Goal: Task Accomplishment & Management: Complete application form

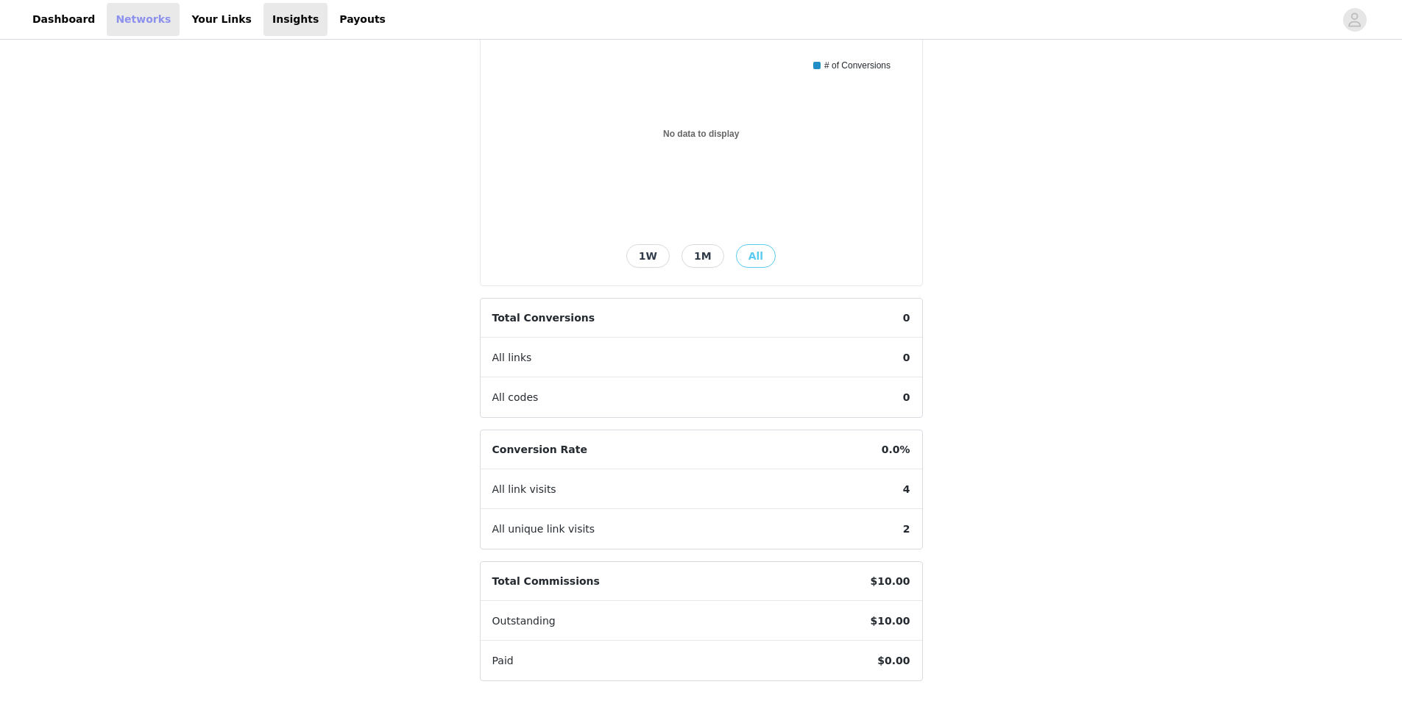
scroll to position [79, 0]
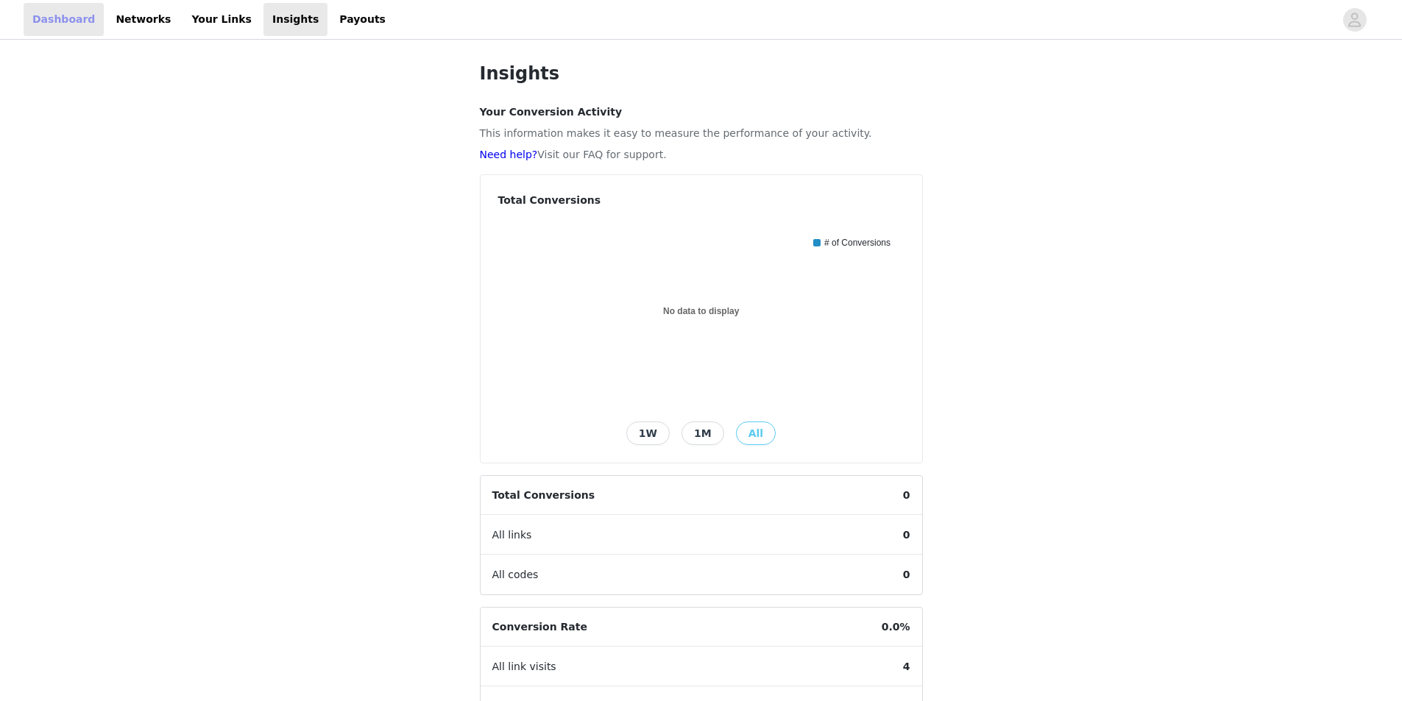
click at [71, 29] on link "Dashboard" at bounding box center [64, 19] width 80 height 33
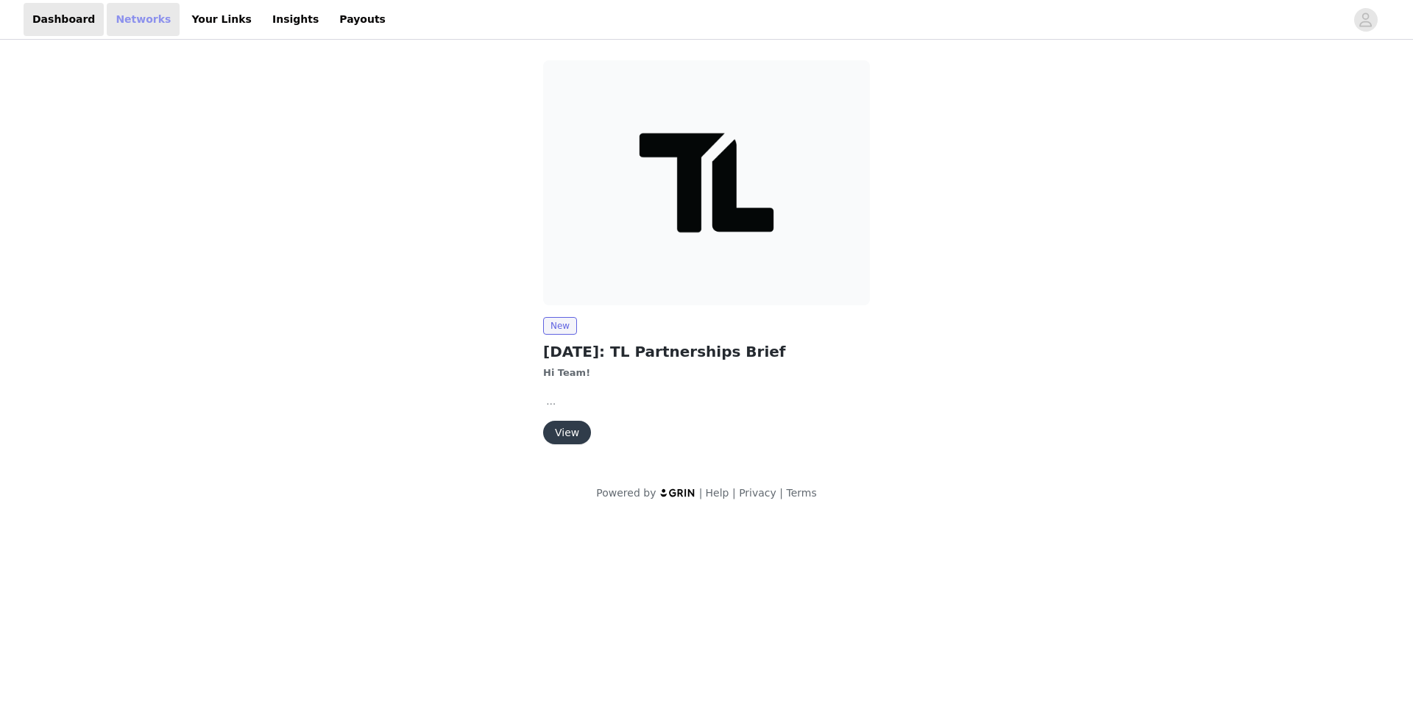
click at [129, 16] on link "Networks" at bounding box center [143, 19] width 73 height 33
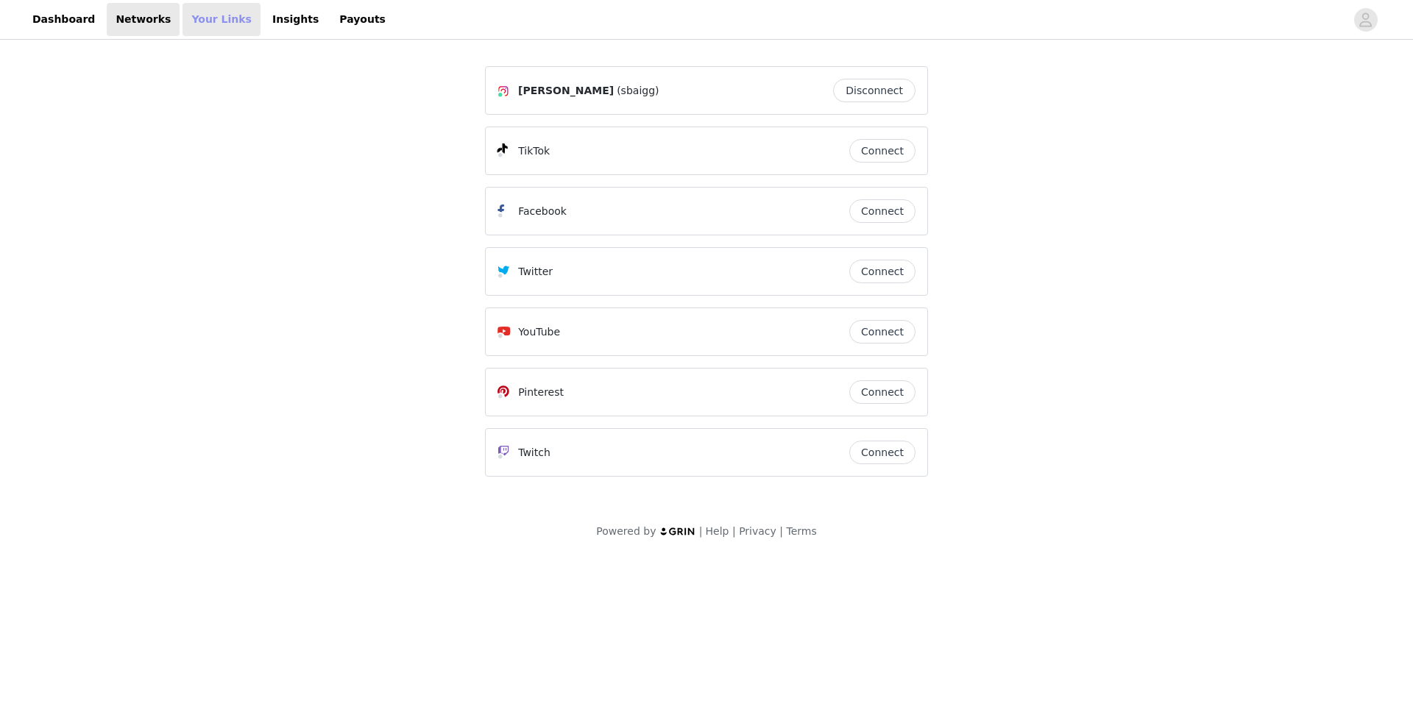
click at [197, 21] on link "Your Links" at bounding box center [221, 19] width 78 height 33
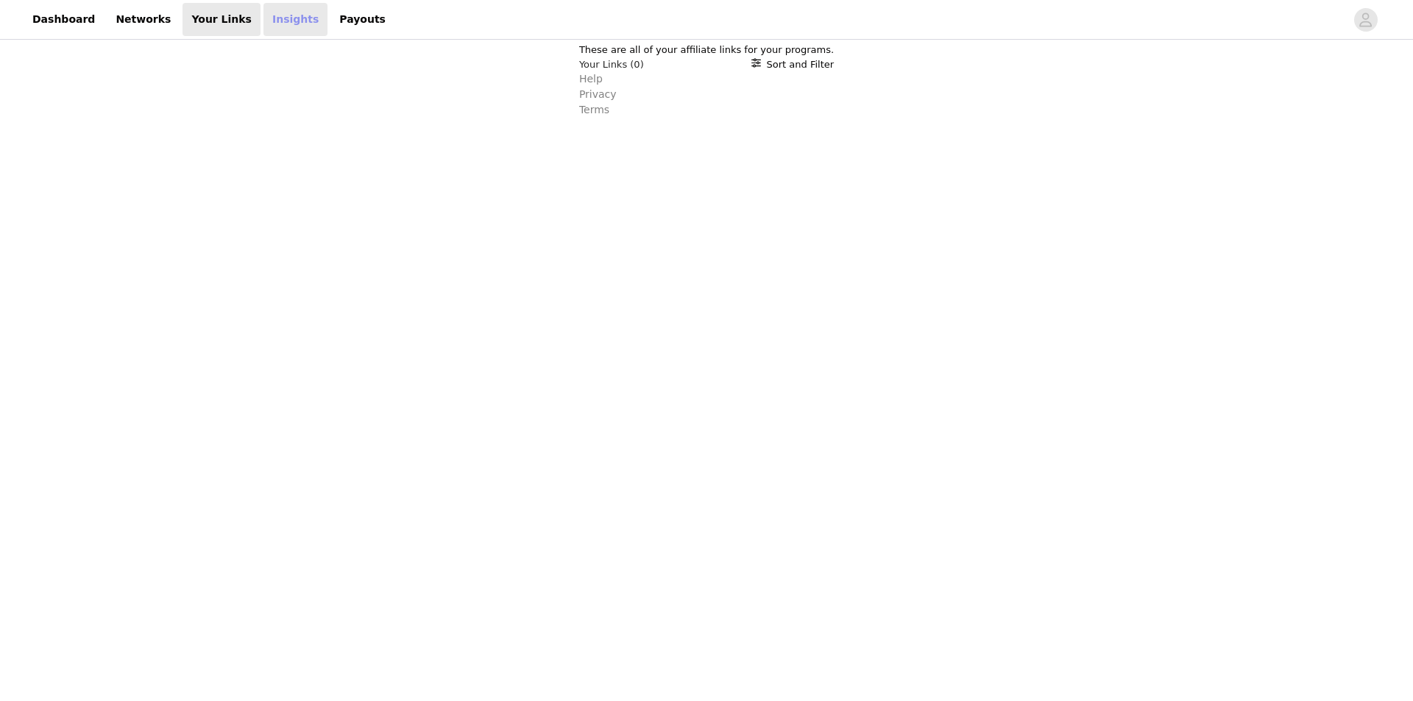
click at [263, 12] on link "Insights" at bounding box center [295, 19] width 64 height 33
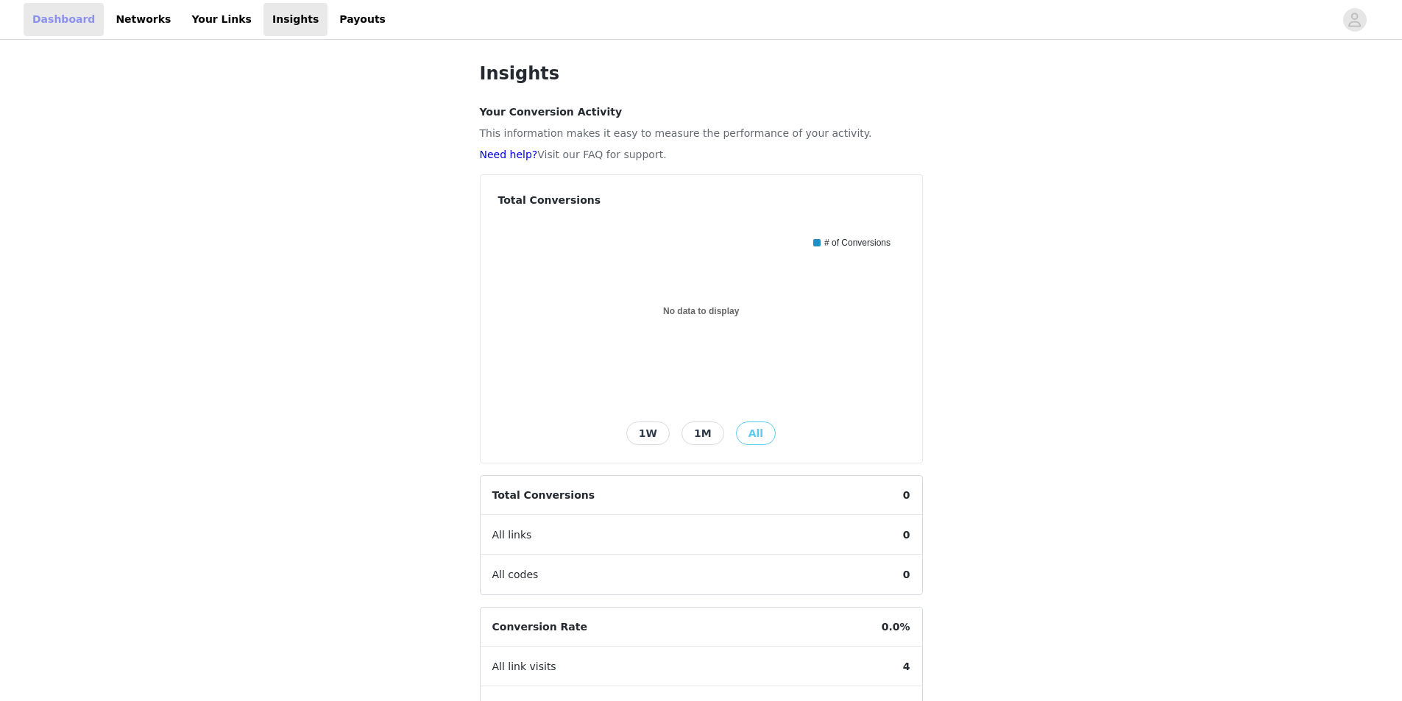
click at [71, 24] on link "Dashboard" at bounding box center [64, 19] width 80 height 33
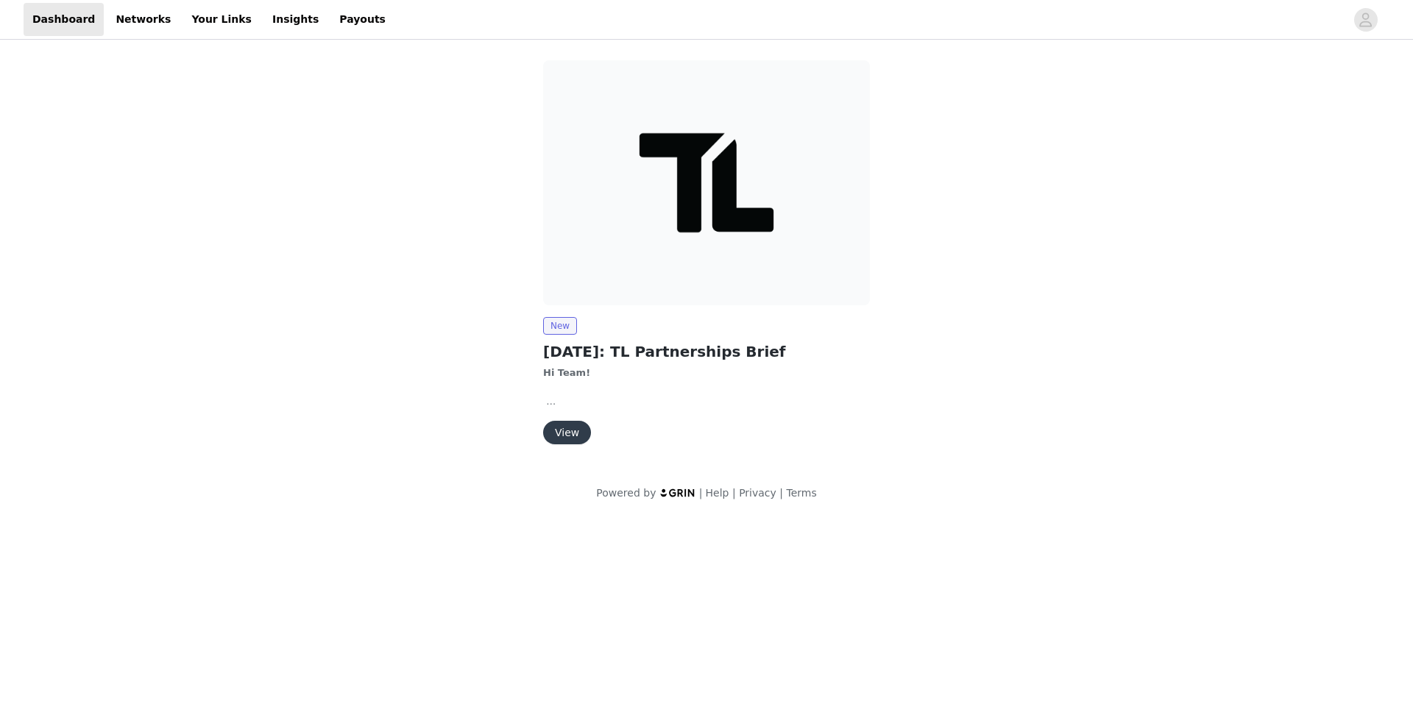
click at [575, 438] on button "View" at bounding box center [567, 433] width 48 height 24
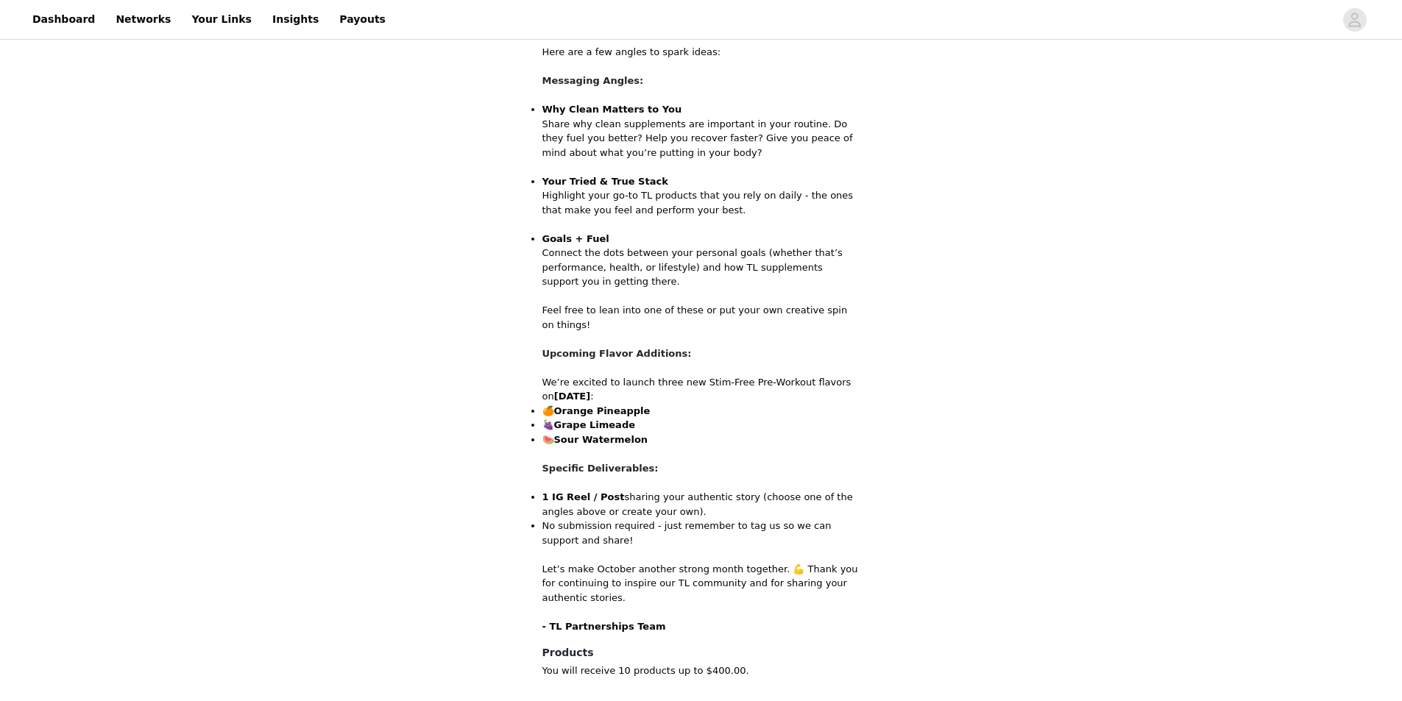
scroll to position [651, 0]
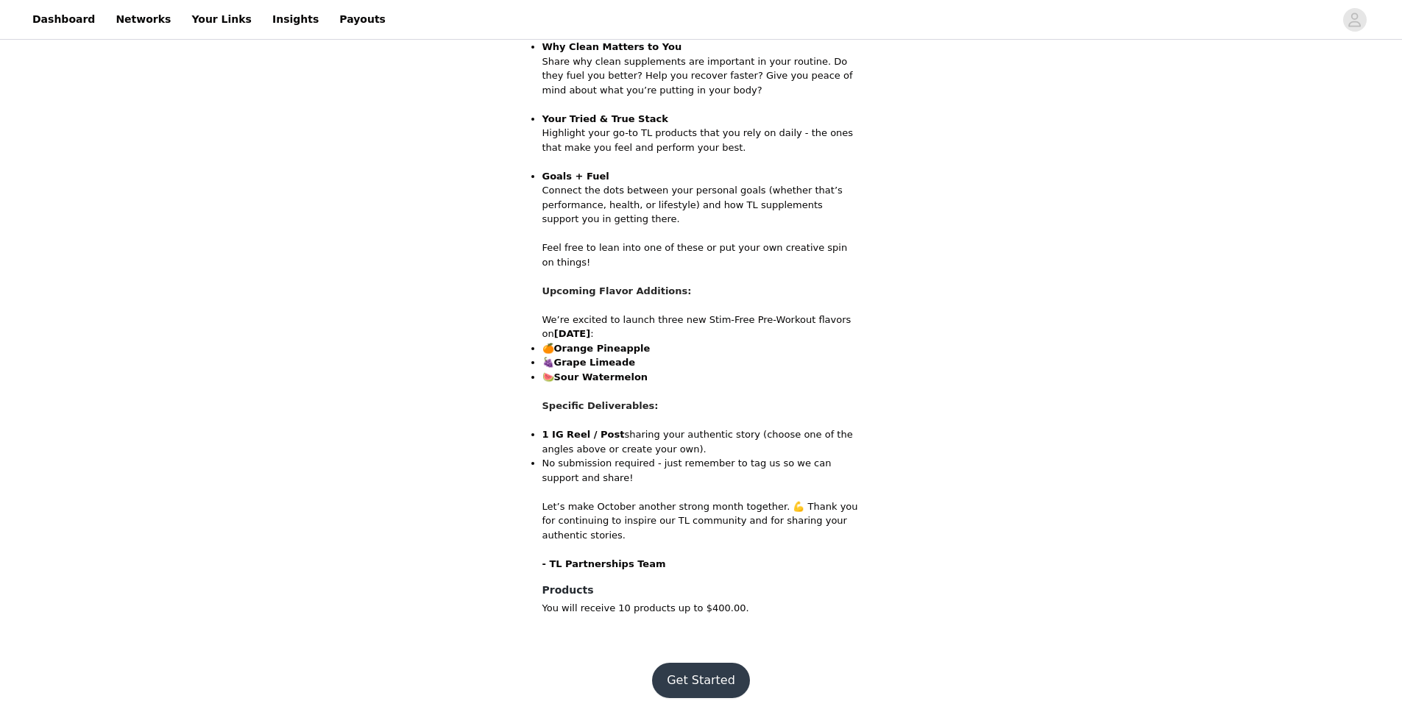
click at [715, 663] on button "Get Started" at bounding box center [701, 680] width 98 height 35
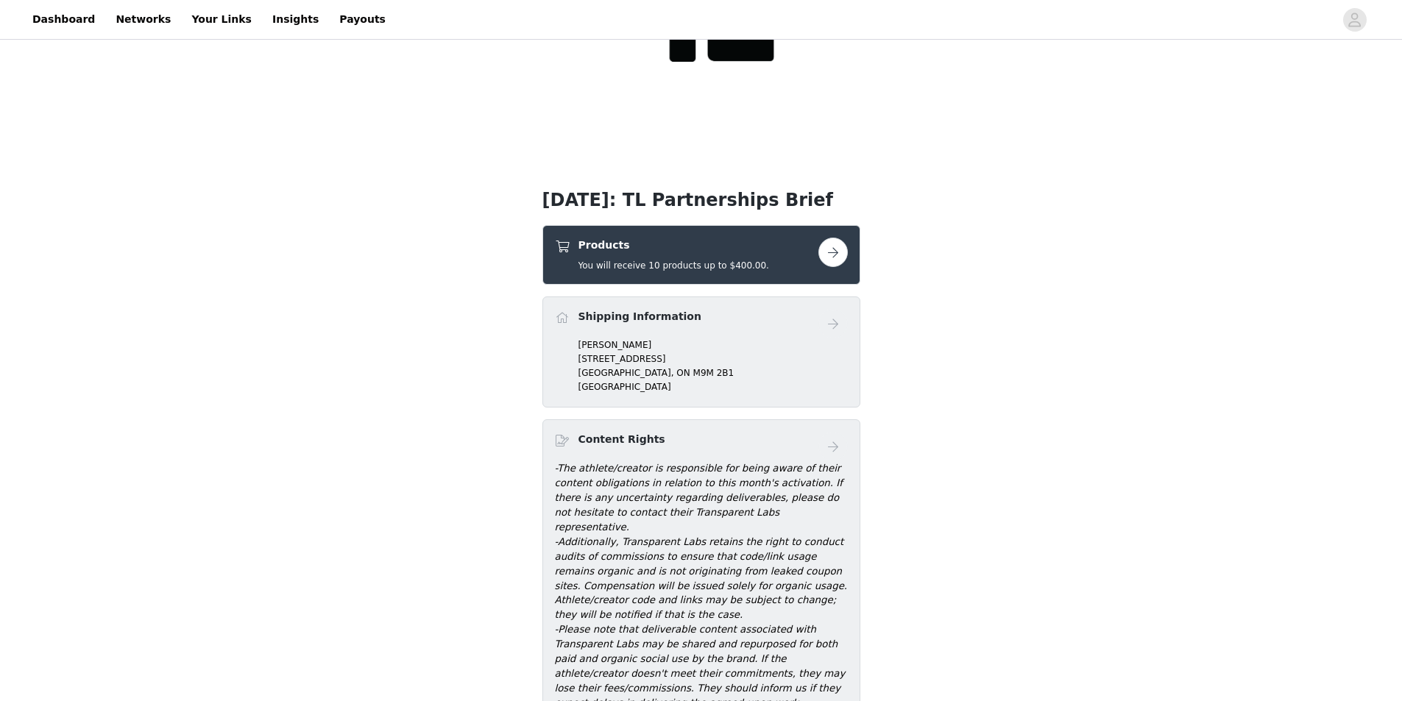
scroll to position [221, 0]
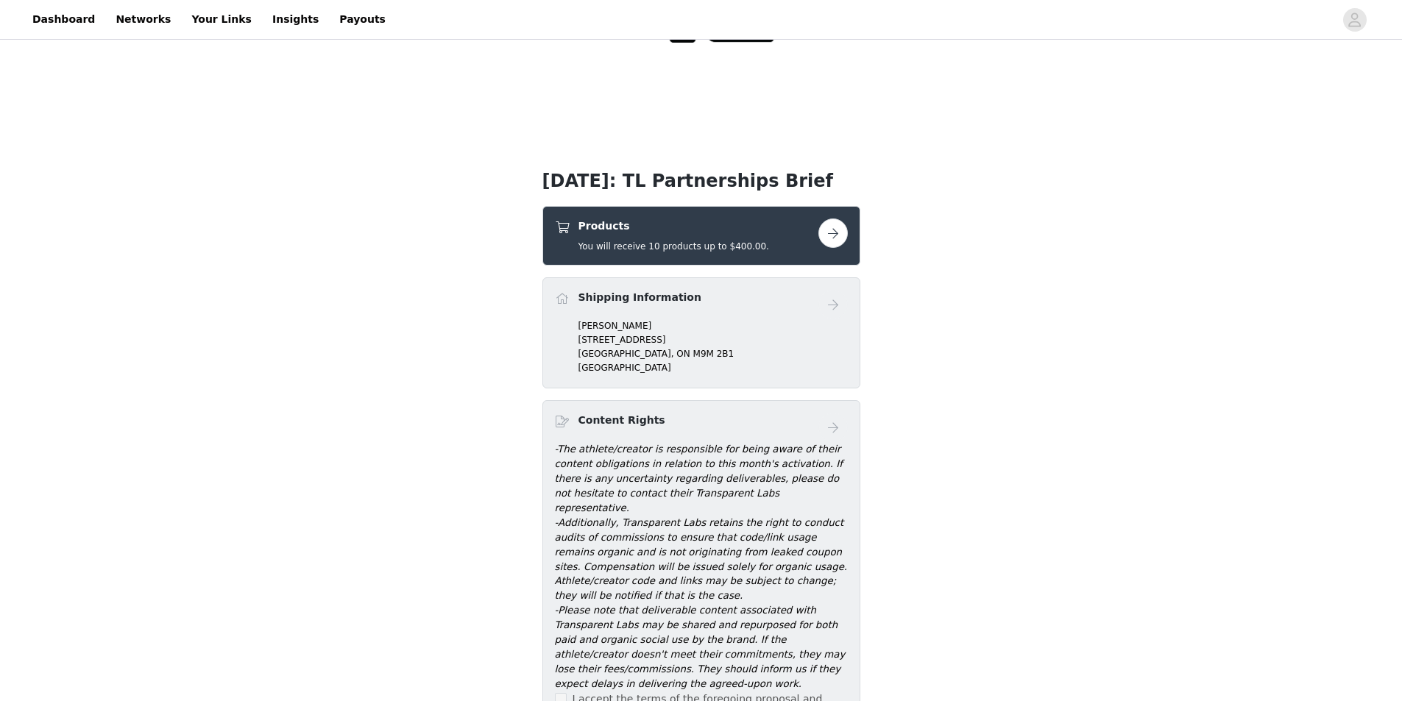
click at [826, 231] on button "button" at bounding box center [832, 233] width 29 height 29
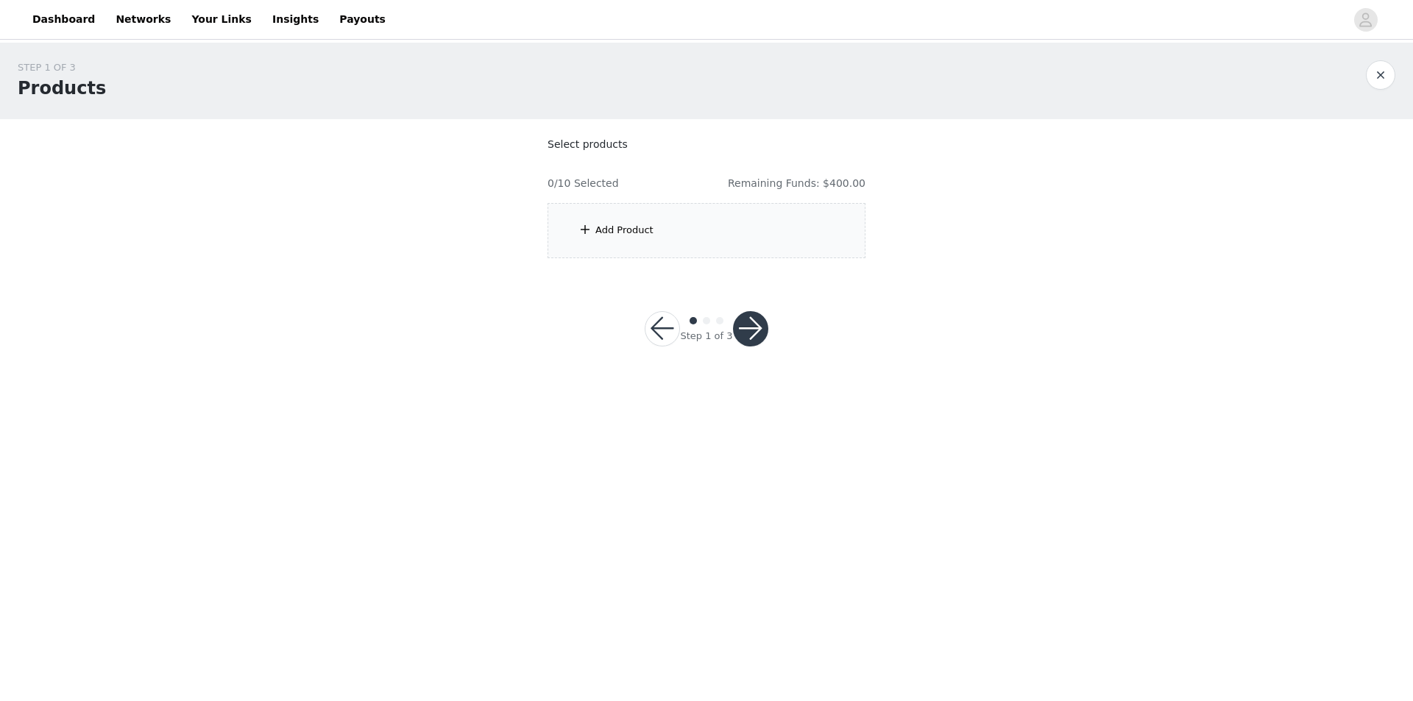
click at [622, 231] on div "Add Product" at bounding box center [624, 230] width 58 height 15
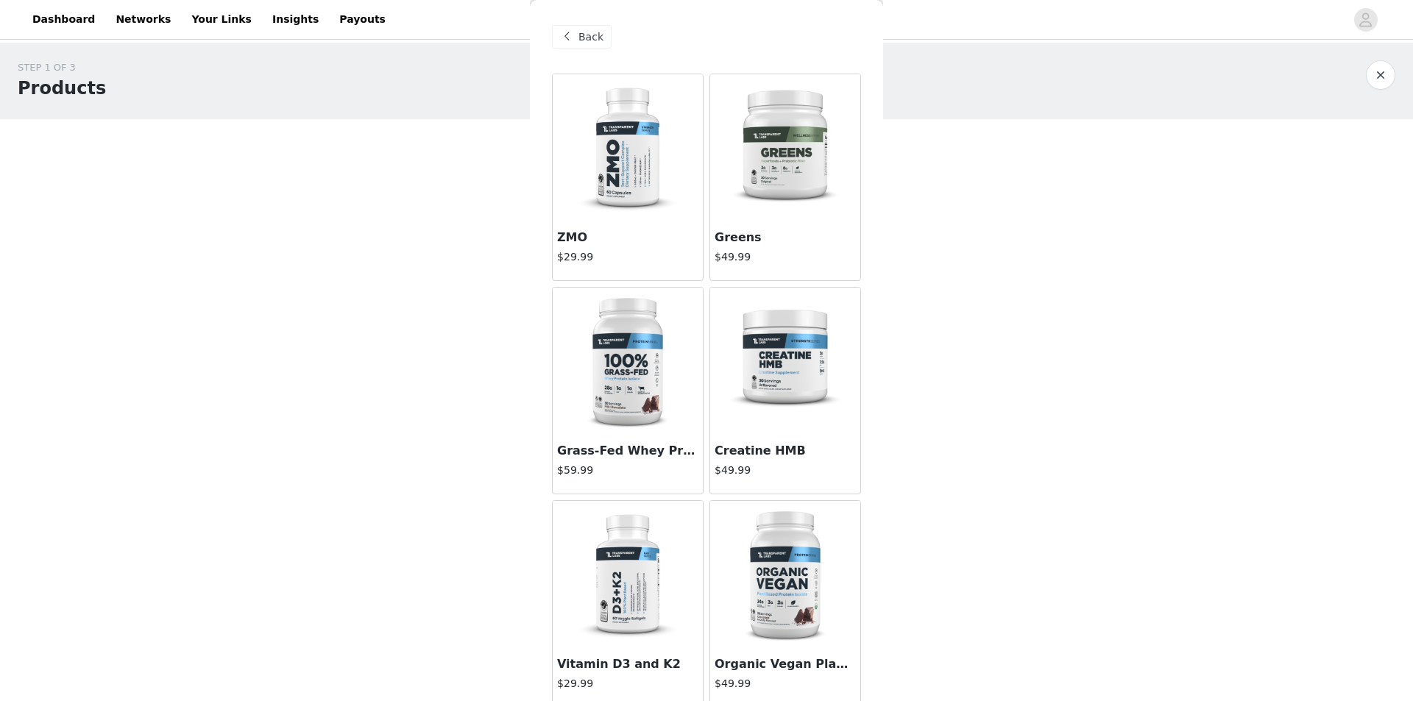
scroll to position [74, 0]
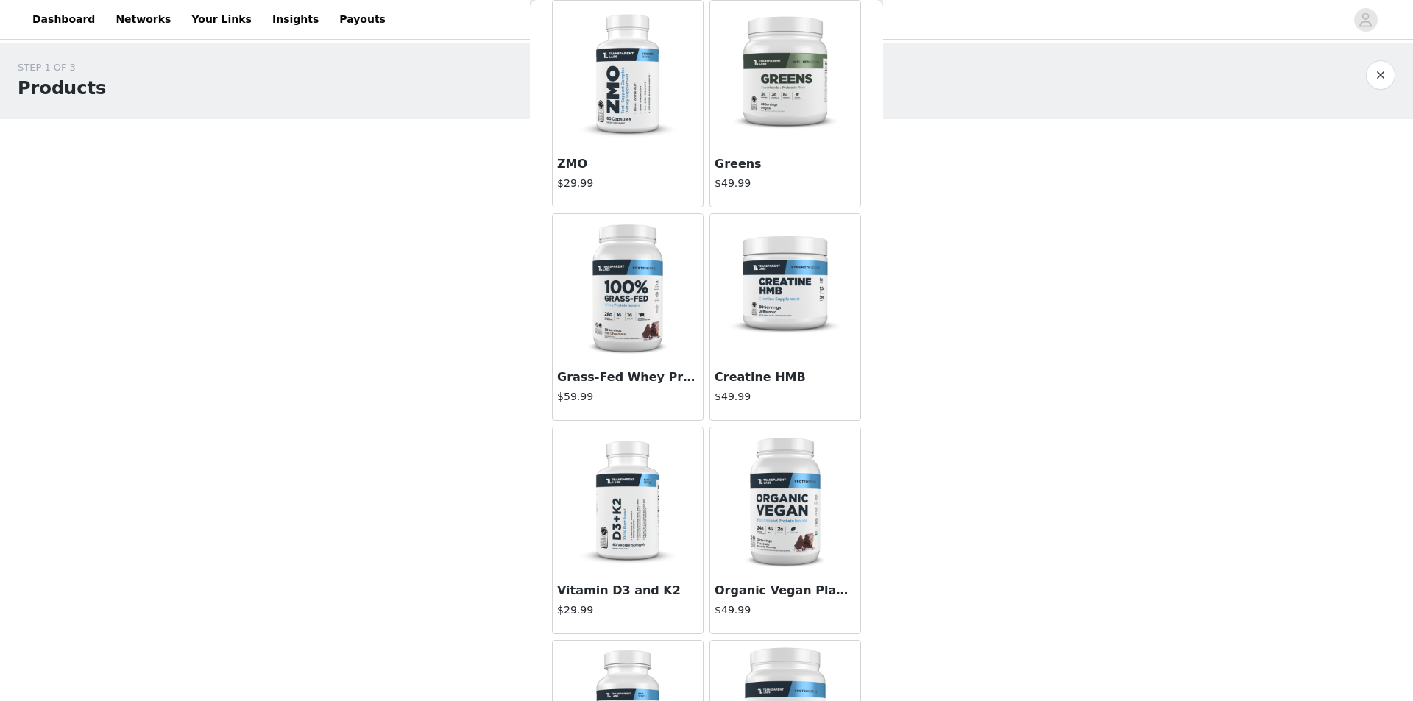
click at [608, 297] on img at bounding box center [627, 287] width 147 height 147
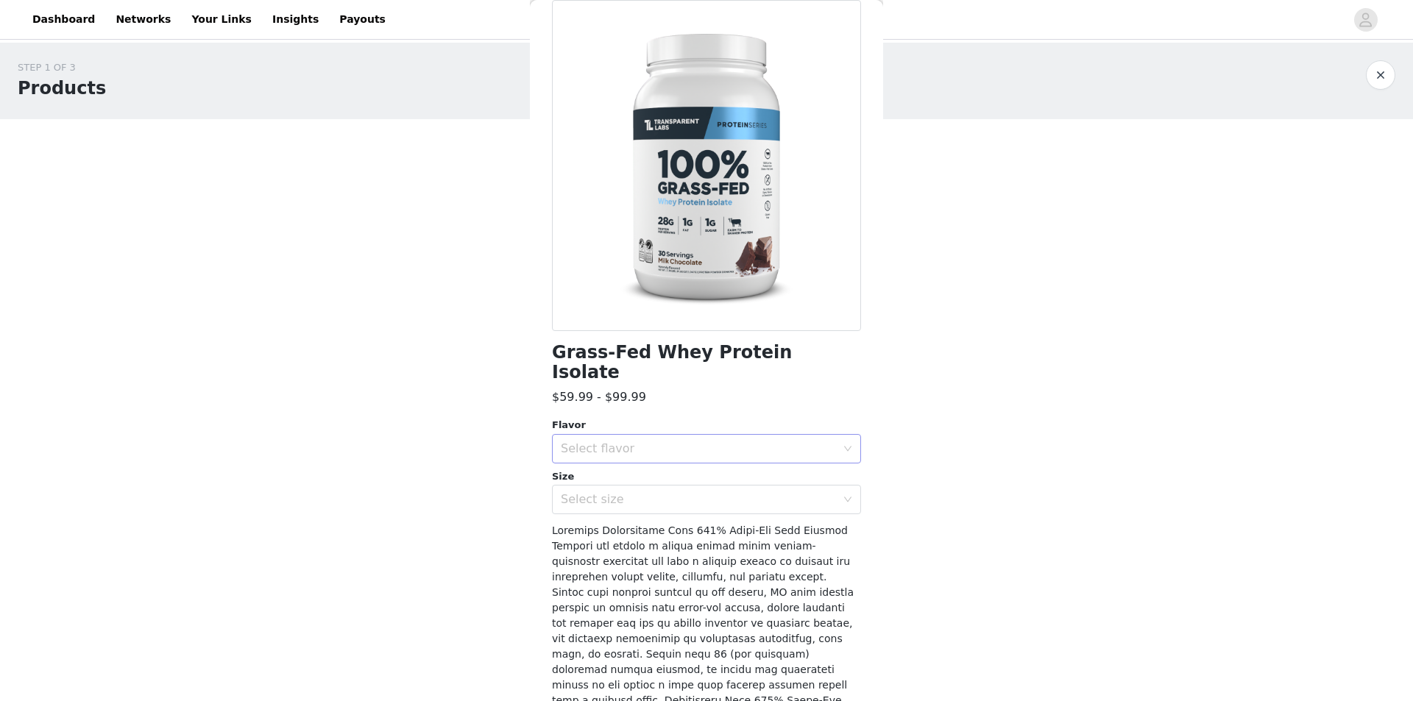
click at [659, 441] on div "Select flavor" at bounding box center [698, 448] width 275 height 15
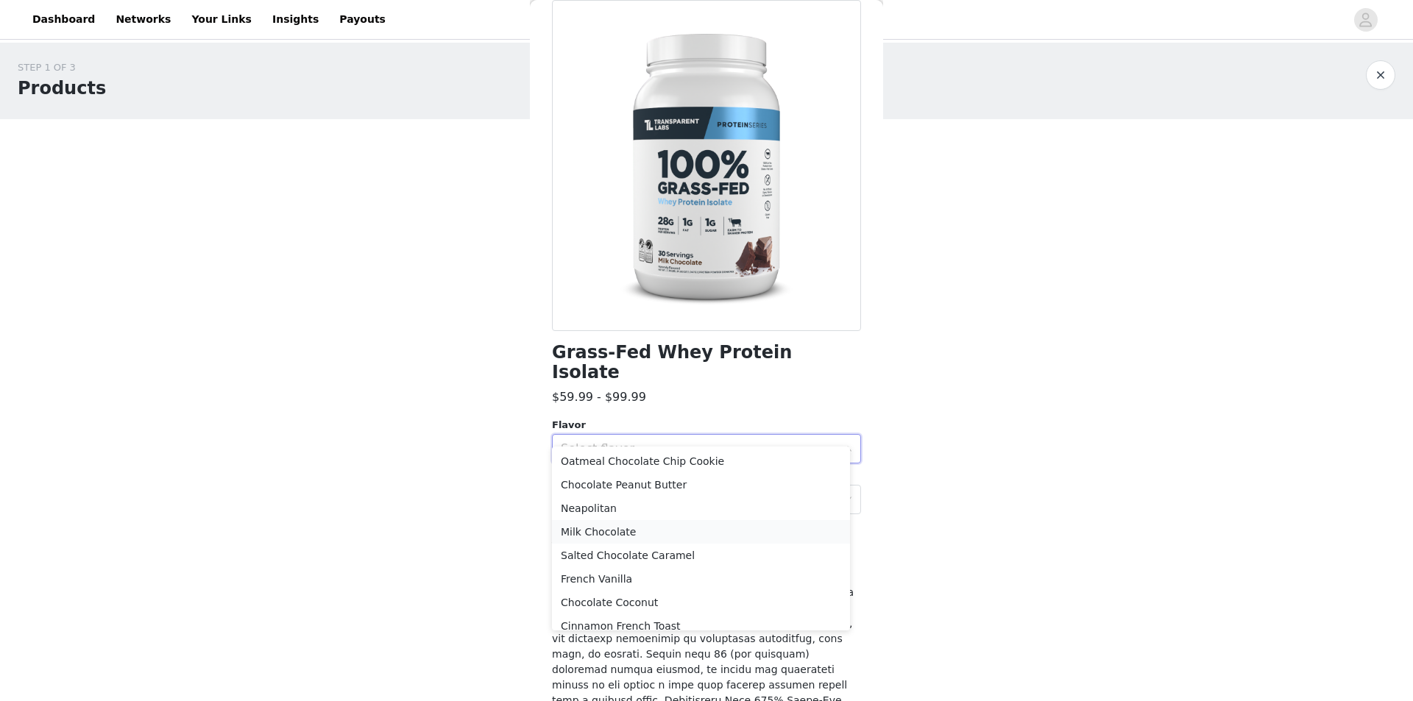
click at [644, 526] on li "Milk Chocolate" at bounding box center [701, 532] width 298 height 24
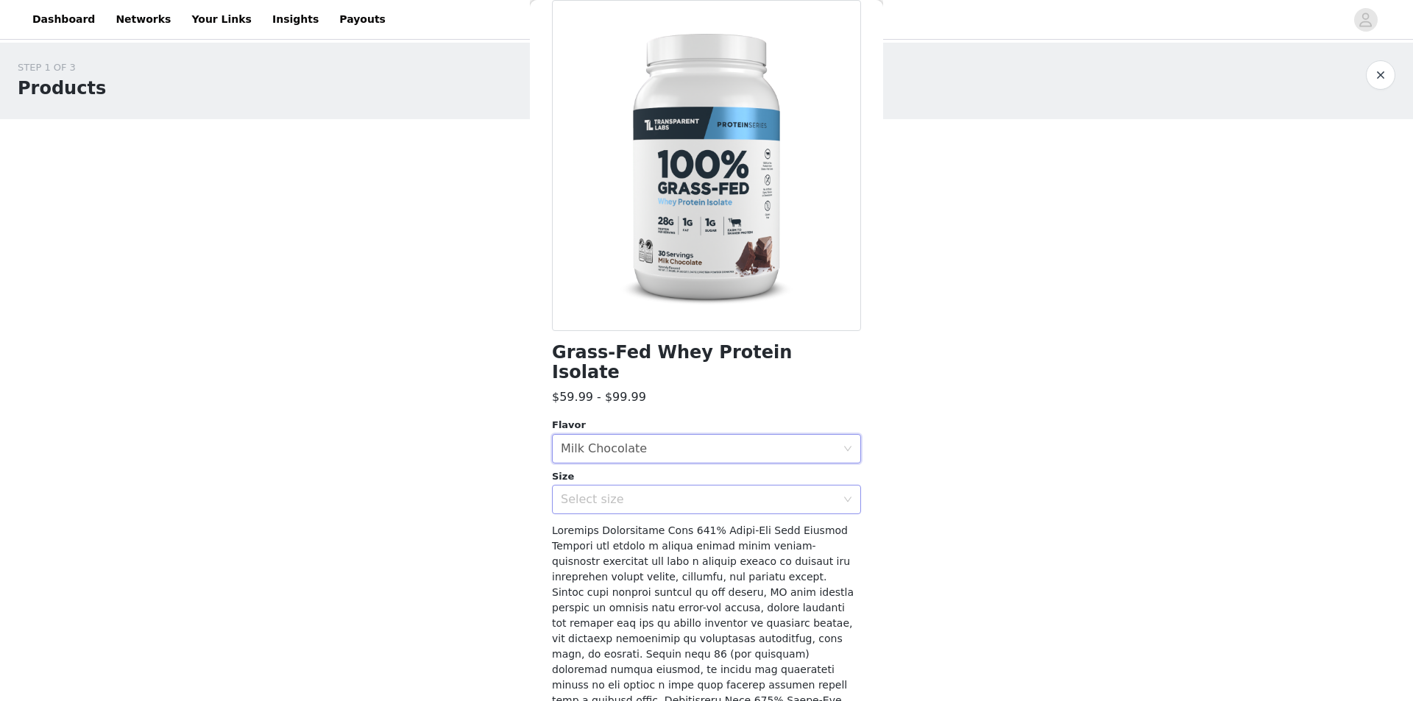
click at [609, 492] on div "Select size" at bounding box center [698, 499] width 275 height 15
click at [616, 511] on li "2LB" at bounding box center [701, 512] width 298 height 24
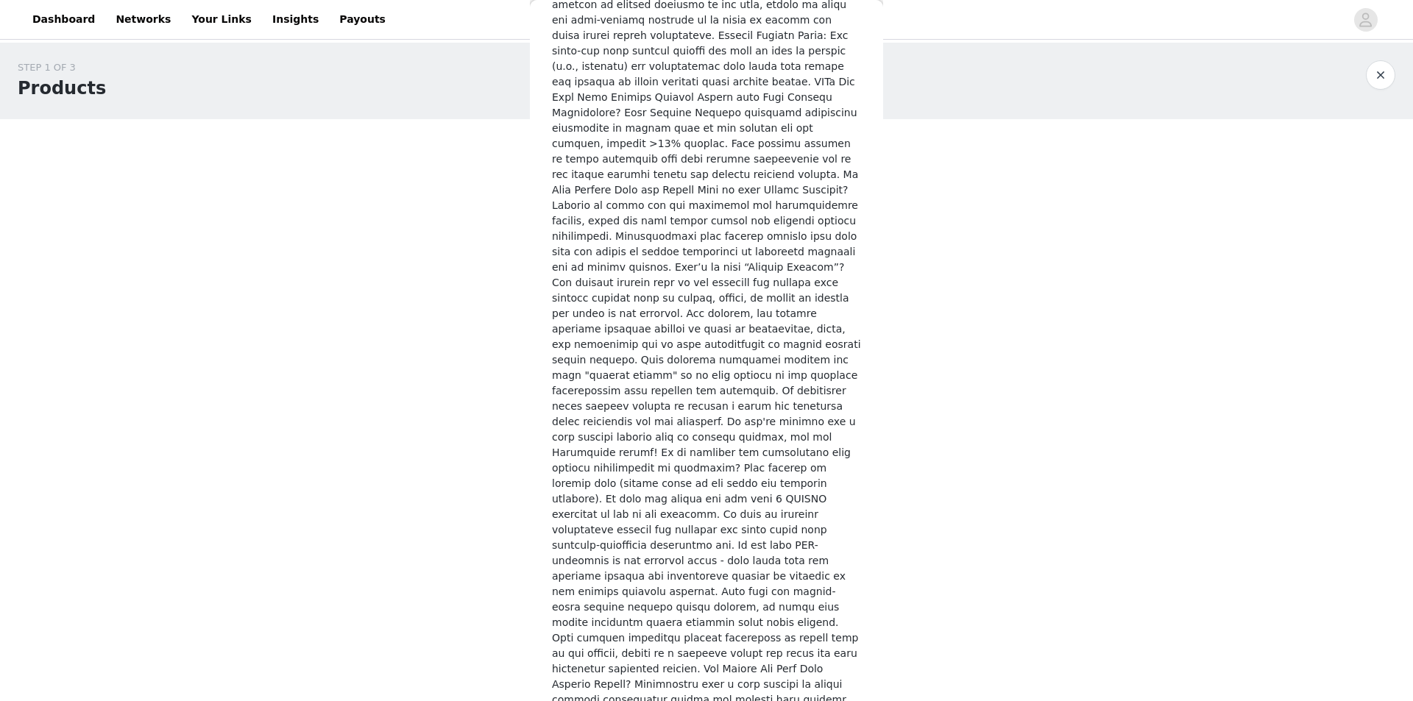
scroll to position [1946, 0]
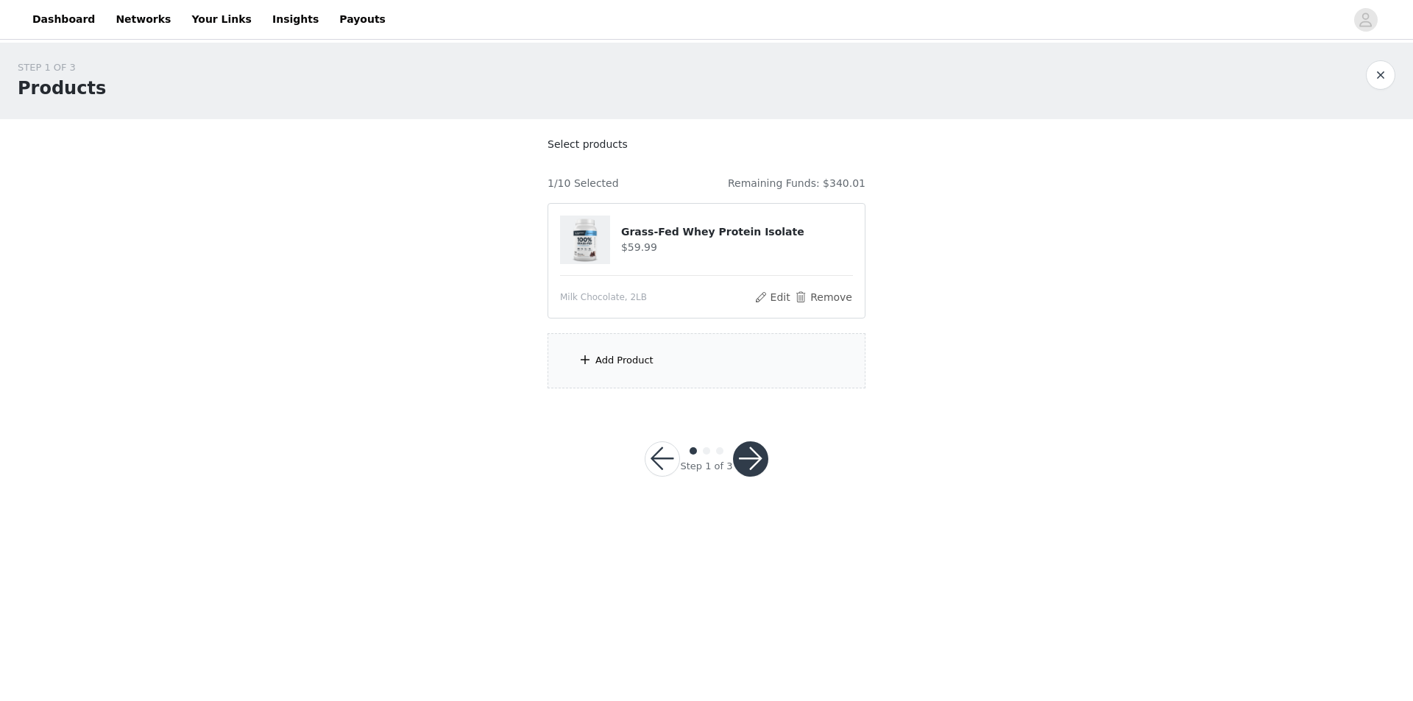
click at [619, 357] on div "Add Product" at bounding box center [624, 360] width 58 height 15
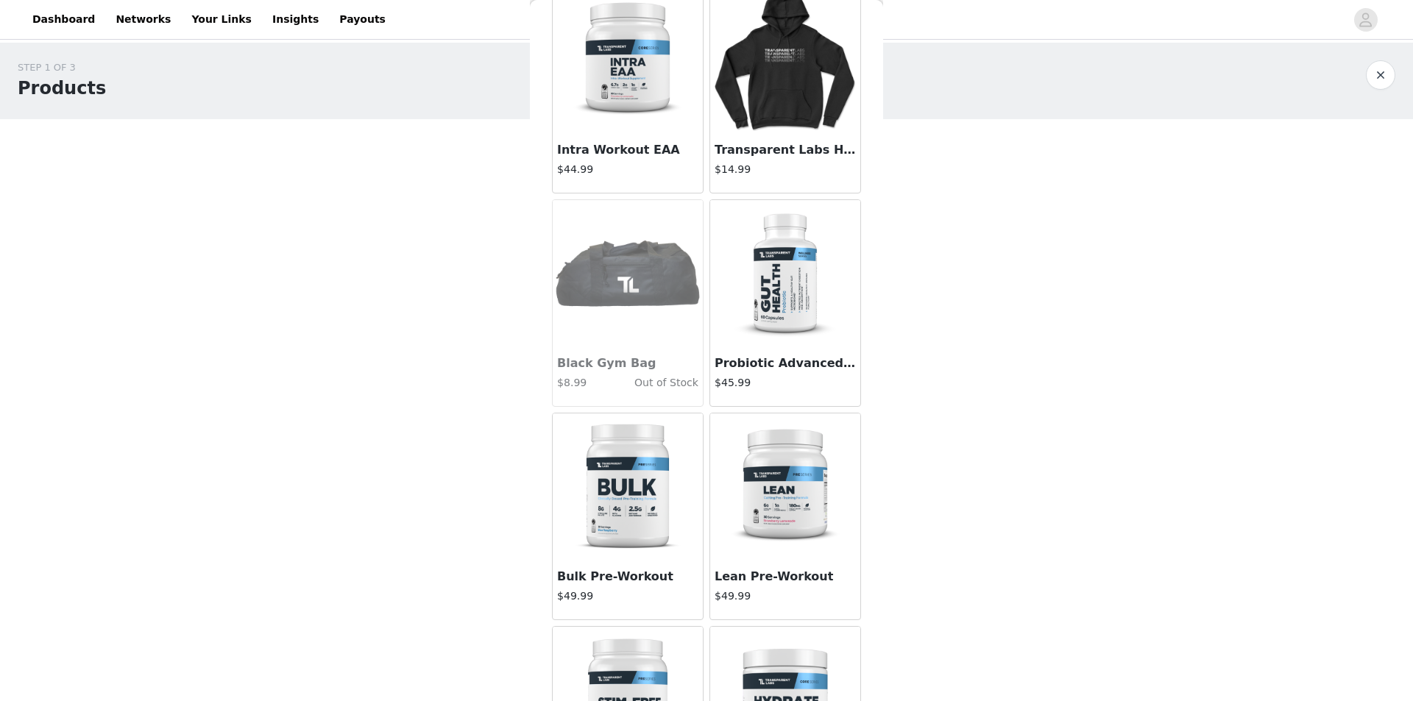
scroll to position [2428, 0]
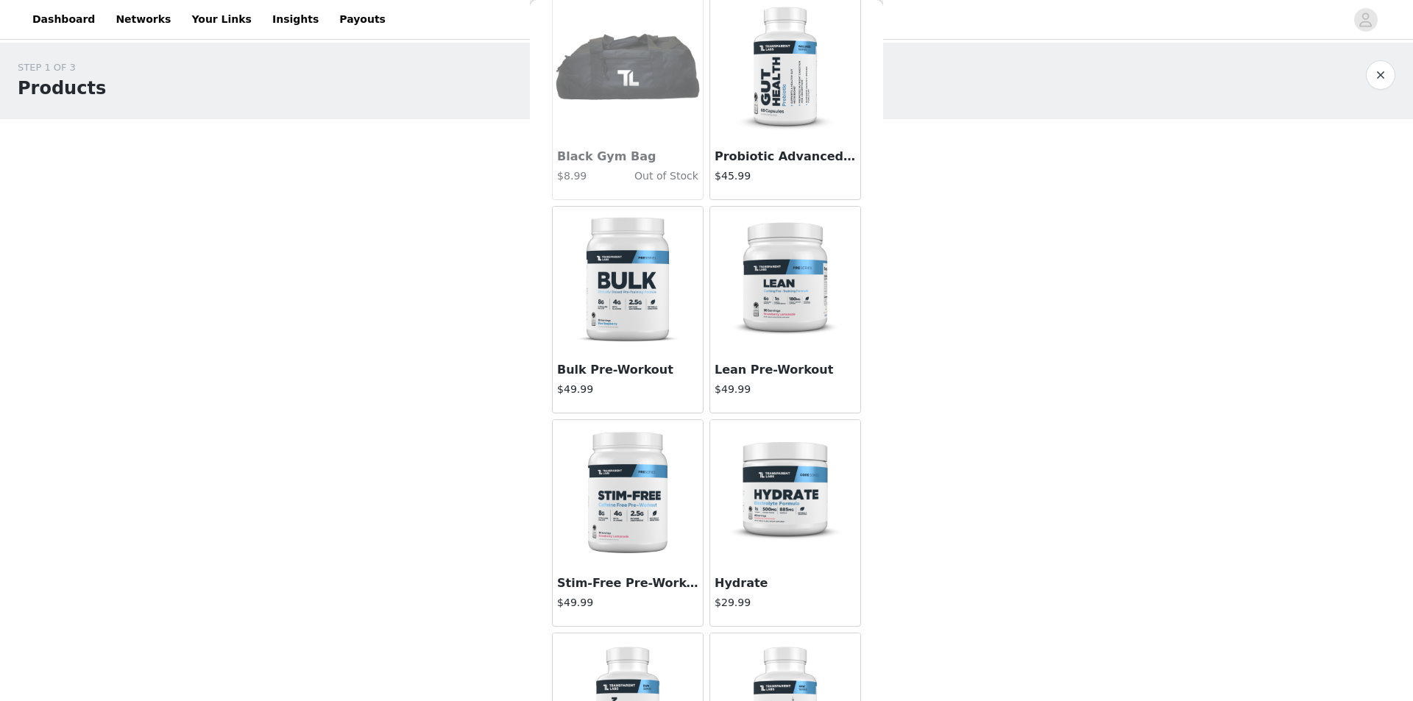
click at [781, 520] on img at bounding box center [784, 493] width 147 height 147
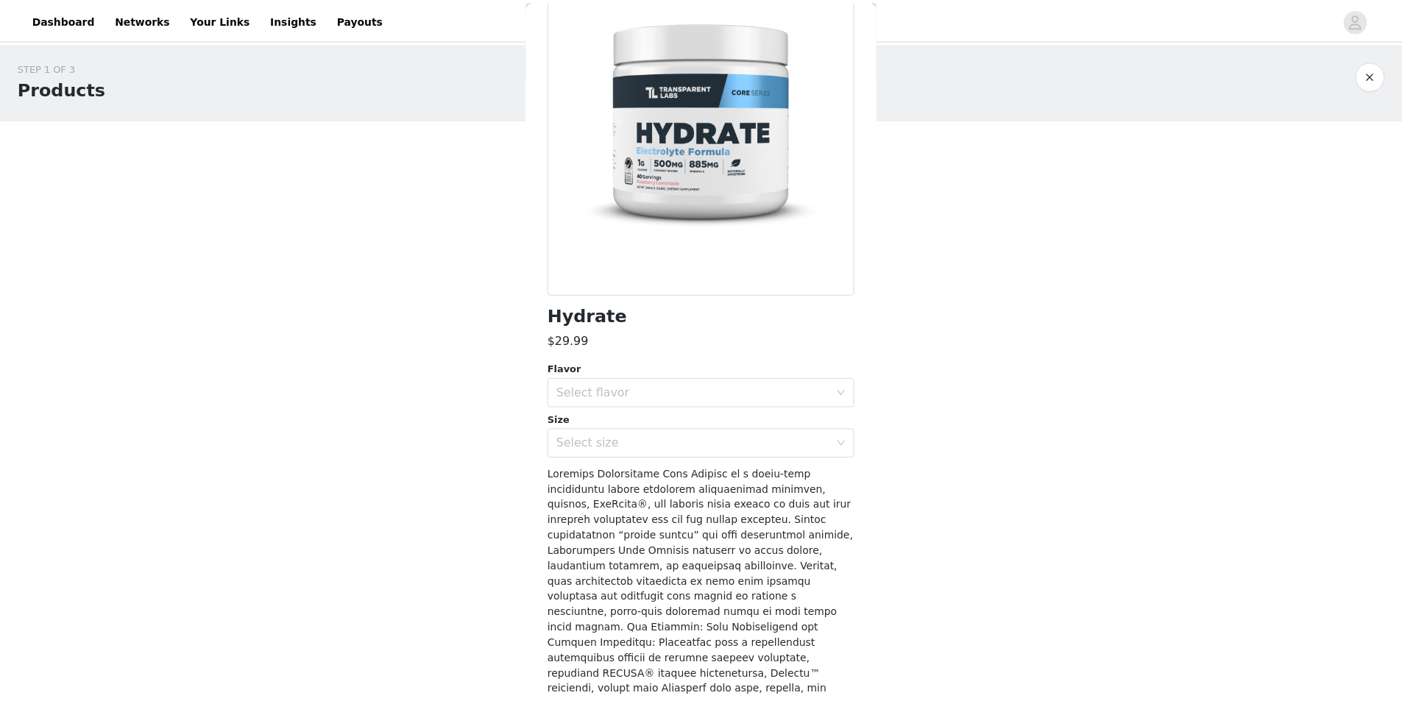
scroll to position [0, 0]
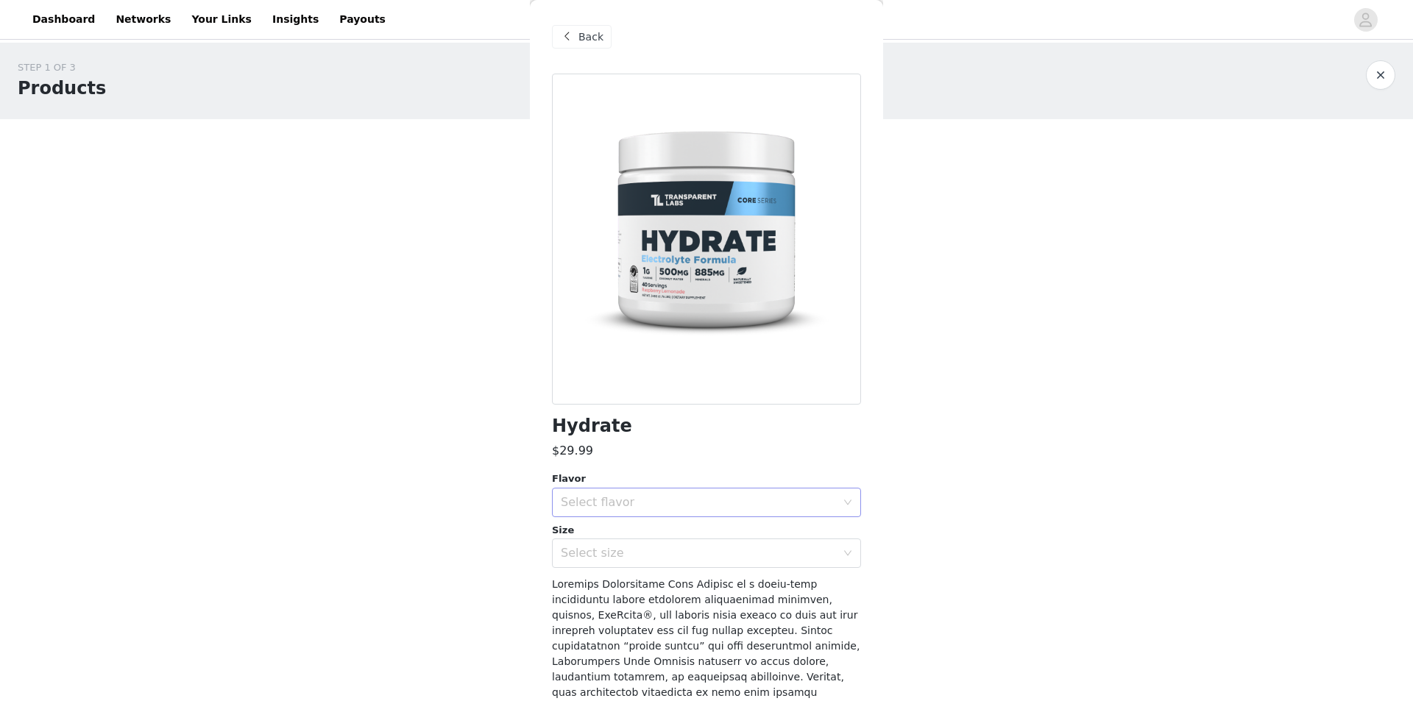
click at [697, 497] on div "Select flavor" at bounding box center [698, 502] width 275 height 15
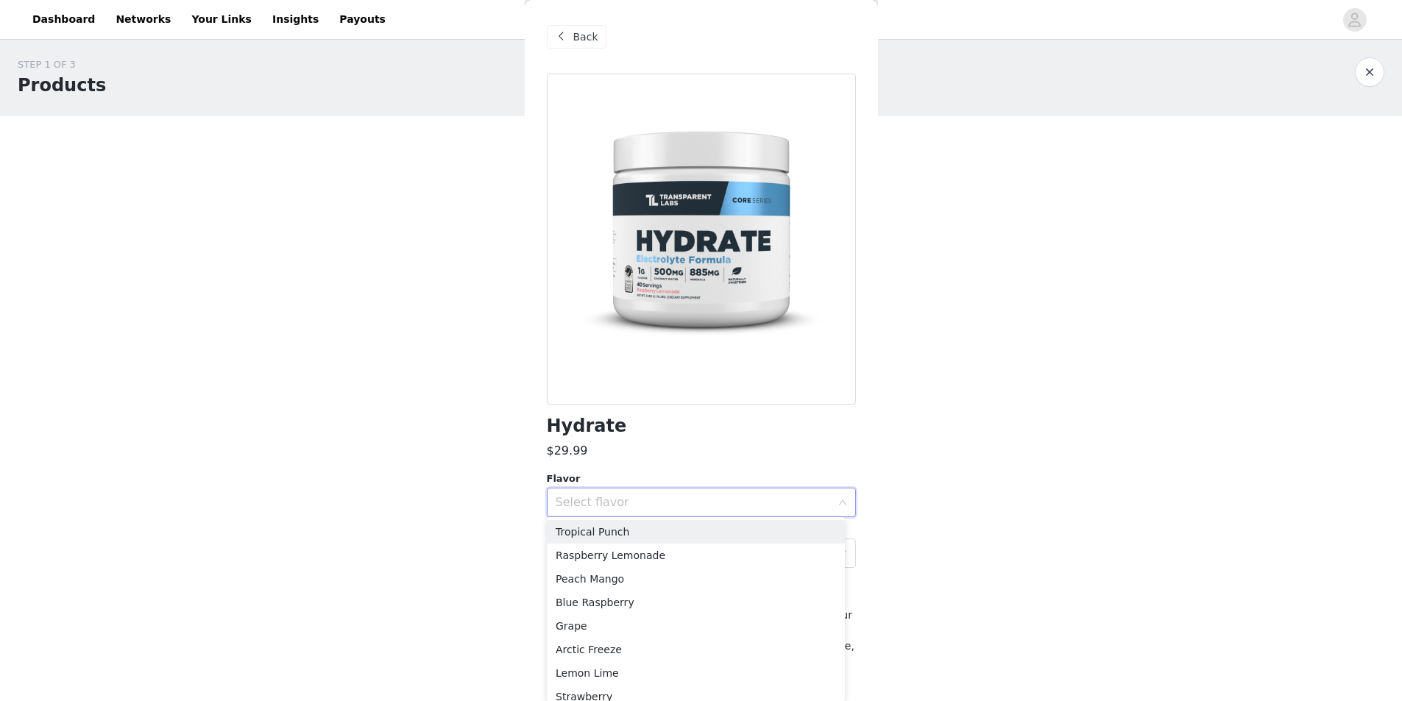
click at [822, 422] on div "Hydrate" at bounding box center [701, 426] width 309 height 20
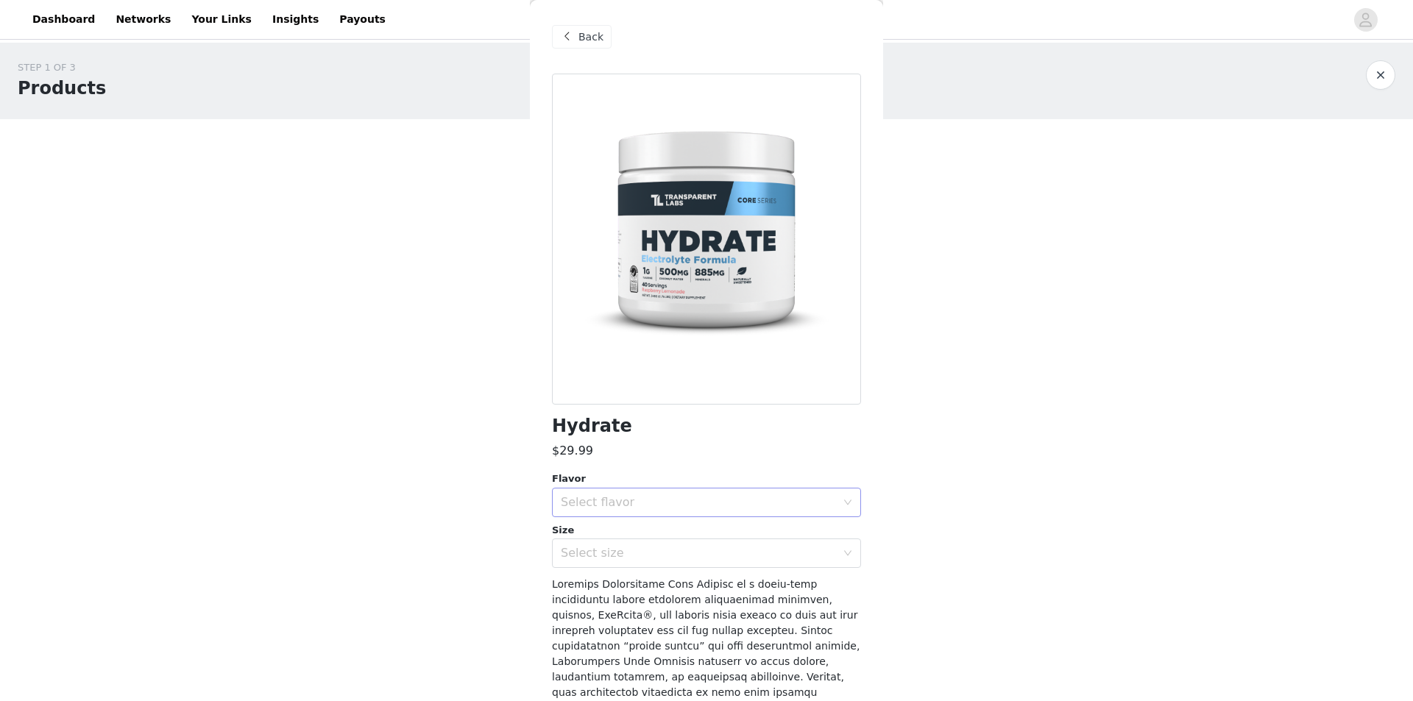
click at [829, 493] on div "Select flavor" at bounding box center [702, 503] width 282 height 28
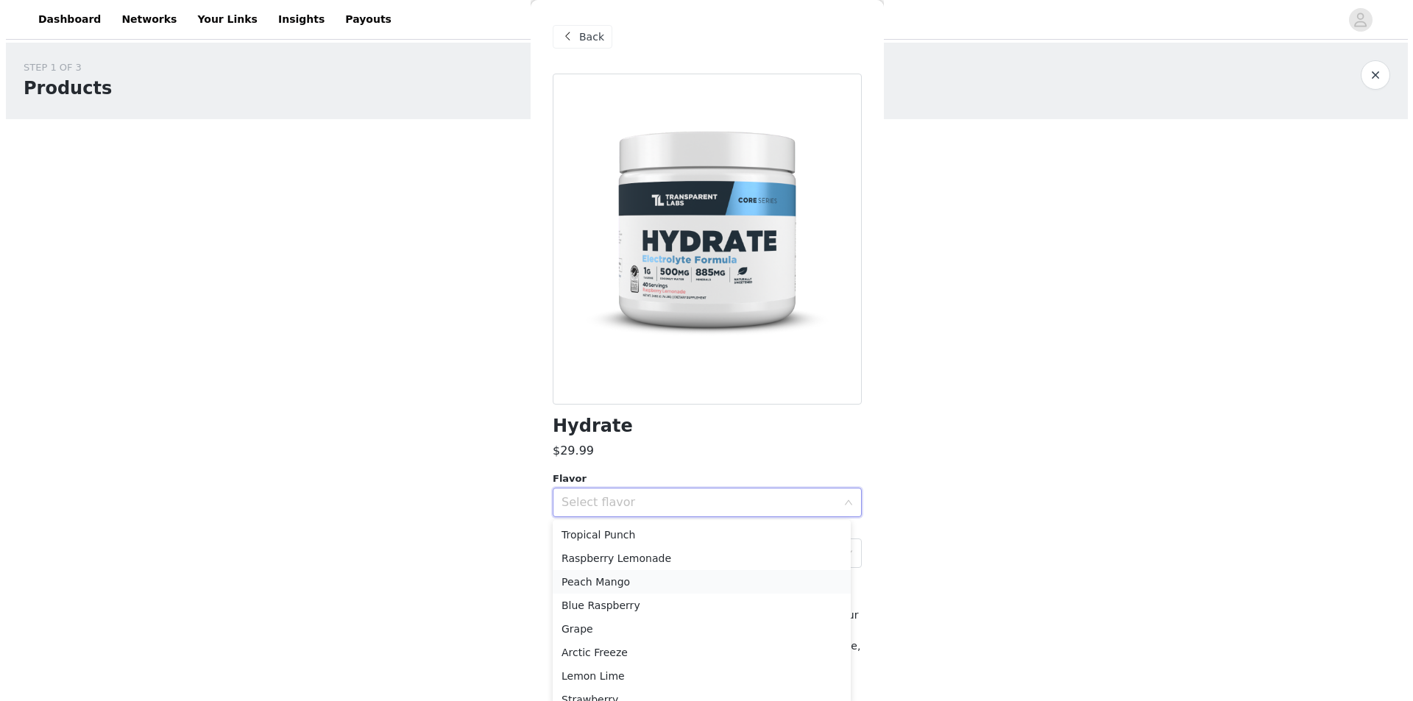
scroll to position [57, 0]
click at [621, 621] on li "Lemon Lime" at bounding box center [696, 619] width 298 height 24
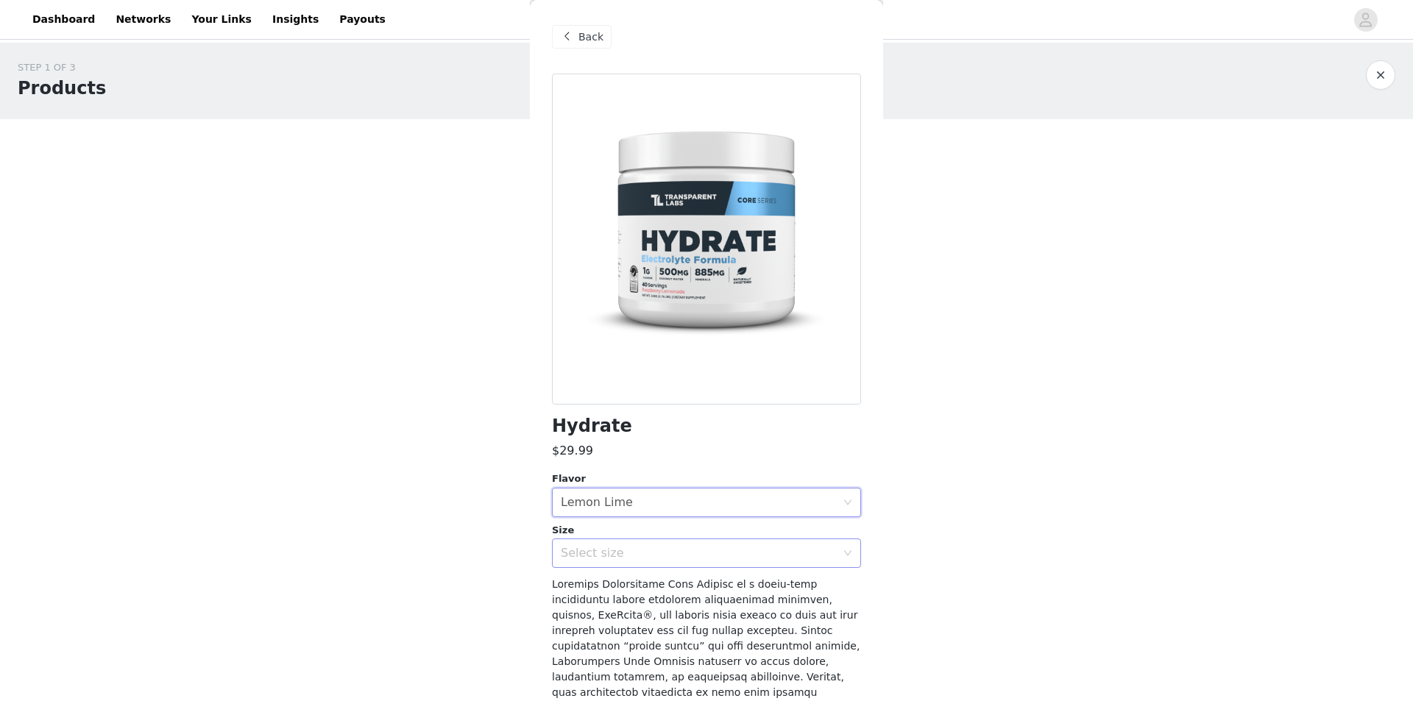
click at [626, 551] on div "Select size" at bounding box center [698, 553] width 275 height 15
click at [631, 578] on li "40sv Tub" at bounding box center [701, 586] width 298 height 24
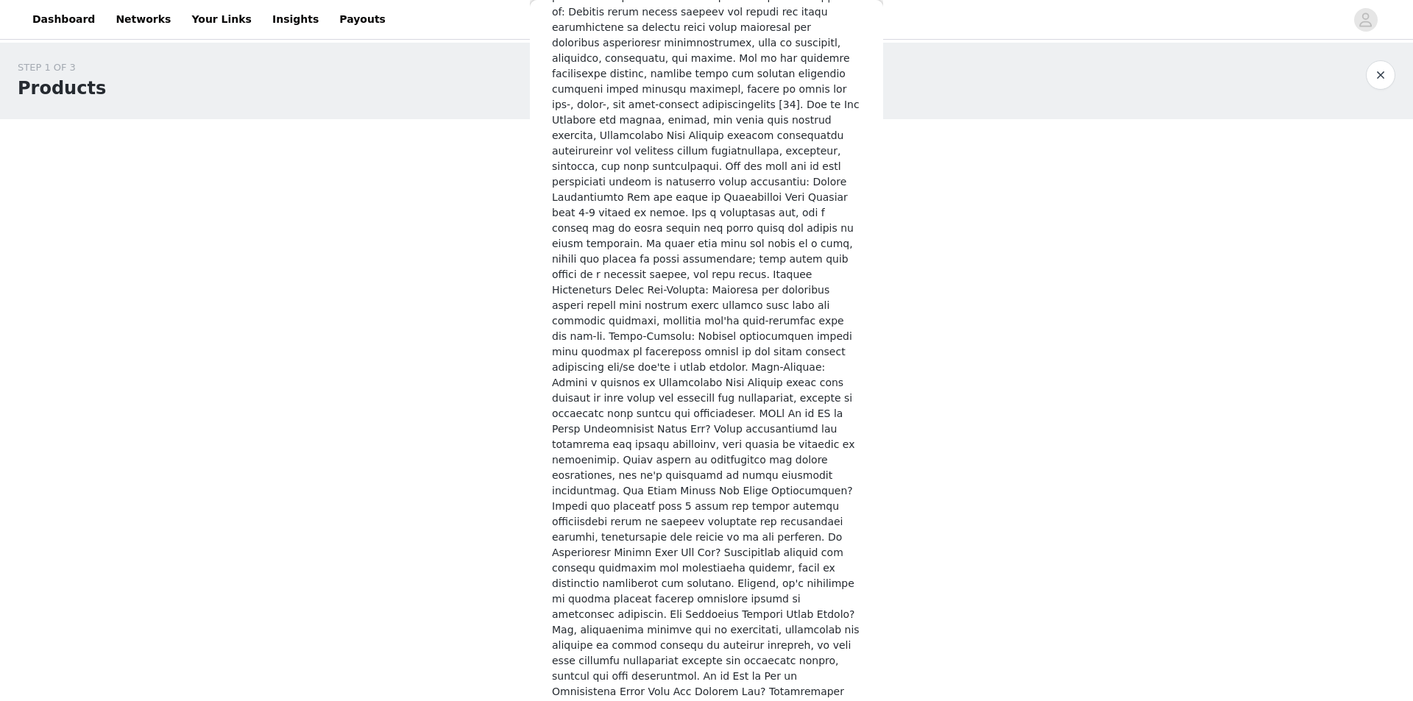
scroll to position [1961, 0]
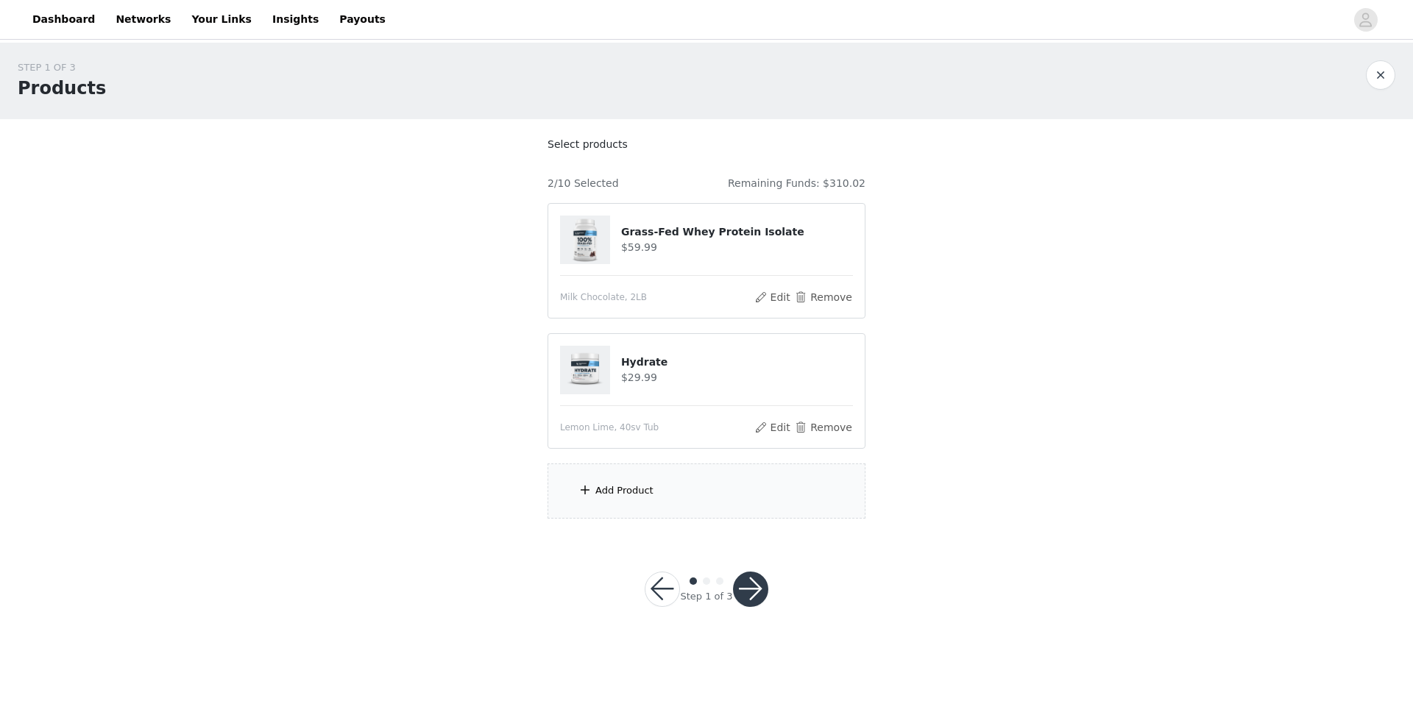
click at [633, 497] on div "Add Product" at bounding box center [624, 490] width 58 height 15
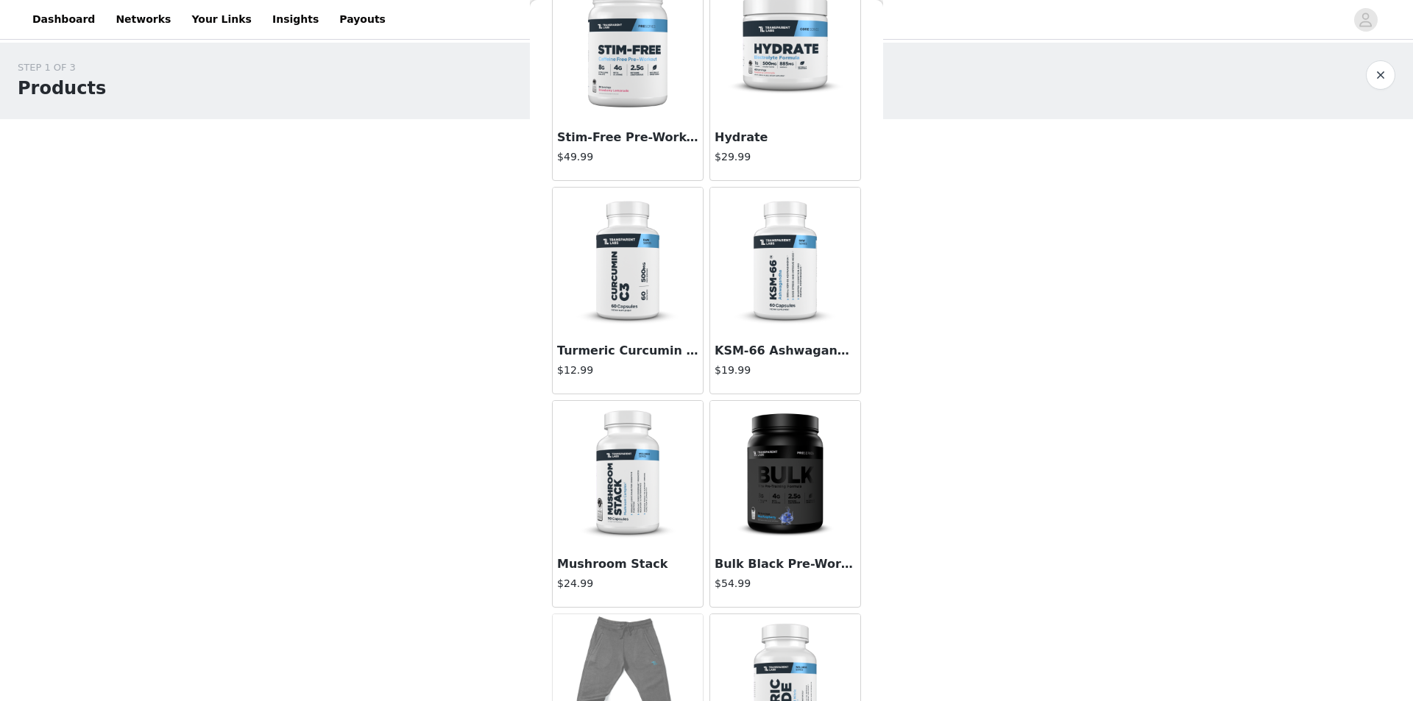
scroll to position [2654, 0]
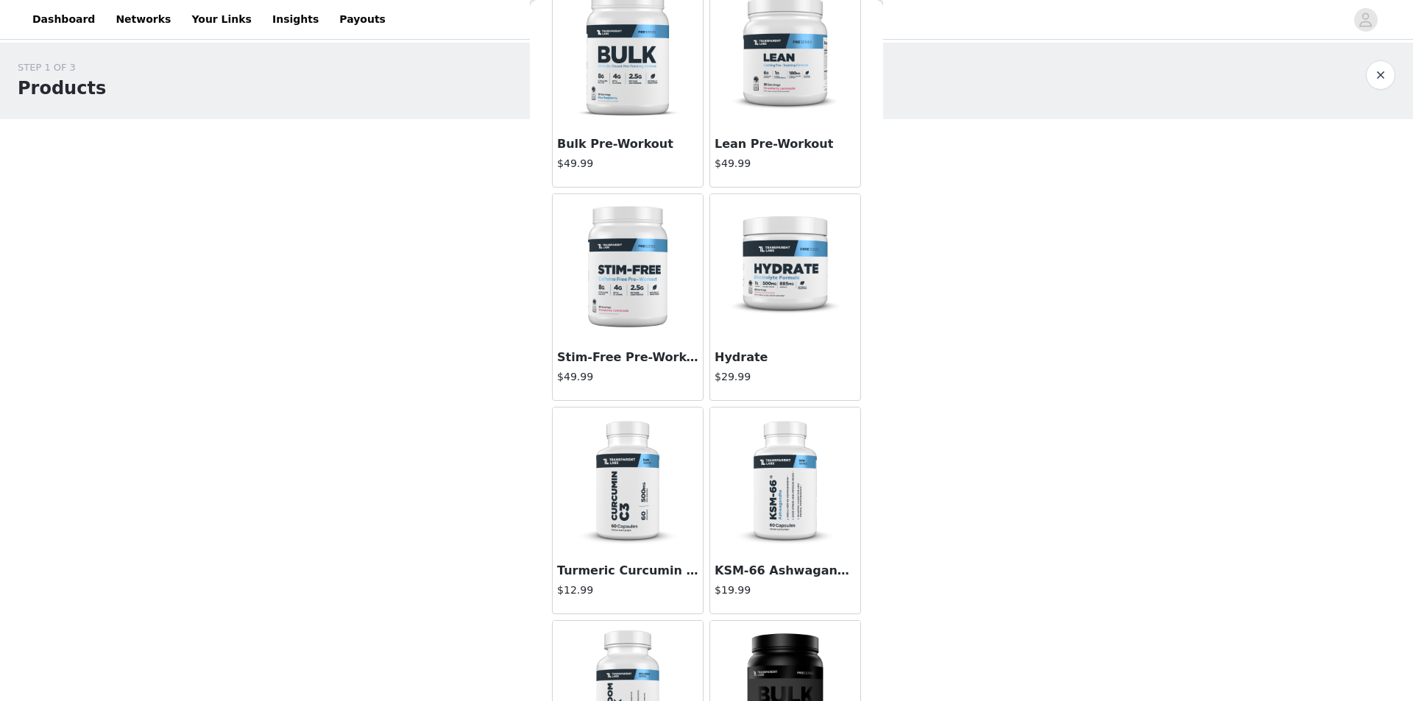
click at [778, 299] on img at bounding box center [784, 267] width 147 height 147
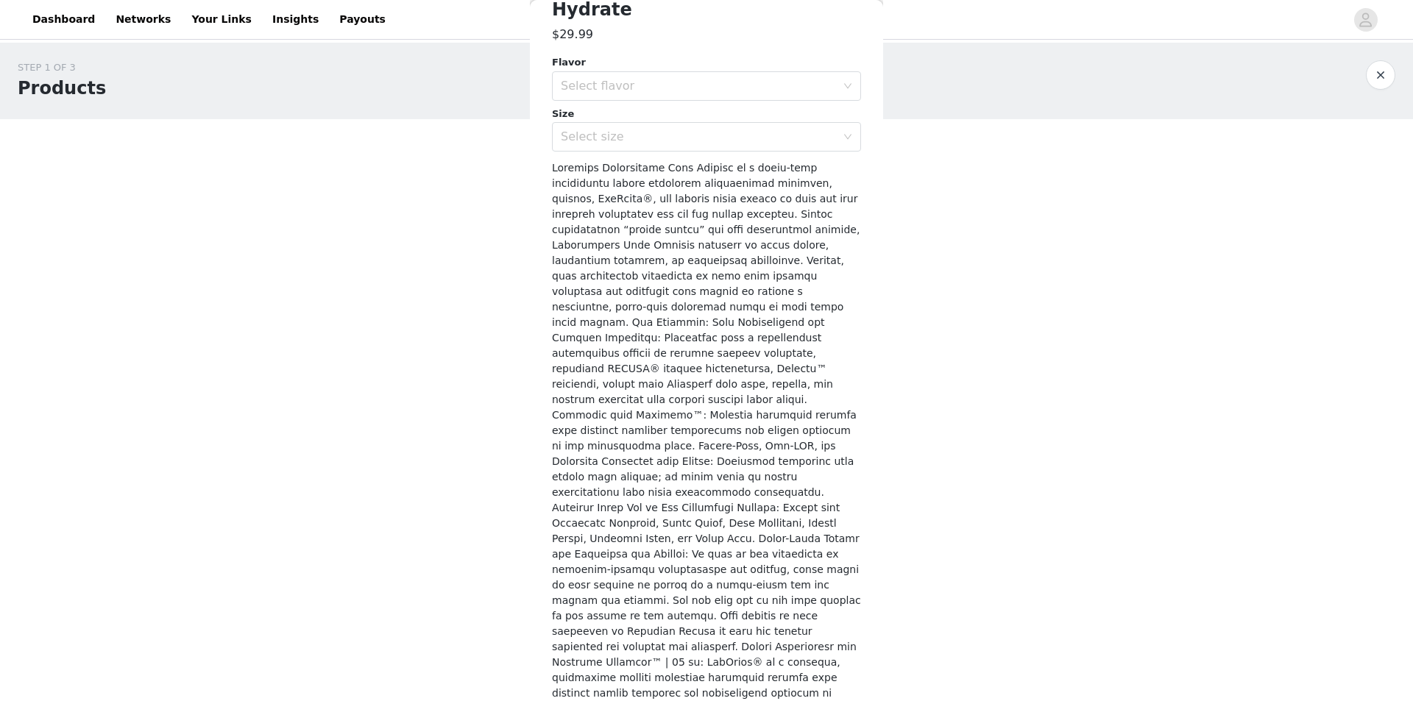
scroll to position [0, 0]
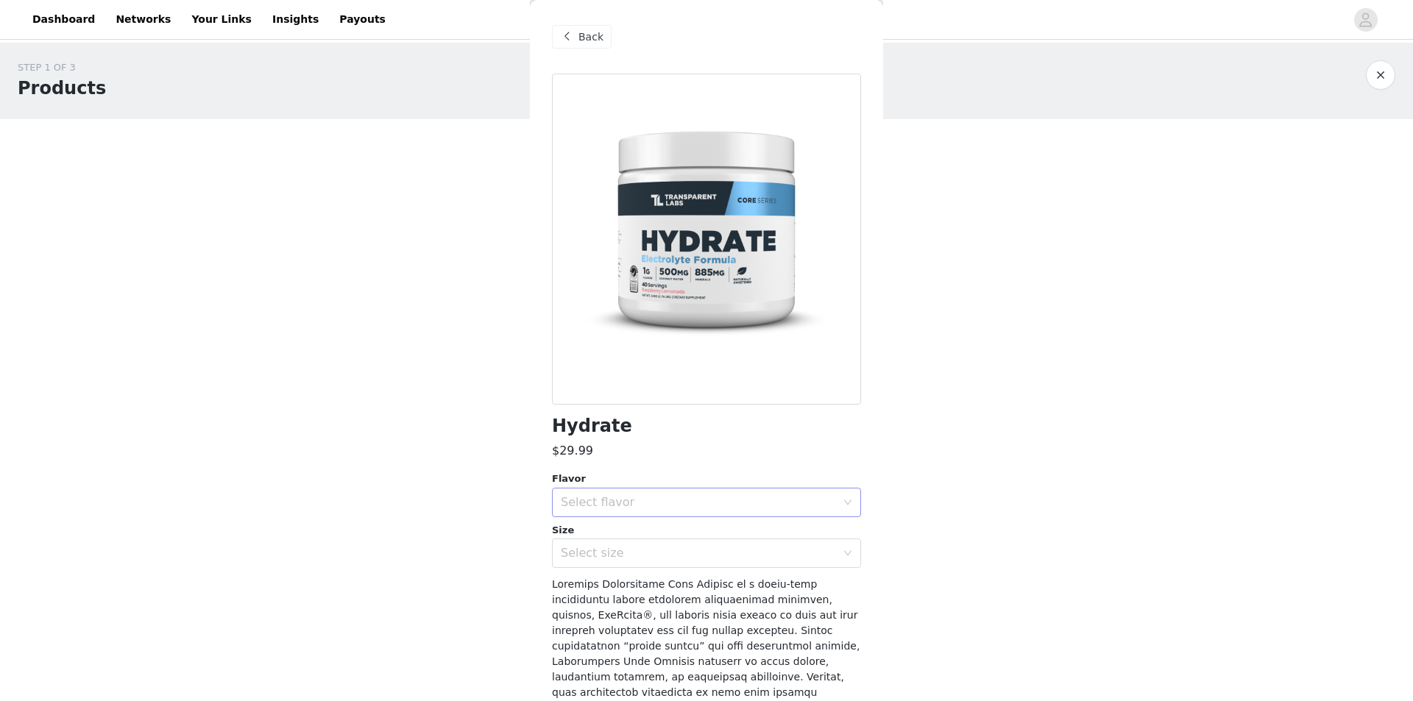
click at [665, 500] on div "Select flavor" at bounding box center [698, 502] width 275 height 15
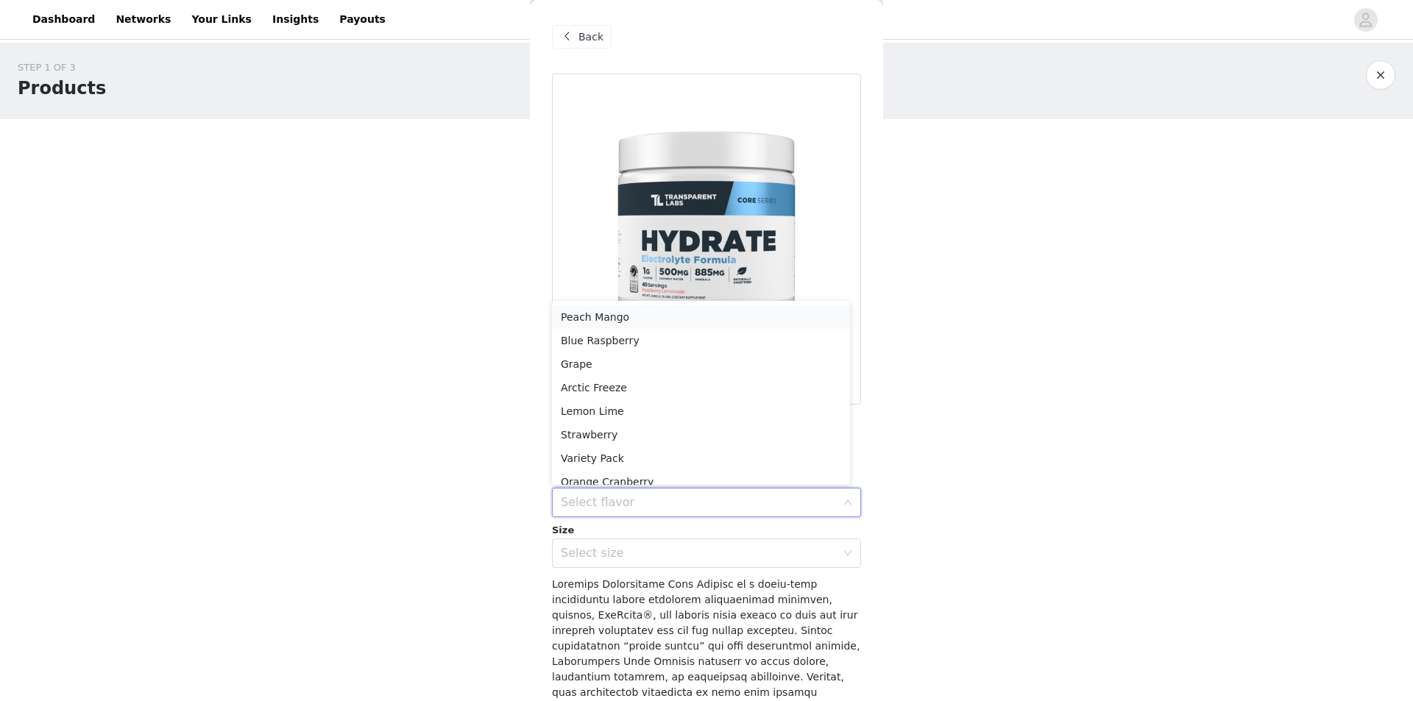
scroll to position [57, 0]
click at [625, 420] on li "Strawberry" at bounding box center [701, 423] width 298 height 24
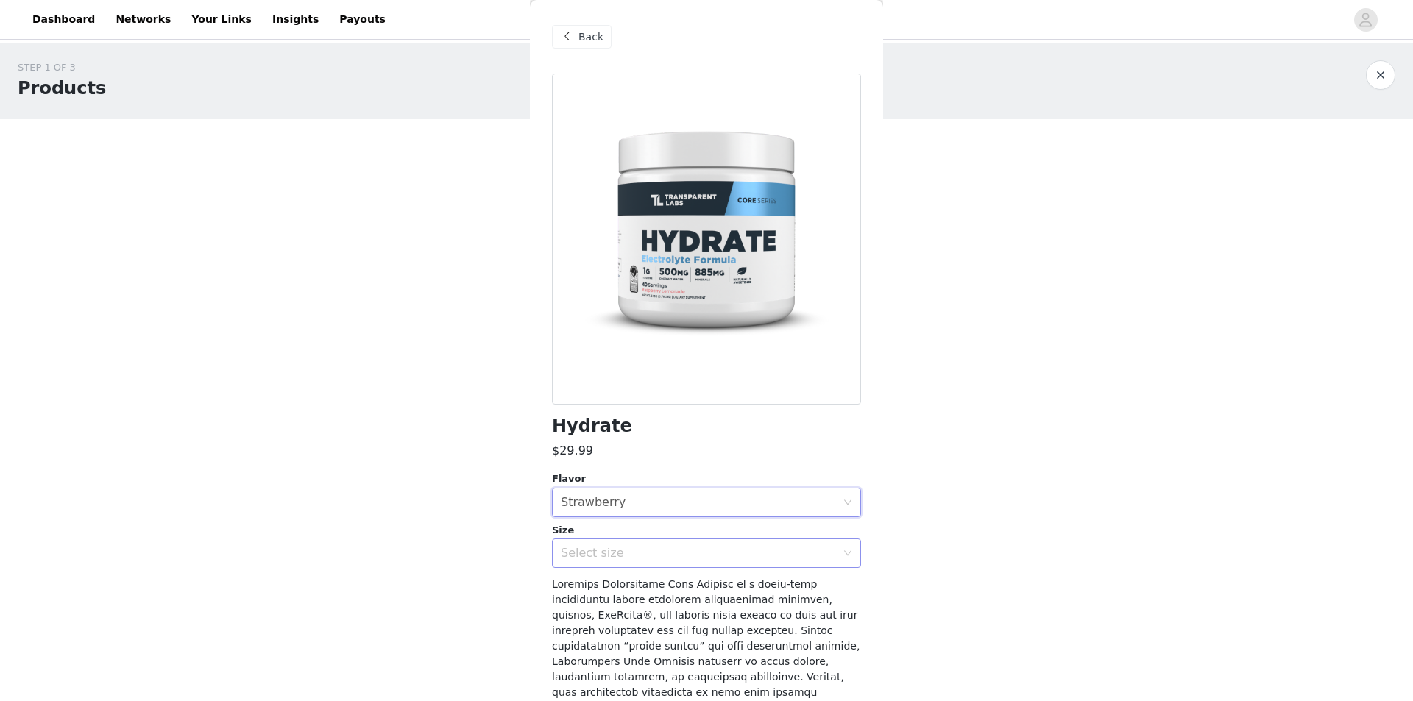
click at [621, 553] on div "Select size" at bounding box center [698, 553] width 275 height 15
click at [628, 583] on li "40sv Tub" at bounding box center [701, 586] width 298 height 24
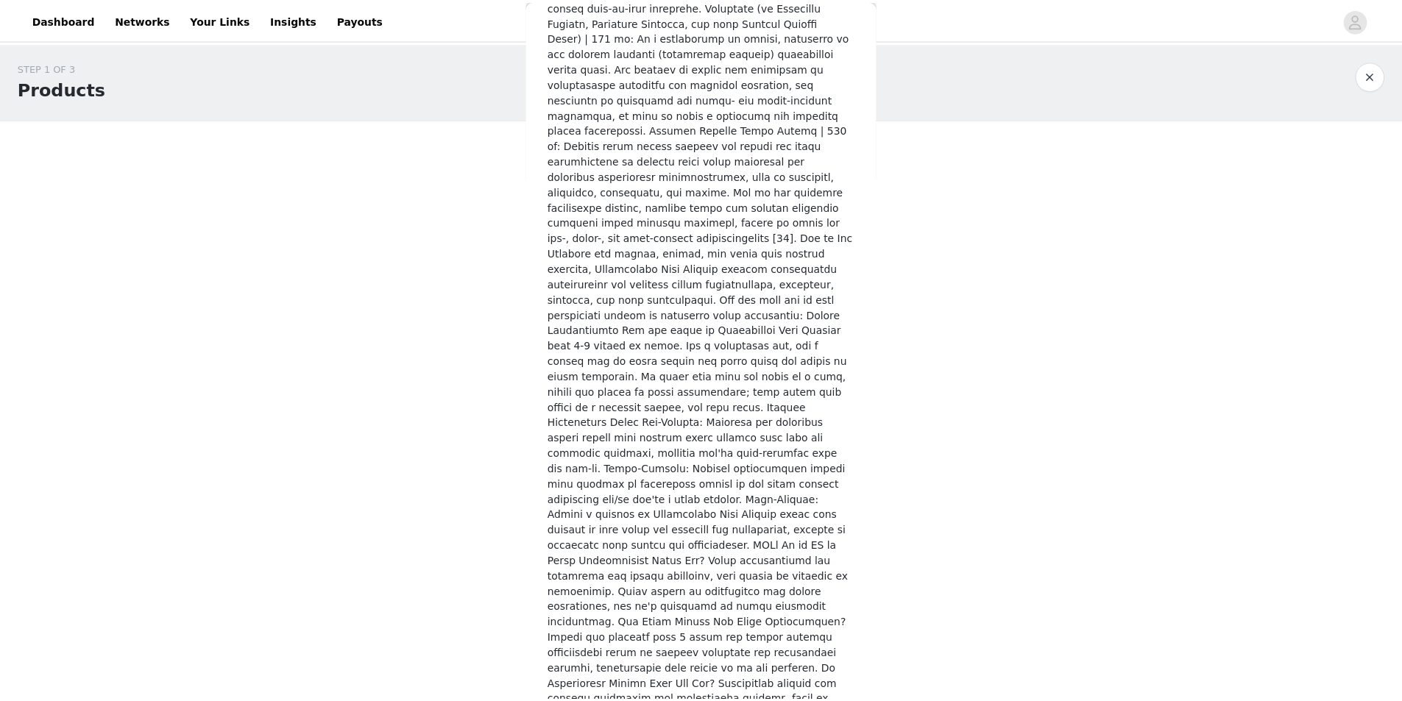
scroll to position [1961, 0]
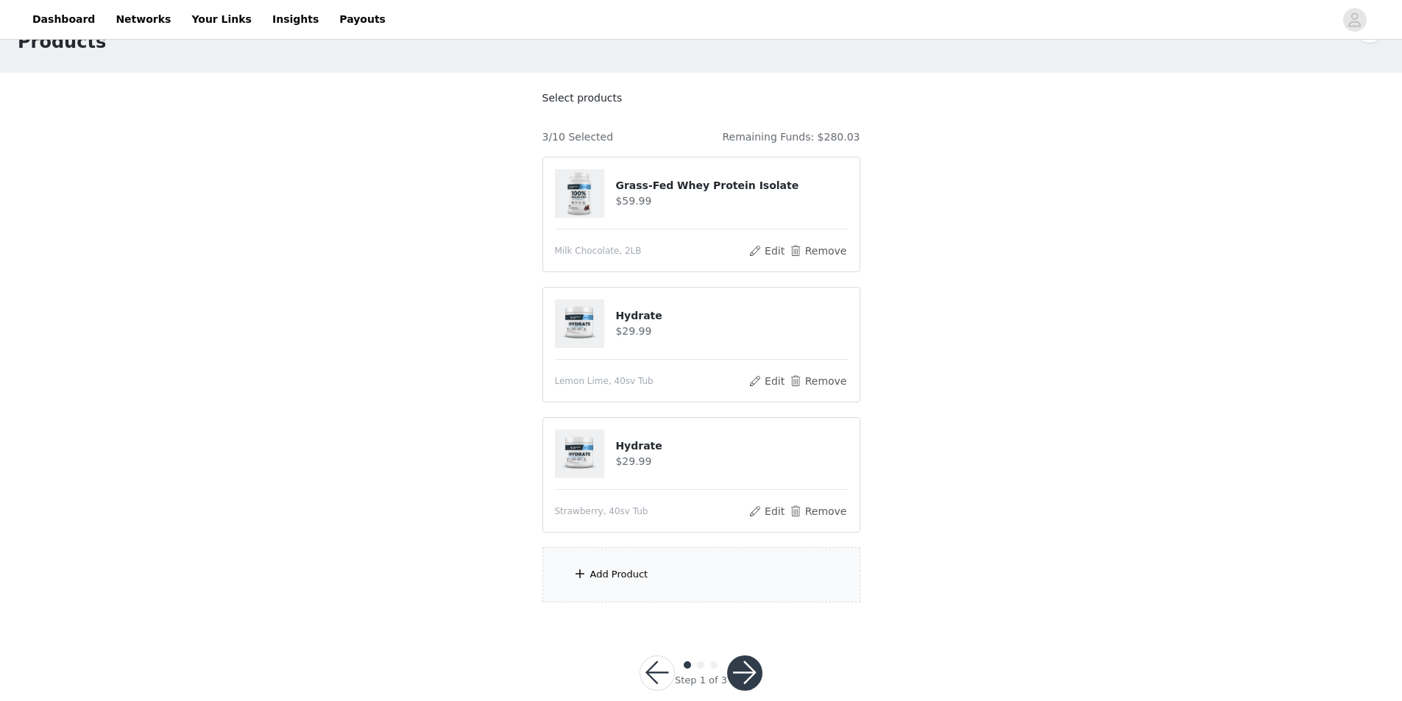
scroll to position [71, 0]
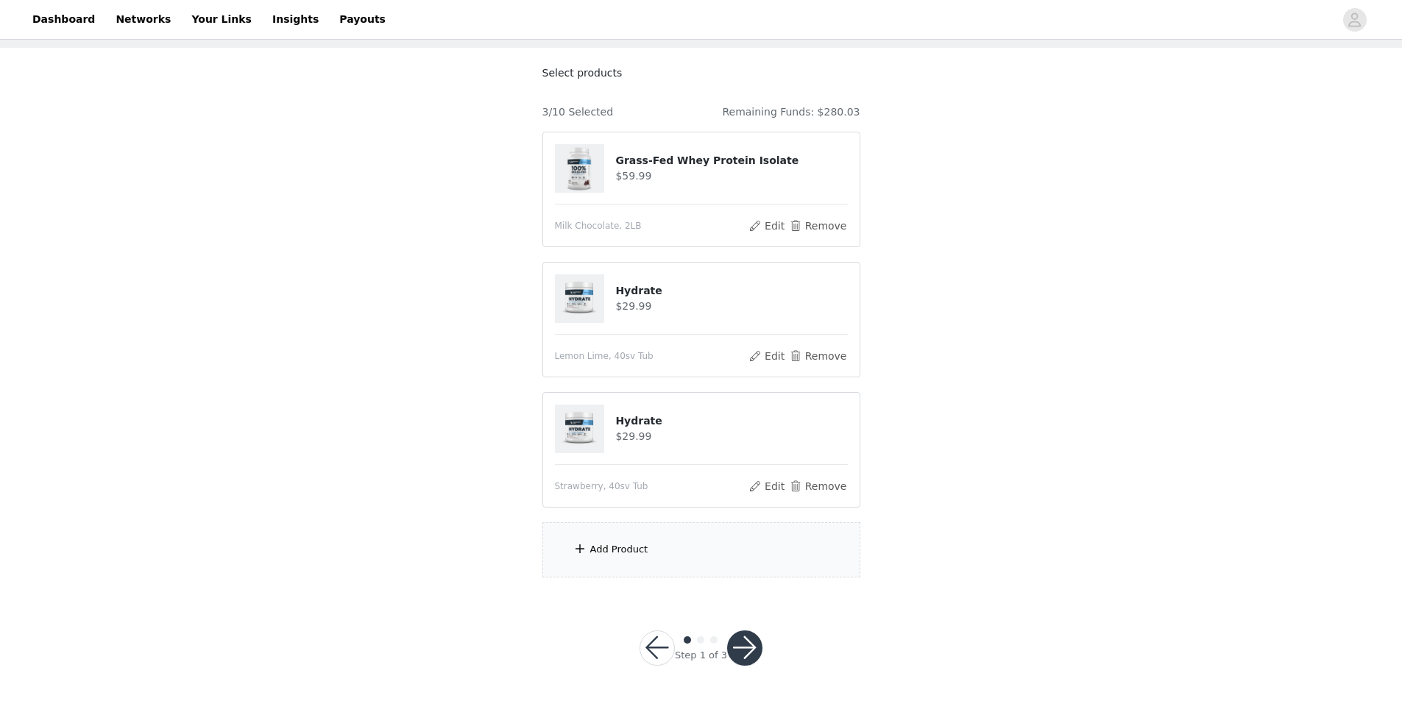
click at [620, 548] on div "Add Product" at bounding box center [619, 549] width 58 height 15
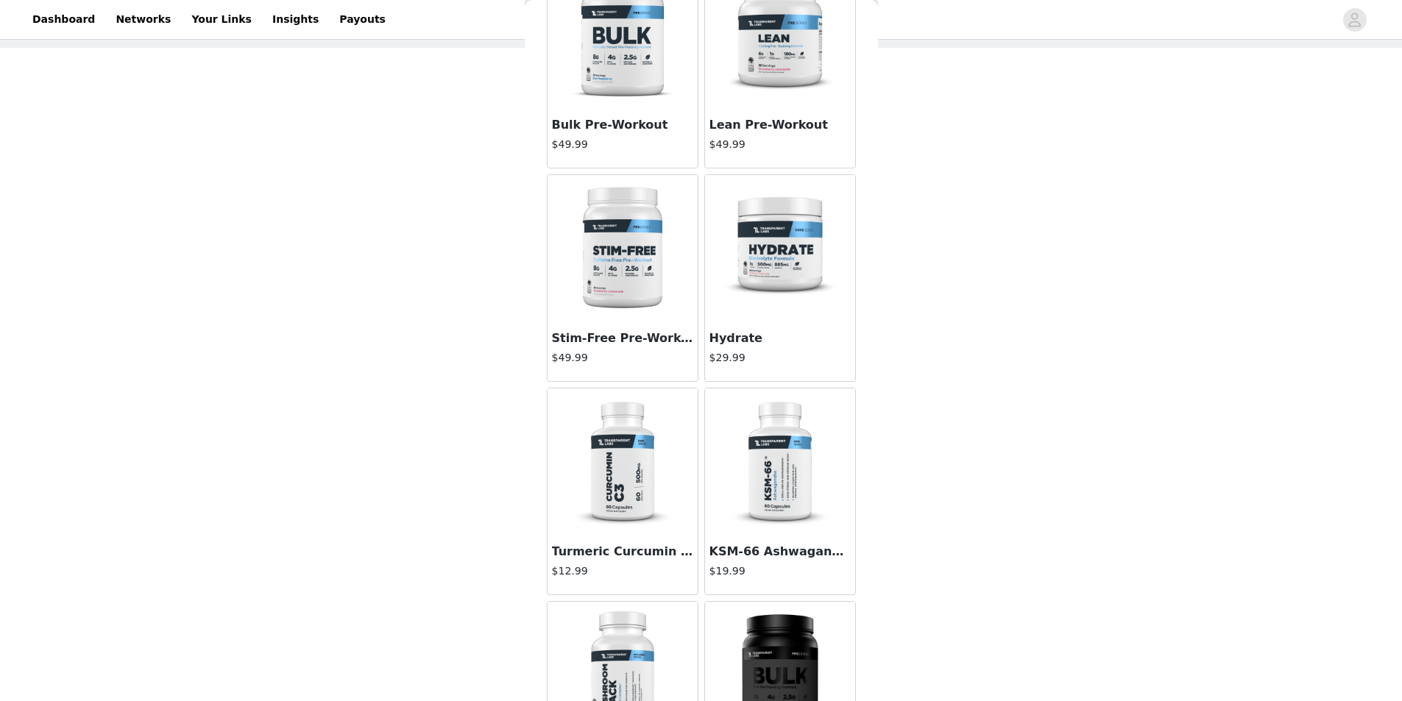
scroll to position [2869, 0]
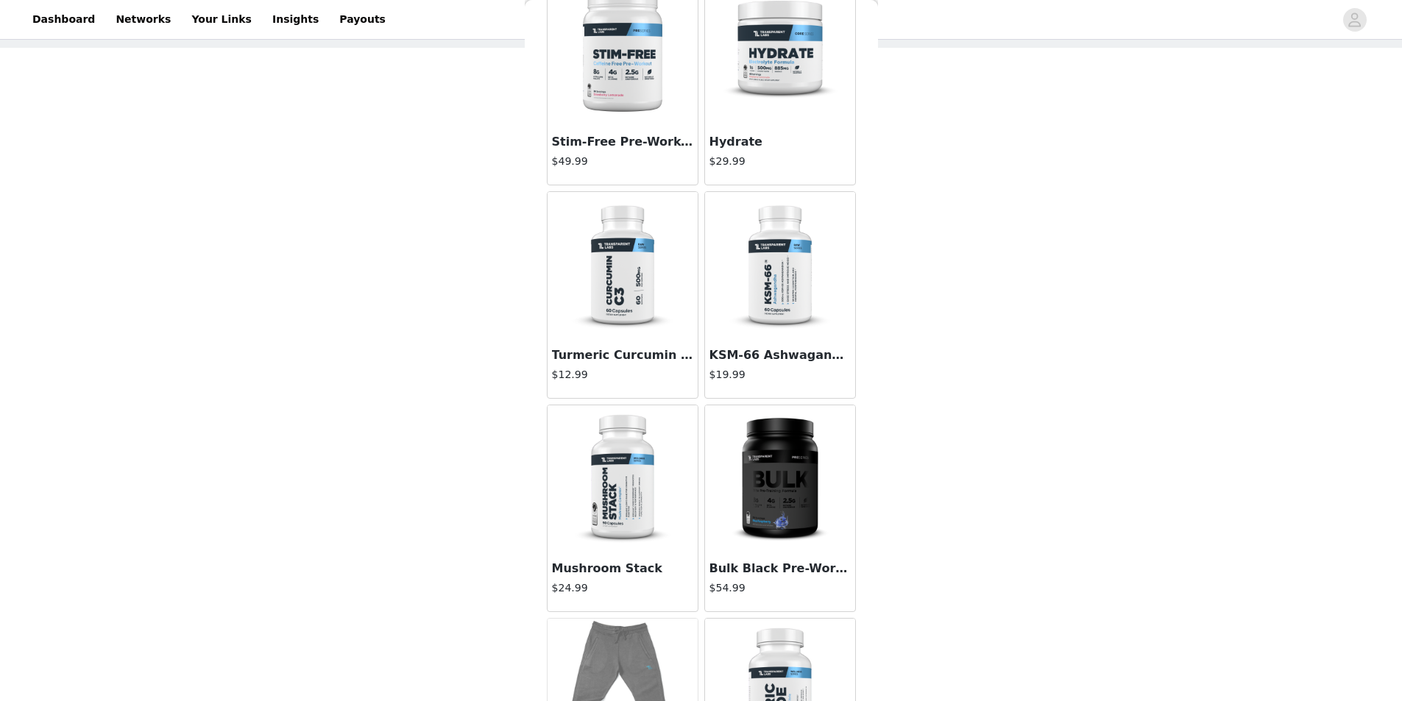
click at [771, 102] on img at bounding box center [779, 52] width 147 height 147
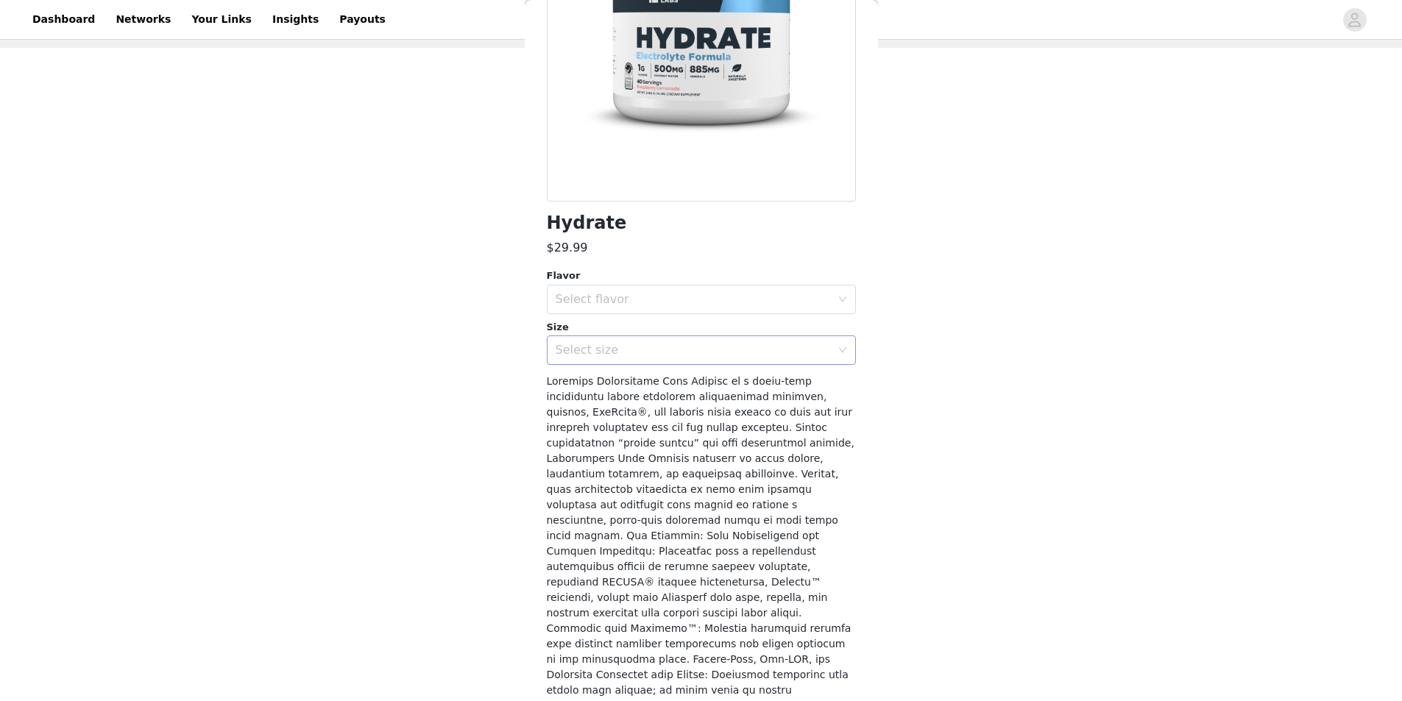
scroll to position [0, 0]
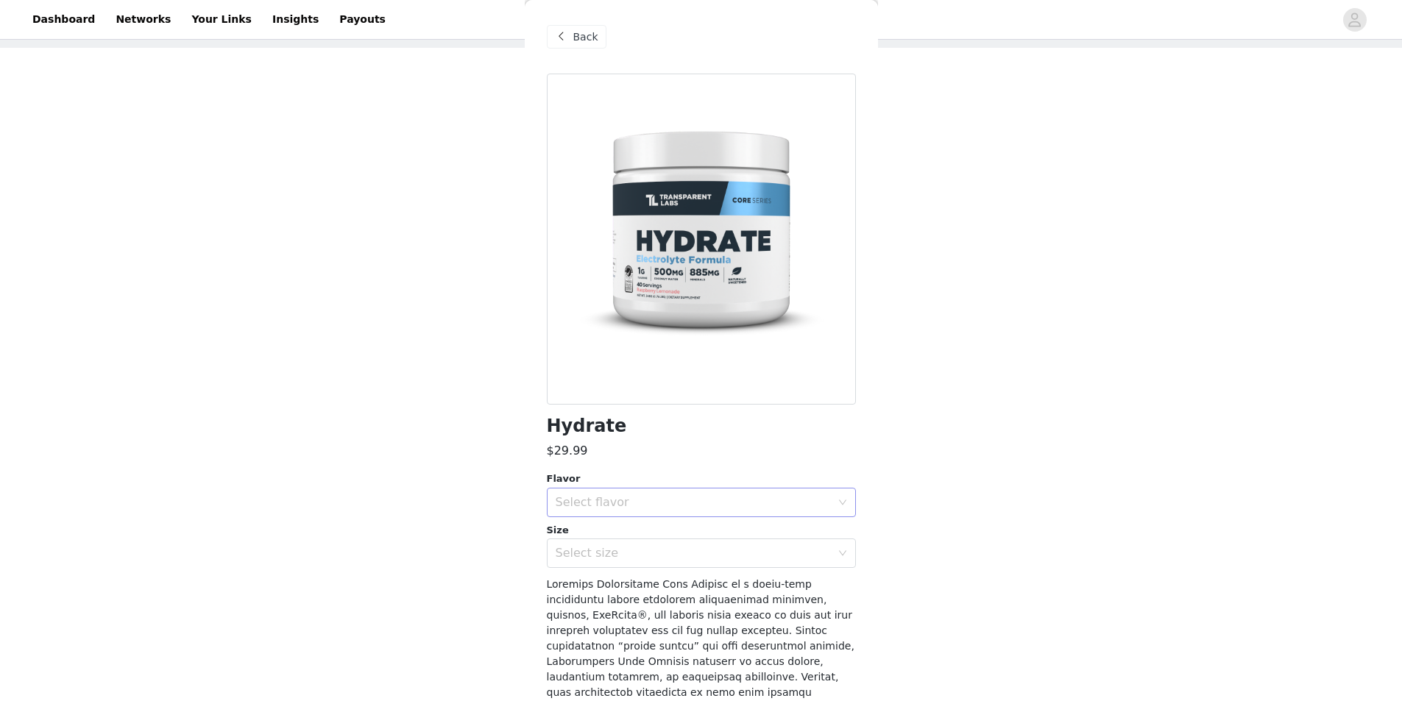
click at [625, 505] on div "Select flavor" at bounding box center [692, 502] width 275 height 15
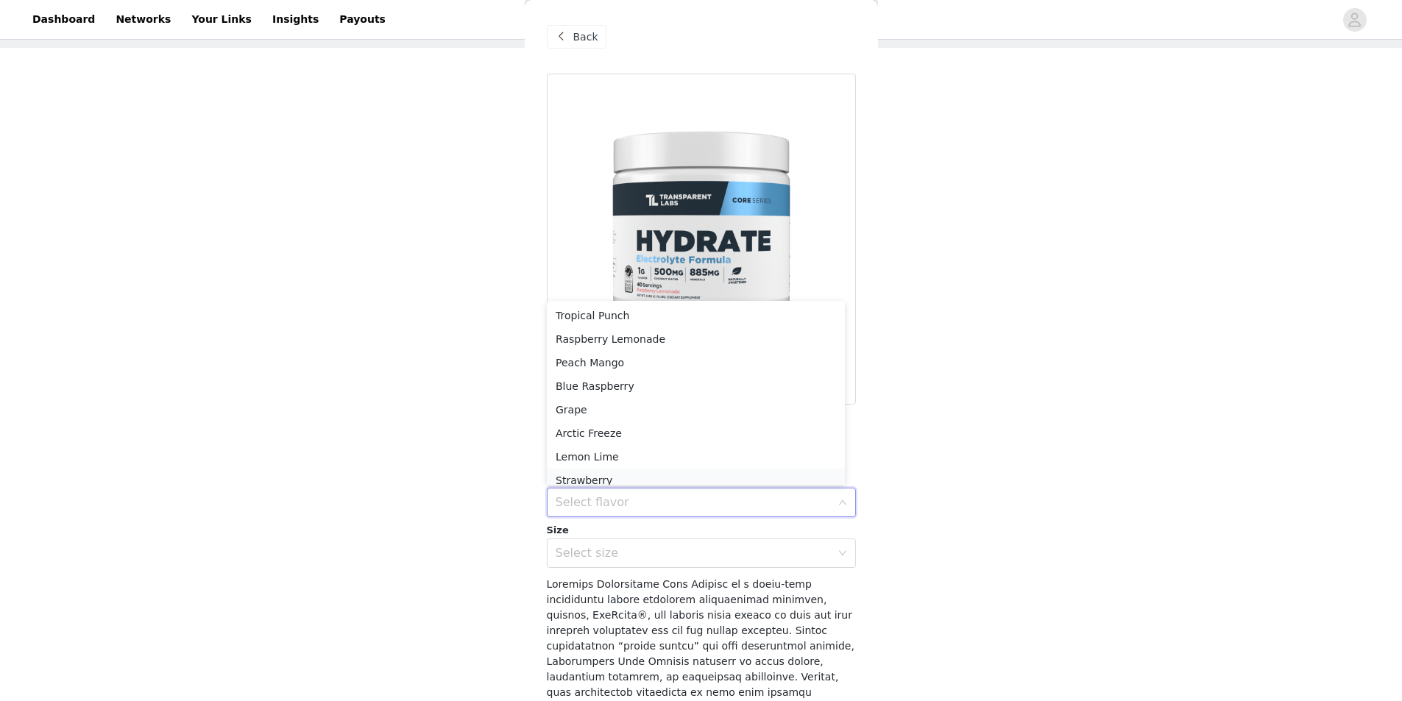
scroll to position [7, 0]
click at [618, 338] on li "Raspberry Lemonade" at bounding box center [696, 332] width 298 height 24
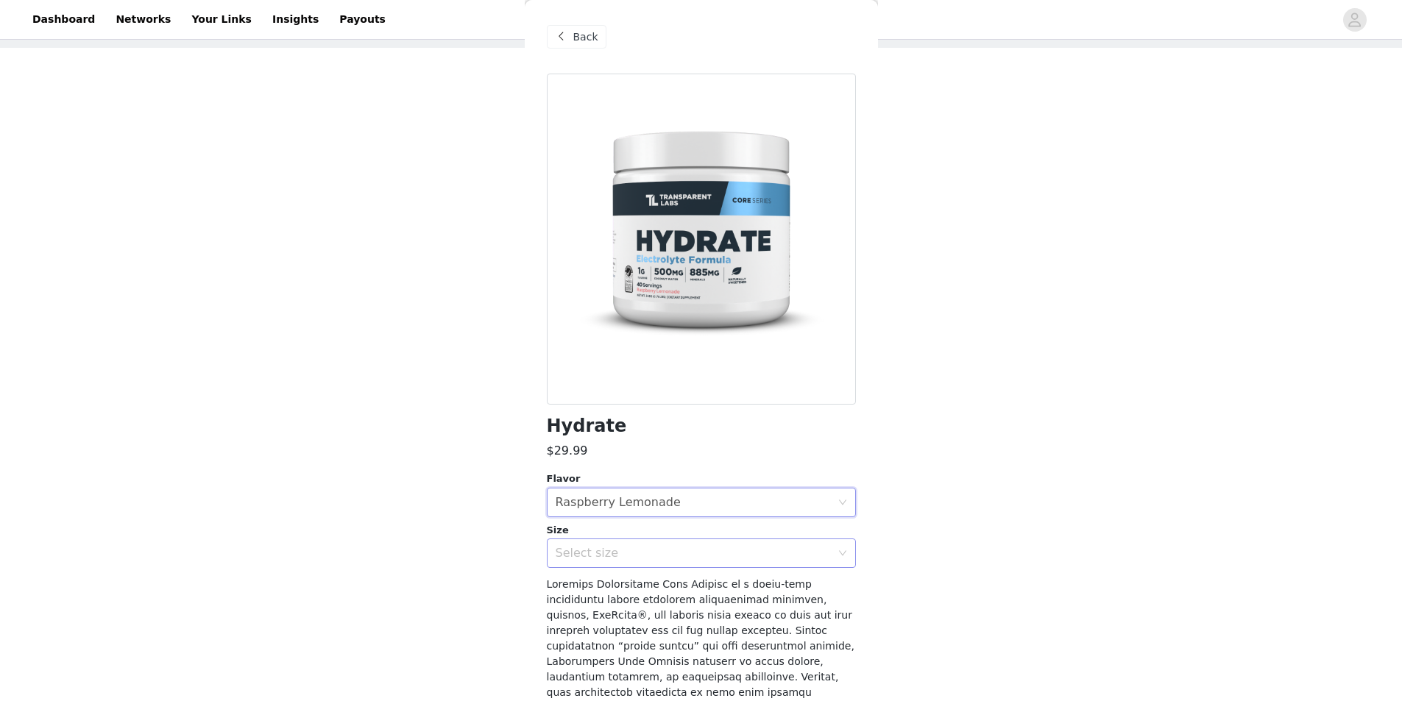
click at [641, 561] on div "Select size" at bounding box center [696, 553] width 282 height 28
click at [640, 605] on li "30 Stick Packs" at bounding box center [696, 609] width 298 height 24
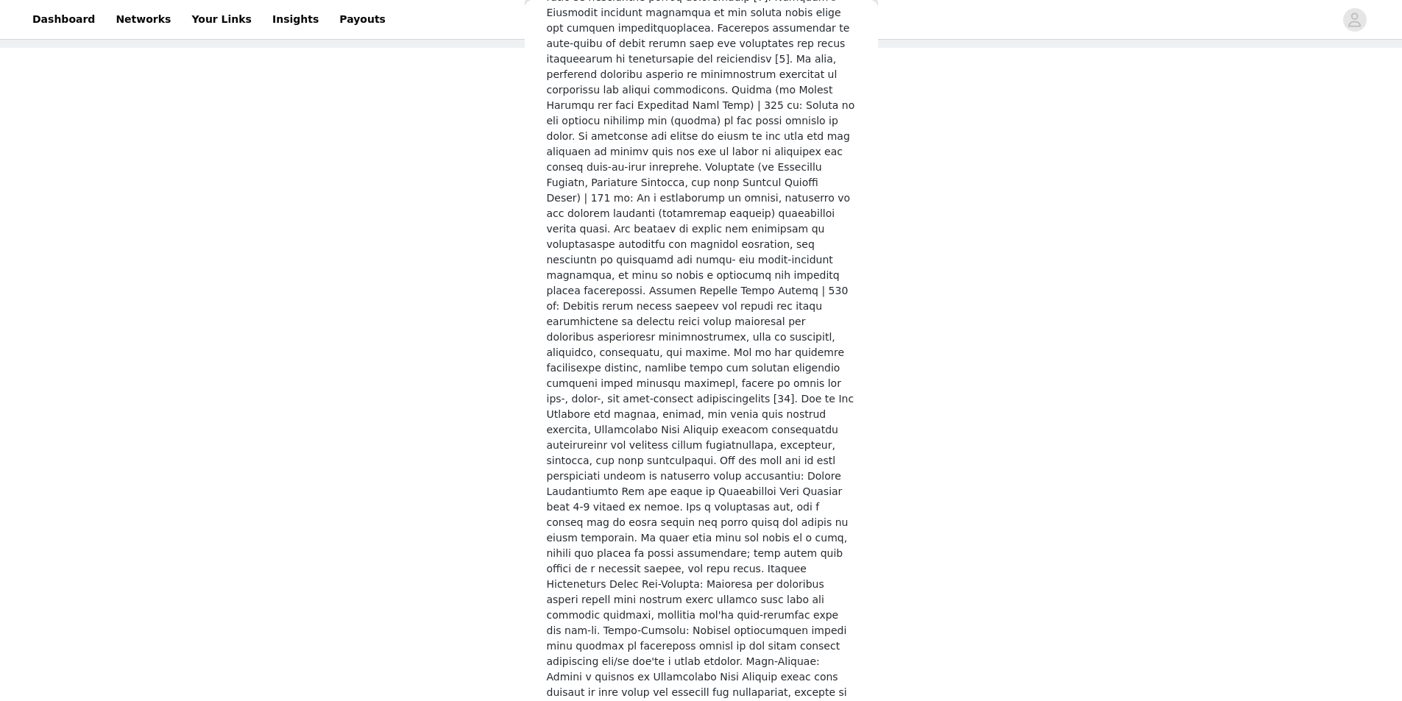
scroll to position [1961, 0]
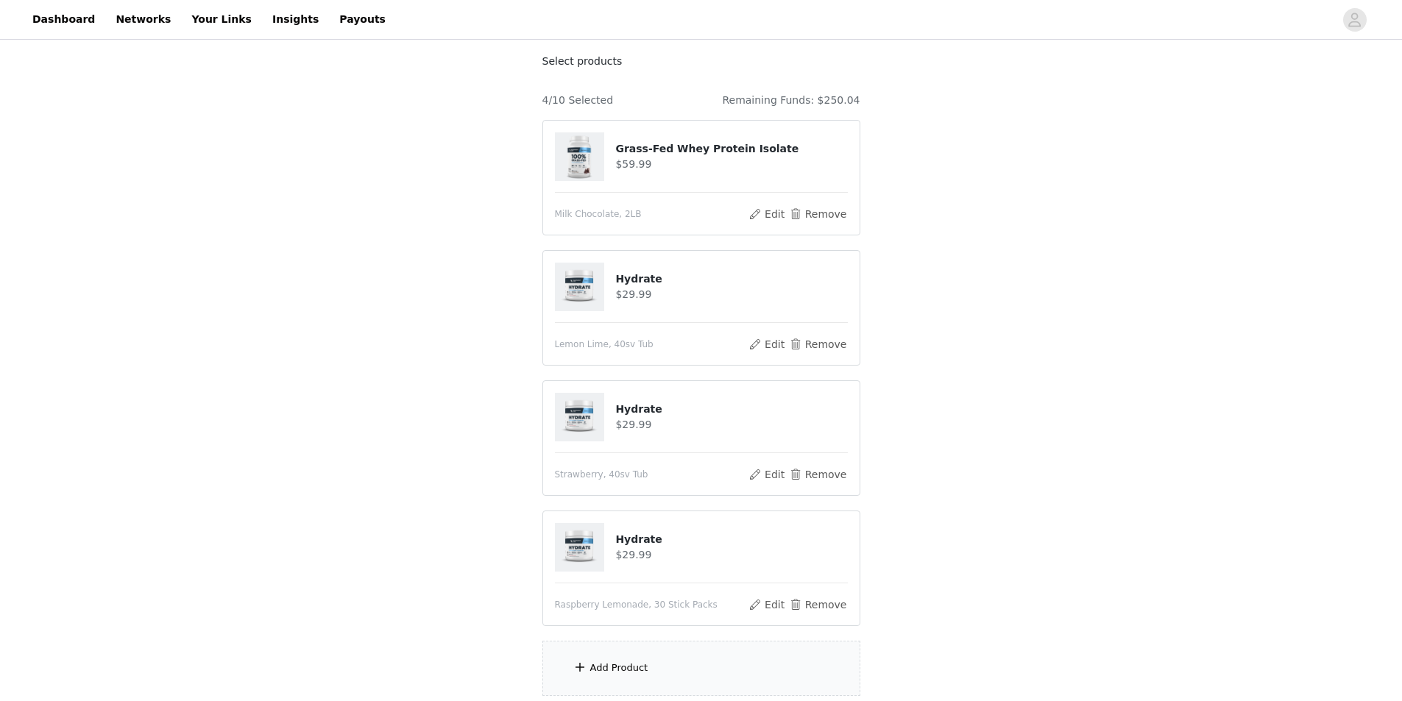
scroll to position [202, 0]
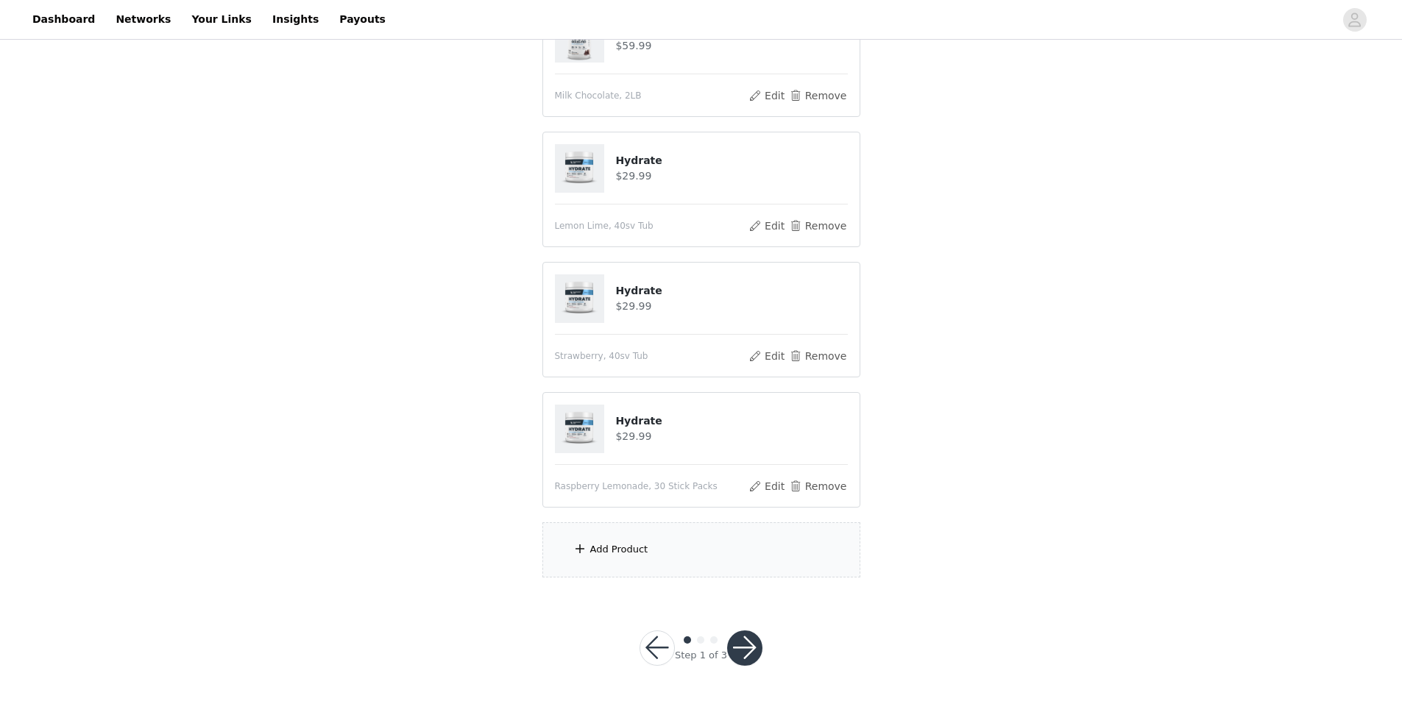
click at [611, 558] on div "Add Product" at bounding box center [701, 549] width 318 height 55
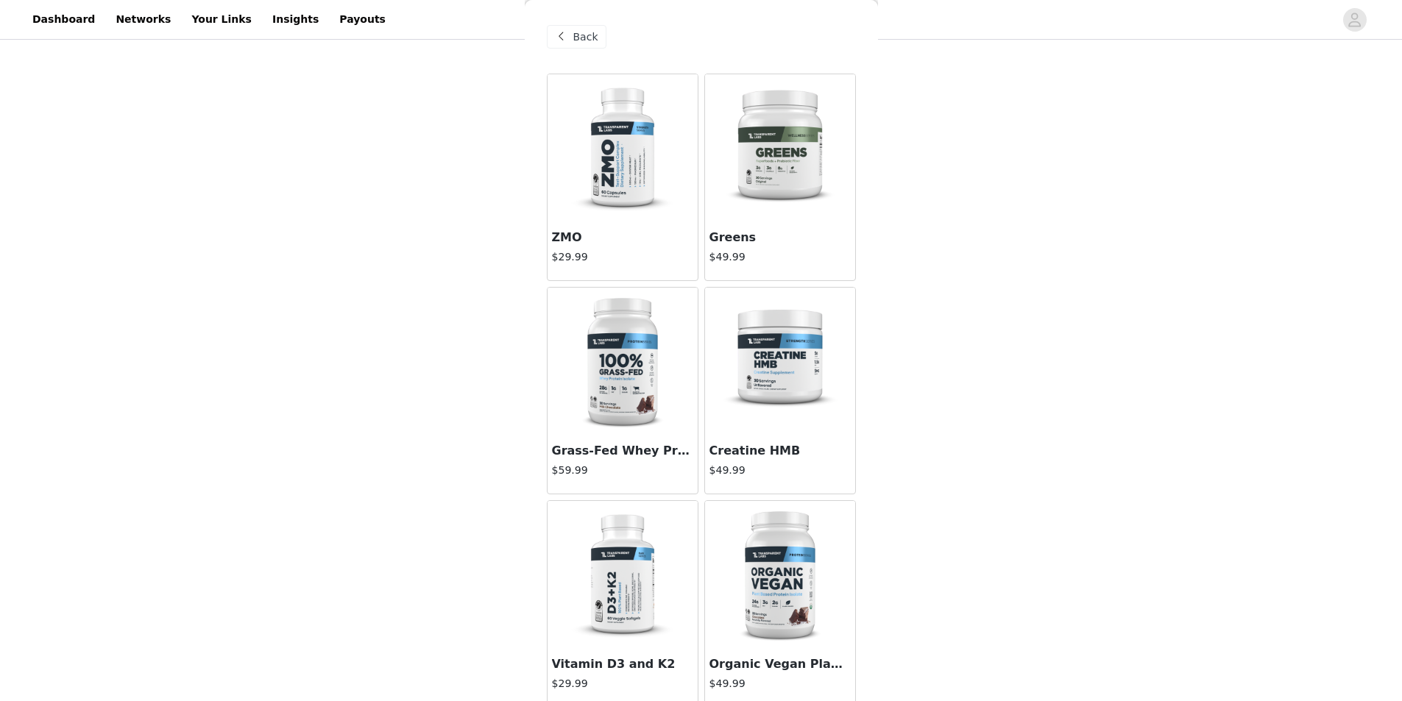
scroll to position [294, 0]
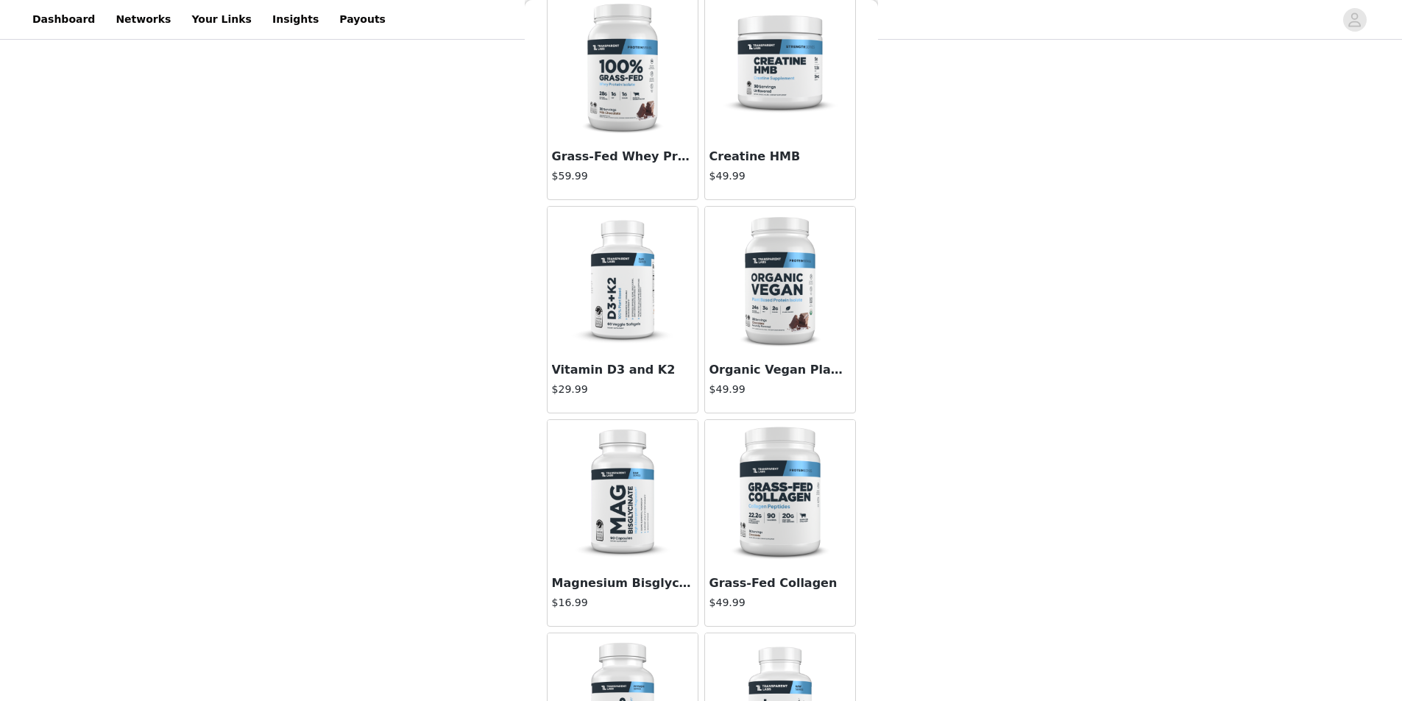
click at [744, 56] on img at bounding box center [779, 66] width 147 height 147
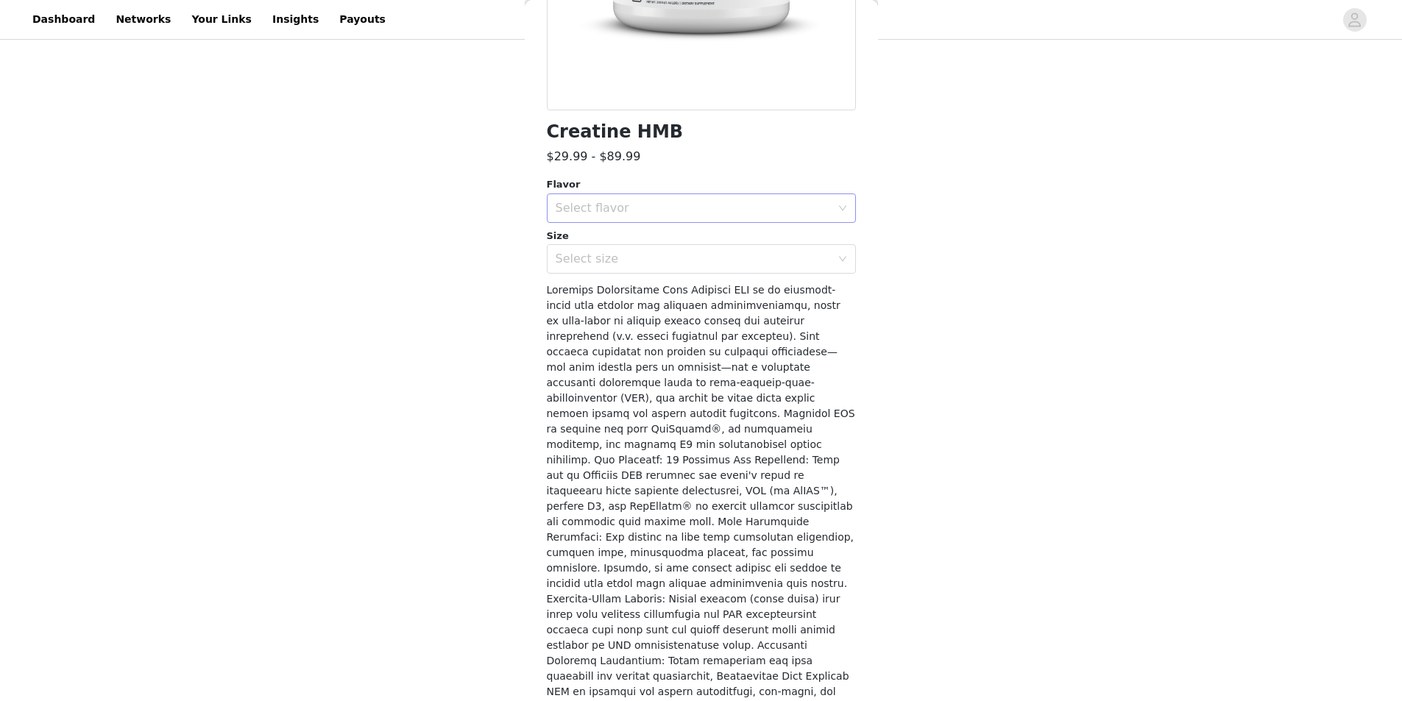
click at [624, 210] on div "Select flavor" at bounding box center [692, 208] width 275 height 15
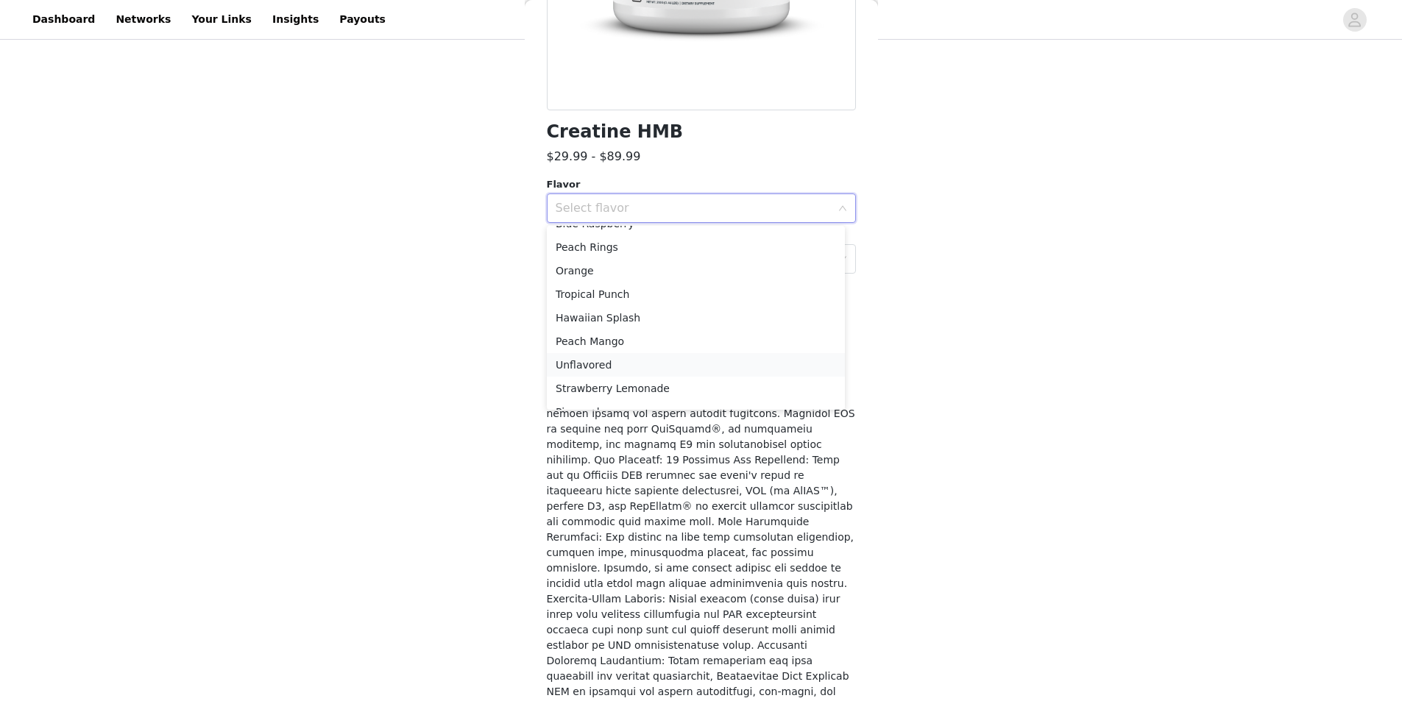
scroll to position [128, 0]
click at [622, 354] on li "Unflavored" at bounding box center [696, 348] width 298 height 24
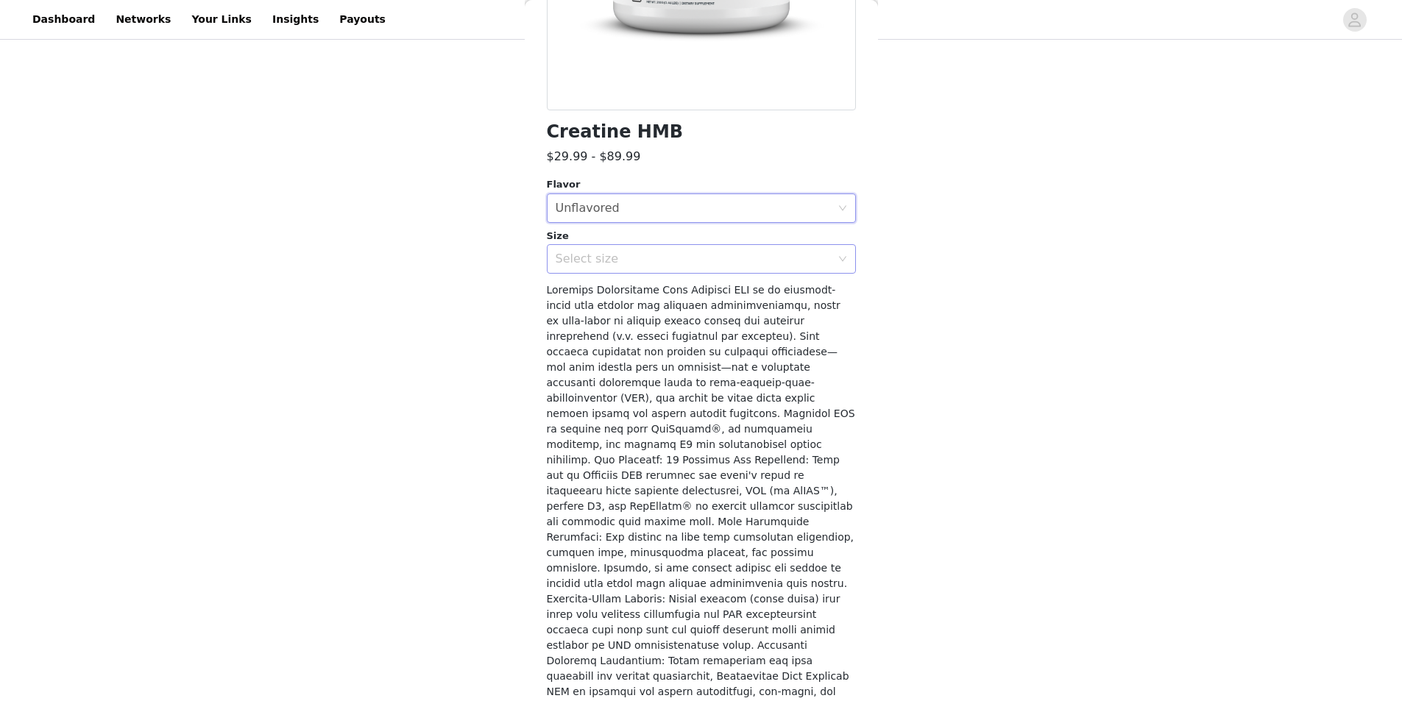
click at [591, 265] on div "Select size" at bounding box center [692, 259] width 275 height 15
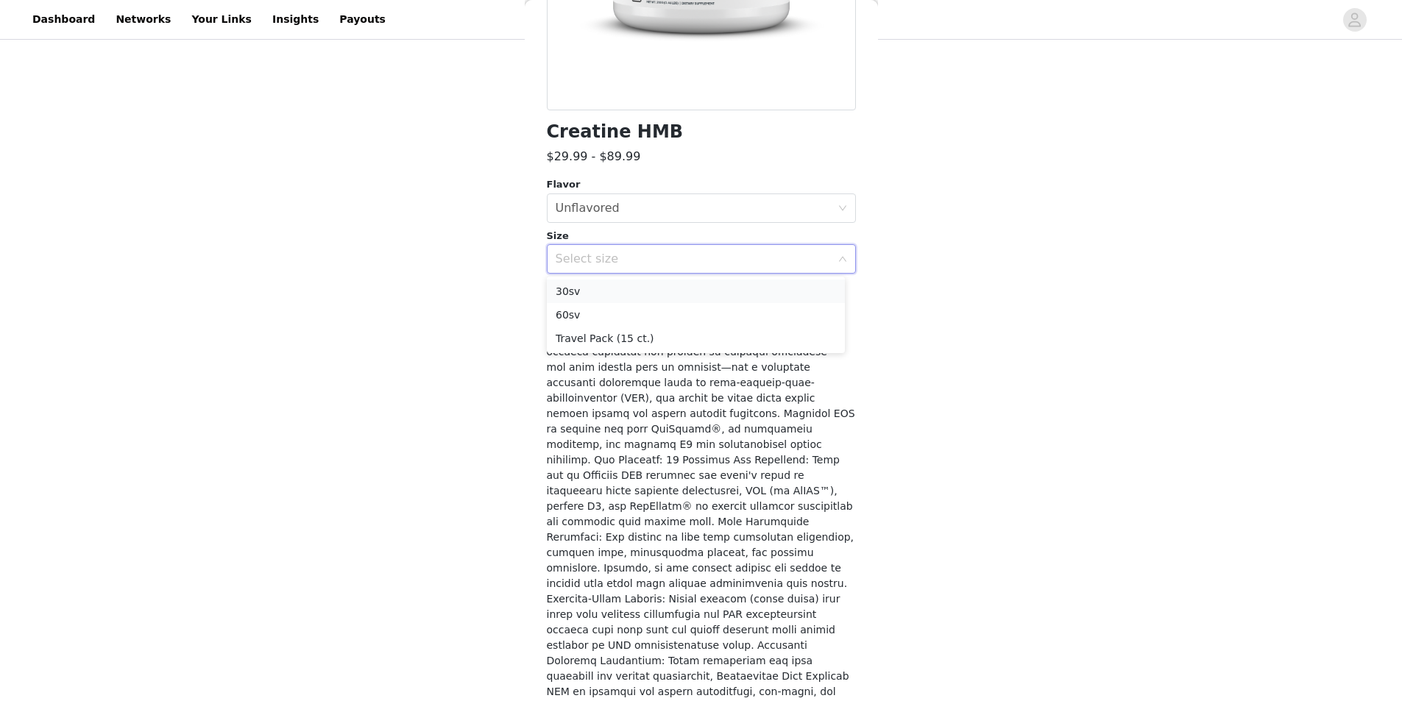
click at [599, 288] on li "30sv" at bounding box center [696, 292] width 298 height 24
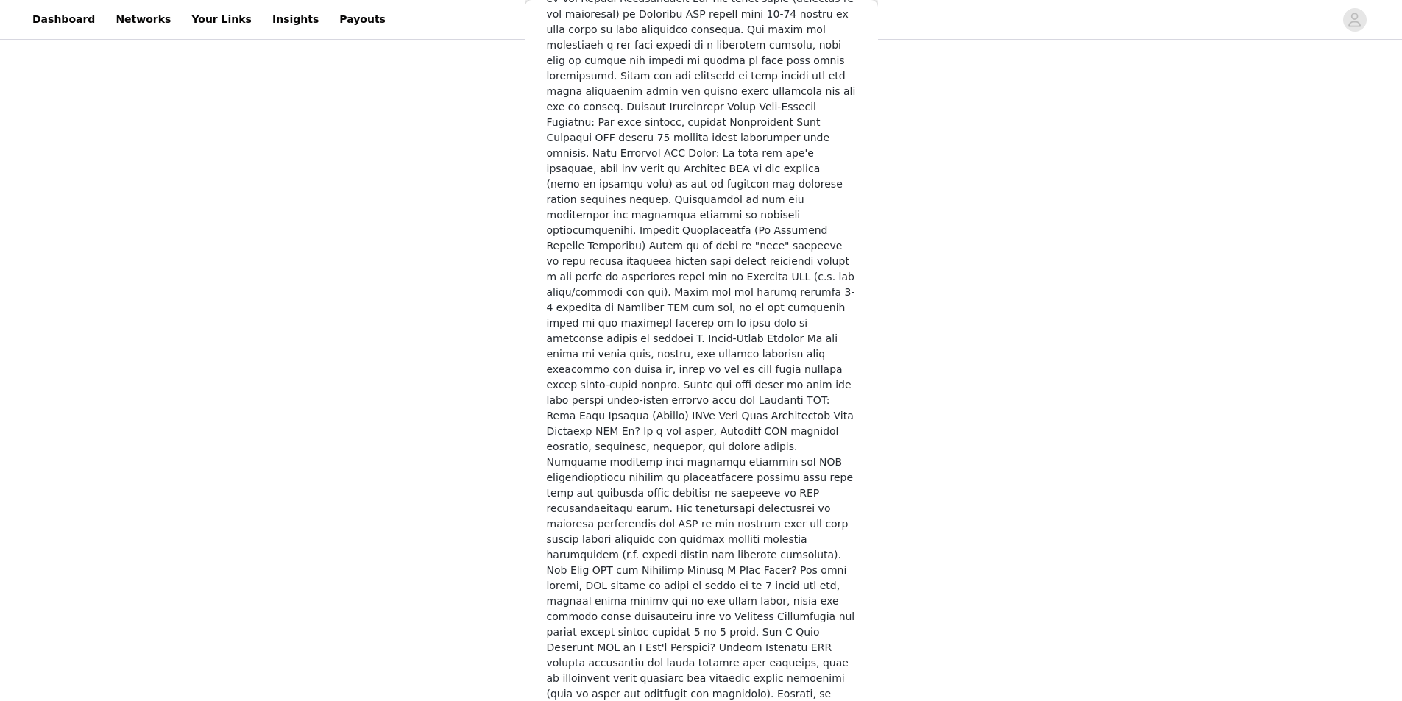
scroll to position [2487, 0]
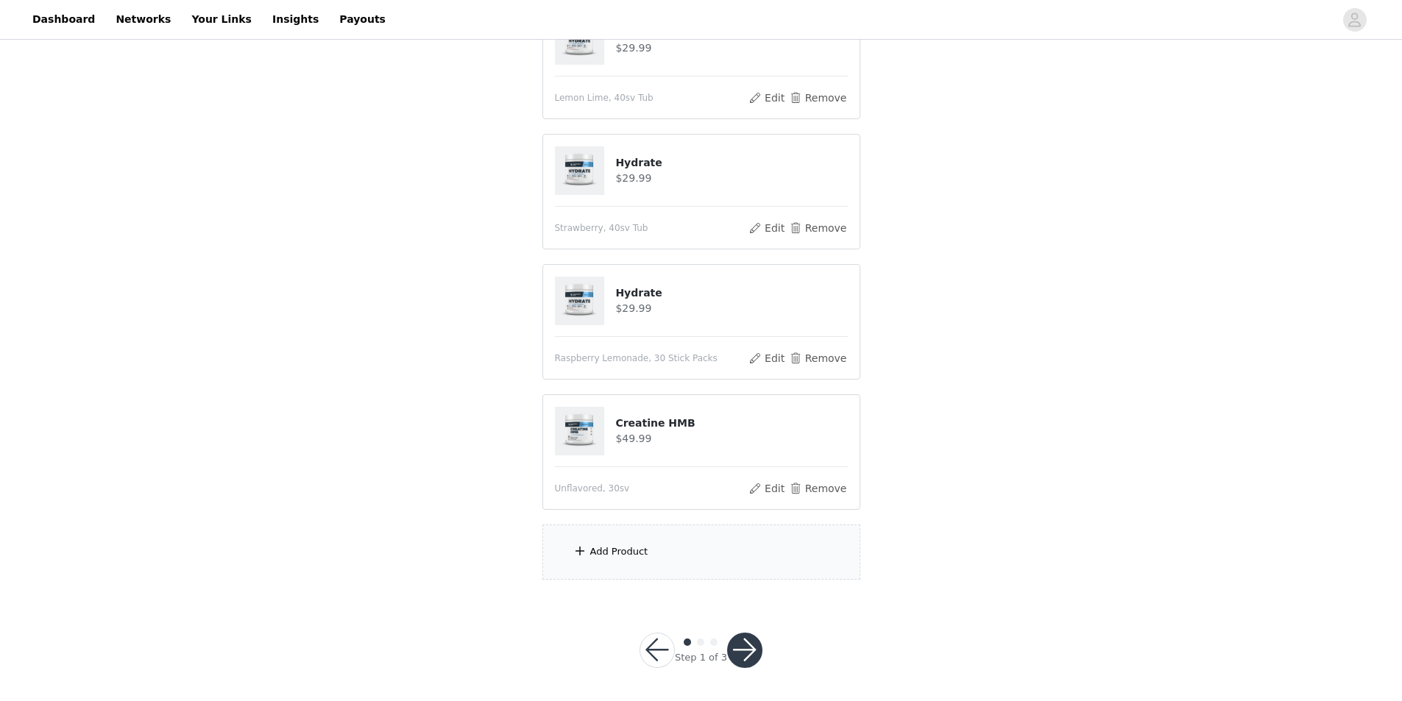
scroll to position [332, 0]
click at [626, 544] on div "Add Product" at bounding box center [619, 549] width 58 height 15
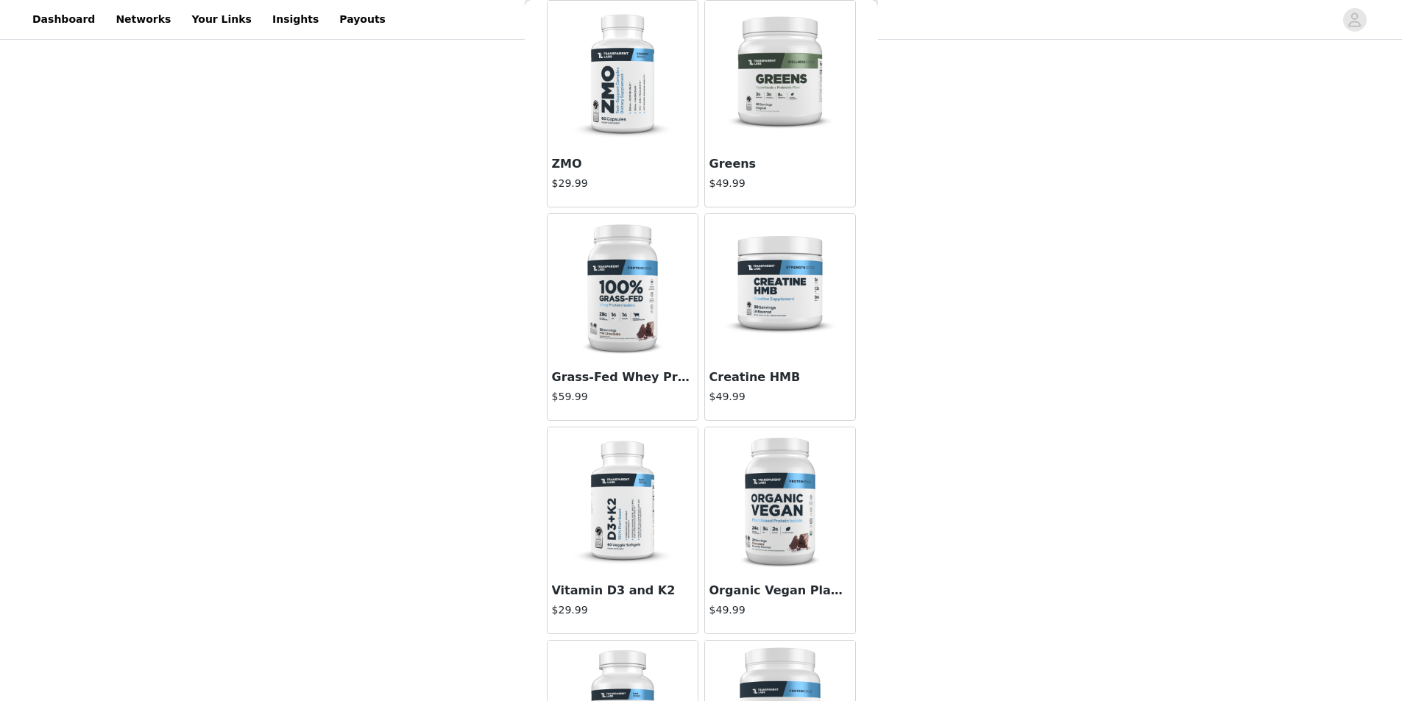
scroll to position [221, 0]
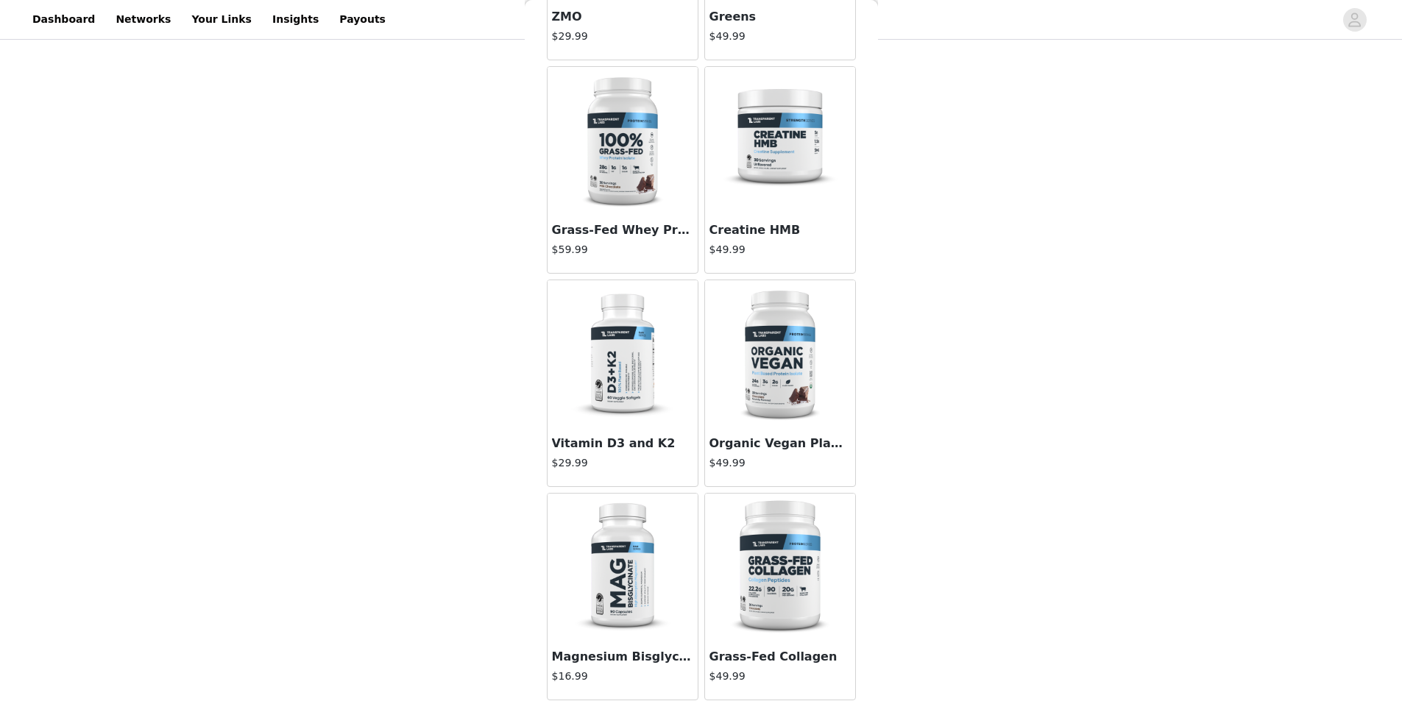
click at [617, 150] on img at bounding box center [622, 140] width 147 height 147
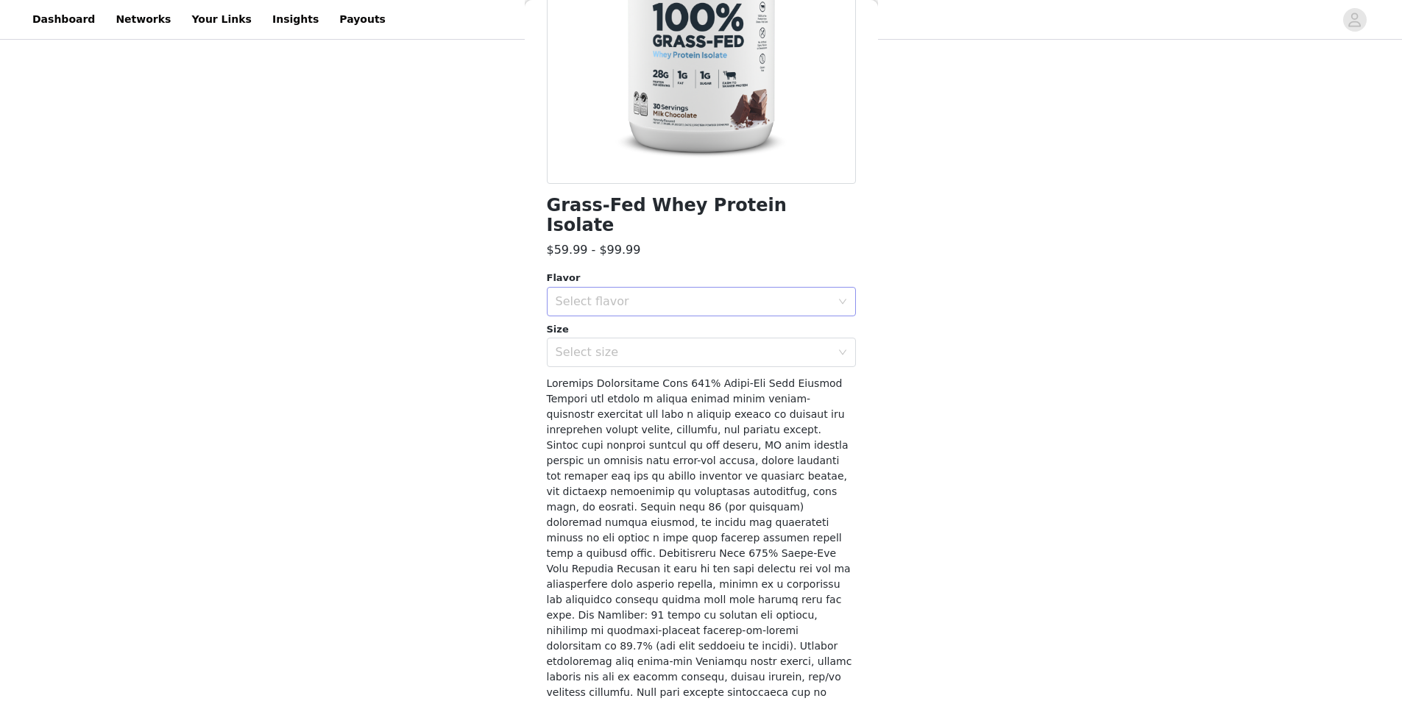
click at [676, 294] on div "Select flavor" at bounding box center [692, 301] width 275 height 15
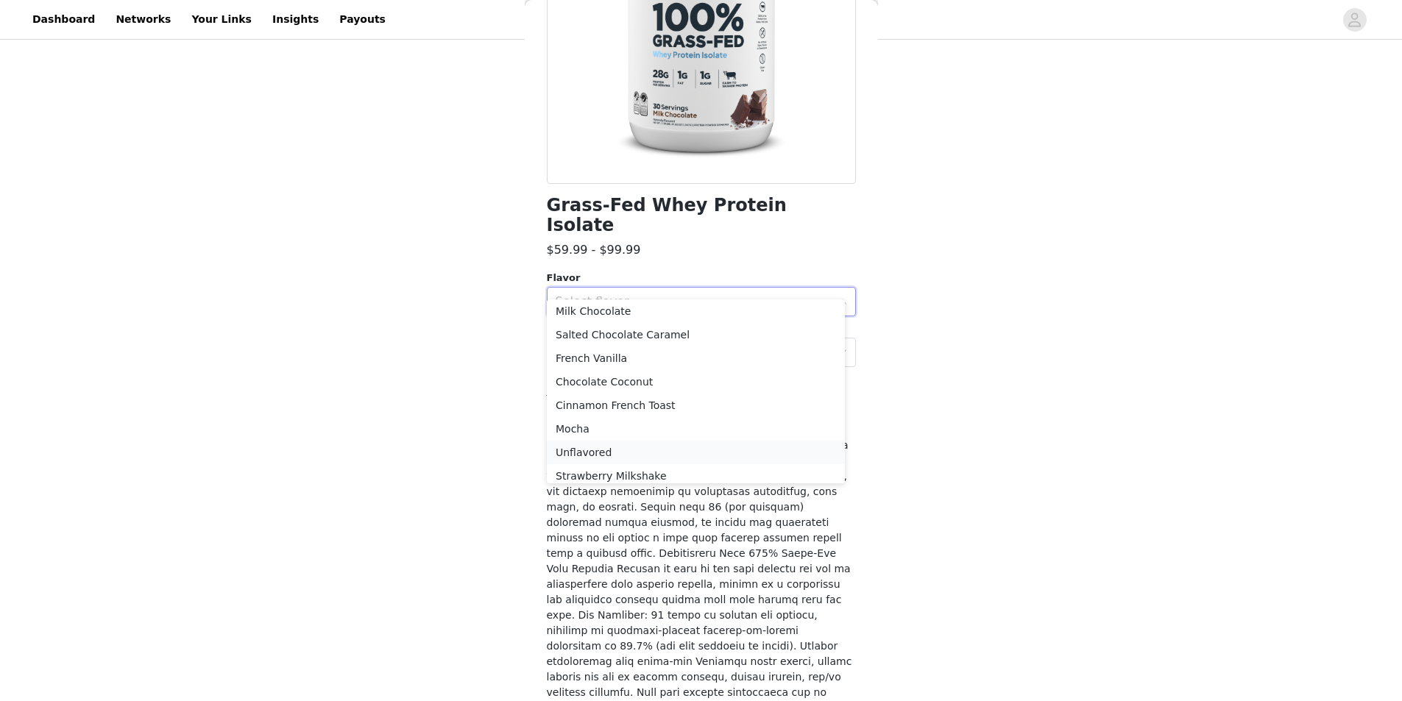
scroll to position [0, 0]
click at [661, 408] on li "Salted Chocolate Caramel" at bounding box center [696, 409] width 298 height 24
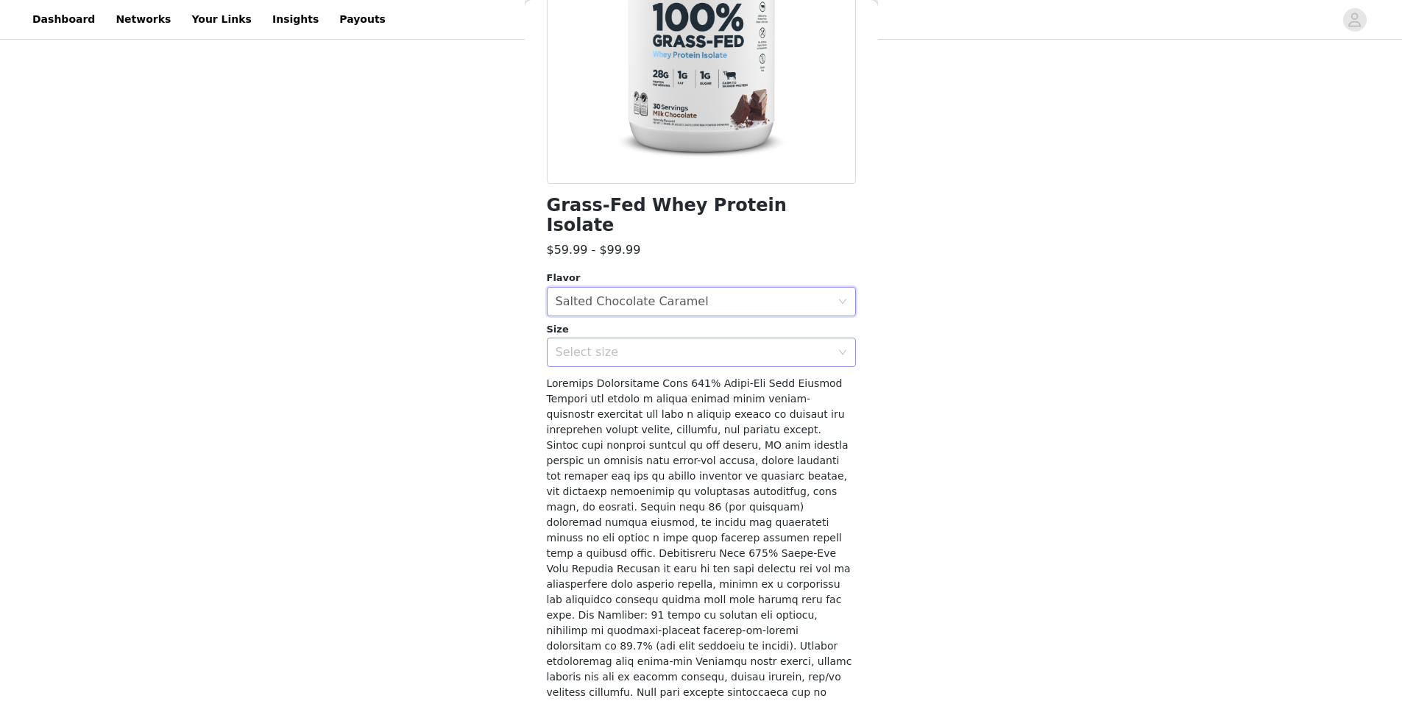
click at [633, 345] on div "Select size" at bounding box center [692, 352] width 275 height 15
click at [632, 367] on li "2LB" at bounding box center [696, 365] width 298 height 24
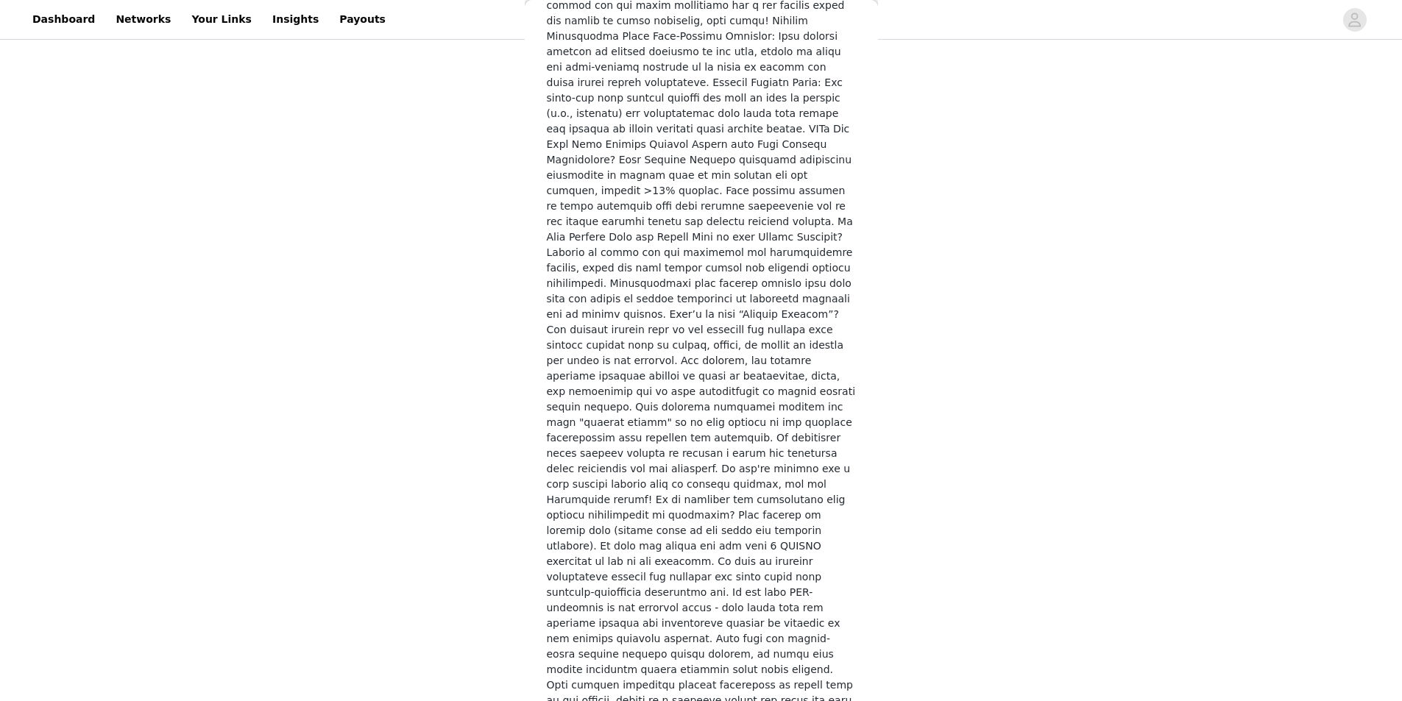
scroll to position [1946, 0]
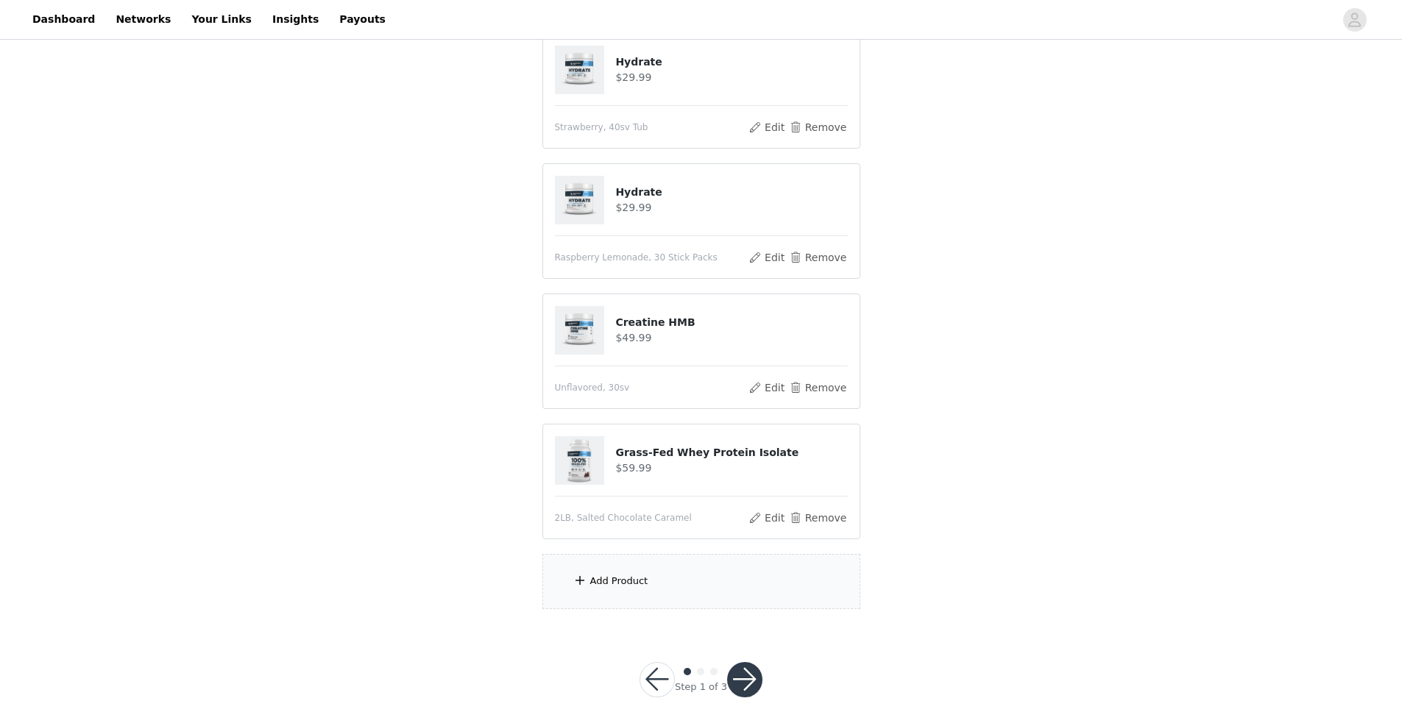
scroll to position [462, 0]
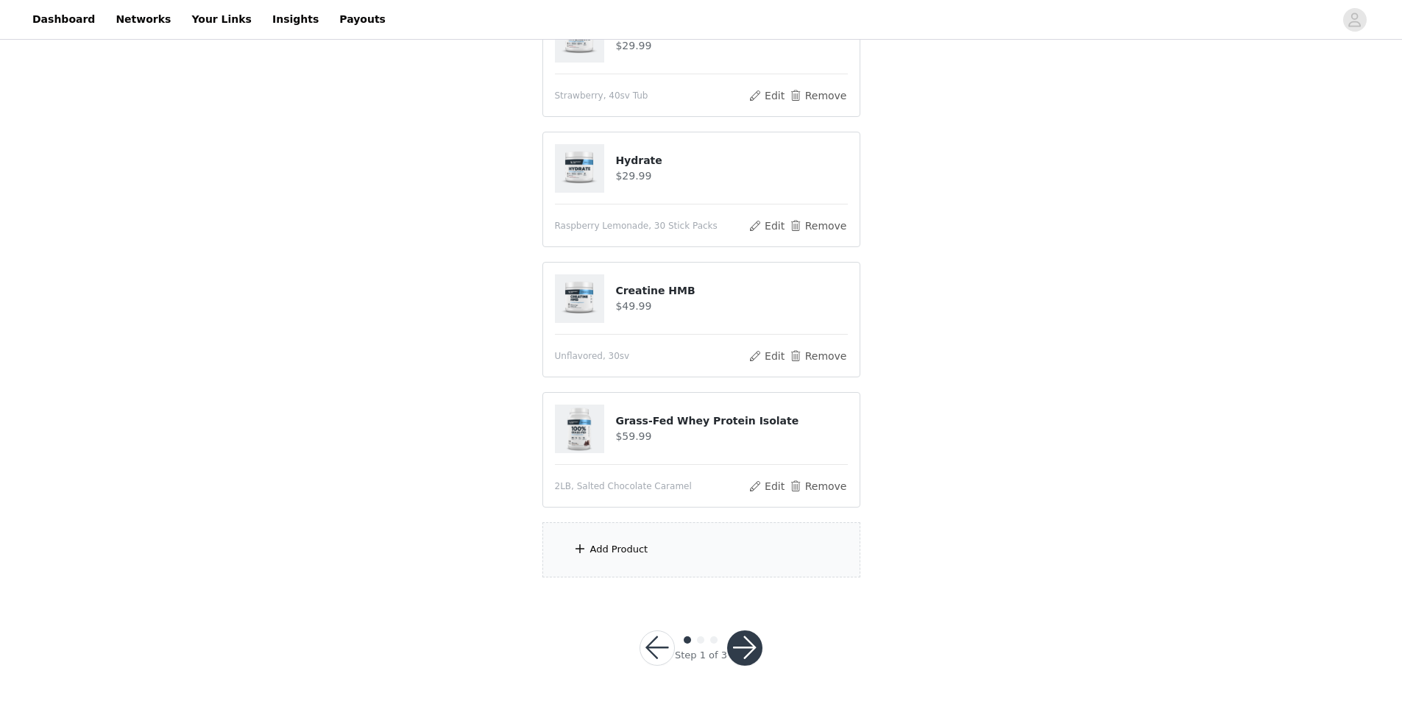
click at [626, 558] on div "Add Product" at bounding box center [701, 549] width 318 height 55
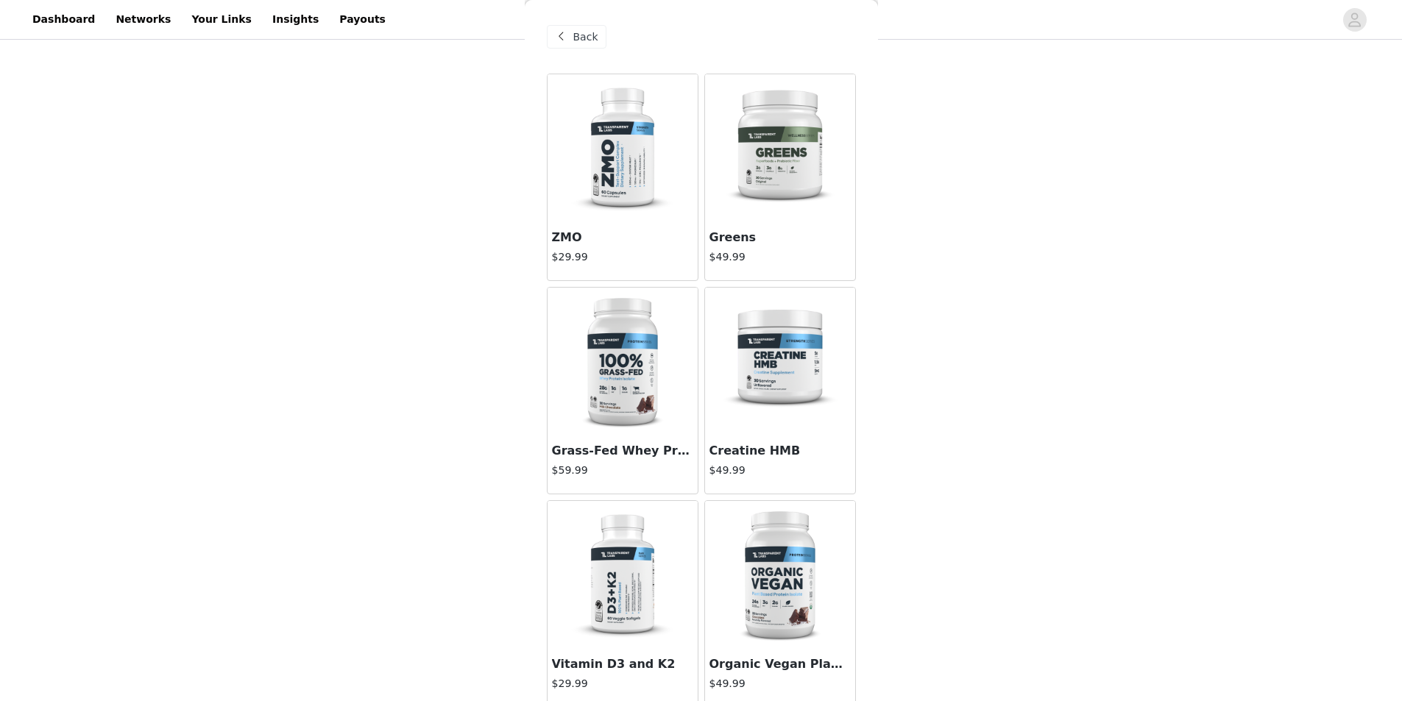
click at [781, 199] on img at bounding box center [779, 147] width 147 height 147
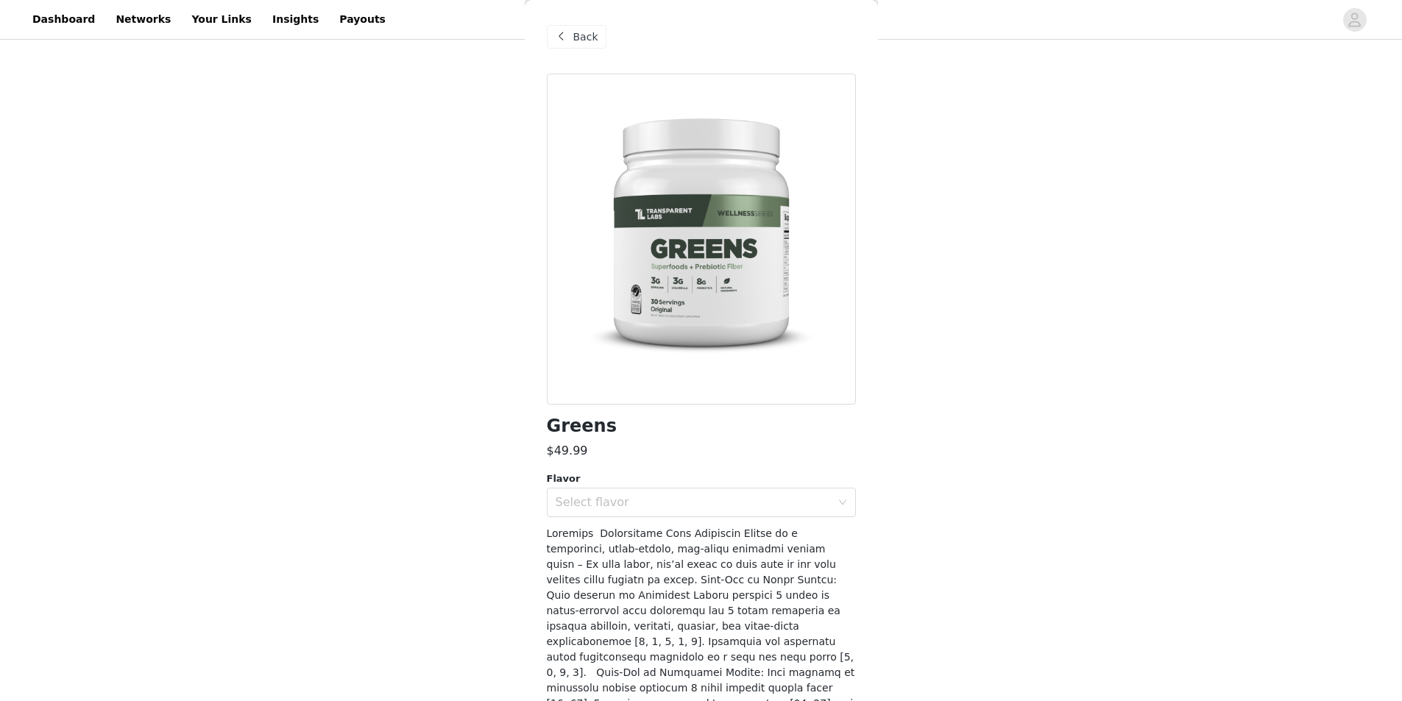
click at [581, 46] on div "Back" at bounding box center [577, 37] width 60 height 24
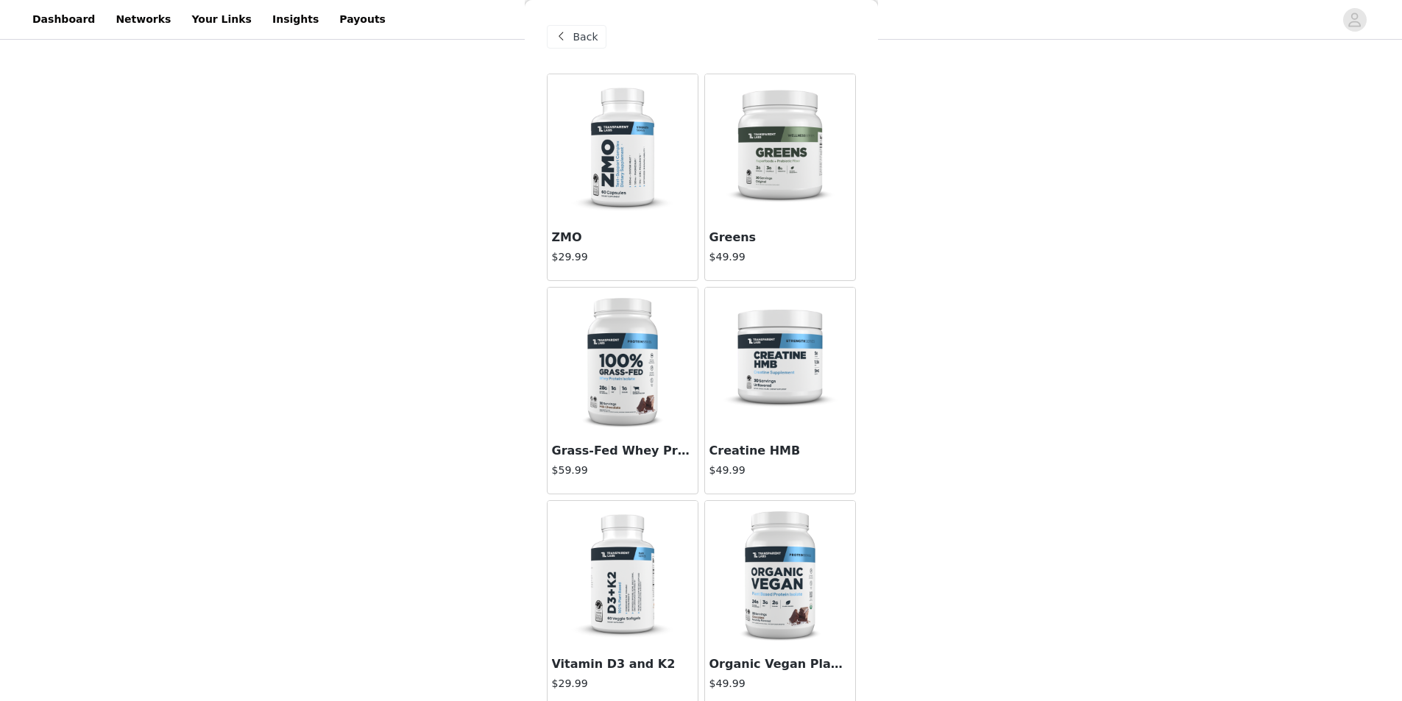
click at [636, 179] on img at bounding box center [622, 147] width 147 height 147
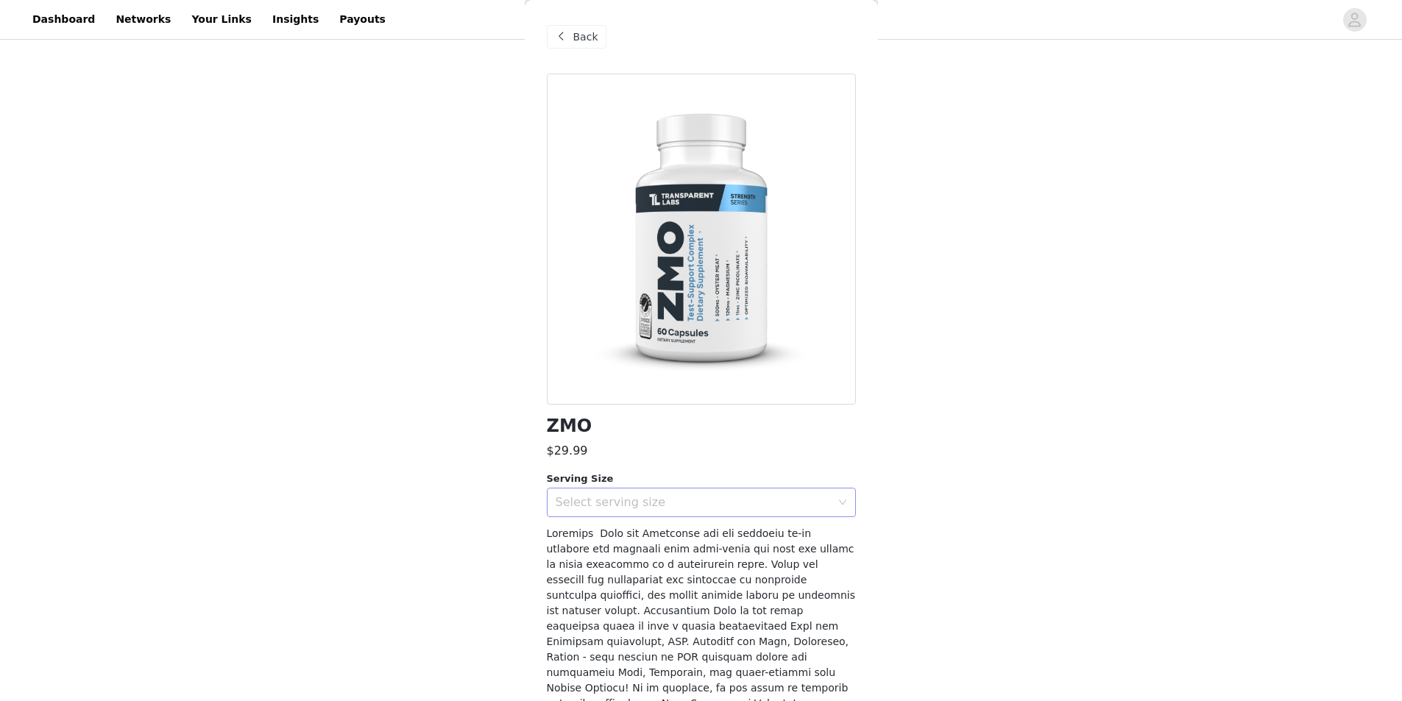
click at [616, 498] on div "Select serving size" at bounding box center [692, 502] width 275 height 15
click at [617, 529] on li "30 Servings" at bounding box center [696, 535] width 298 height 24
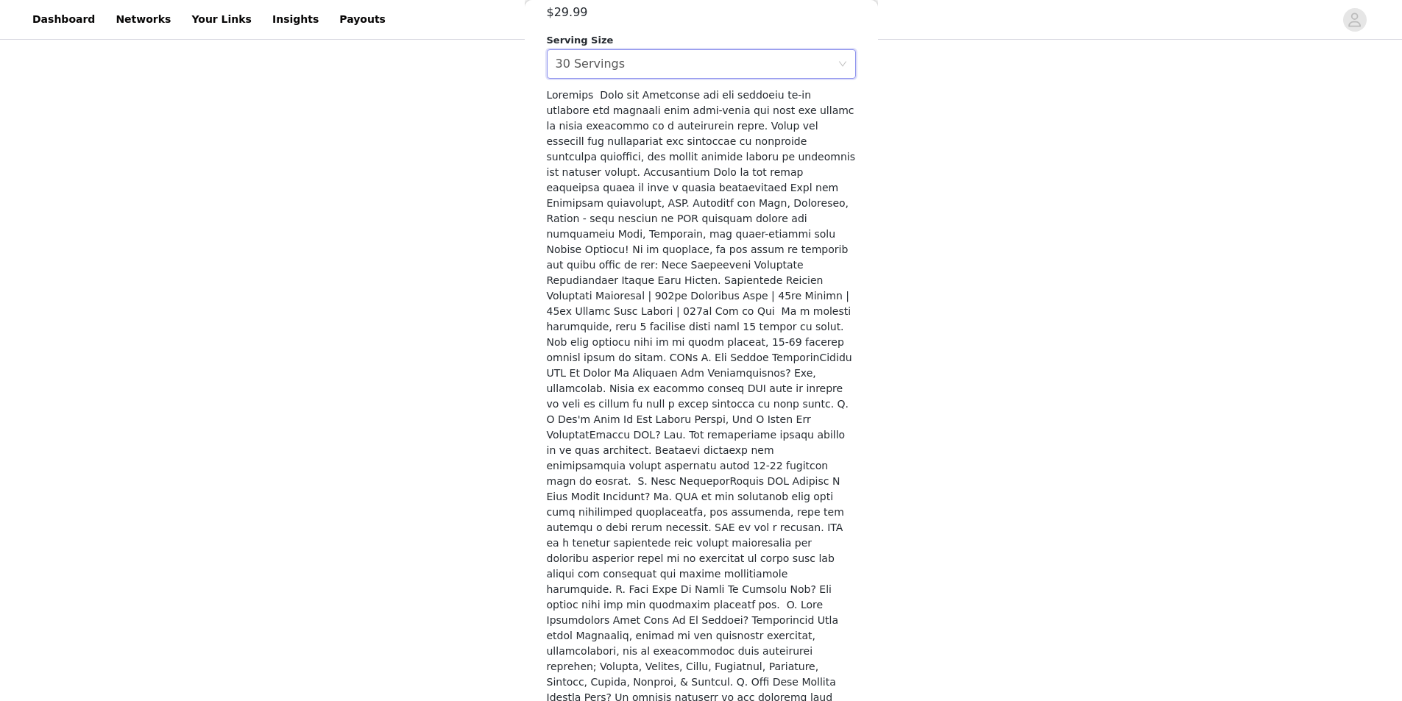
scroll to position [505, 0]
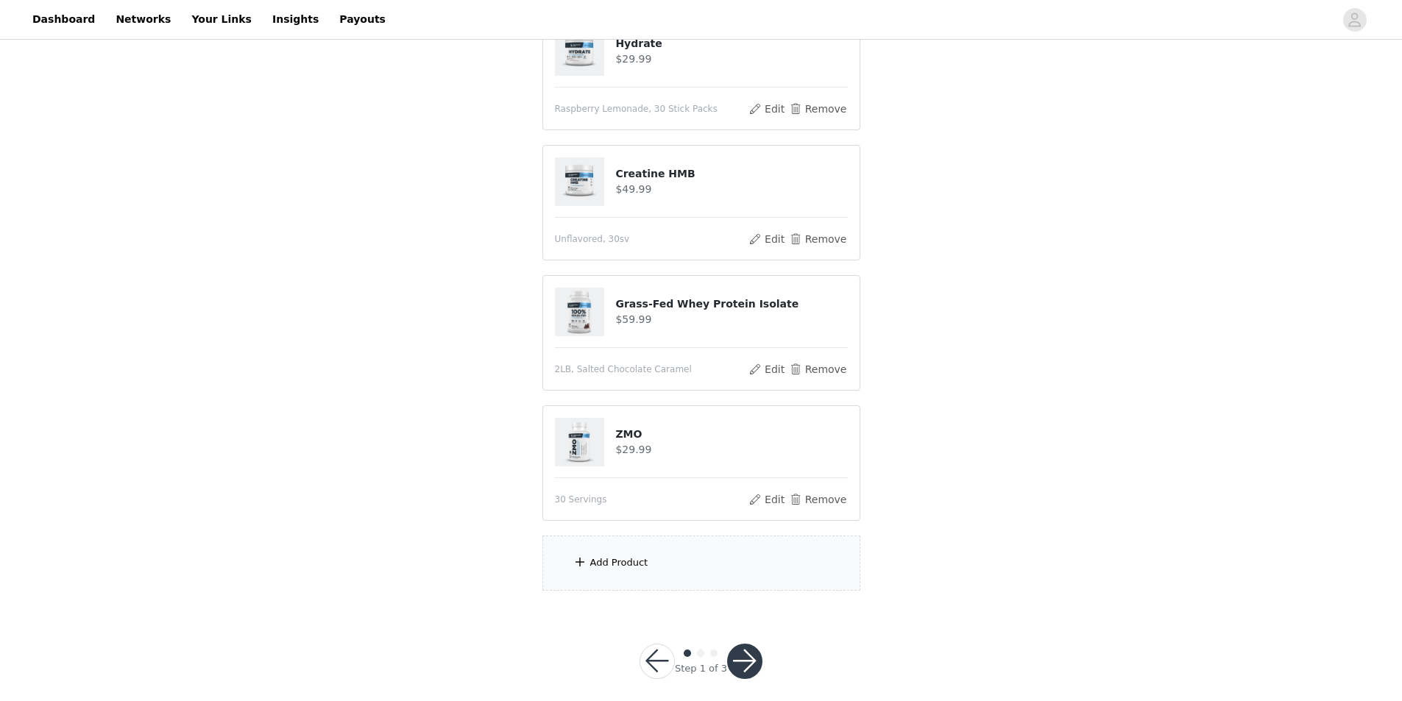
scroll to position [592, 0]
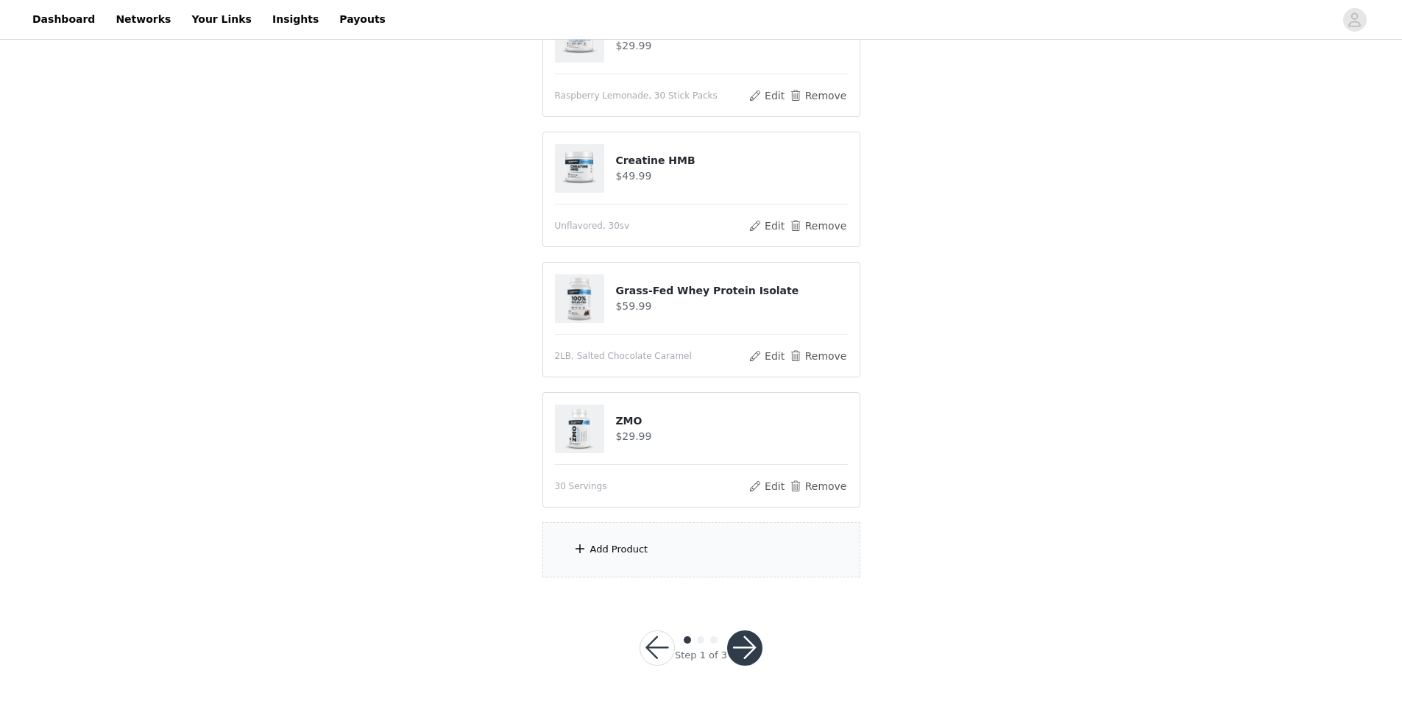
click at [669, 541] on div "Add Product" at bounding box center [701, 549] width 318 height 55
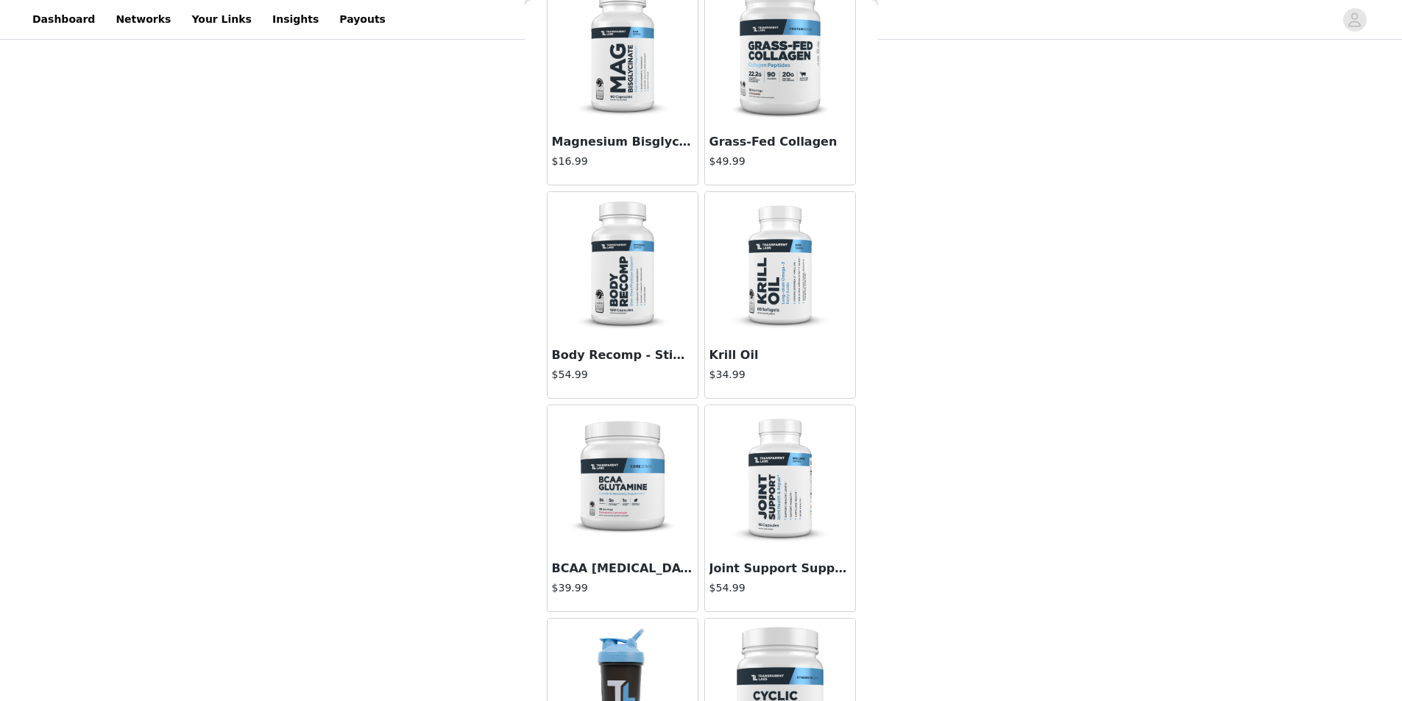
scroll to position [809, 0]
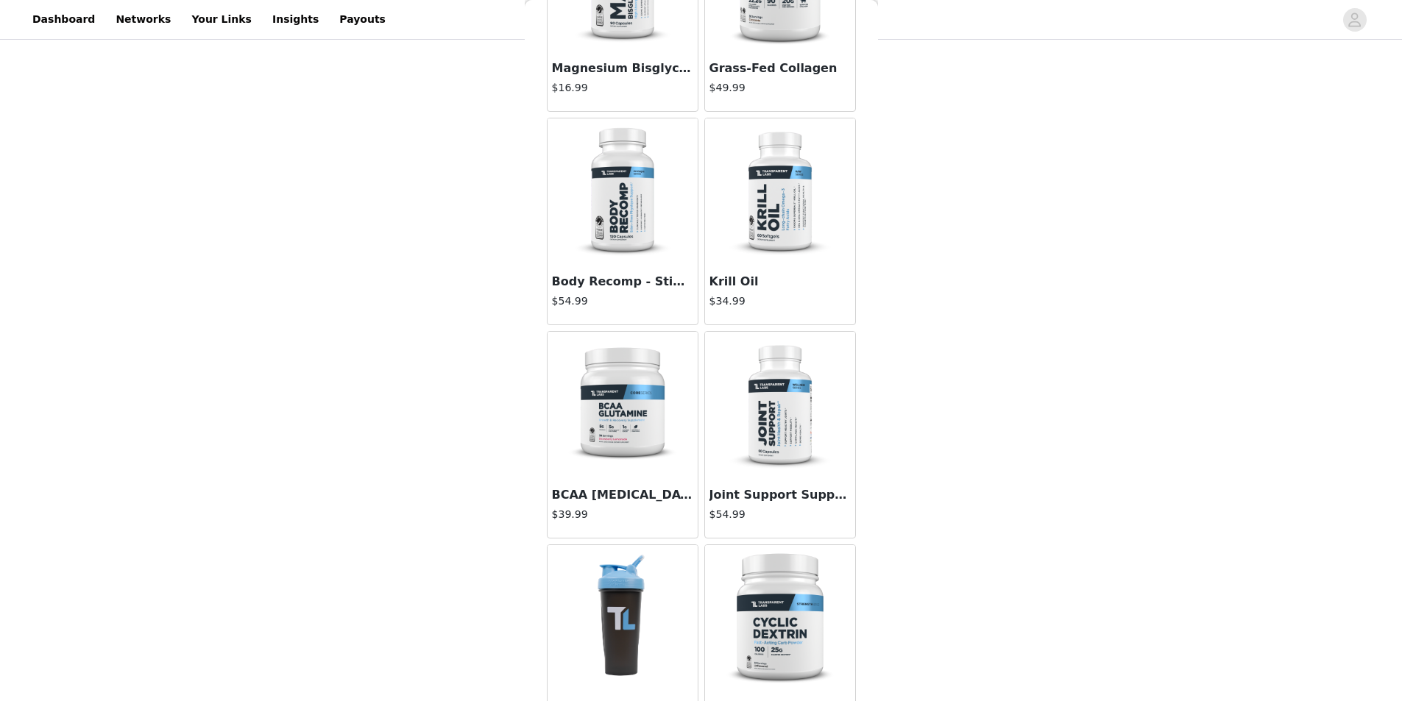
click at [728, 377] on img at bounding box center [779, 405] width 147 height 147
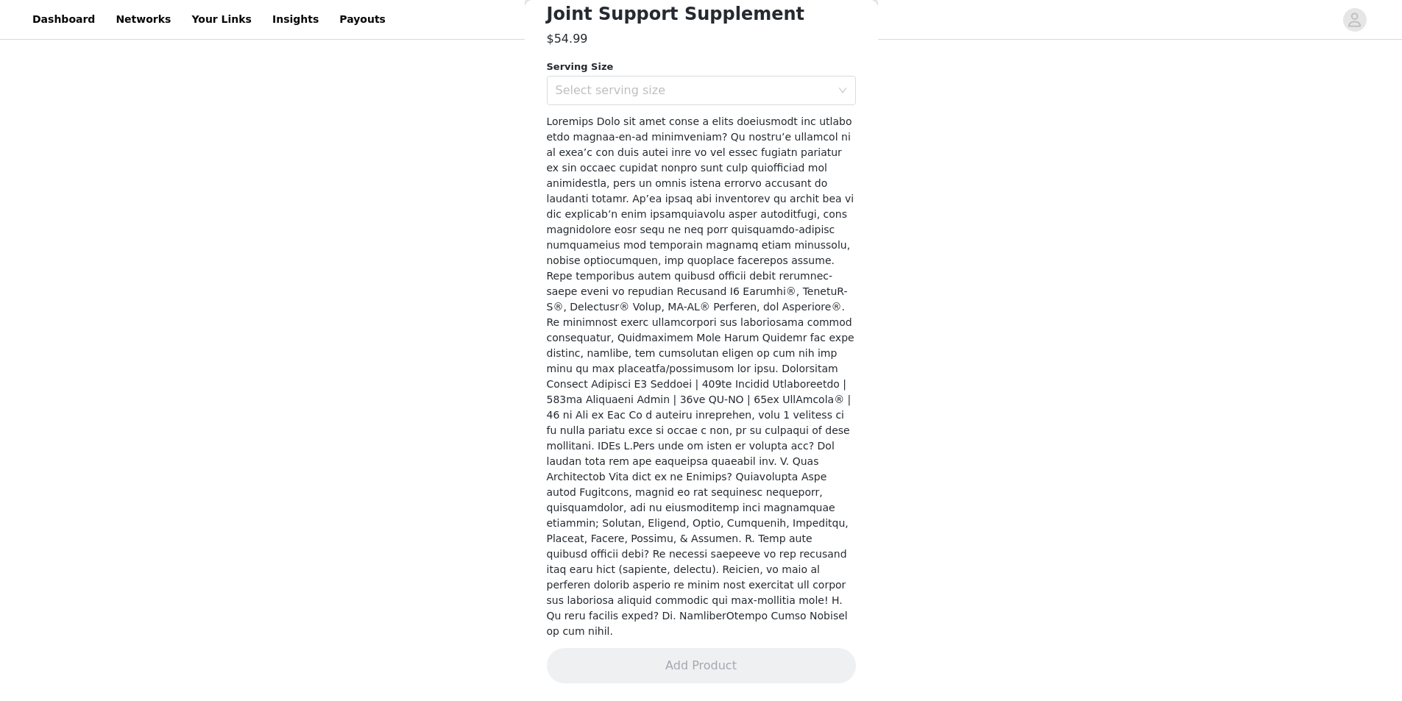
scroll to position [350, 0]
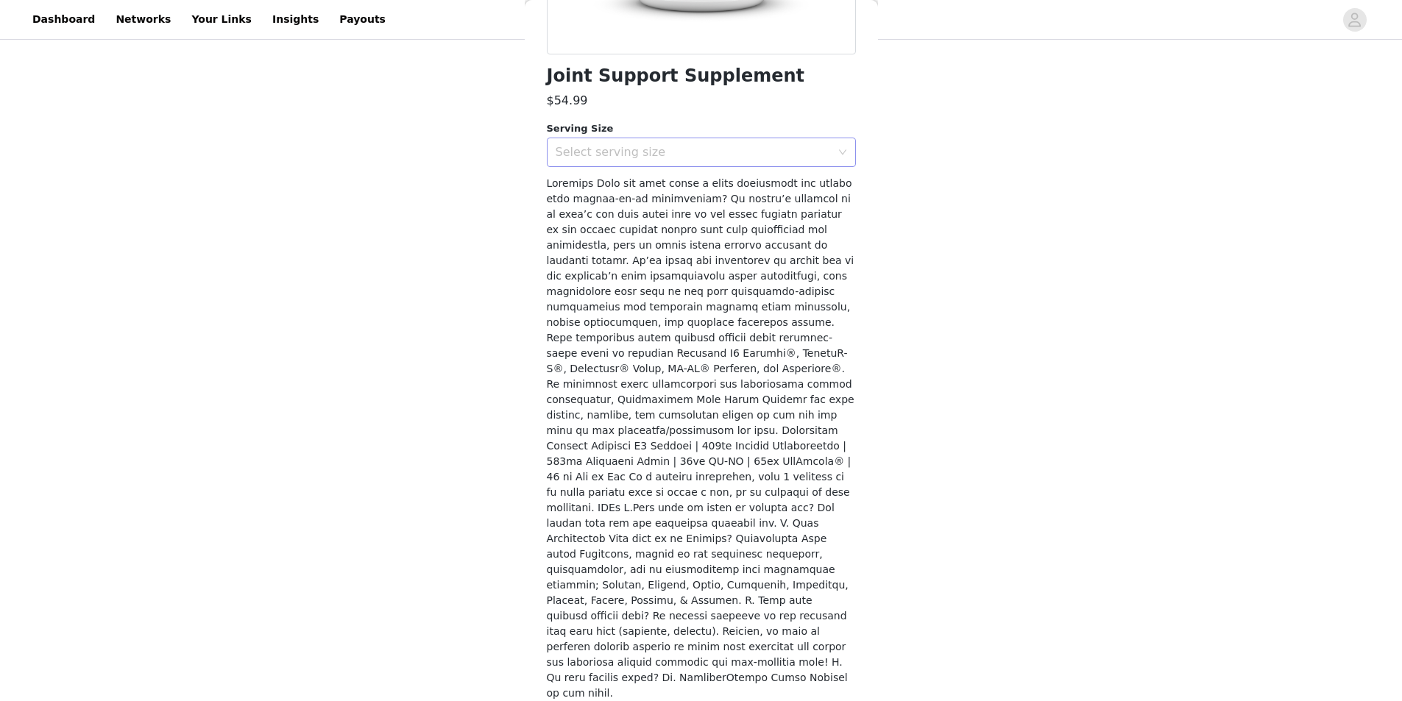
click at [644, 152] on div "Select serving size" at bounding box center [692, 152] width 275 height 15
click at [641, 177] on li "30 Servings" at bounding box center [696, 185] width 298 height 24
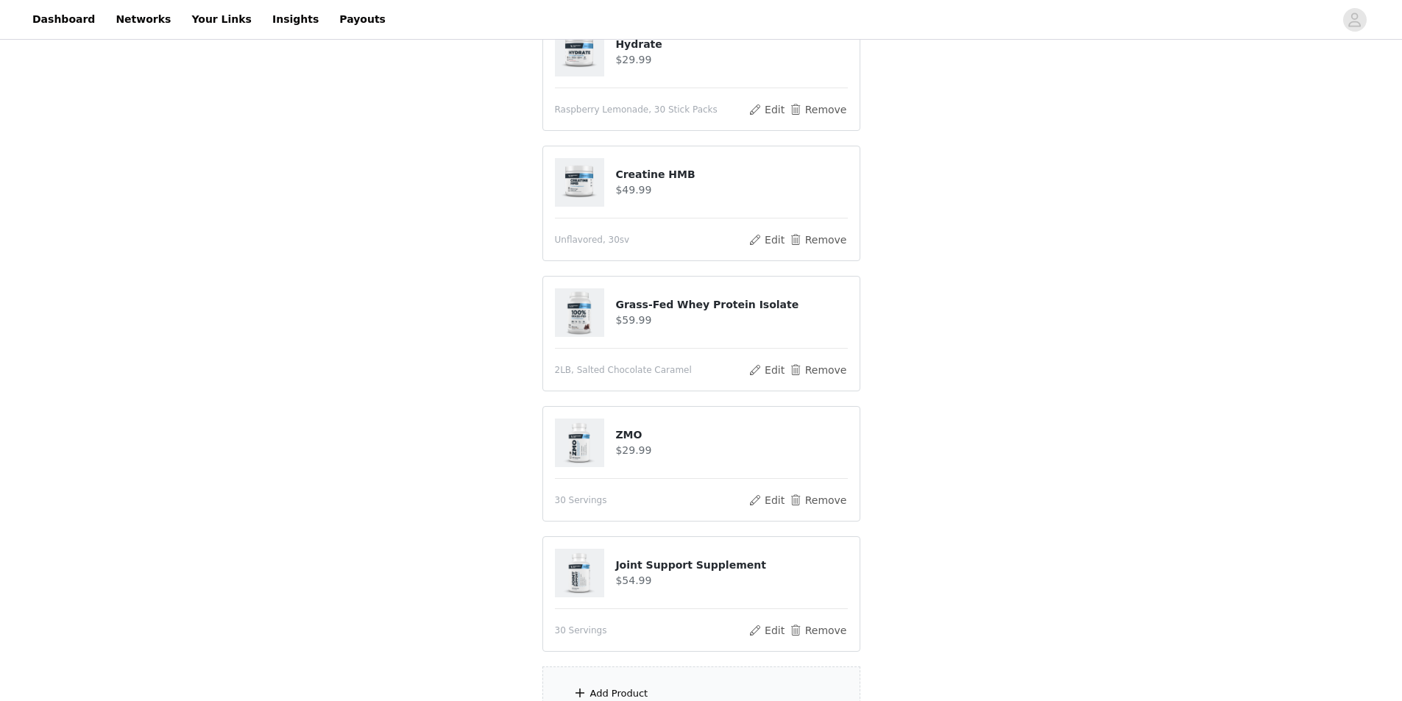
scroll to position [722, 0]
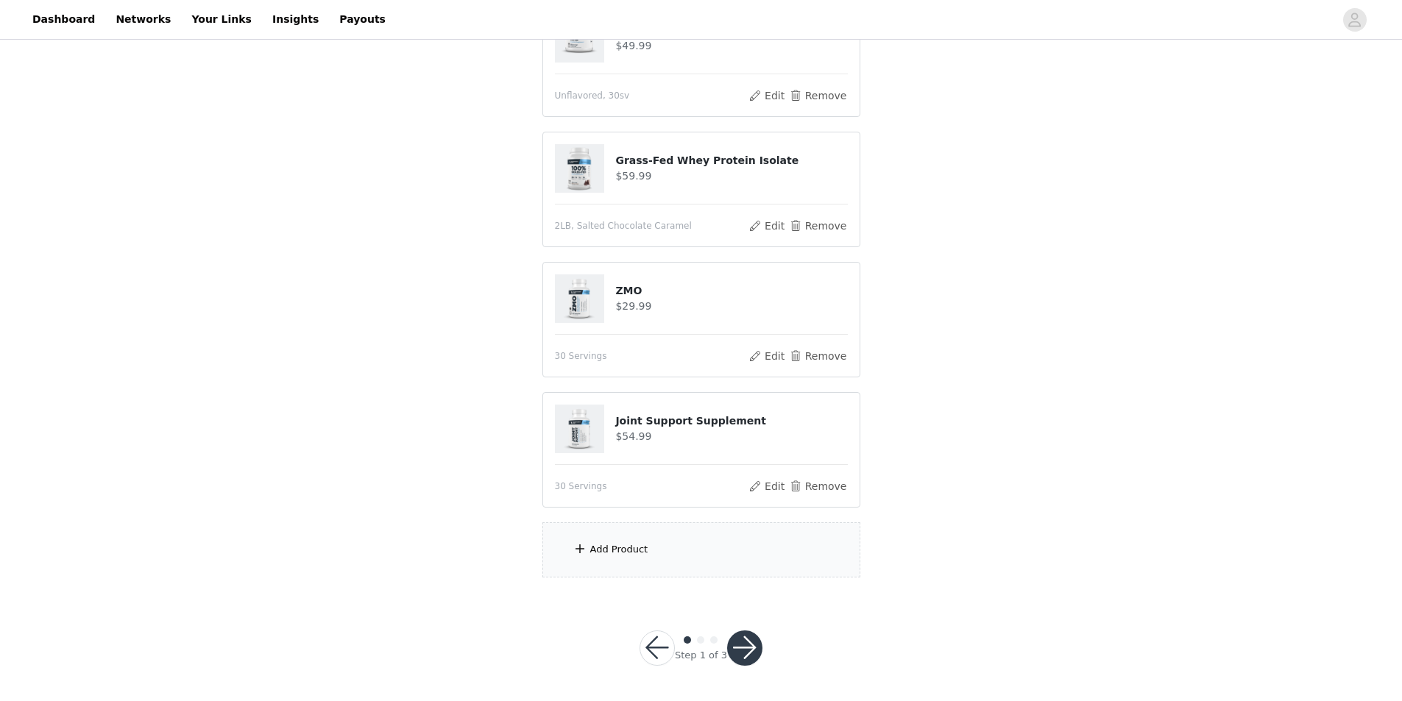
click at [686, 550] on div "Add Product" at bounding box center [701, 549] width 318 height 55
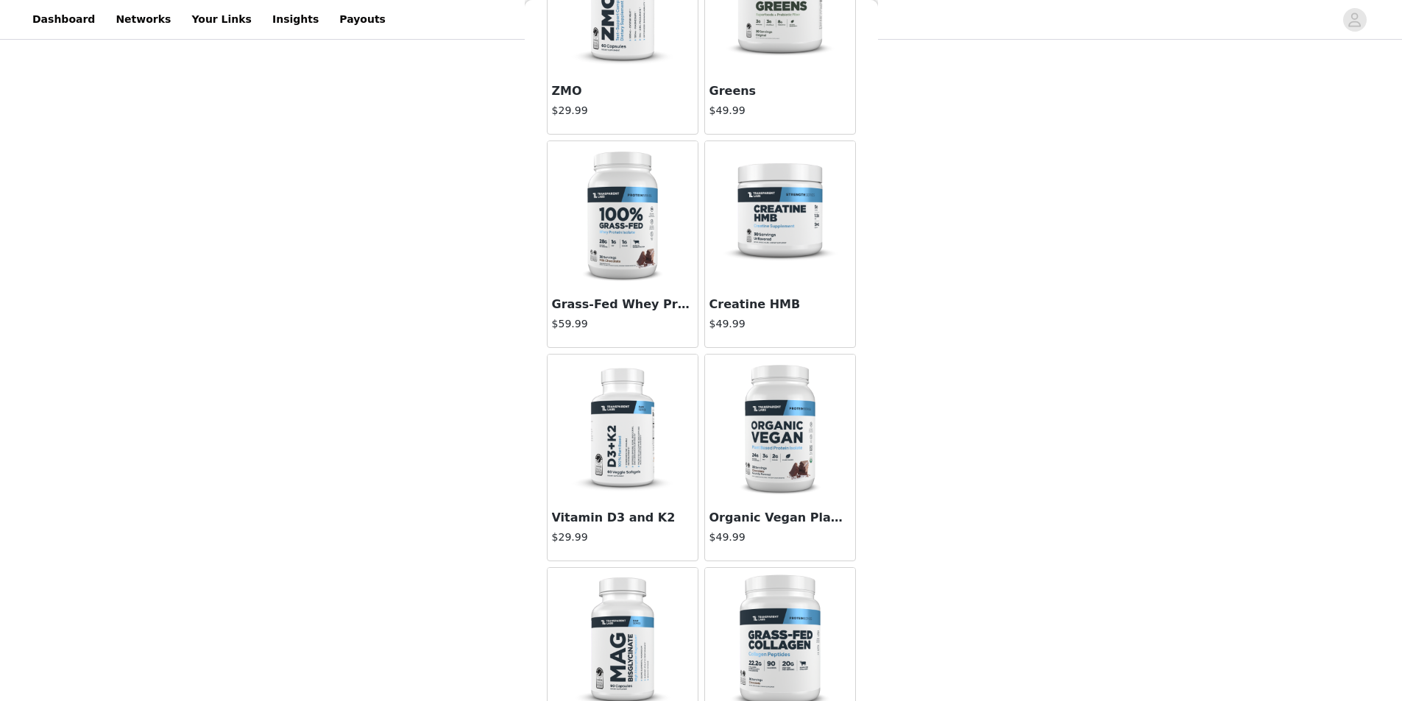
scroll to position [0, 0]
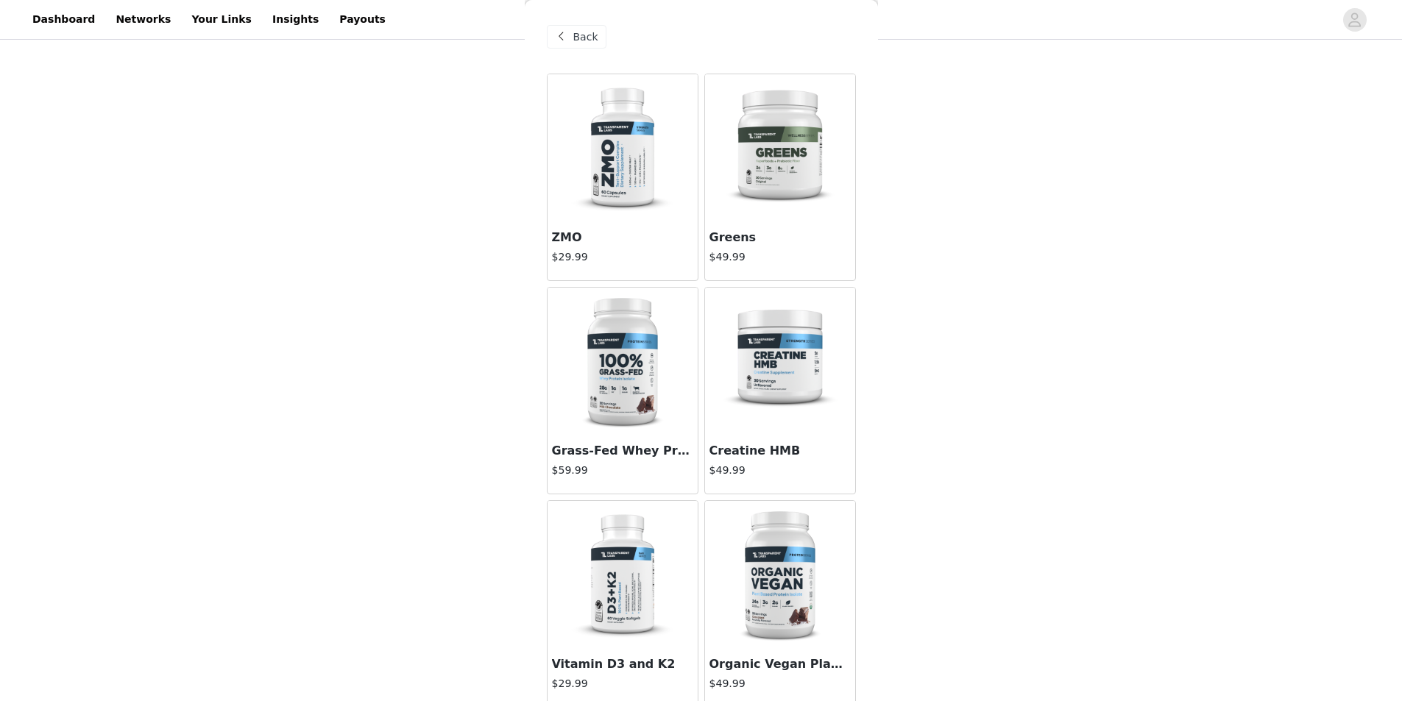
click at [771, 190] on img at bounding box center [779, 147] width 147 height 147
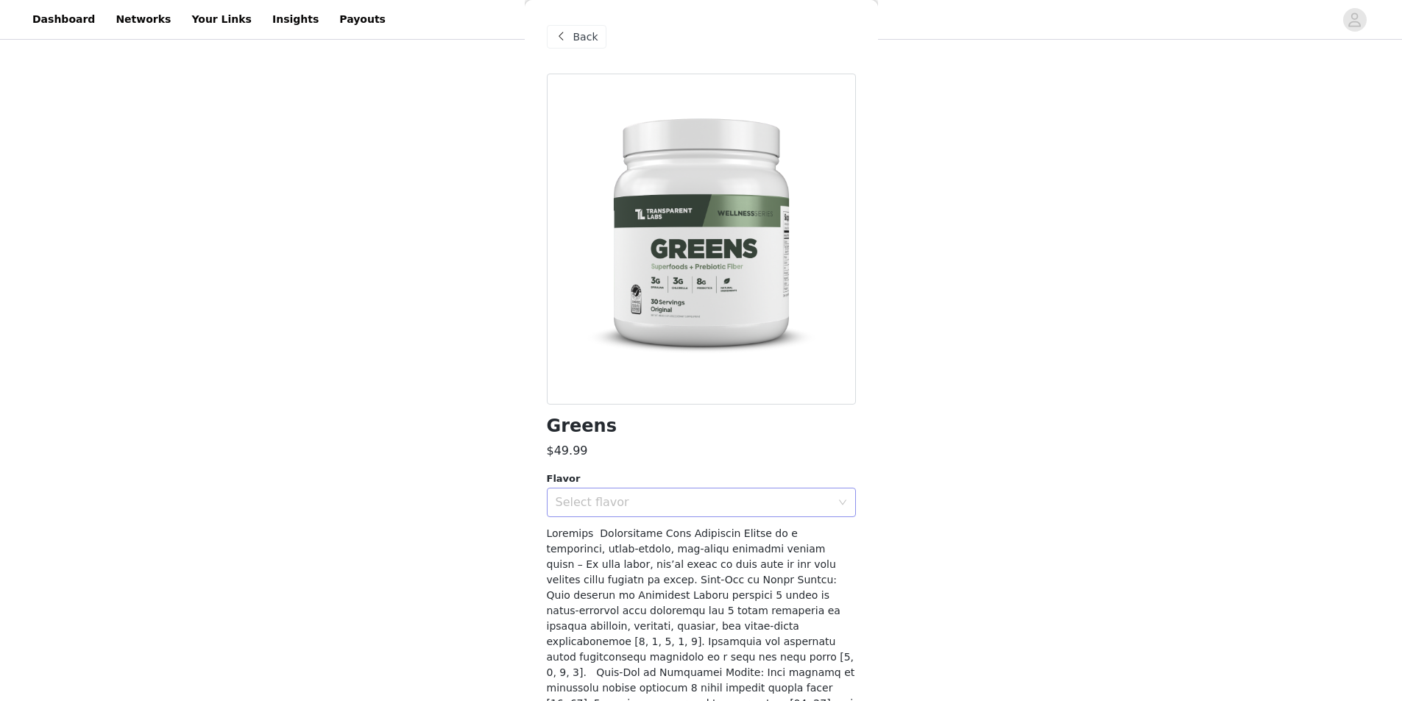
click at [590, 503] on div "Select flavor" at bounding box center [692, 502] width 275 height 15
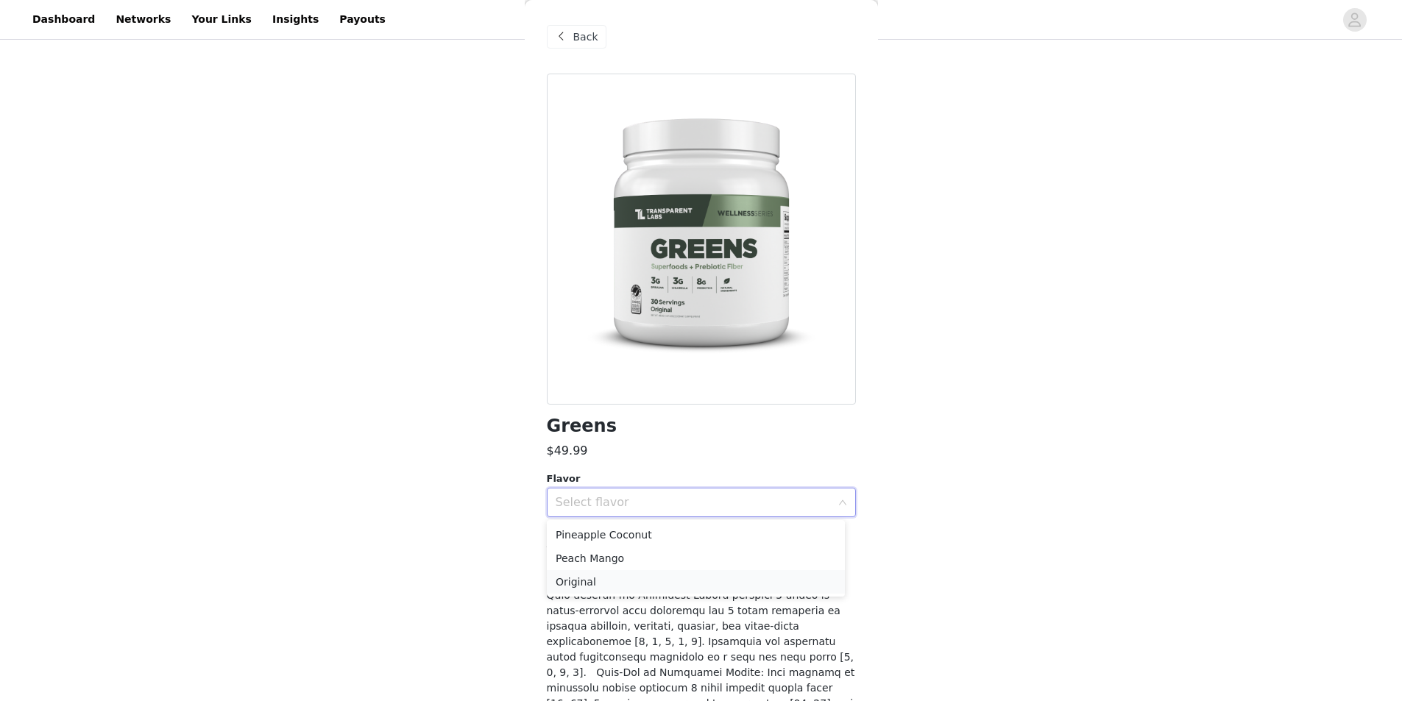
click at [605, 584] on li "Original" at bounding box center [696, 582] width 298 height 24
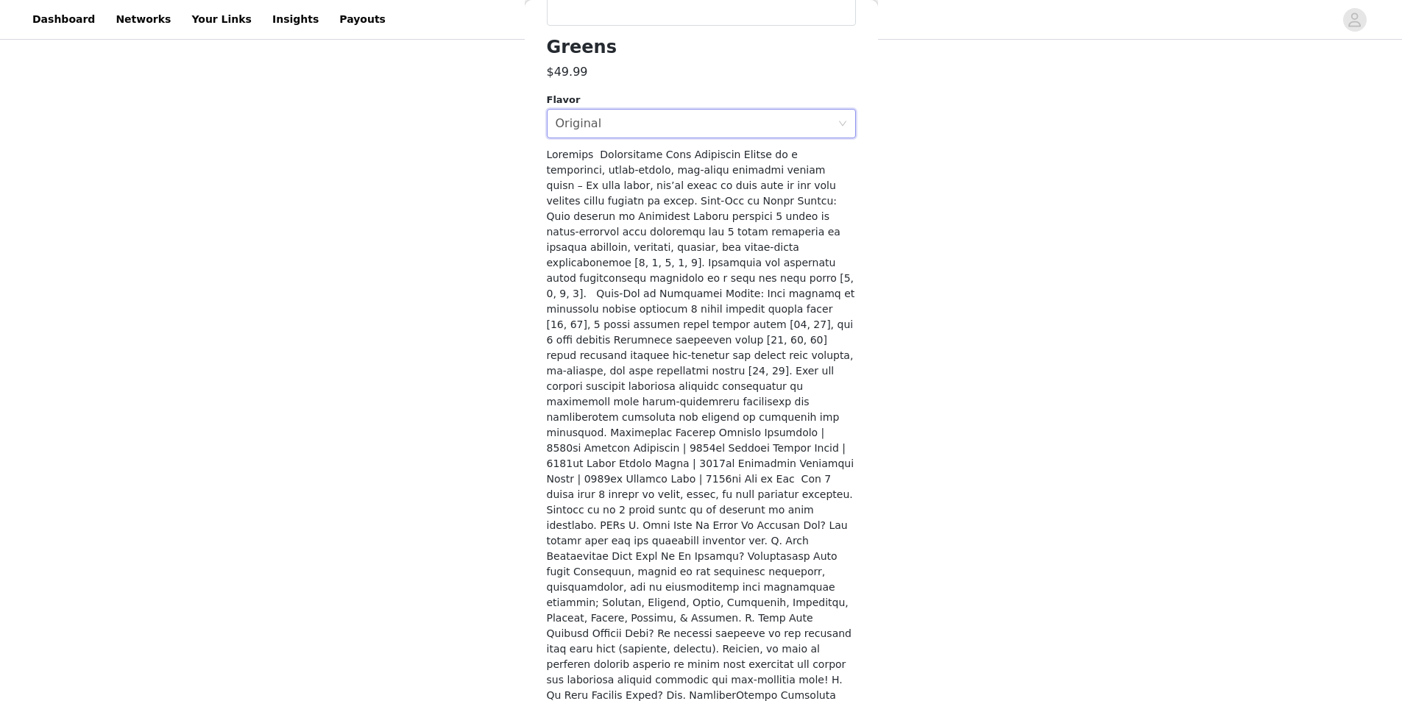
scroll to position [381, 0]
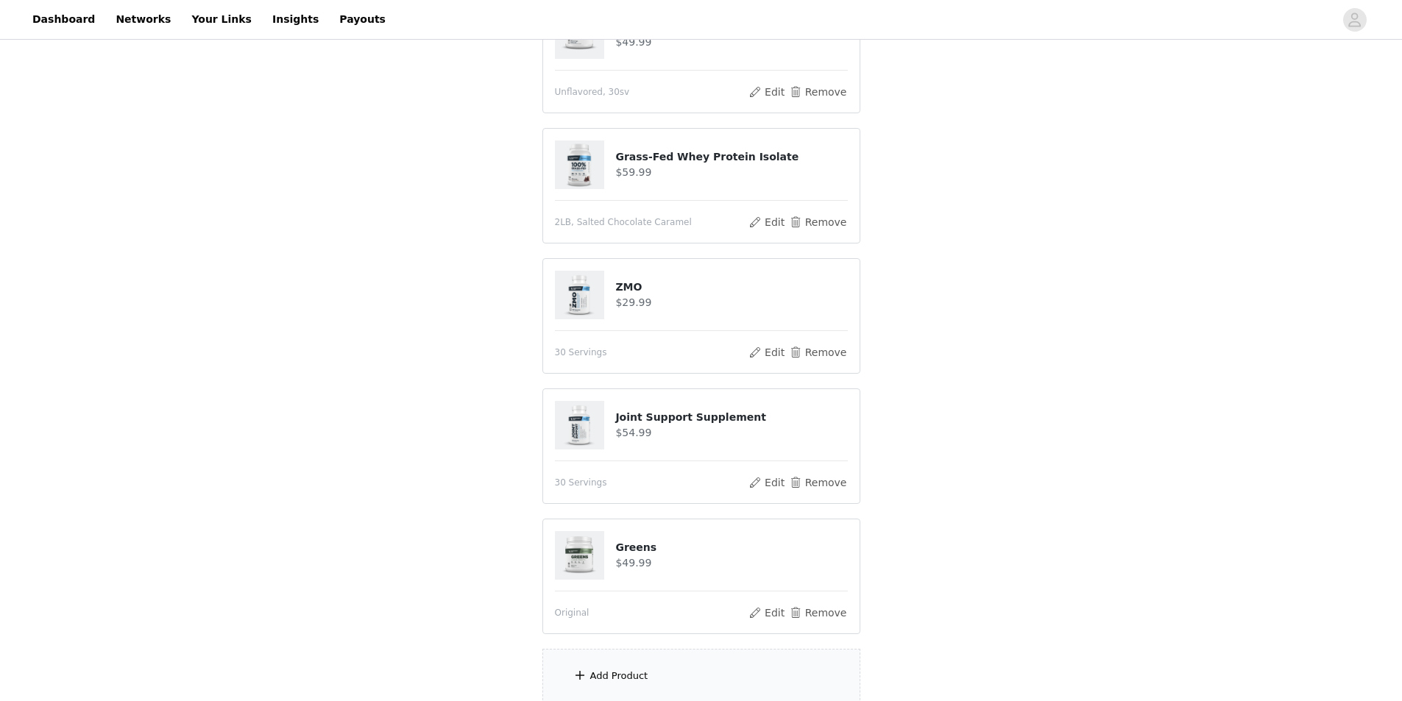
scroll to position [853, 0]
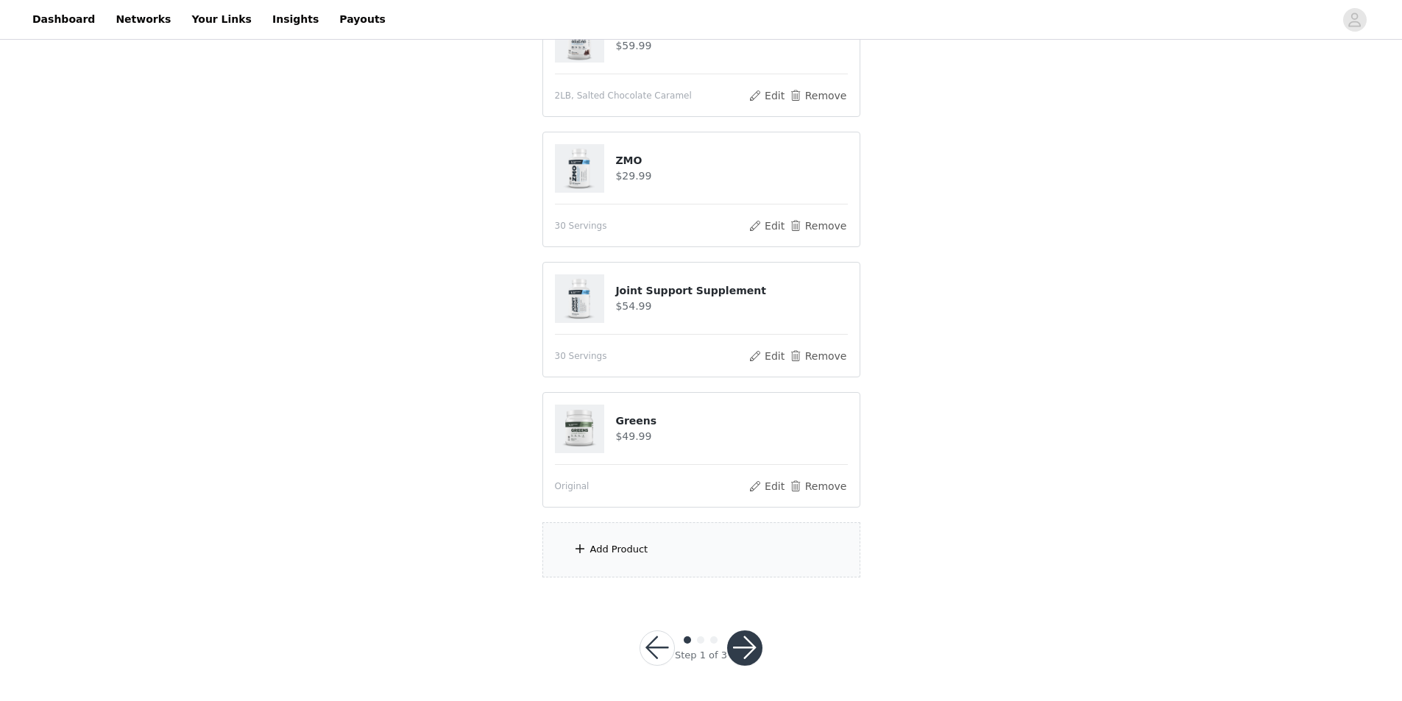
click at [667, 553] on div "Add Product" at bounding box center [701, 549] width 318 height 55
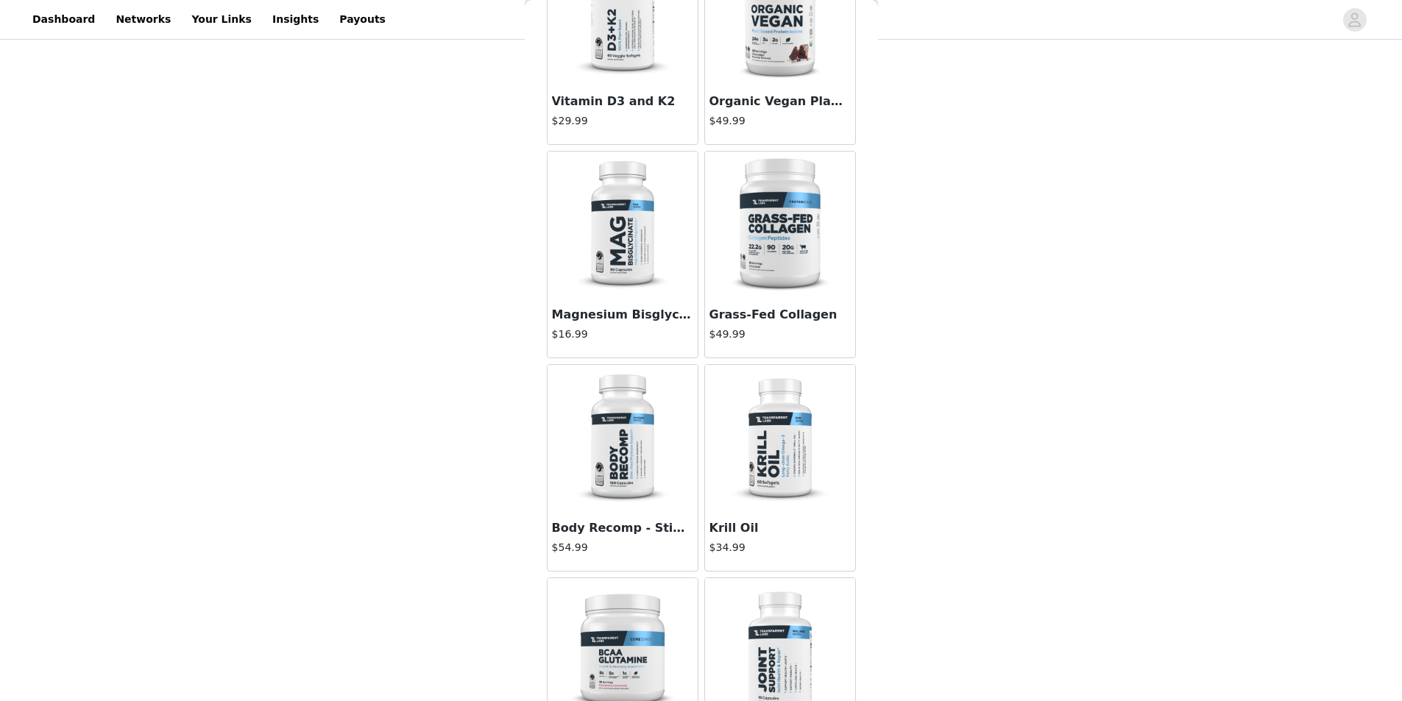
scroll to position [589, 0]
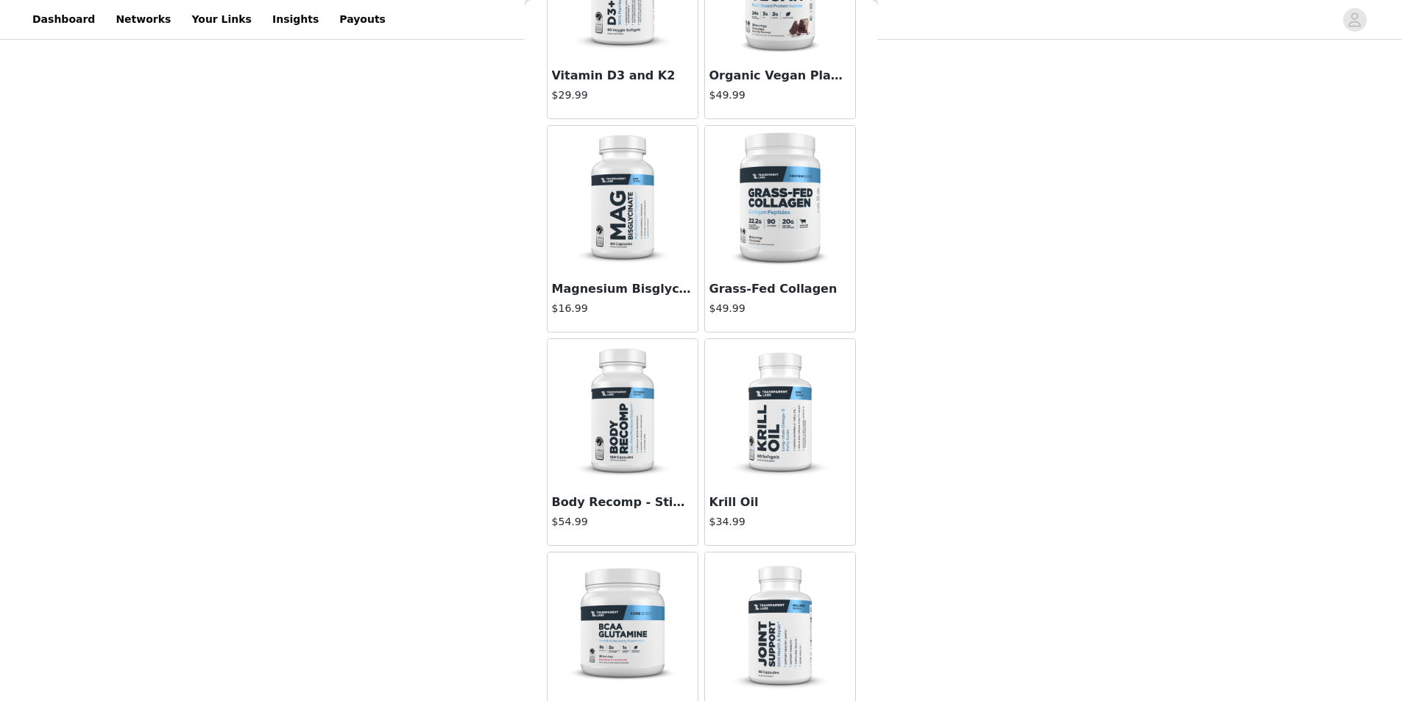
click at [614, 248] on img at bounding box center [622, 199] width 147 height 147
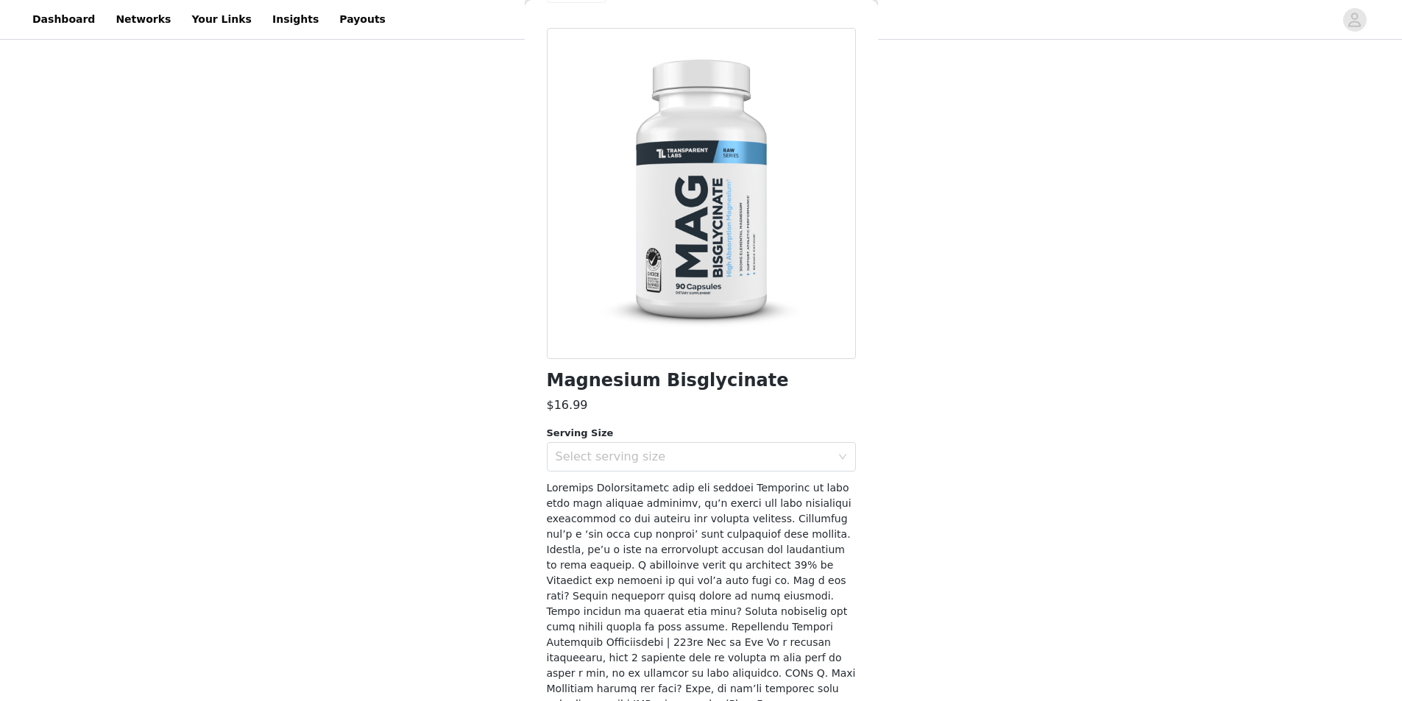
scroll to position [0, 0]
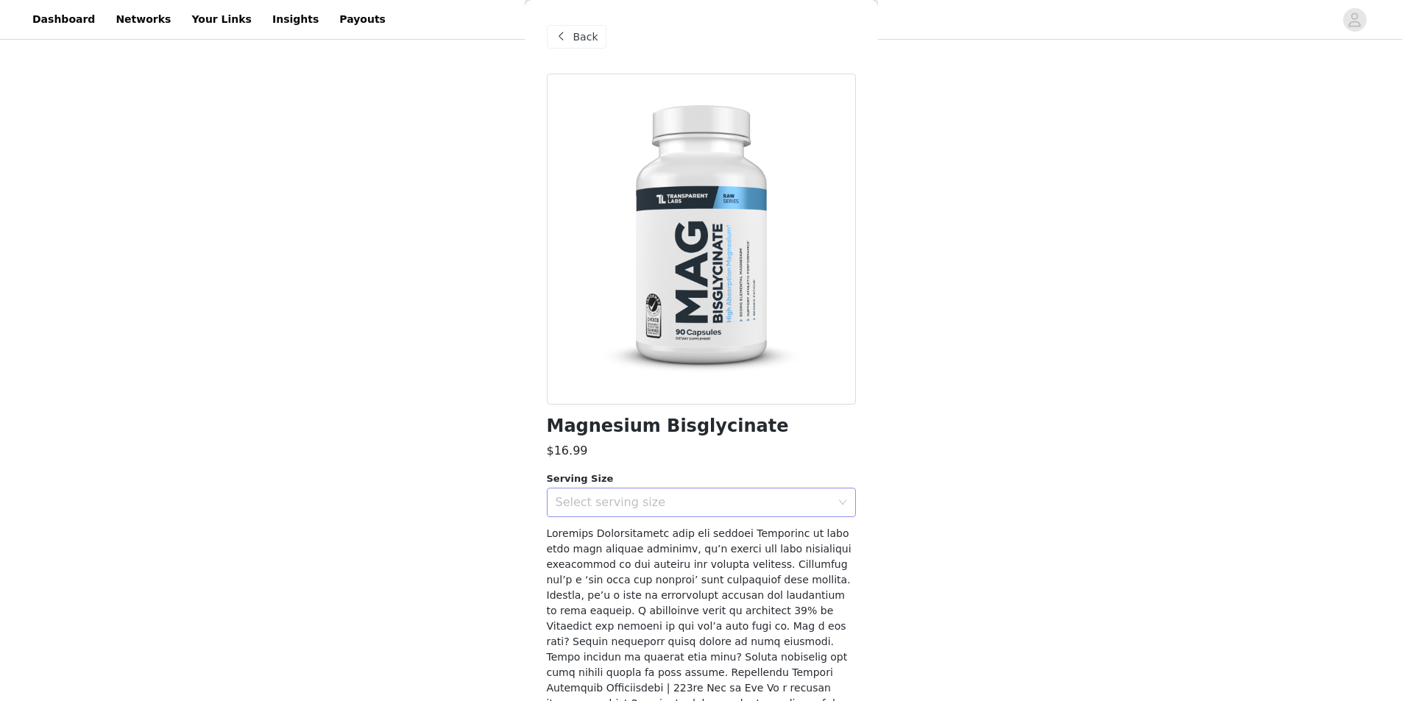
click at [653, 509] on div "Select serving size" at bounding box center [692, 502] width 275 height 15
click at [633, 533] on li "30 Servings" at bounding box center [696, 535] width 298 height 24
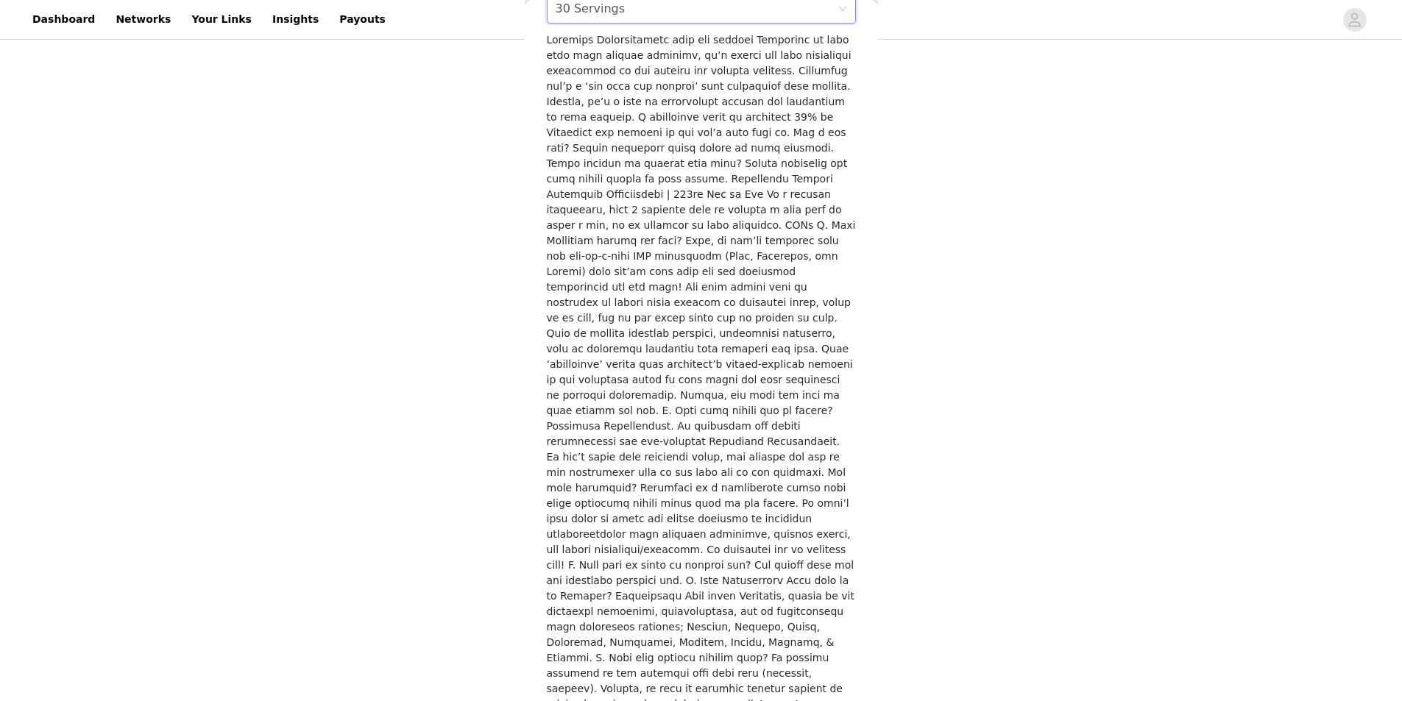
scroll to position [536, 0]
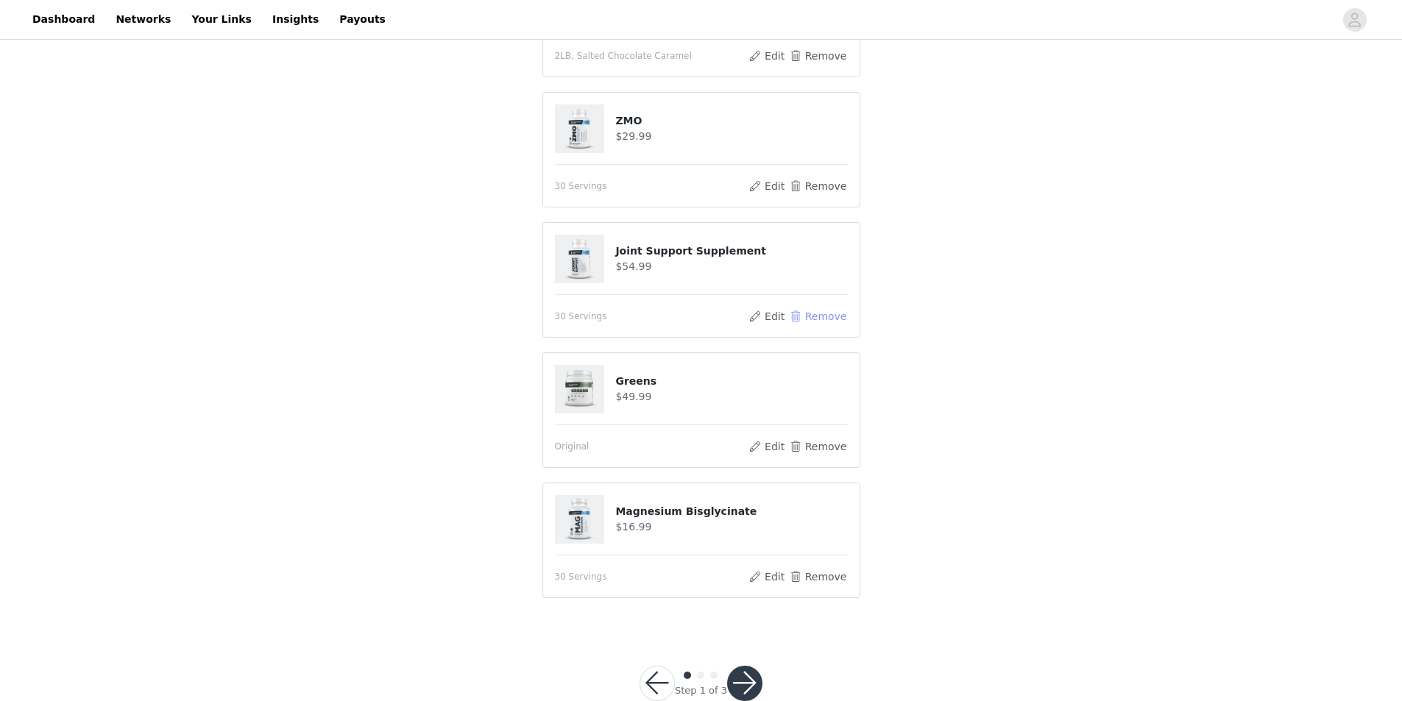
click at [808, 316] on button "Remove" at bounding box center [817, 317] width 59 height 18
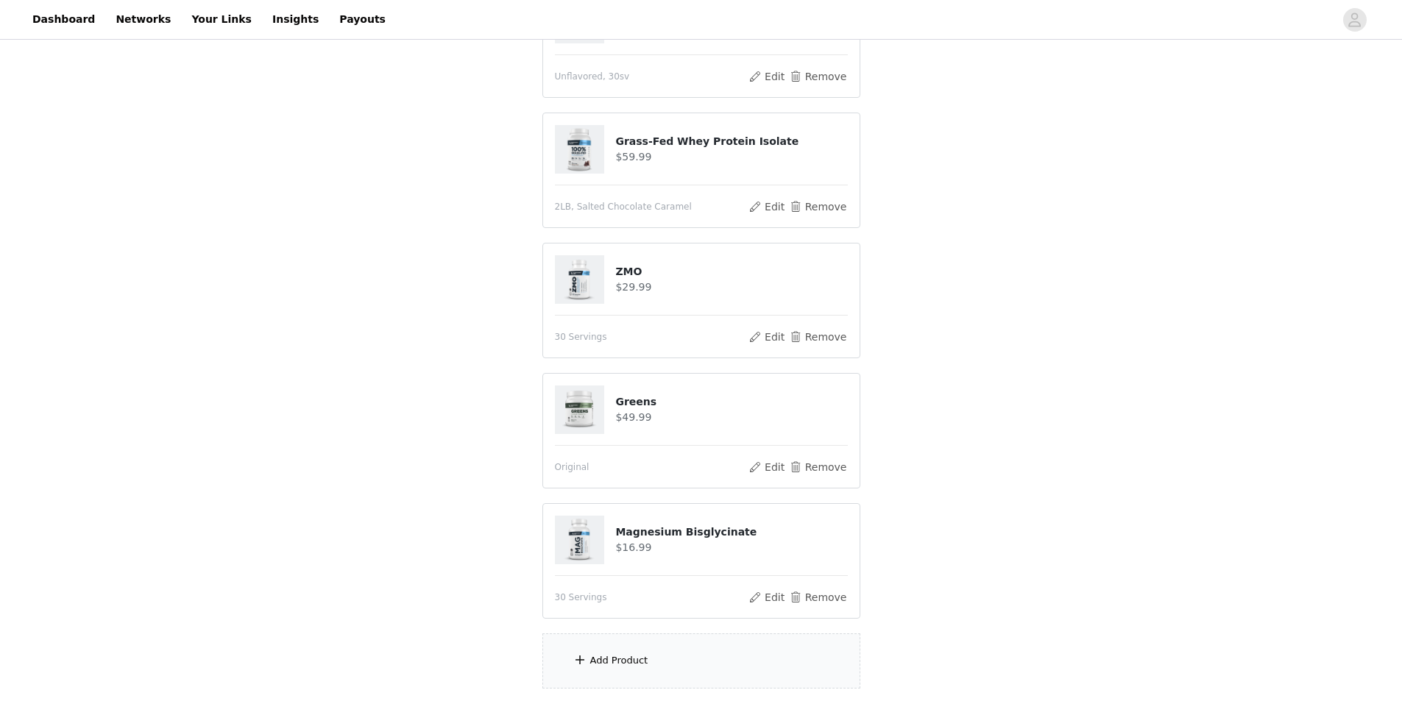
scroll to position [853, 0]
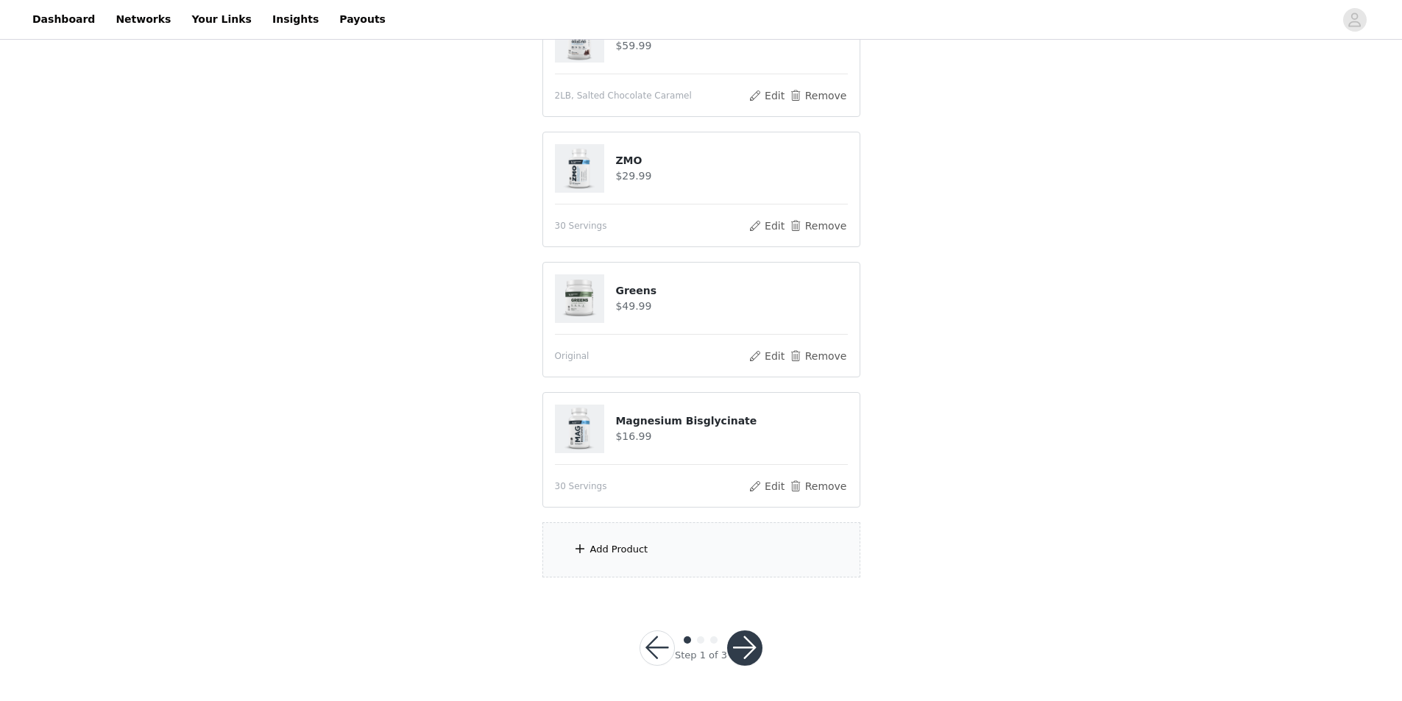
click at [653, 557] on div "Add Product" at bounding box center [701, 549] width 318 height 55
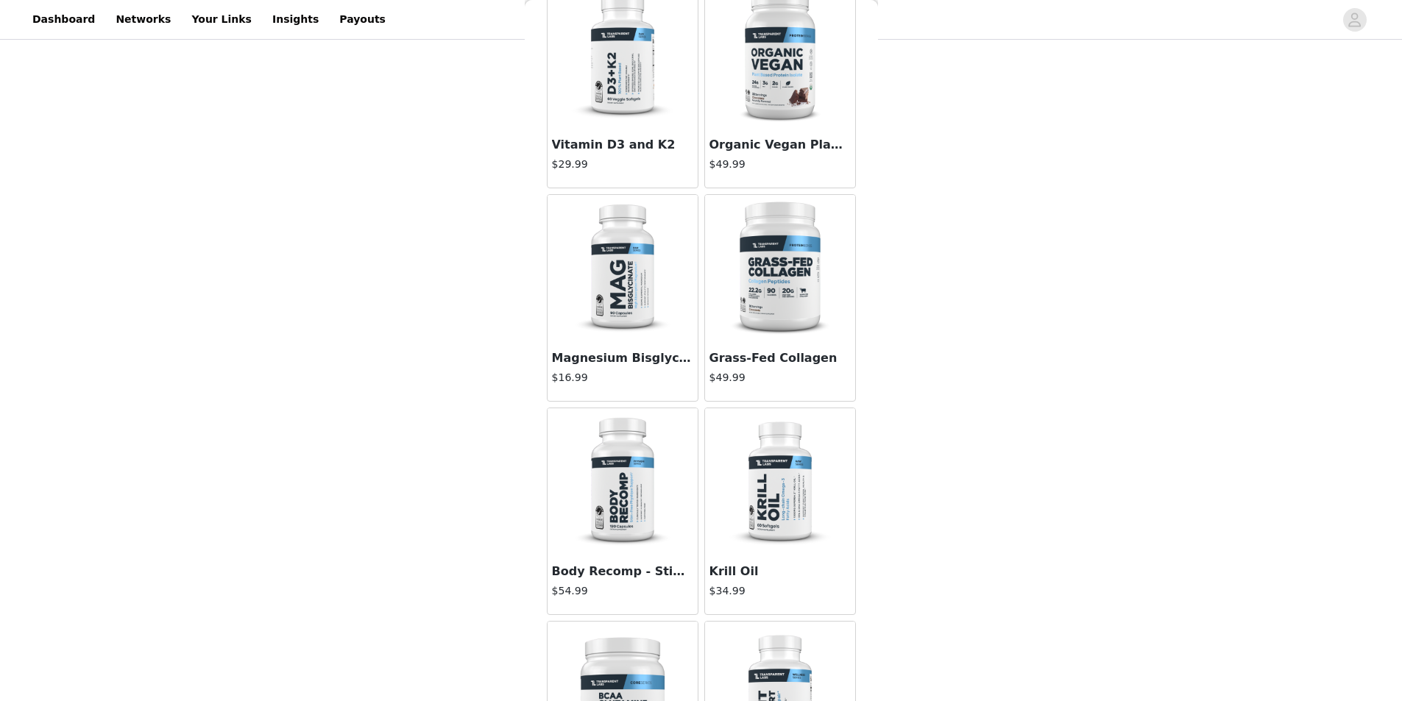
scroll to position [515, 0]
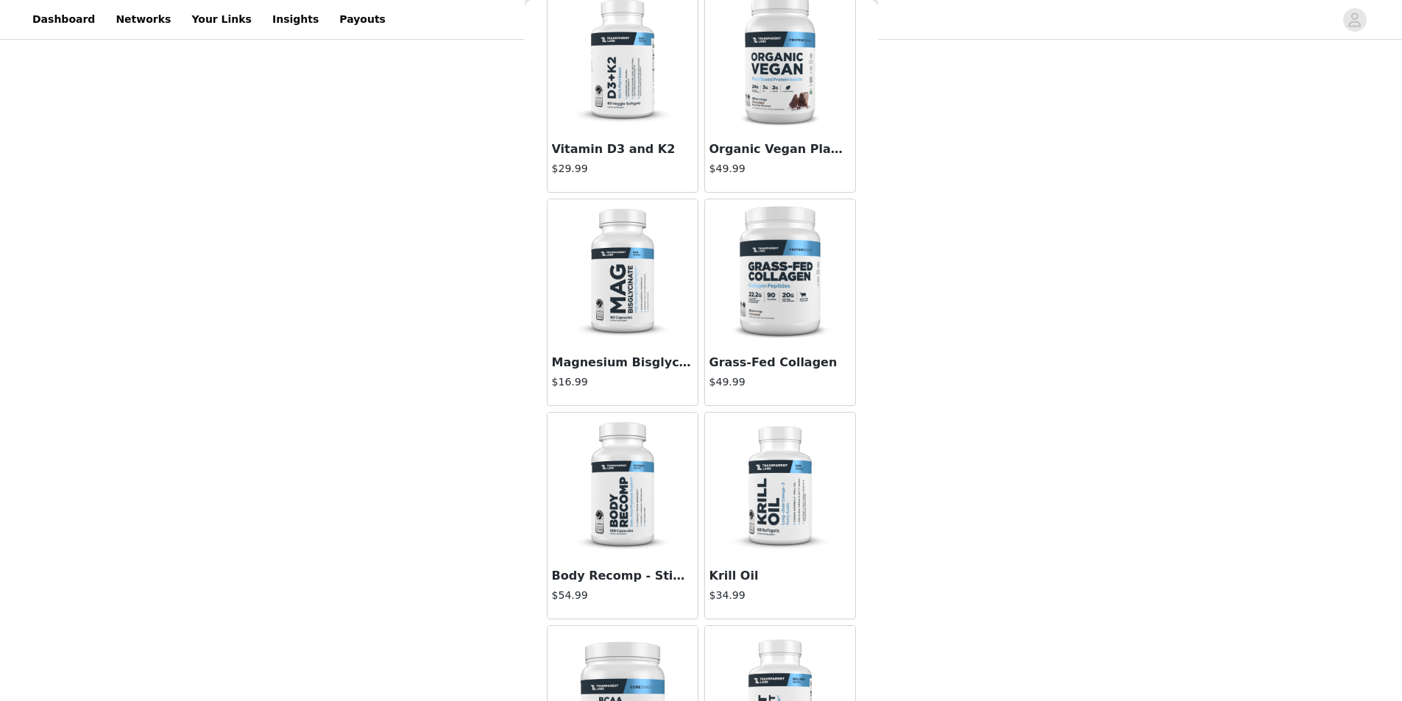
click at [609, 113] on img at bounding box center [622, 59] width 147 height 147
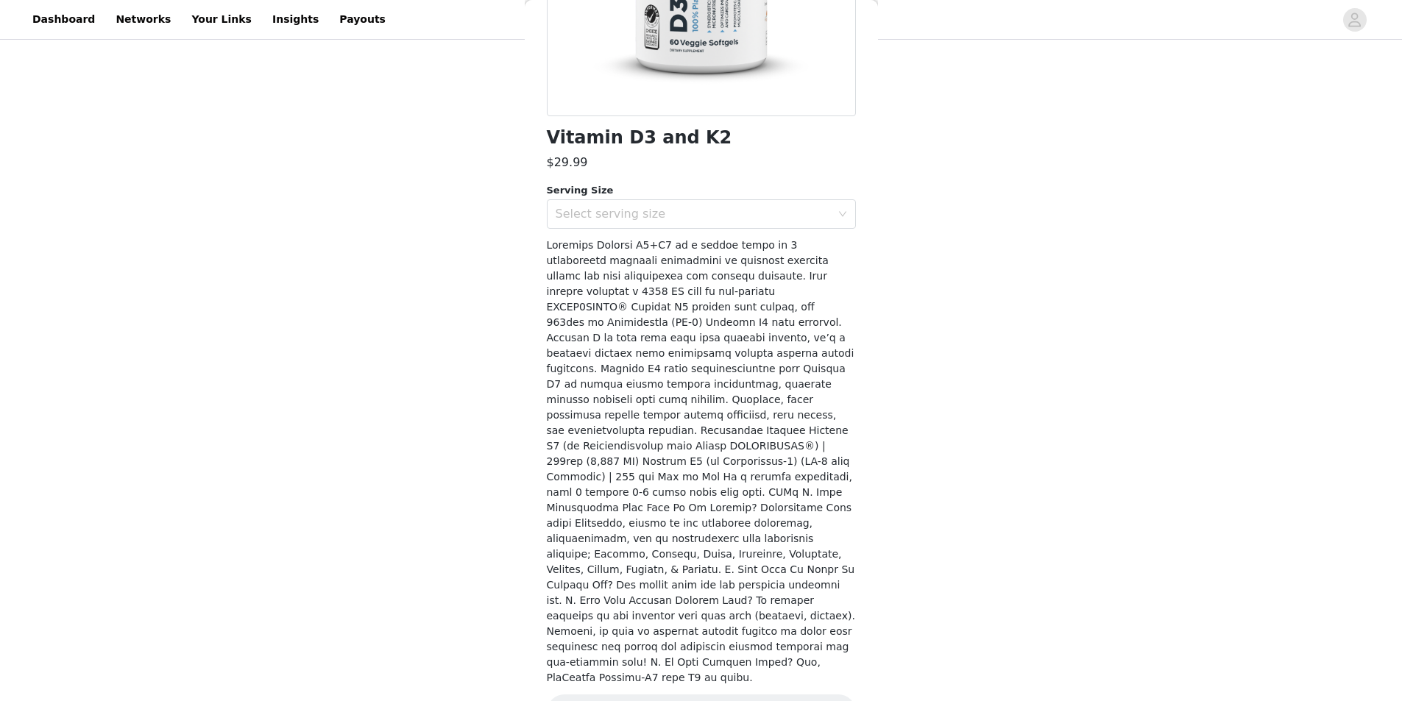
scroll to position [215, 0]
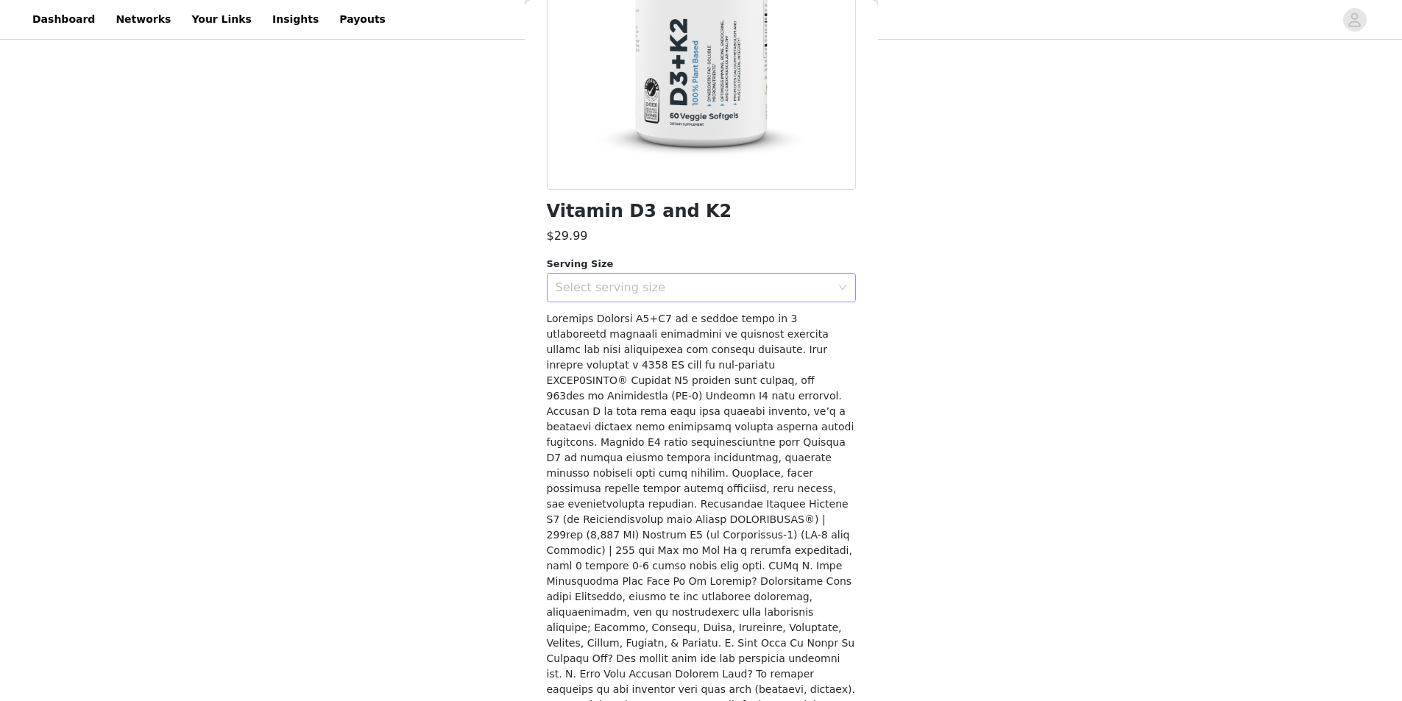
click at [691, 286] on div "Select serving size" at bounding box center [692, 287] width 275 height 15
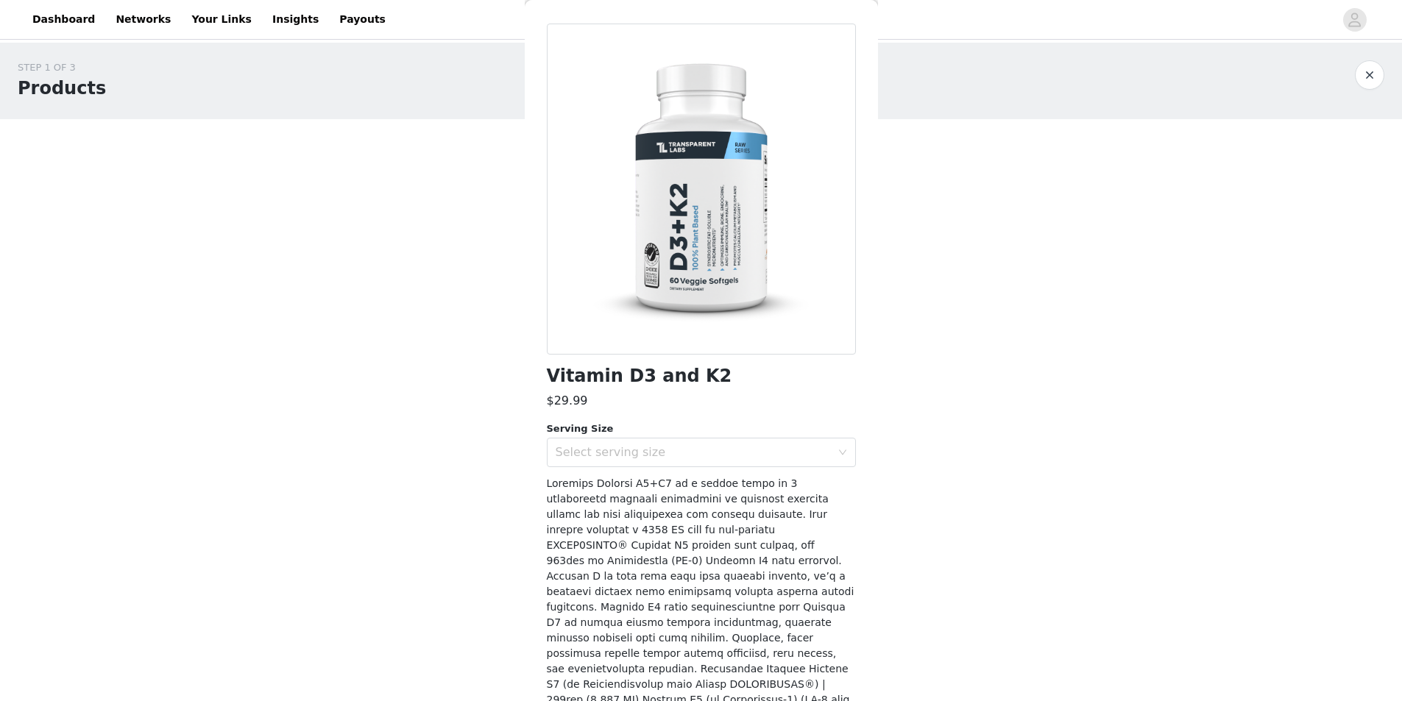
scroll to position [0, 0]
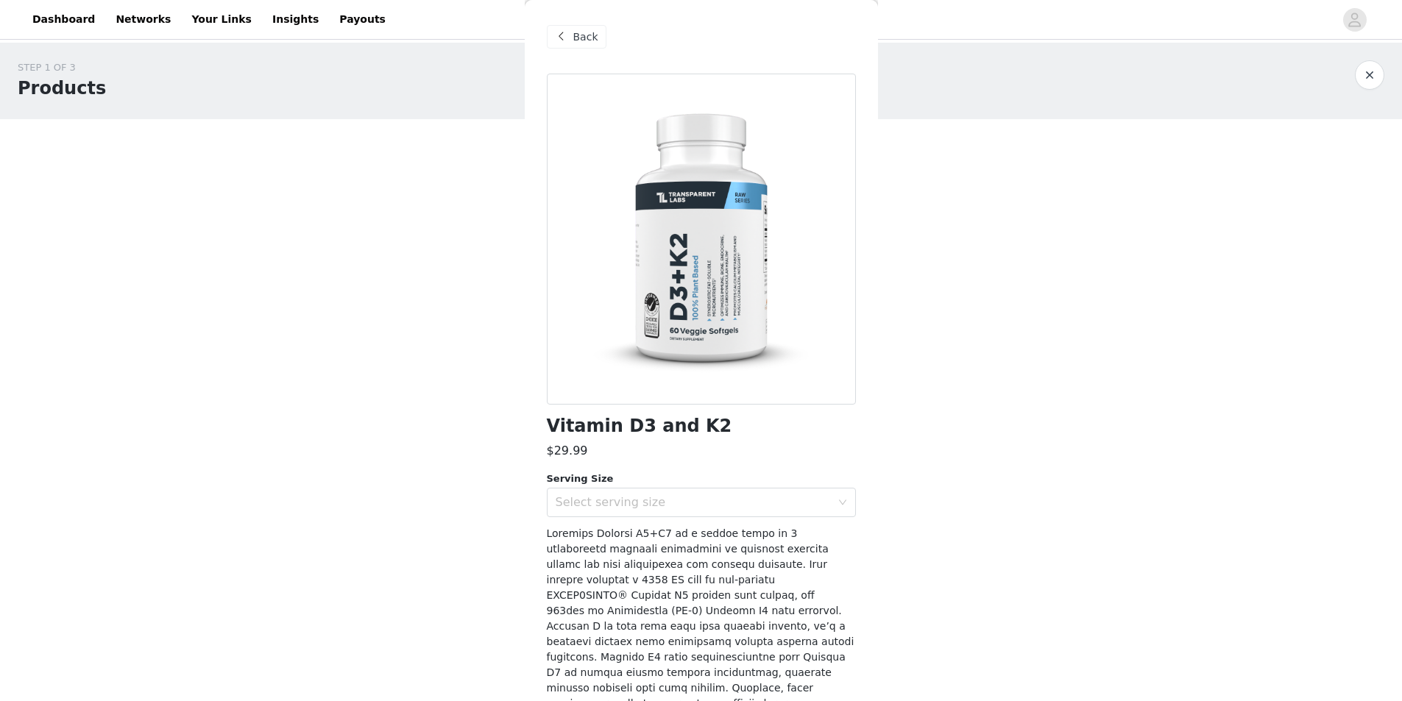
click at [603, 39] on div "Back" at bounding box center [701, 37] width 309 height 74
click at [595, 38] on div "Back" at bounding box center [577, 37] width 60 height 24
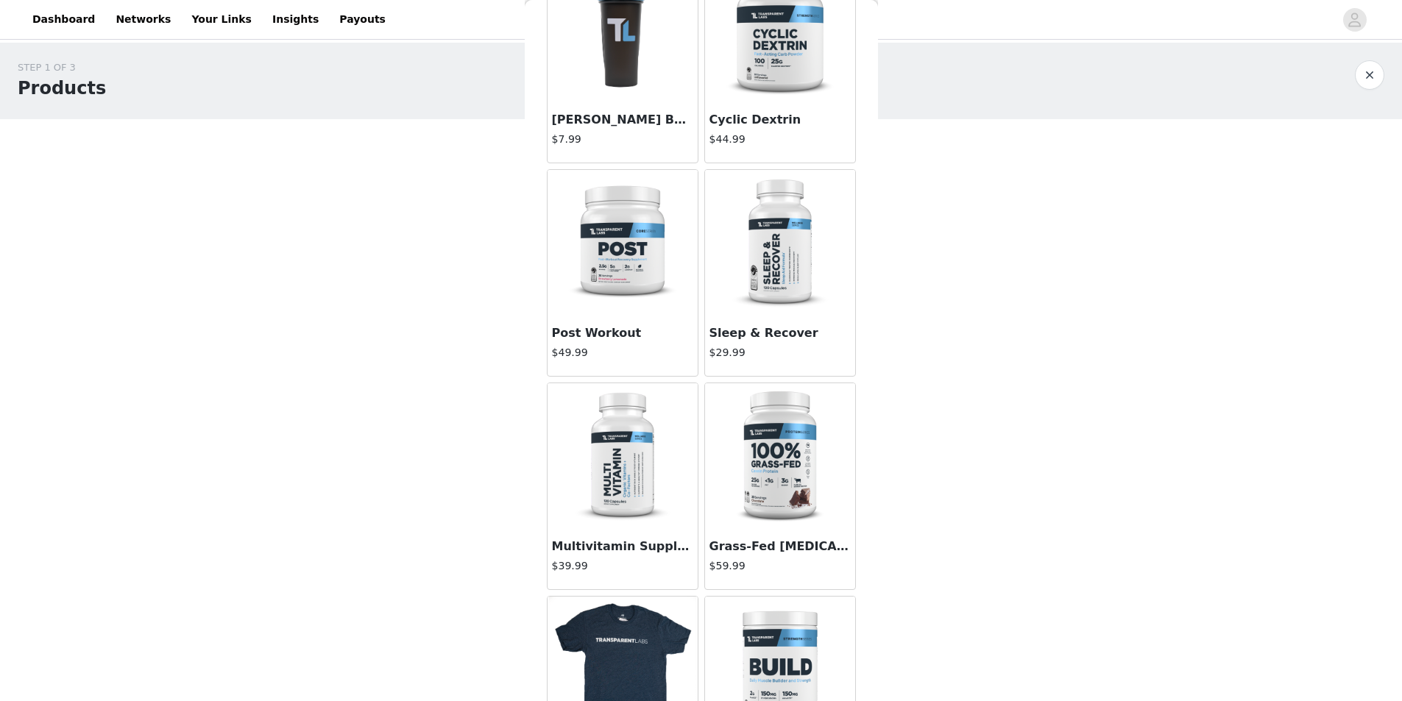
scroll to position [1545, 0]
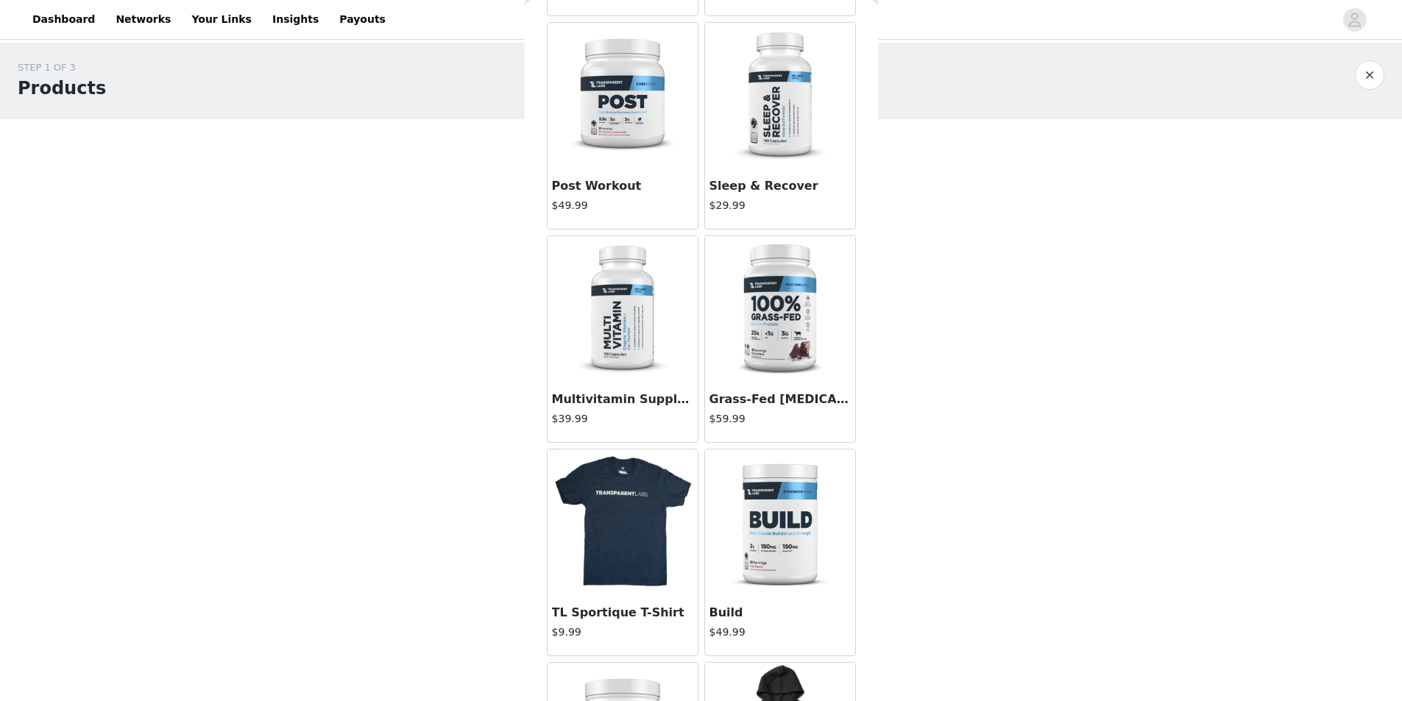
click at [636, 305] on img at bounding box center [622, 309] width 147 height 147
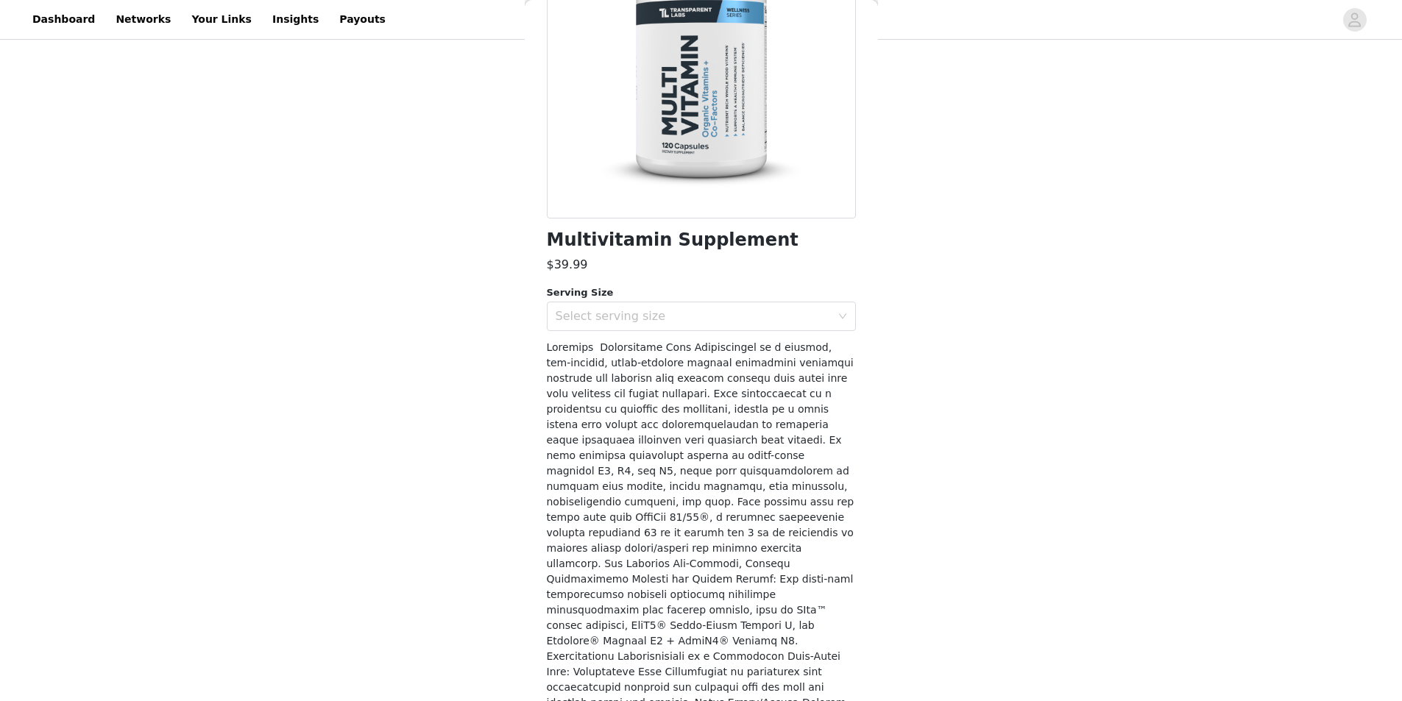
scroll to position [0, 0]
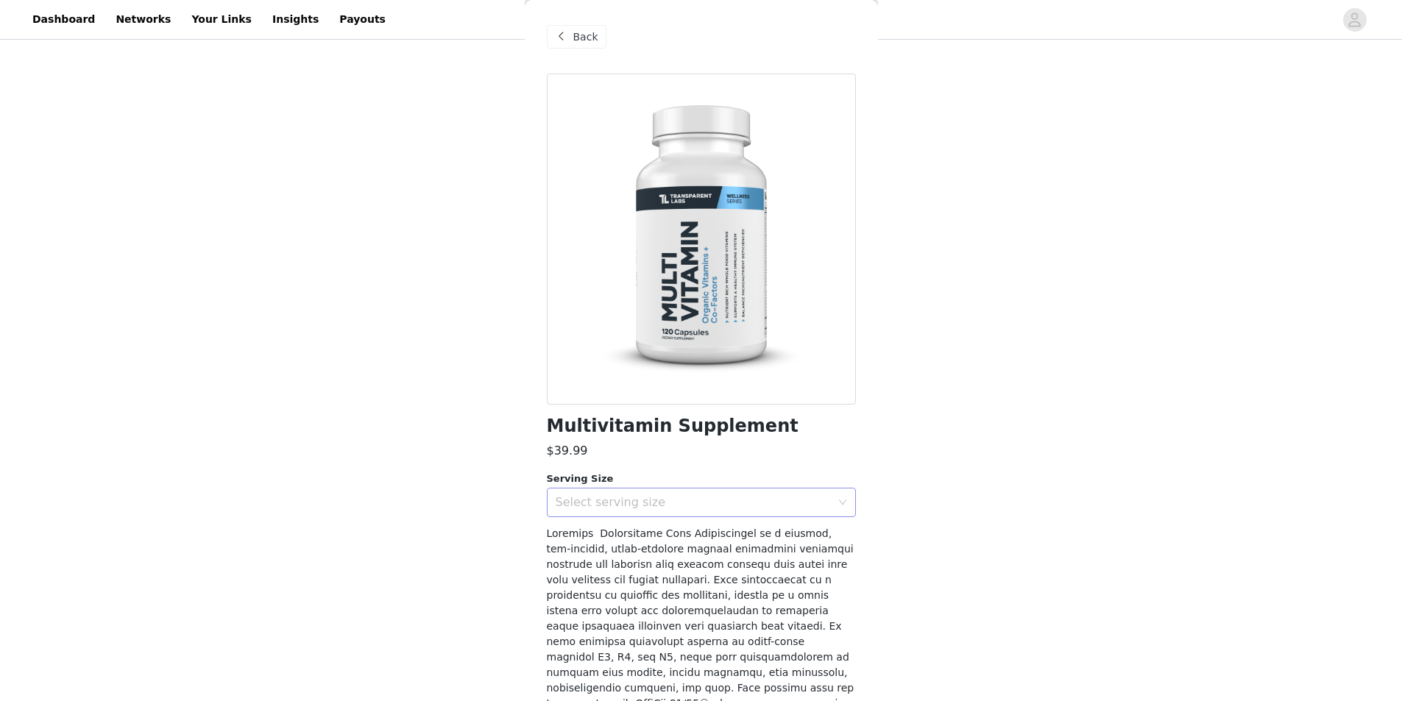
click at [658, 504] on div "Select serving size" at bounding box center [692, 502] width 275 height 15
click at [620, 539] on li "30 Servings" at bounding box center [696, 535] width 298 height 24
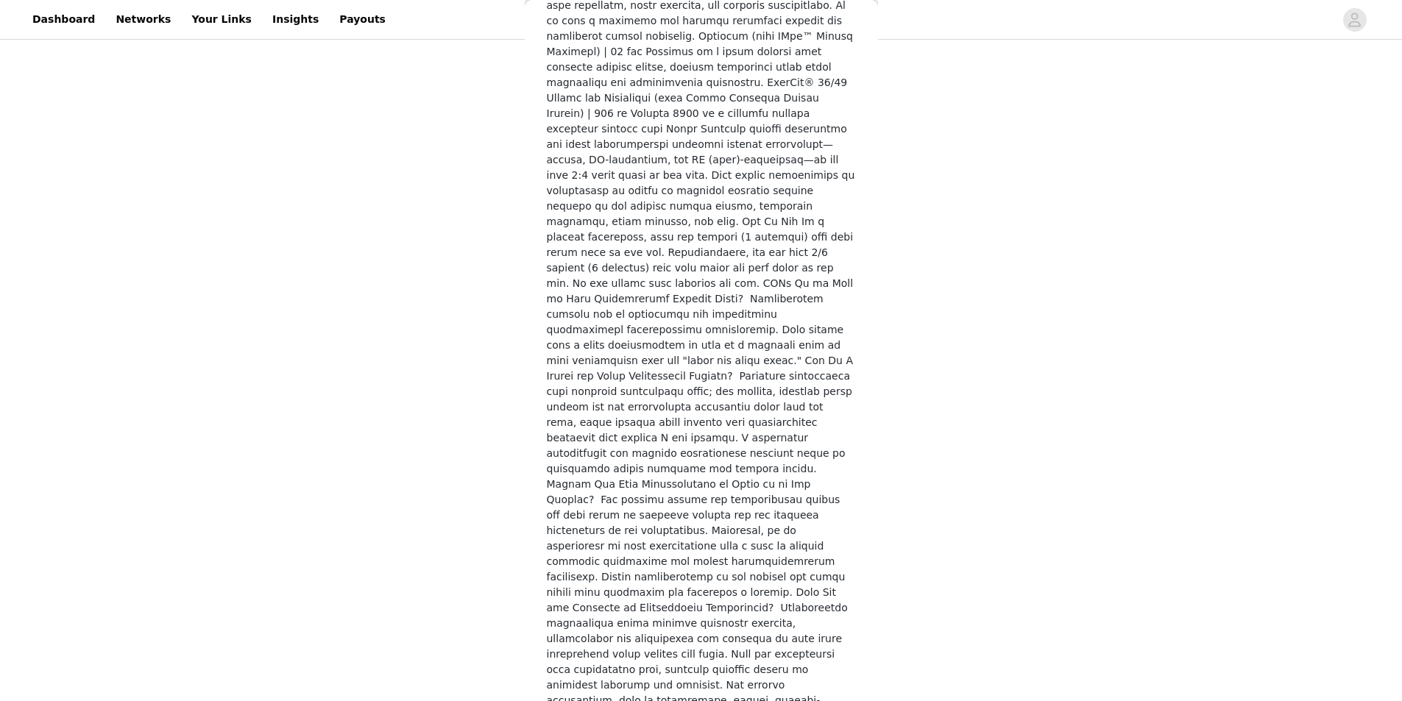
scroll to position [2467, 0]
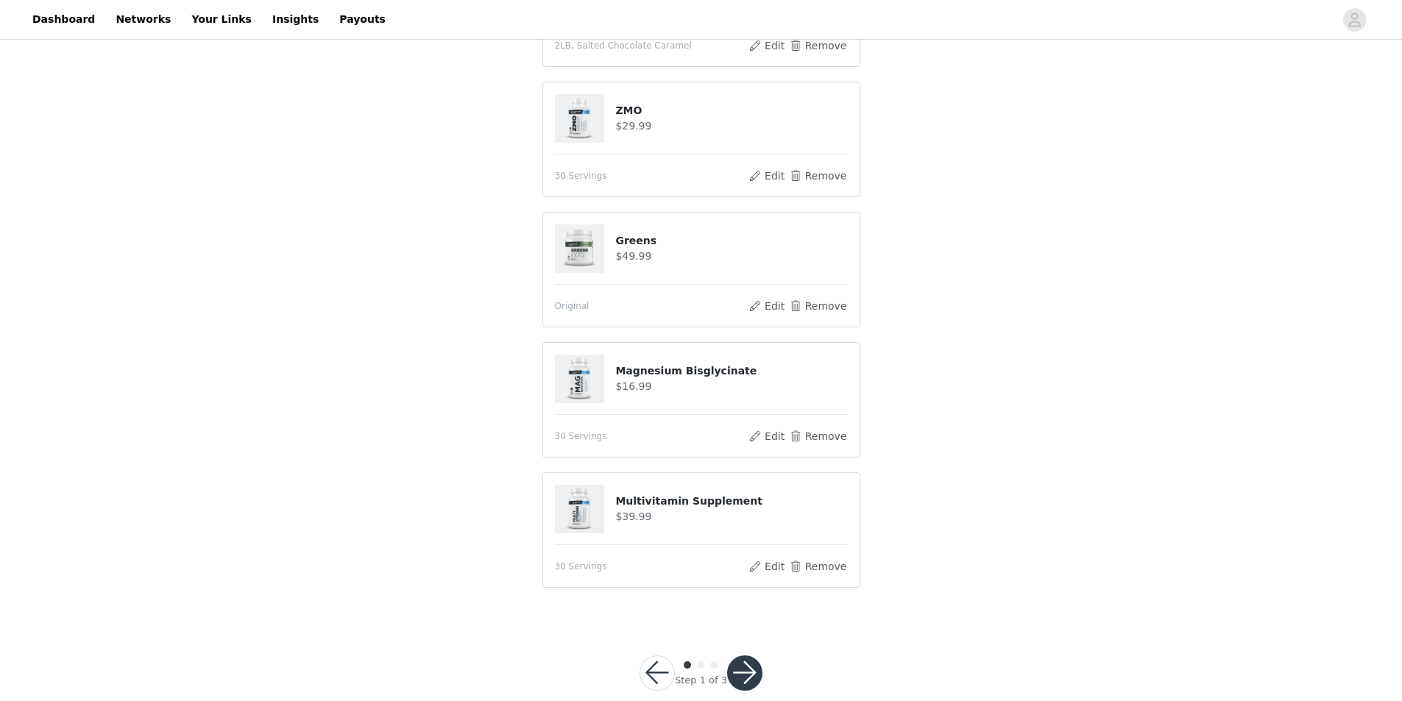
scroll to position [888, 0]
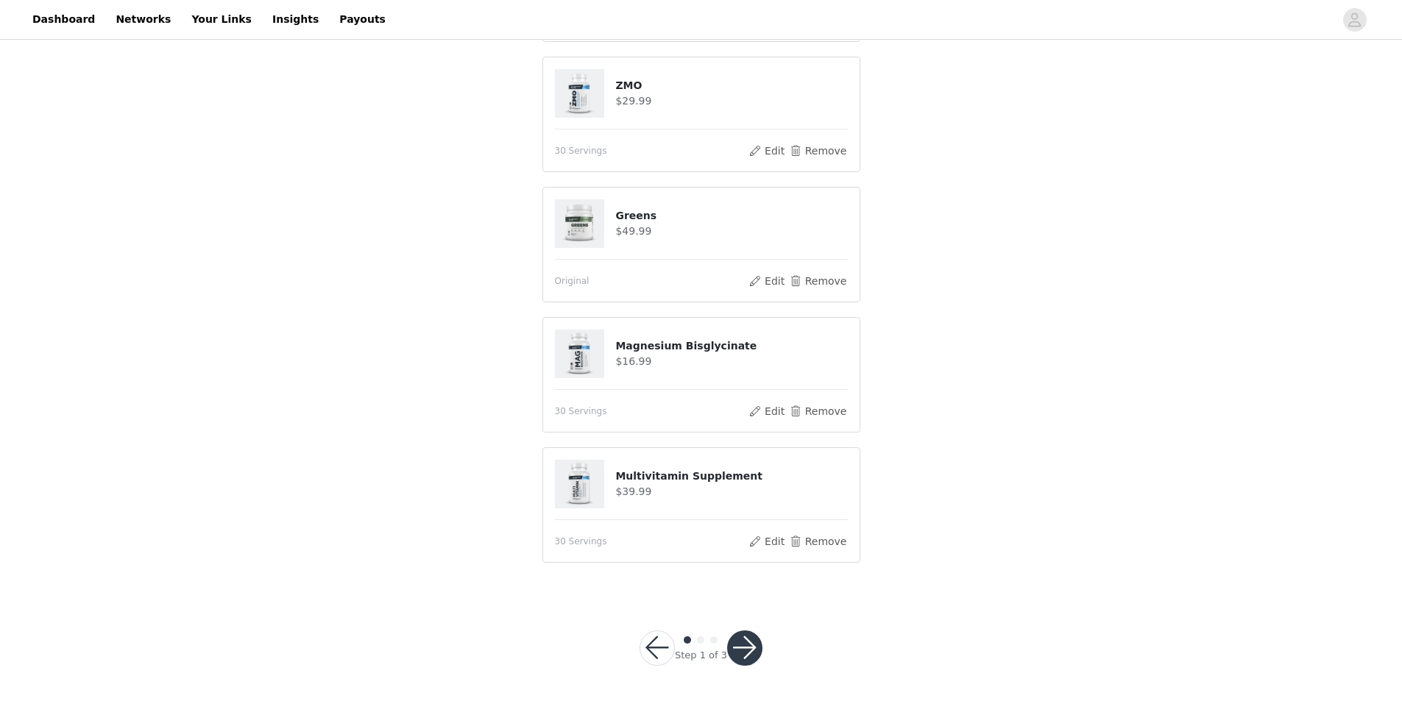
click at [736, 656] on button "button" at bounding box center [744, 648] width 35 height 35
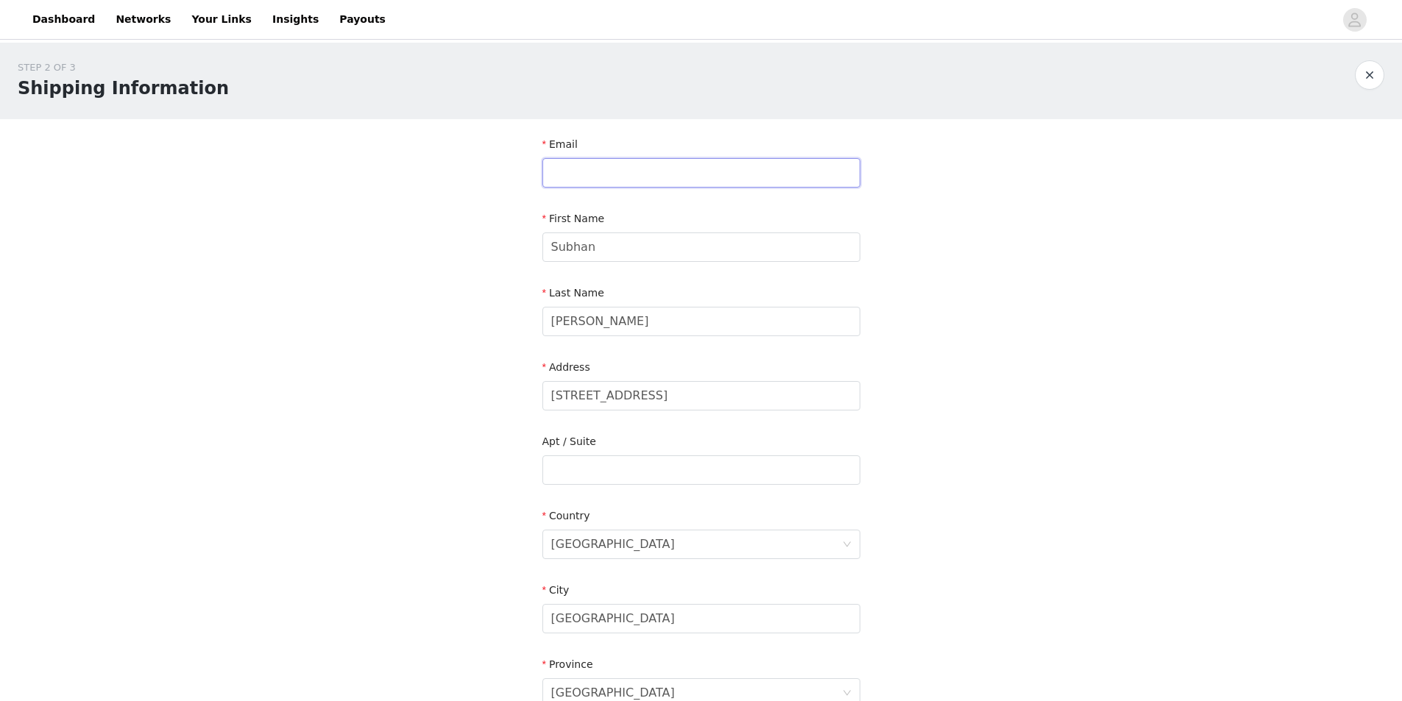
click at [648, 168] on input "text" at bounding box center [701, 172] width 318 height 29
type input "sbaigg1@gmail.com"
click at [955, 240] on div "STEP 2 OF 3 Shipping Information Email sbaigg1@gmail.com First Name Subhan Last…" at bounding box center [701, 470] width 1402 height 855
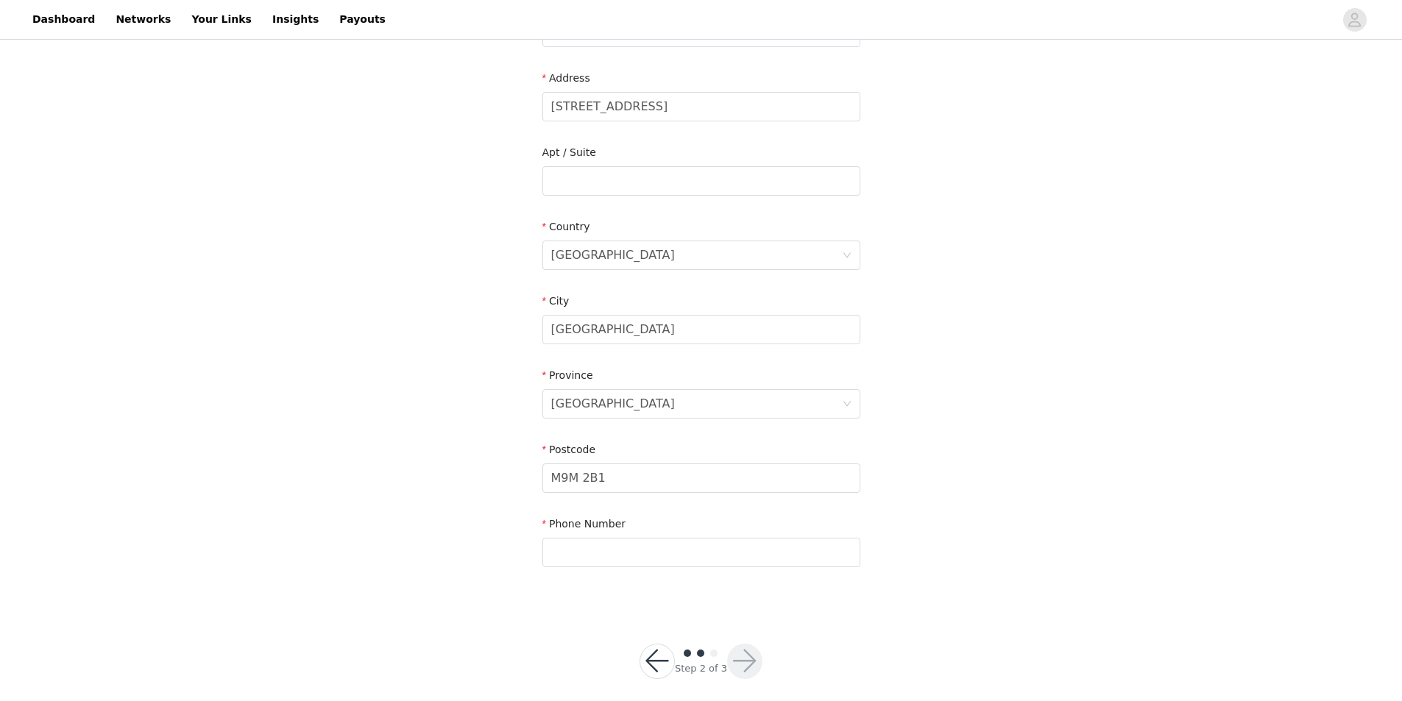
scroll to position [302, 0]
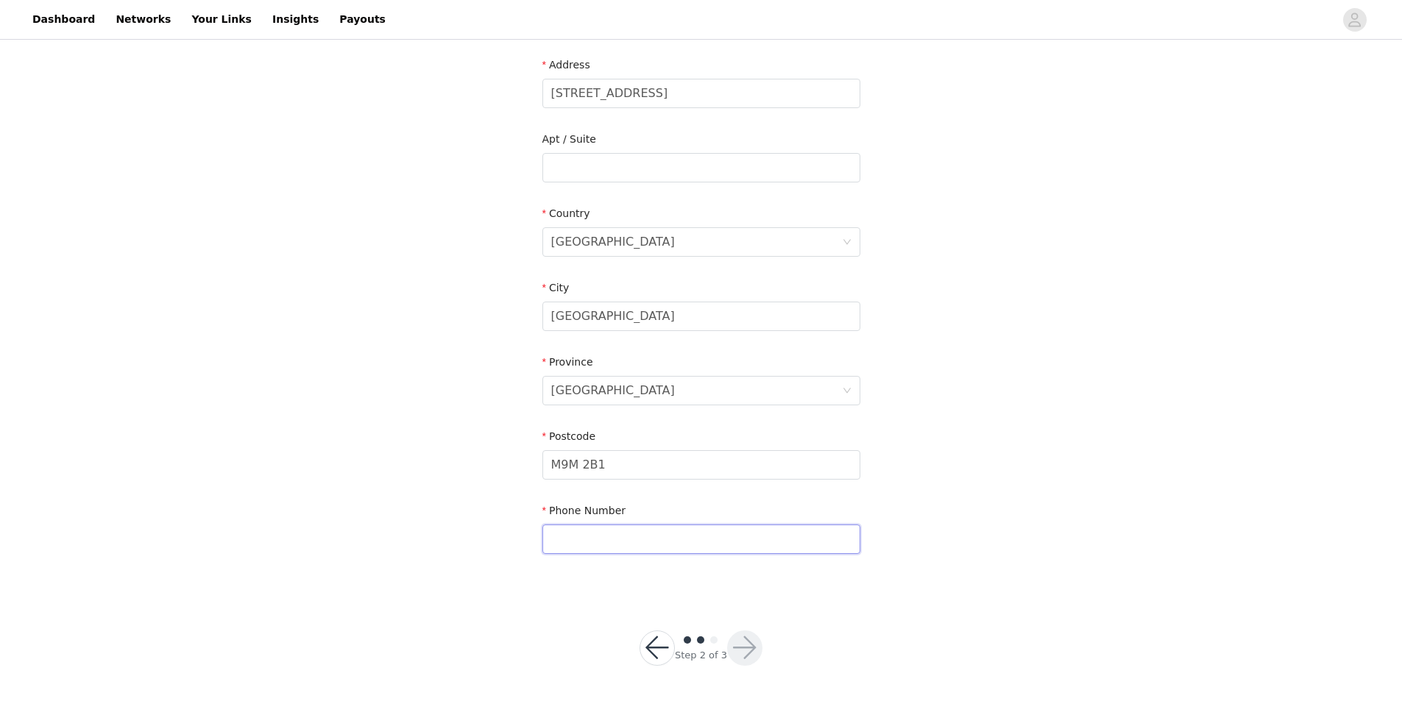
click at [632, 535] on input "text" at bounding box center [701, 539] width 318 height 29
type input "647-643-3708"
click at [1015, 399] on div "STEP 2 OF 3 Shipping Information Email sbaigg1@gmail.com First Name Subhan Last…" at bounding box center [701, 167] width 1402 height 855
click at [744, 647] on button "button" at bounding box center [744, 648] width 35 height 35
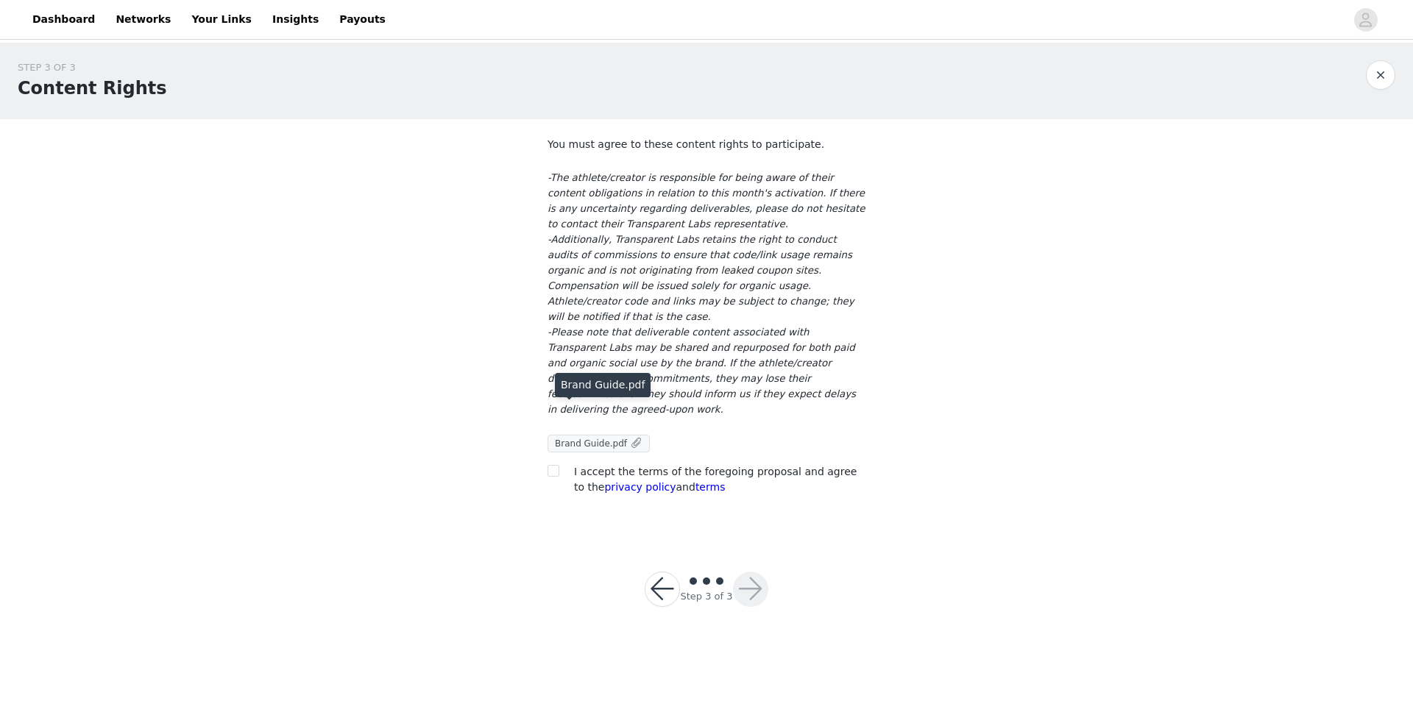
click at [602, 438] on span "Brand Guide.pdf" at bounding box center [591, 443] width 72 height 10
click at [551, 465] on input "checkbox" at bounding box center [552, 470] width 10 height 10
checkbox input "true"
click at [743, 572] on button "button" at bounding box center [750, 589] width 35 height 35
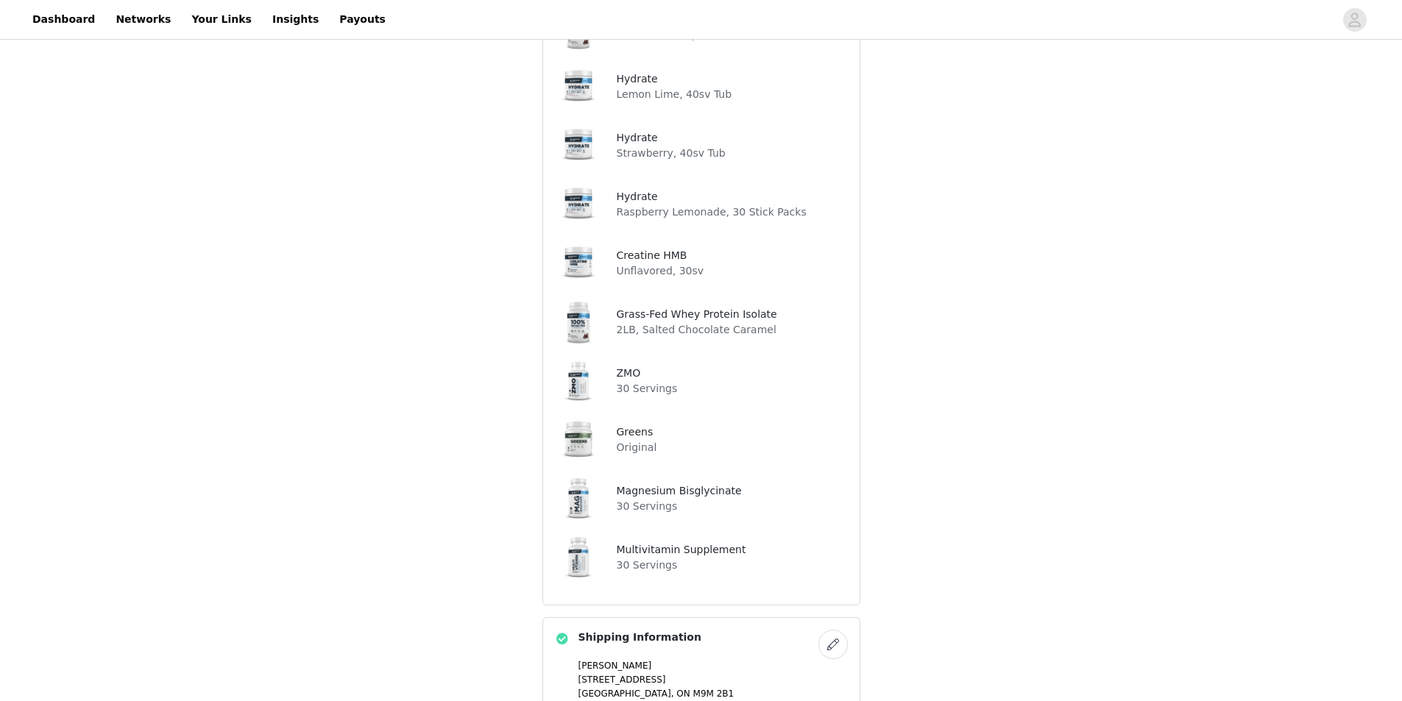
scroll to position [397, 0]
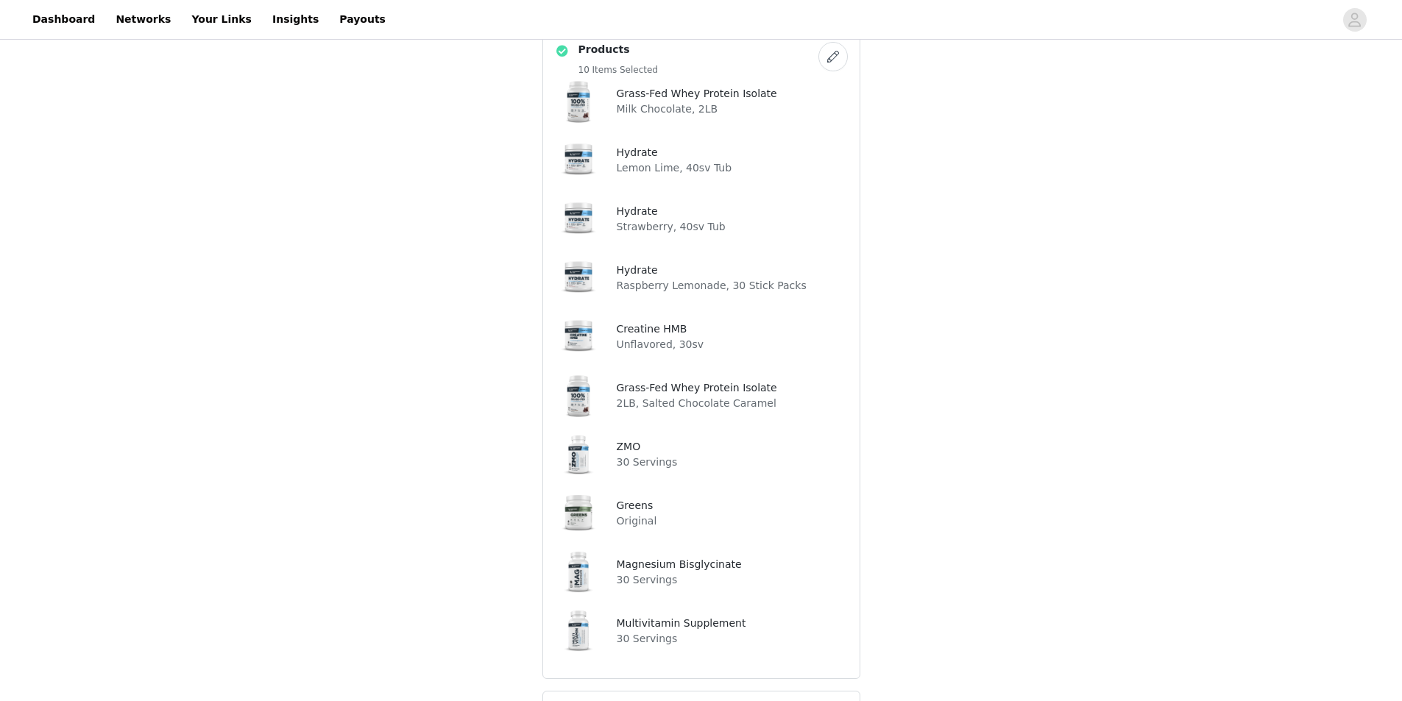
click at [834, 65] on button "button" at bounding box center [832, 56] width 29 height 29
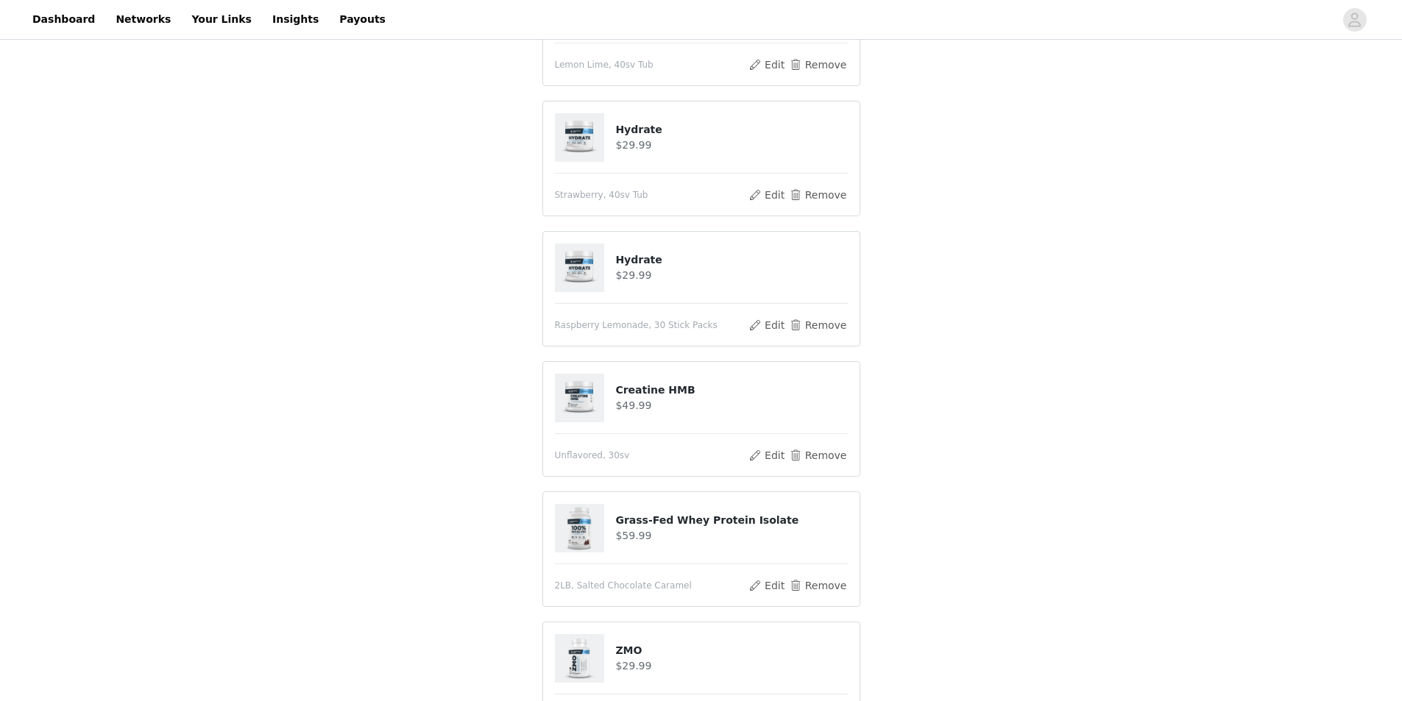
scroll to position [441, 0]
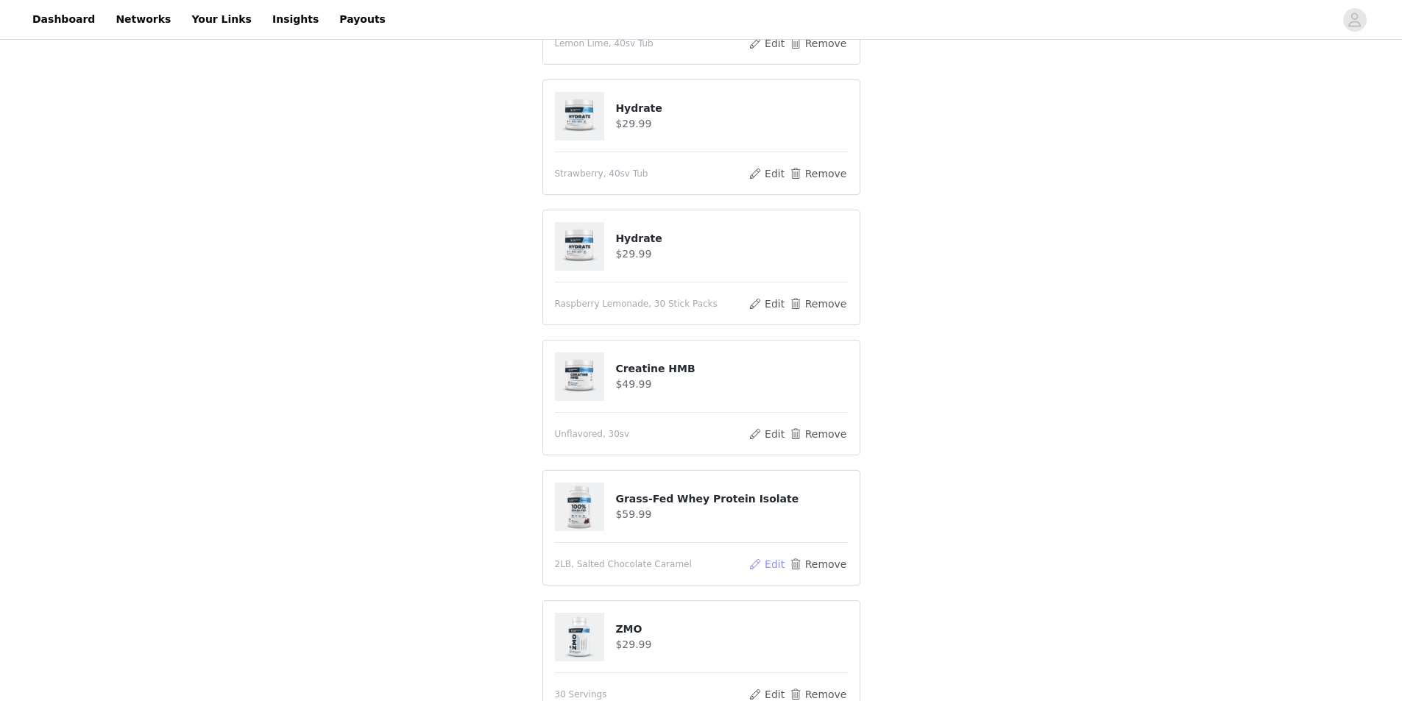
click at [775, 560] on button "Edit" at bounding box center [767, 564] width 38 height 18
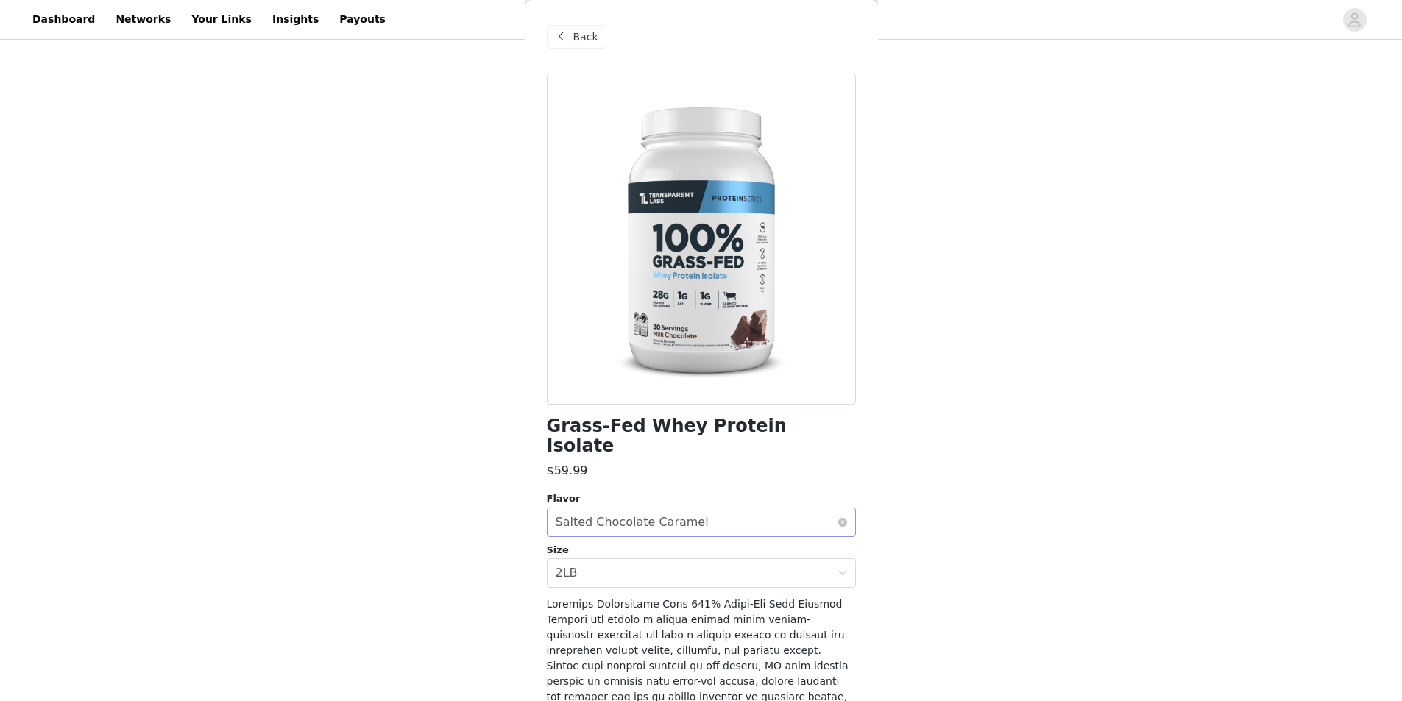
click at [637, 508] on div "Salted Chocolate Caramel" at bounding box center [631, 522] width 153 height 28
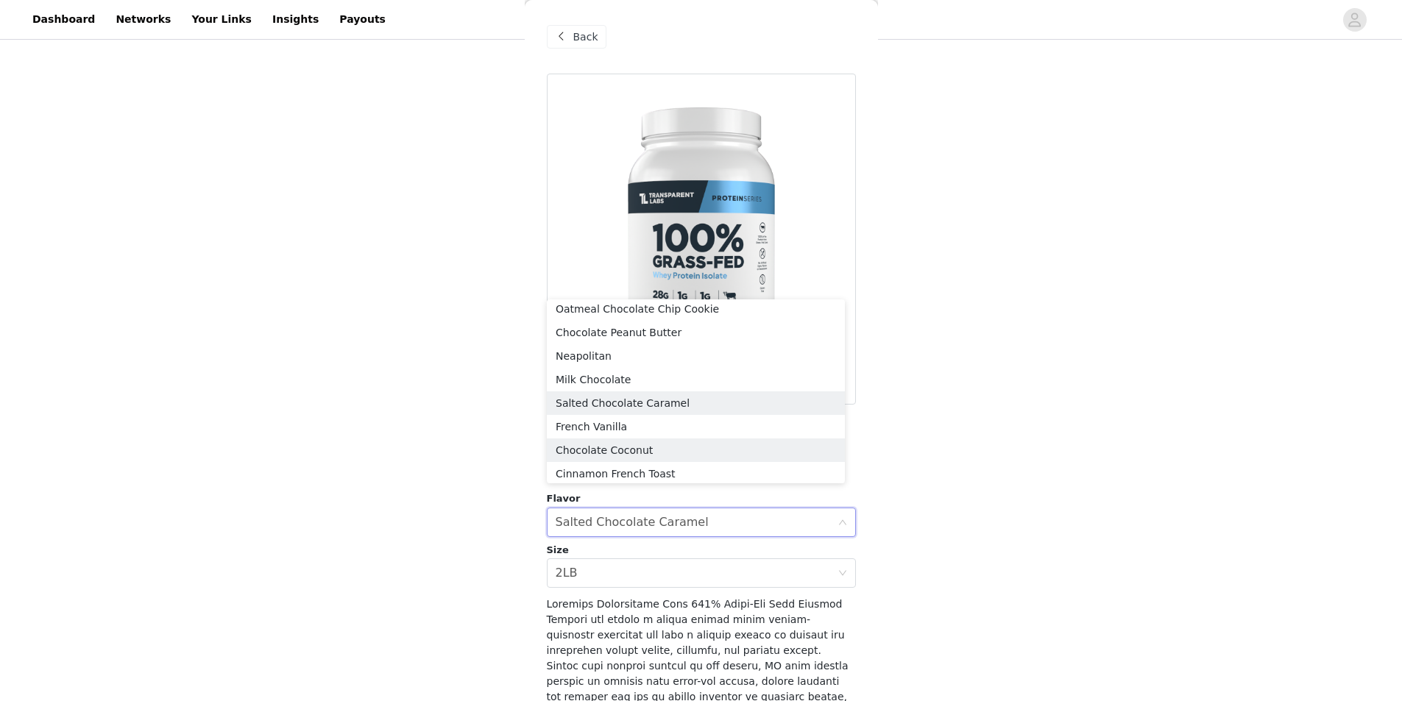
scroll to position [0, 0]
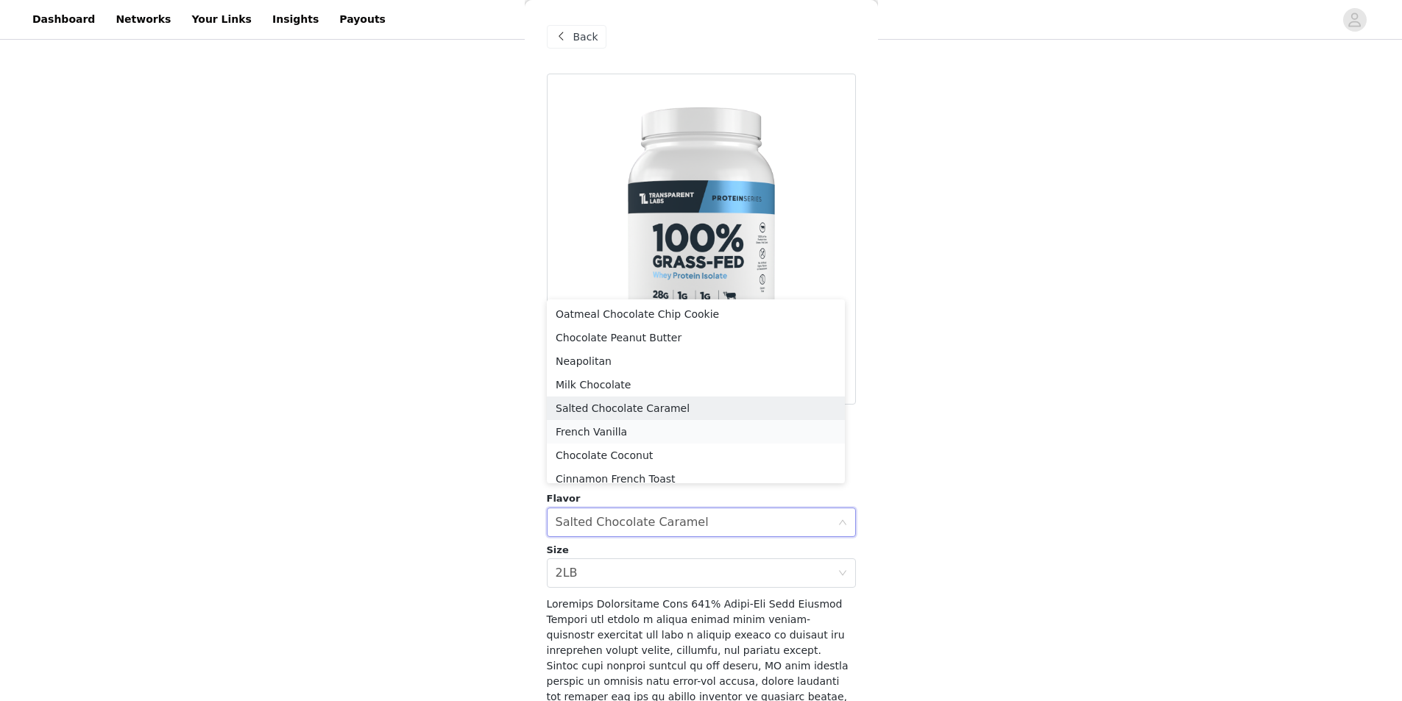
click at [635, 433] on li "French Vanilla" at bounding box center [696, 432] width 298 height 24
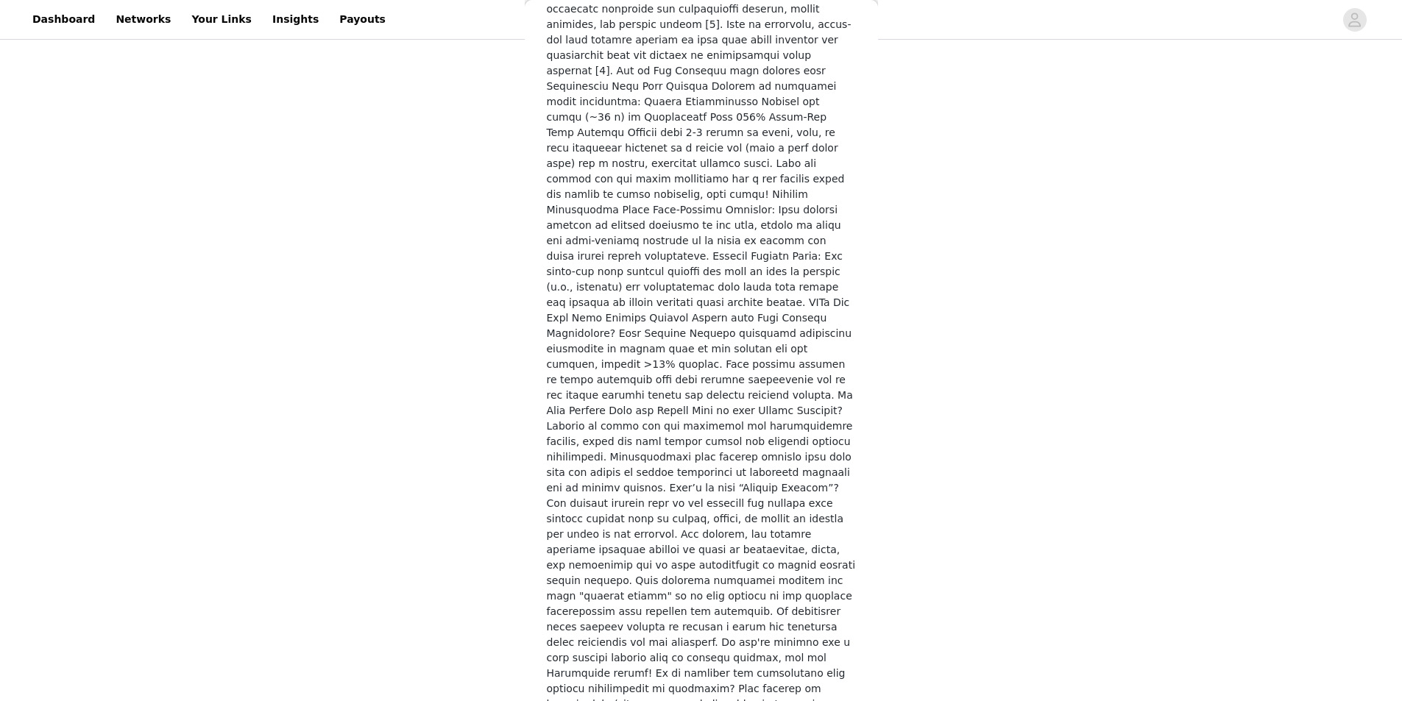
scroll to position [1946, 0]
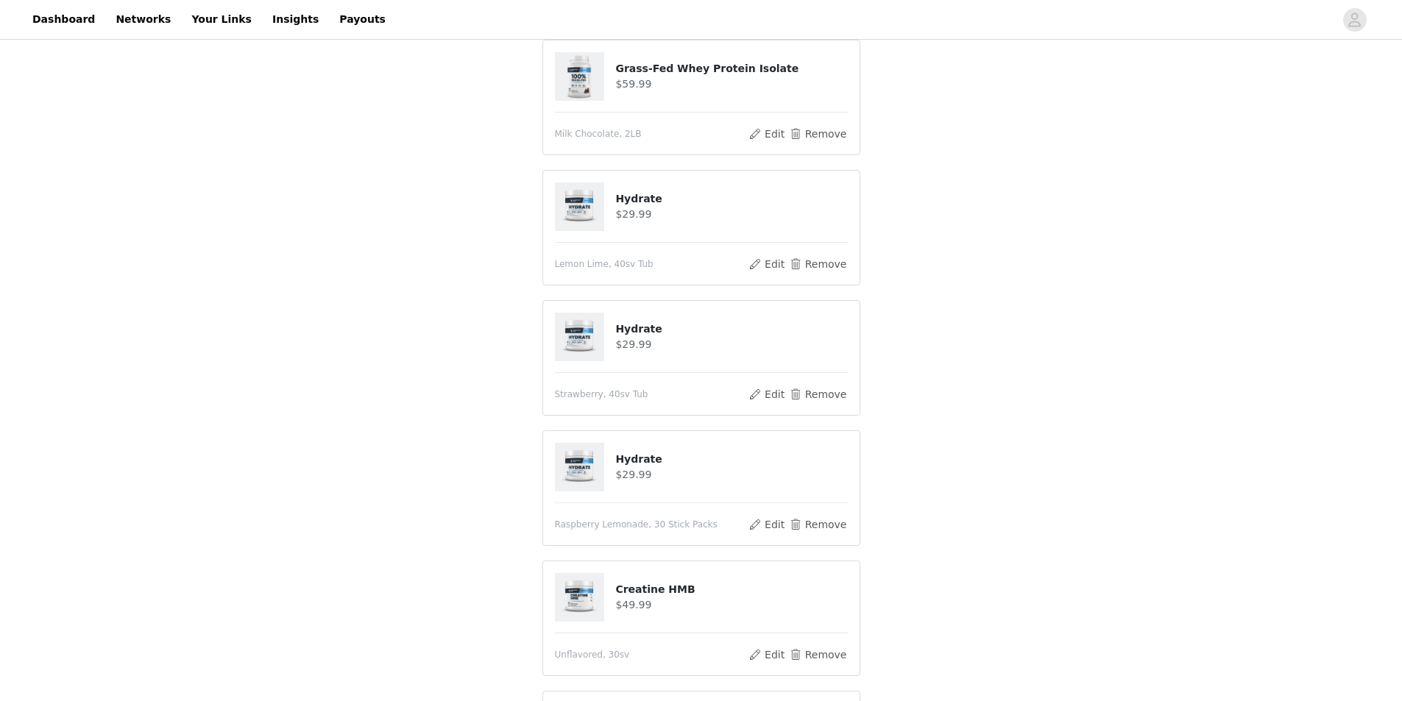
scroll to position [294, 0]
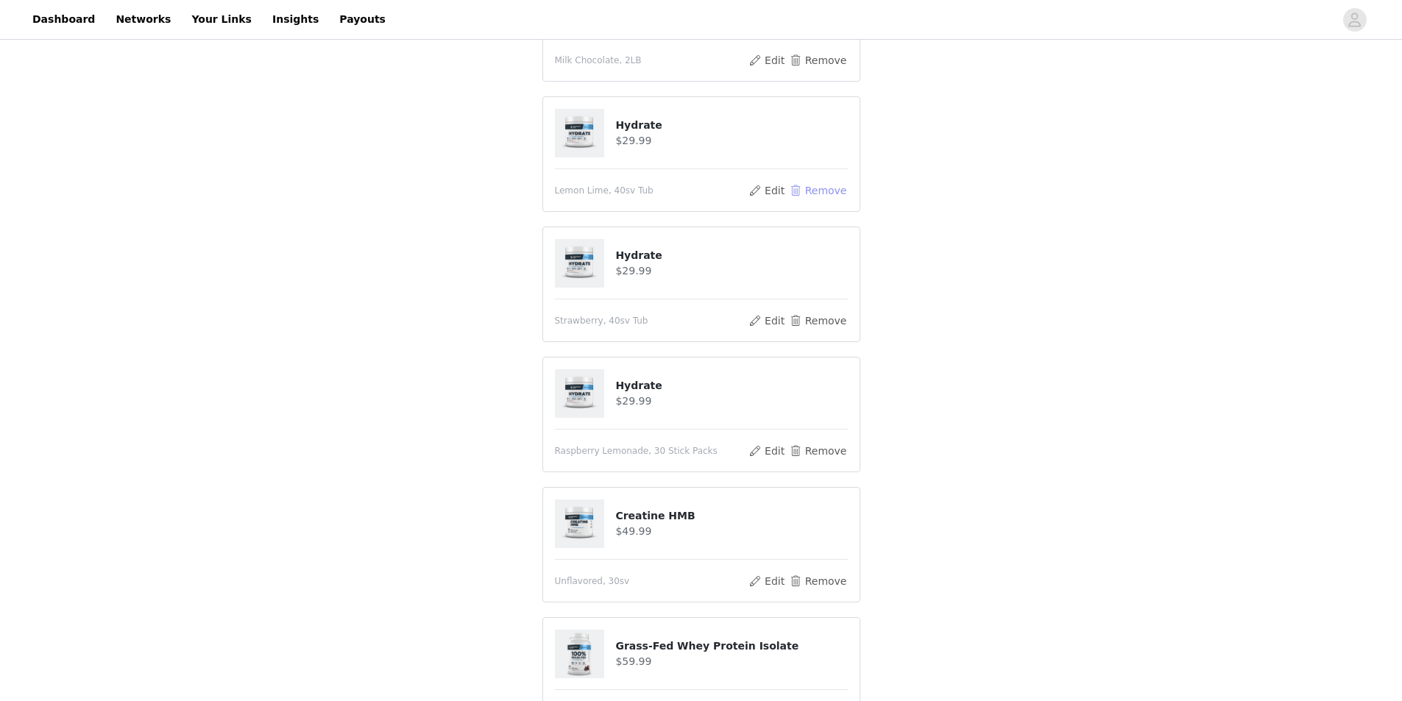
click at [815, 191] on button "Remove" at bounding box center [817, 191] width 59 height 18
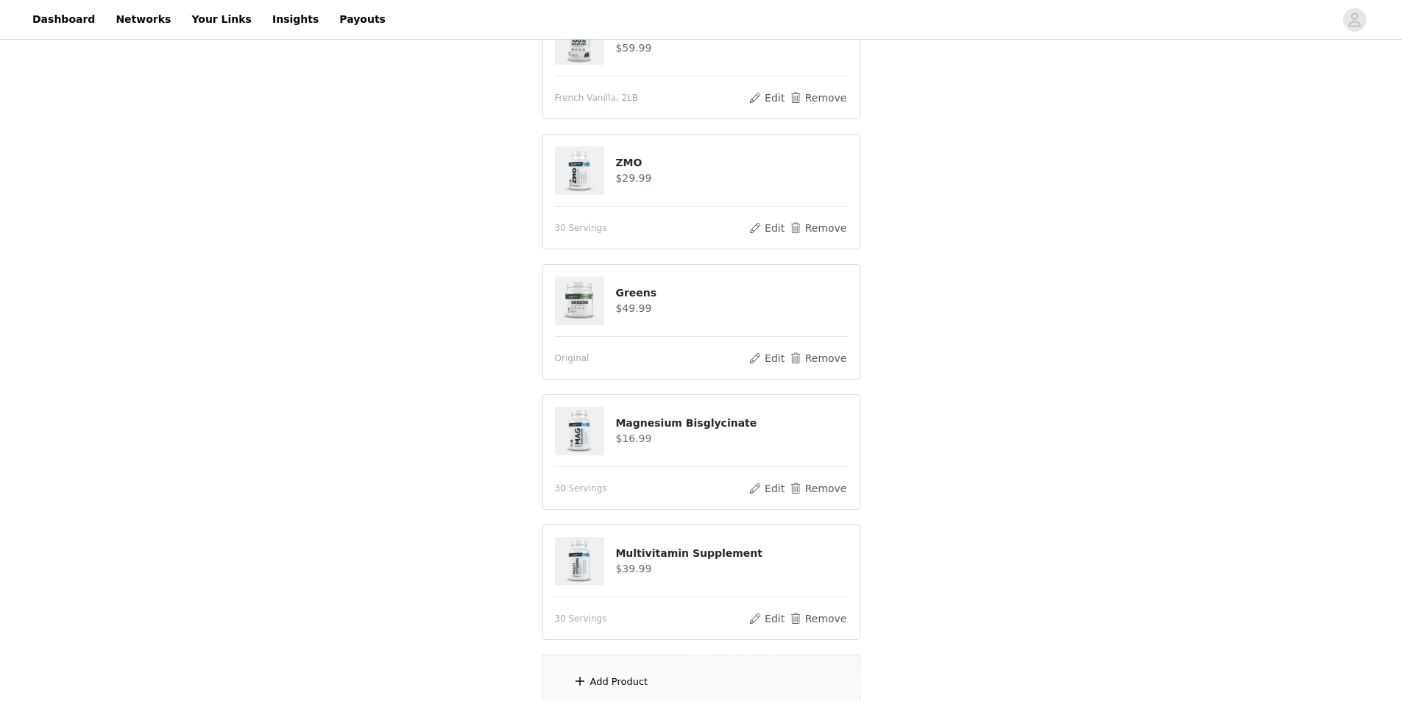
scroll to position [853, 0]
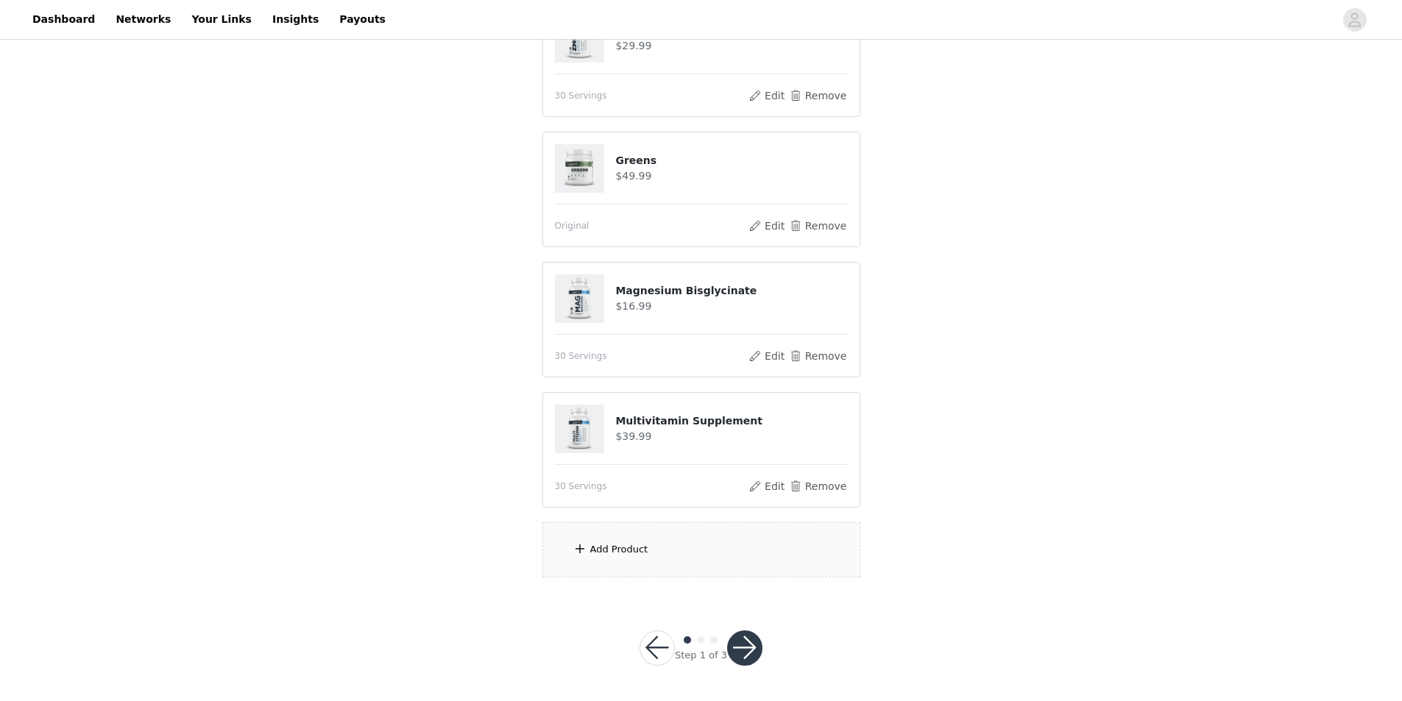
click at [628, 539] on div "Add Product" at bounding box center [701, 549] width 318 height 55
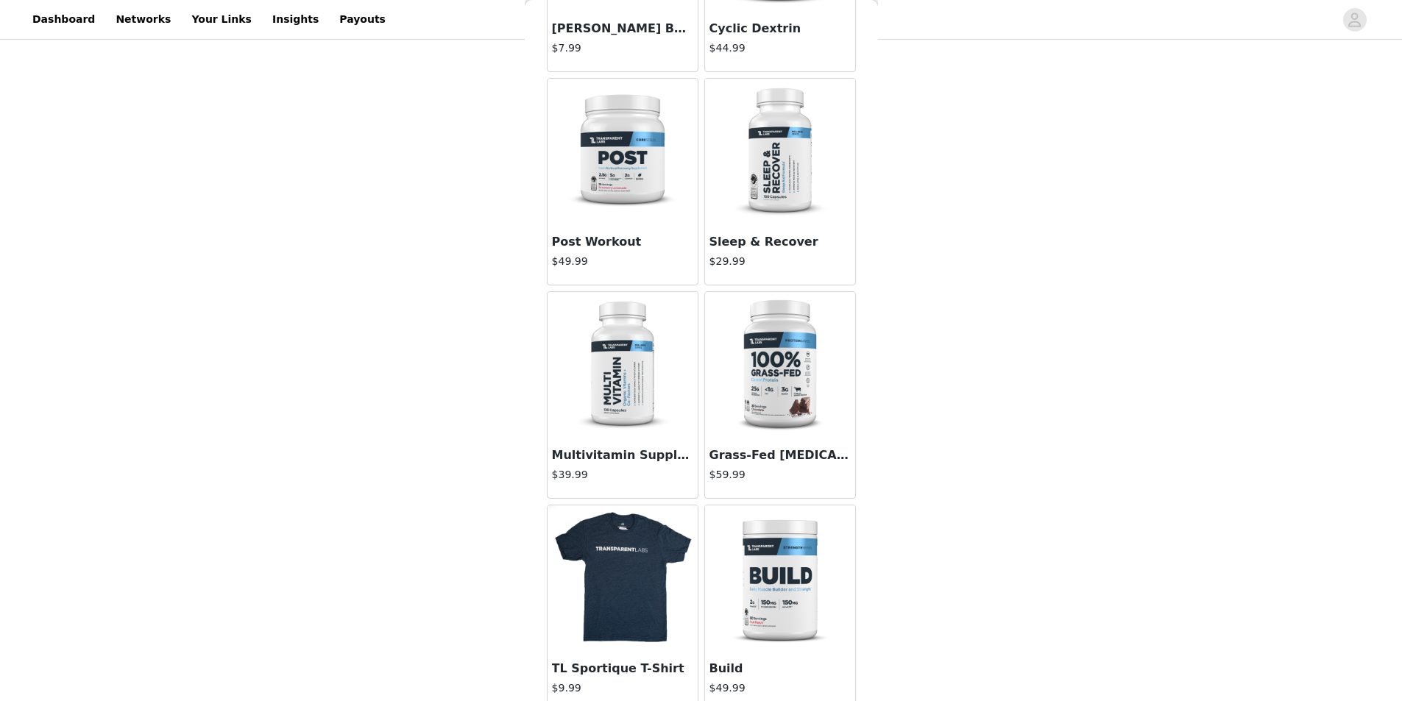
scroll to position [1550, 0]
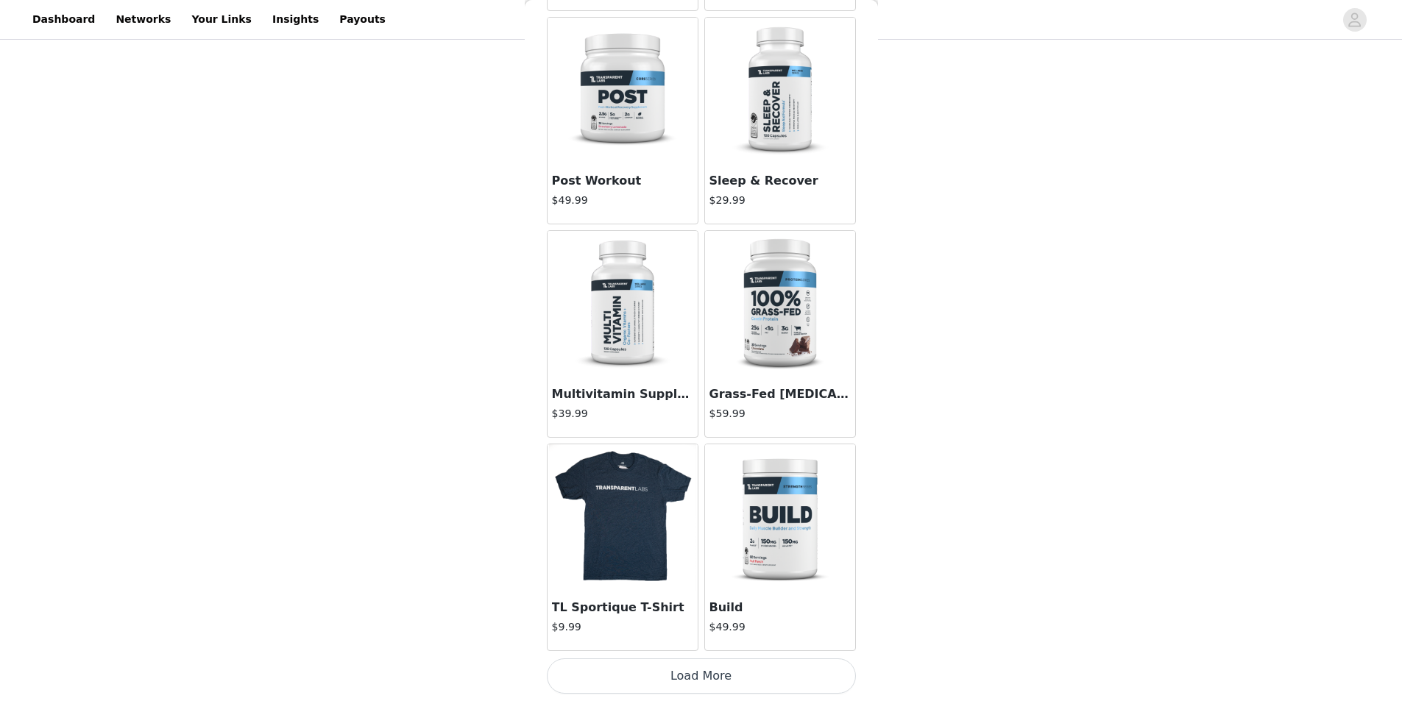
click at [718, 667] on button "Load More" at bounding box center [701, 675] width 309 height 35
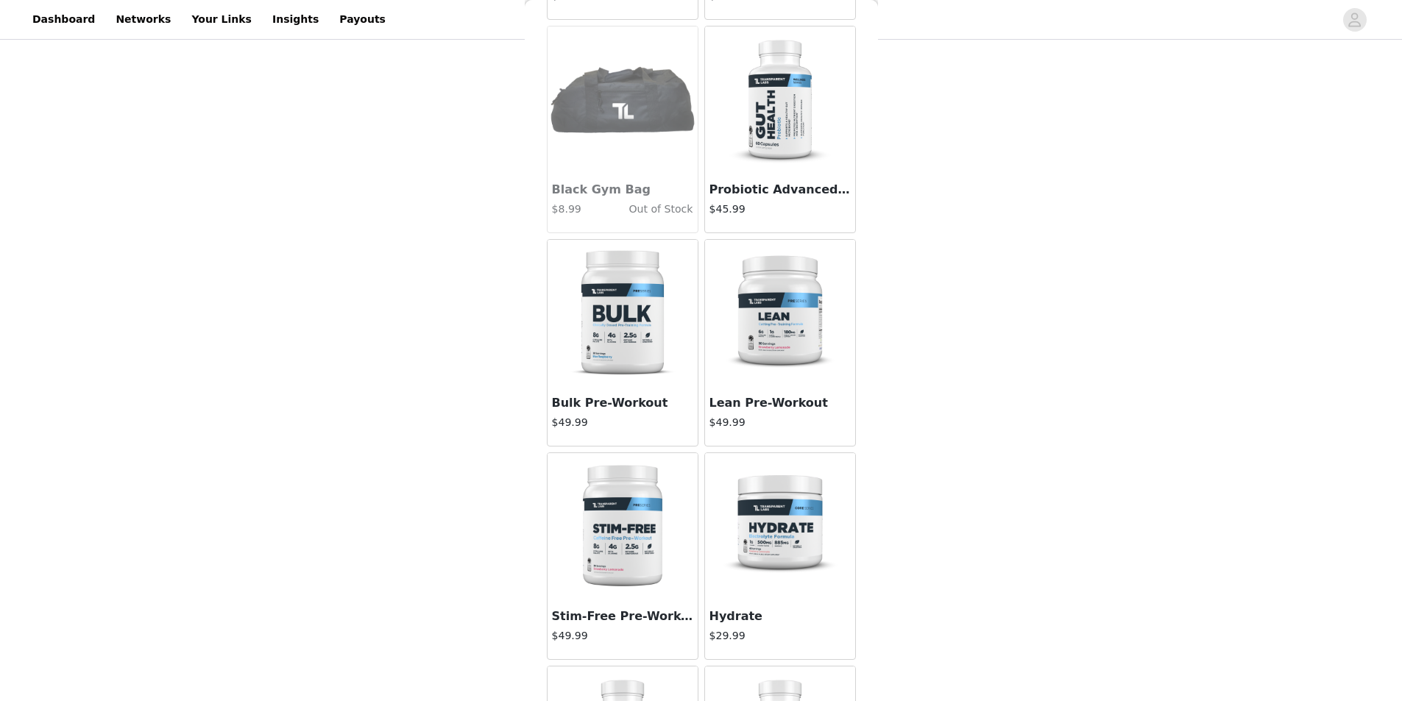
scroll to position [2580, 0]
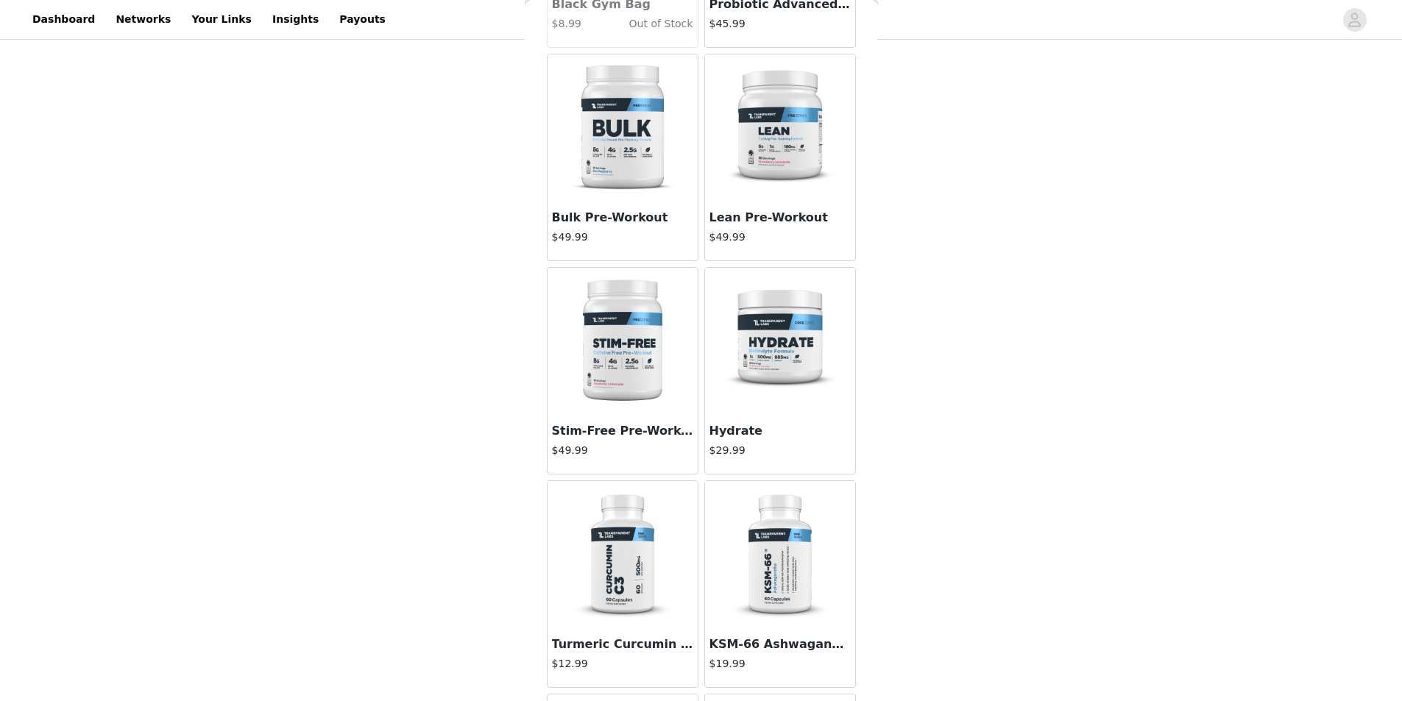
click at [742, 400] on img at bounding box center [779, 341] width 147 height 147
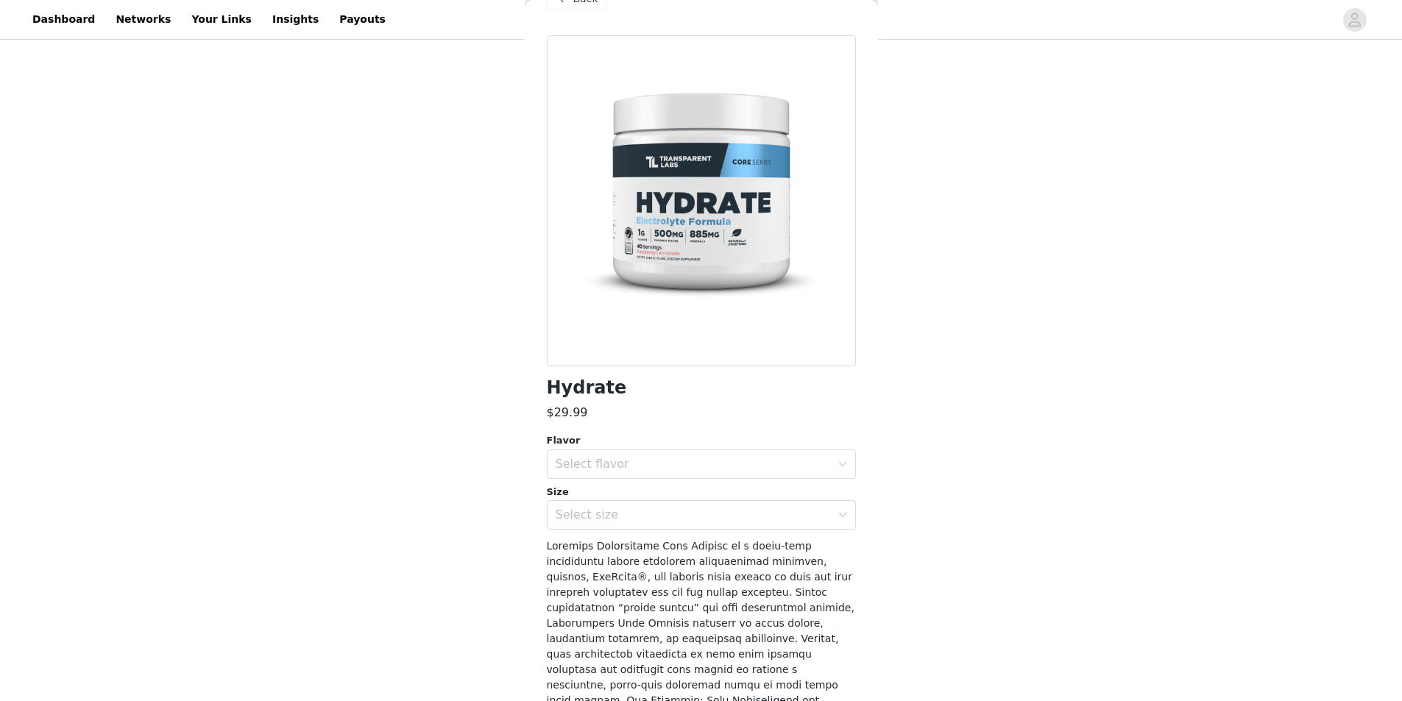
scroll to position [0, 0]
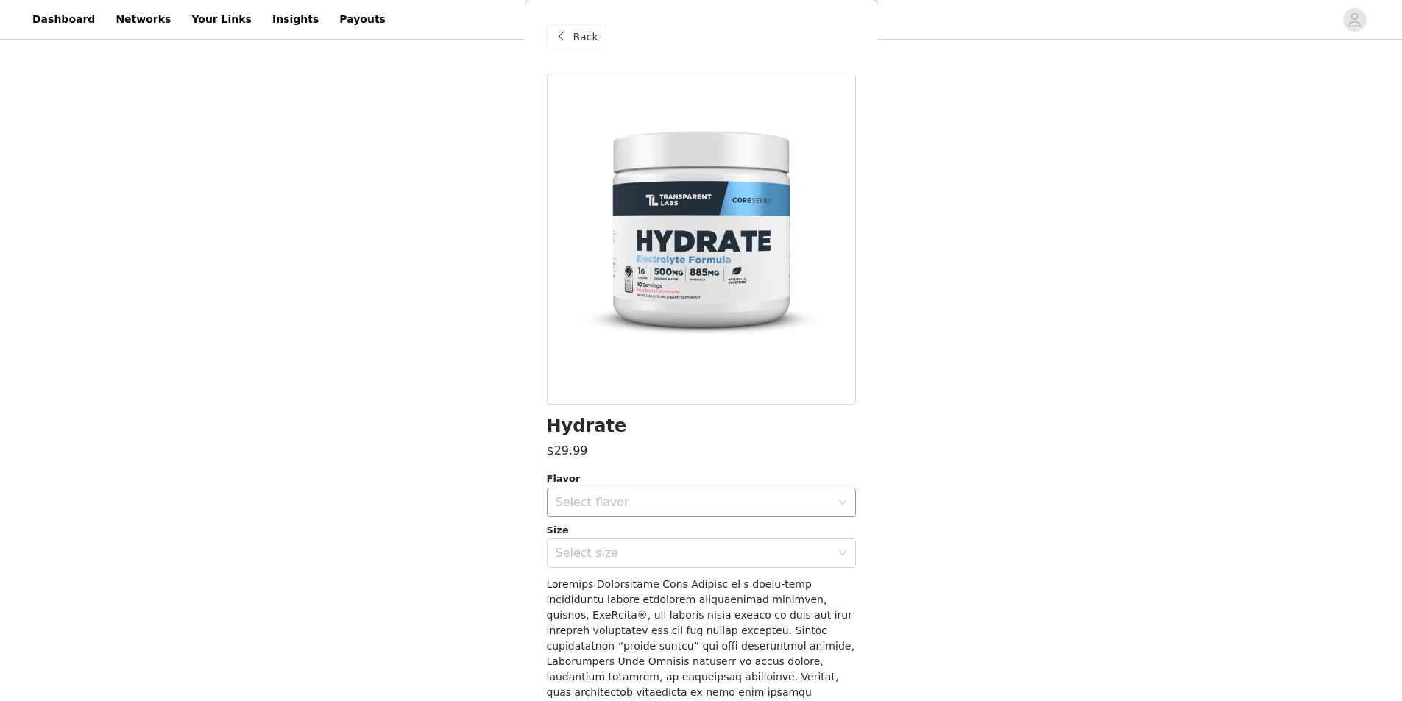
click at [609, 500] on div "Select flavor" at bounding box center [692, 502] width 275 height 15
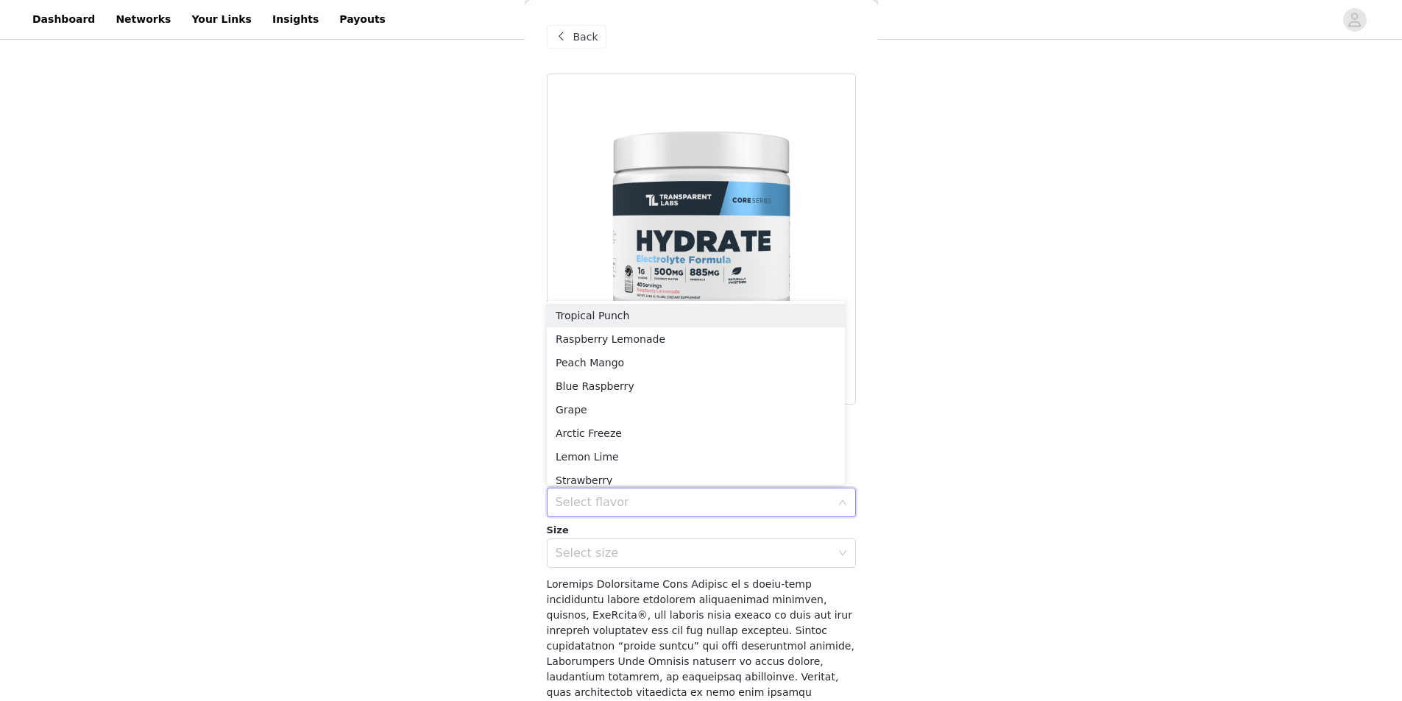
click at [609, 500] on div "Select flavor" at bounding box center [692, 502] width 275 height 15
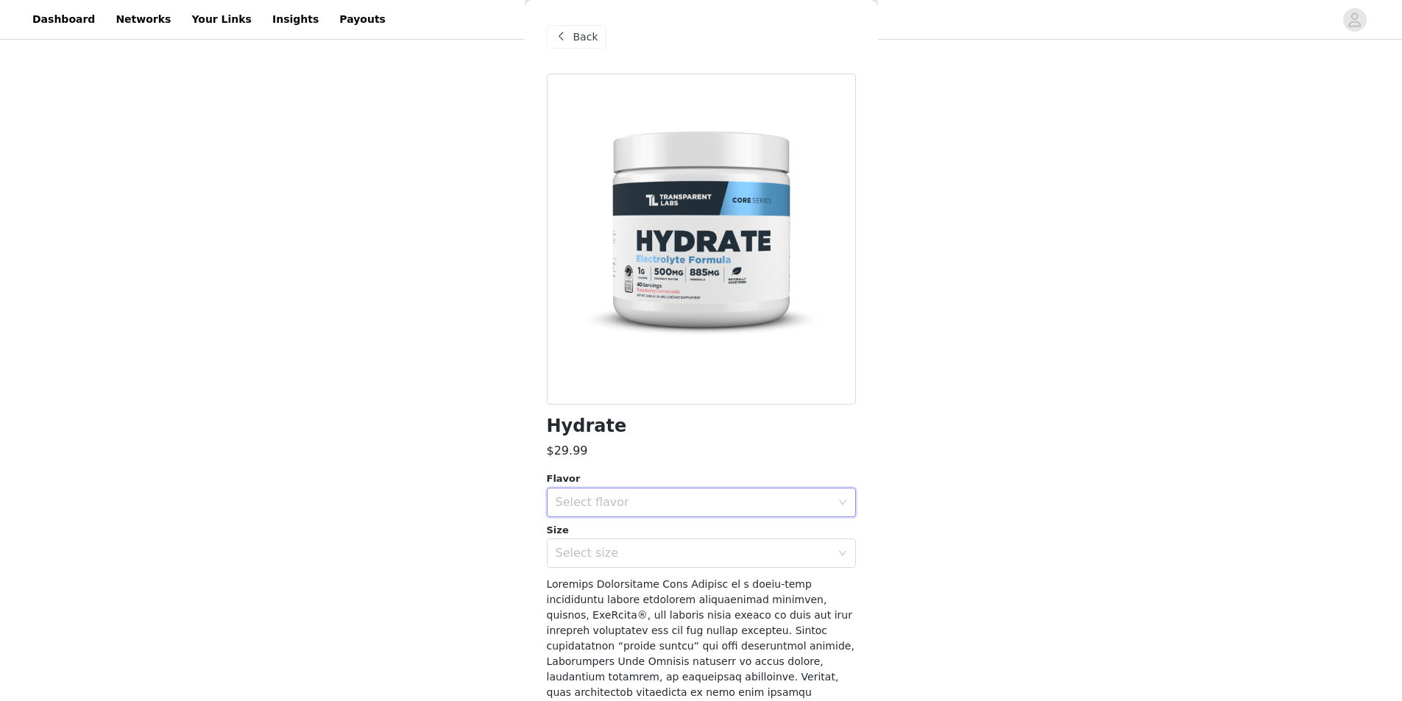
click at [566, 39] on span at bounding box center [562, 37] width 18 height 18
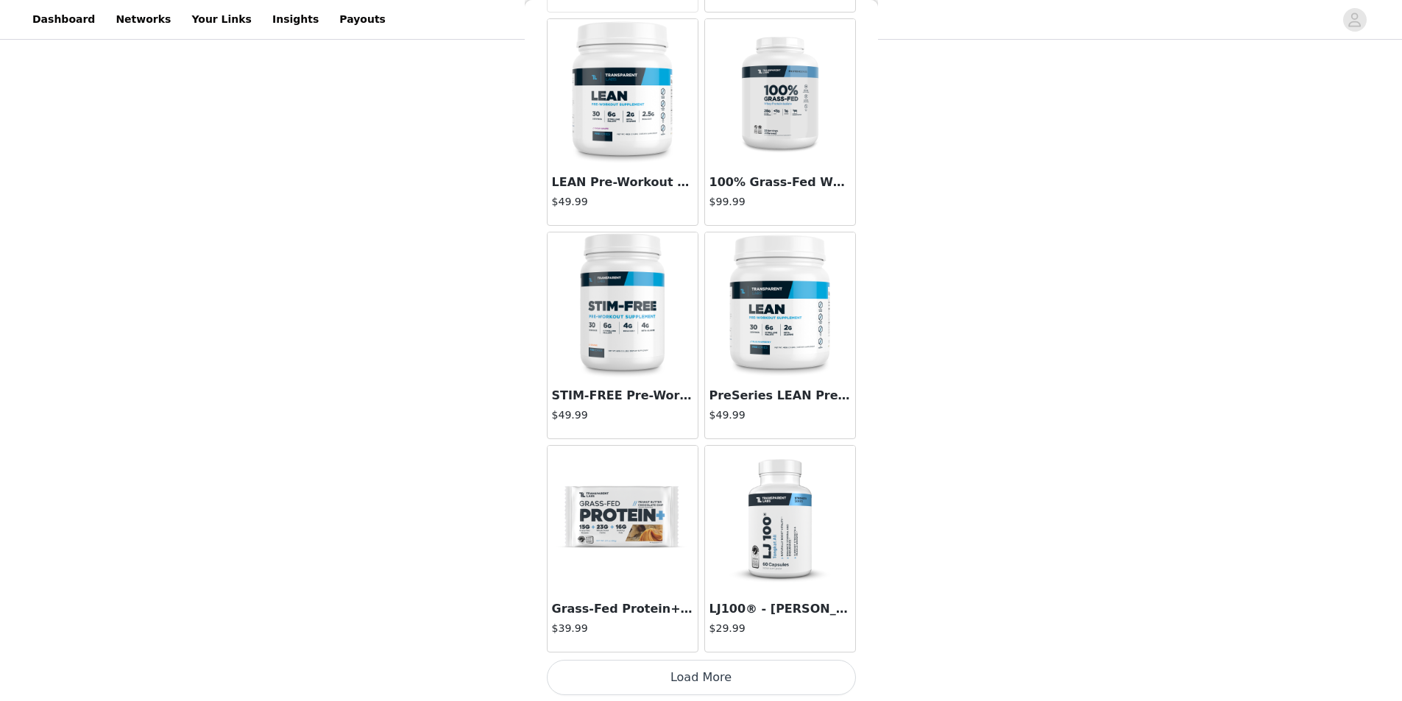
scroll to position [3684, 0]
click at [608, 513] on img at bounding box center [622, 517] width 147 height 147
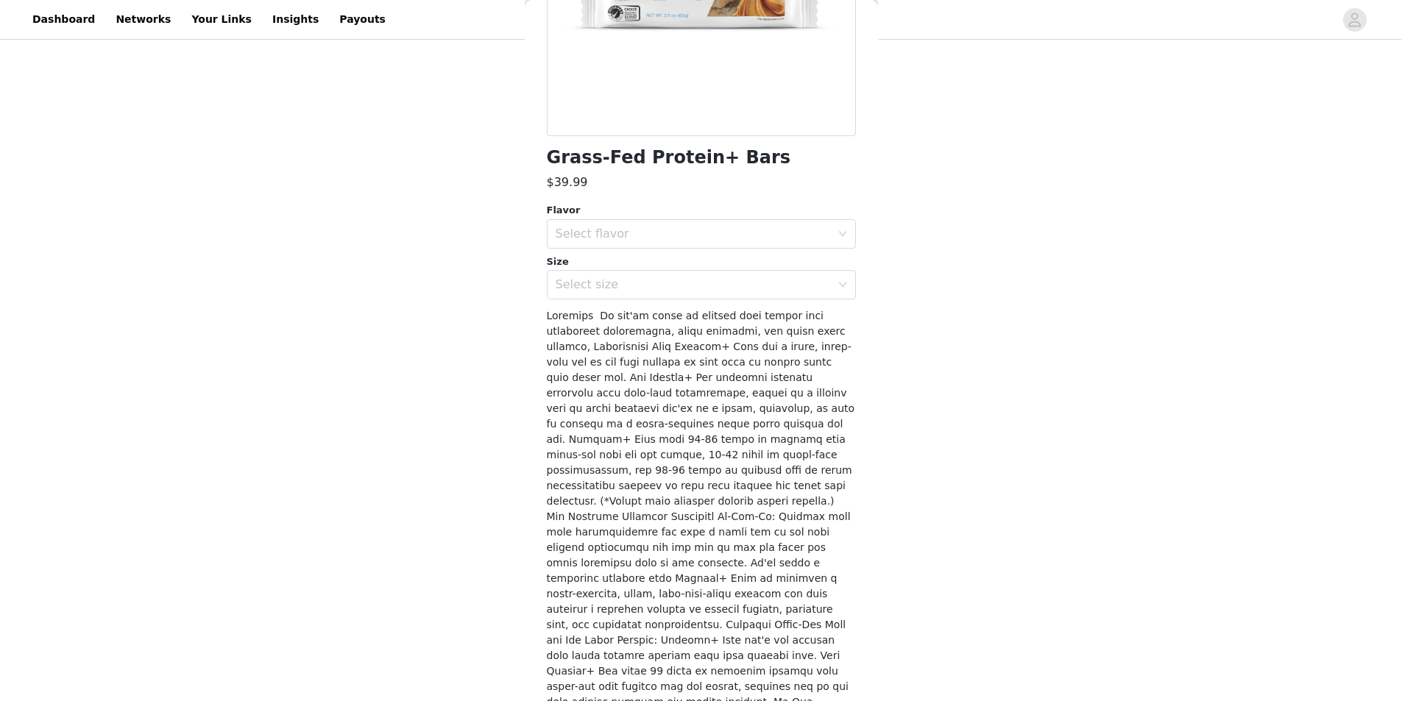
scroll to position [145, 0]
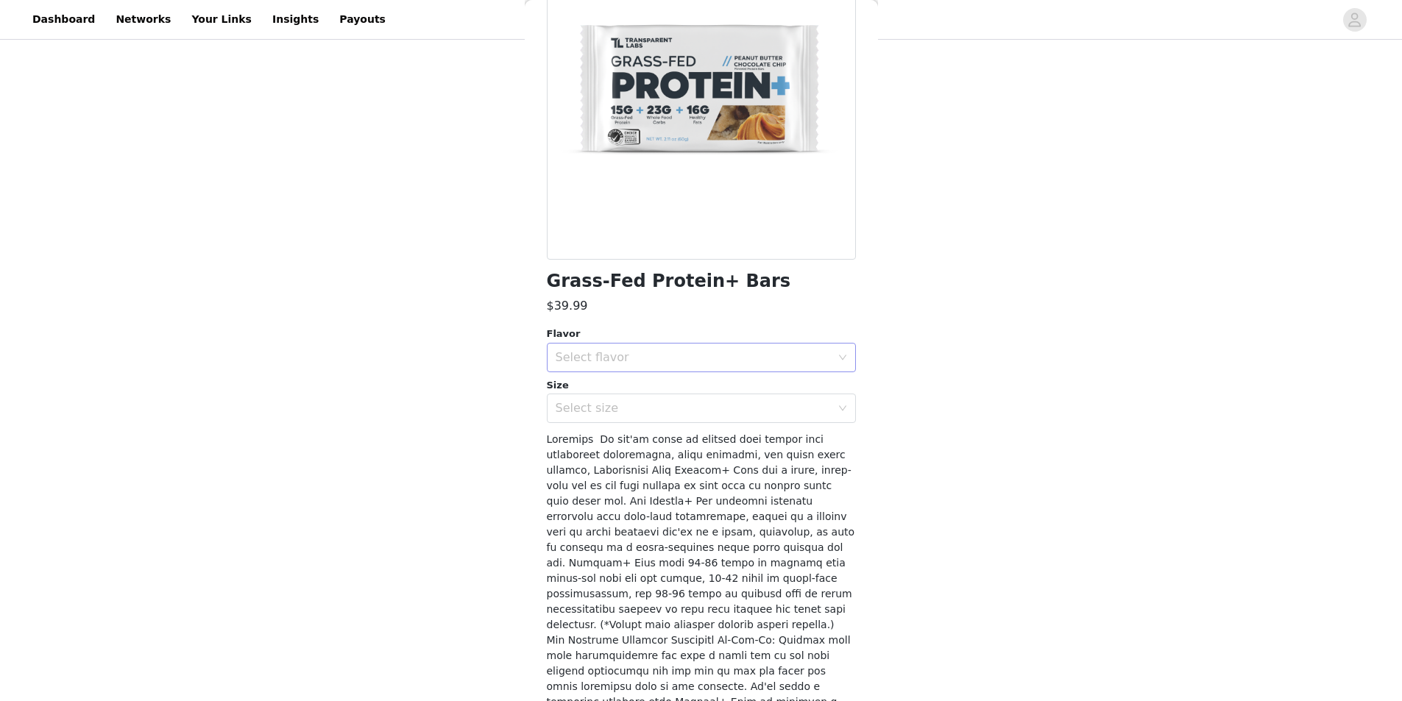
click at [686, 364] on div "Select flavor" at bounding box center [692, 357] width 275 height 15
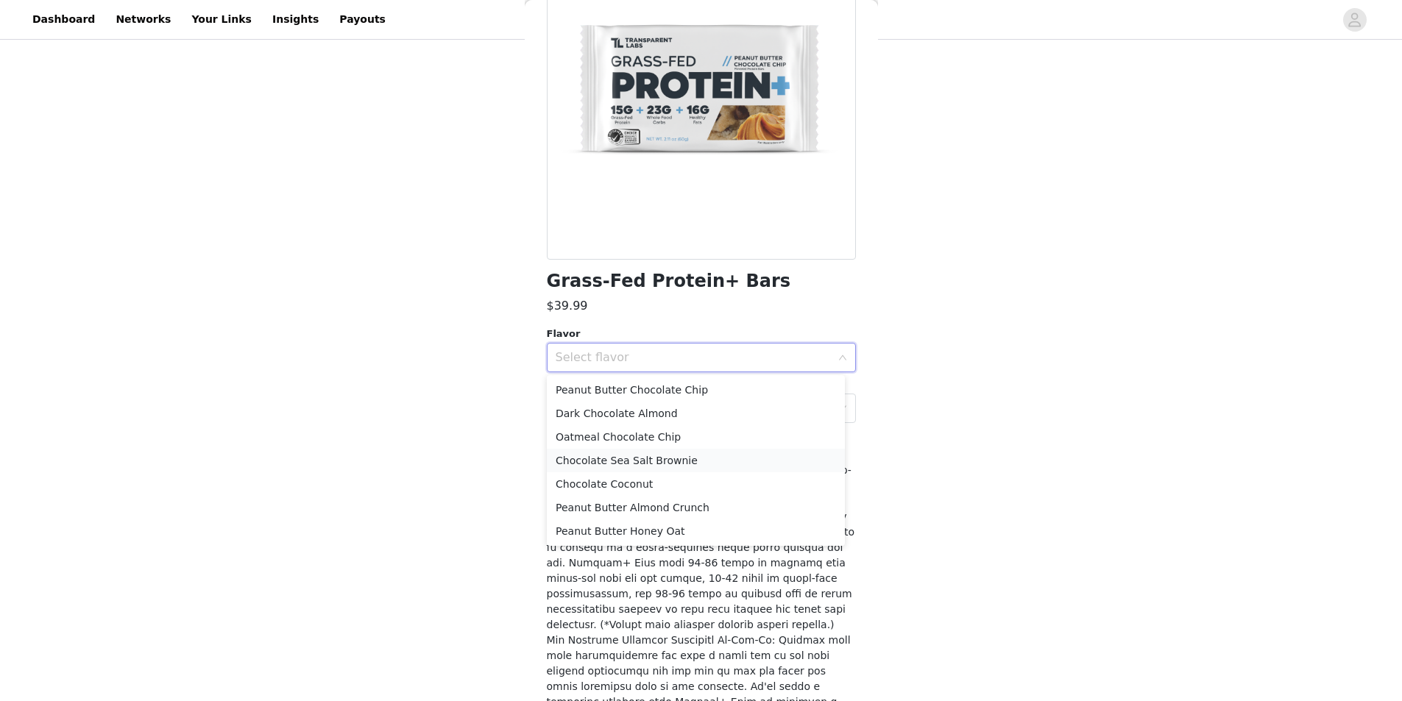
click at [664, 465] on li "Chocolate Sea Salt Brownie" at bounding box center [696, 461] width 298 height 24
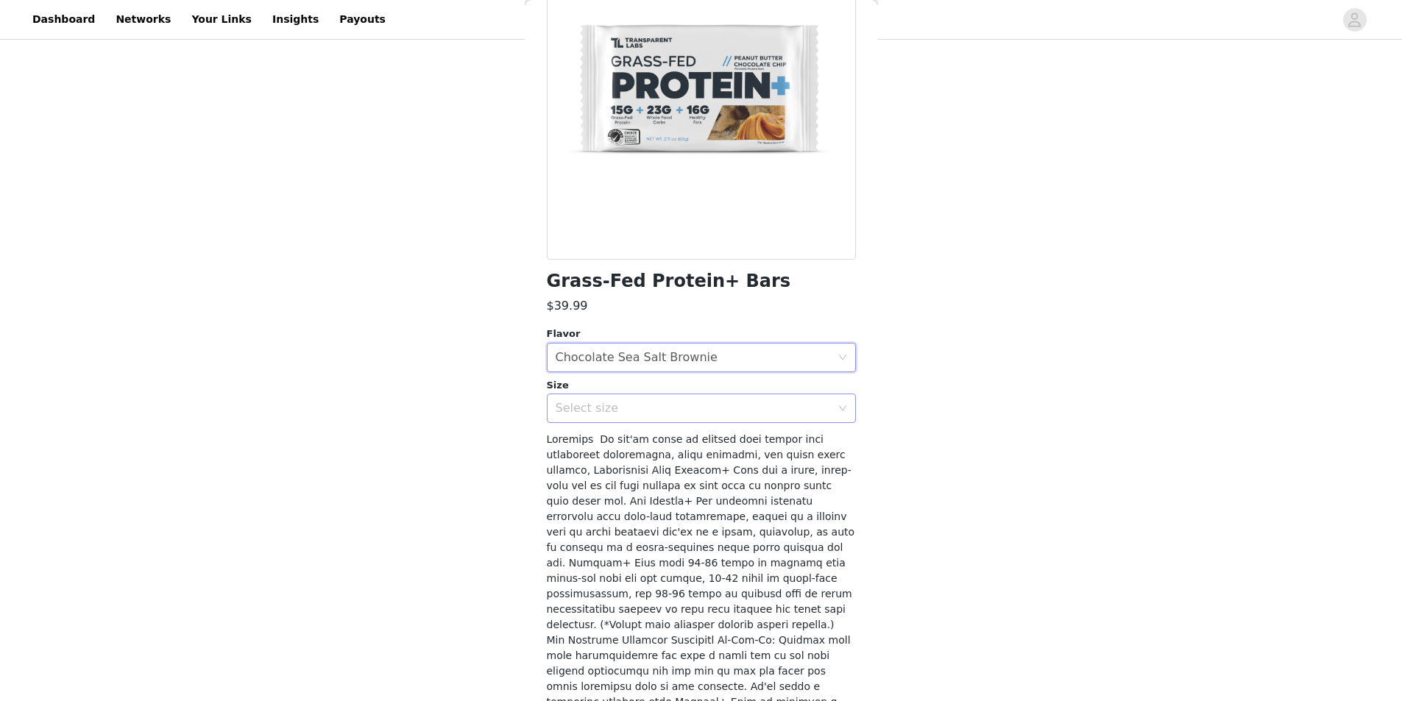
click at [646, 407] on div "Select size" at bounding box center [692, 408] width 275 height 15
click at [647, 433] on li "12 Bars" at bounding box center [696, 441] width 298 height 24
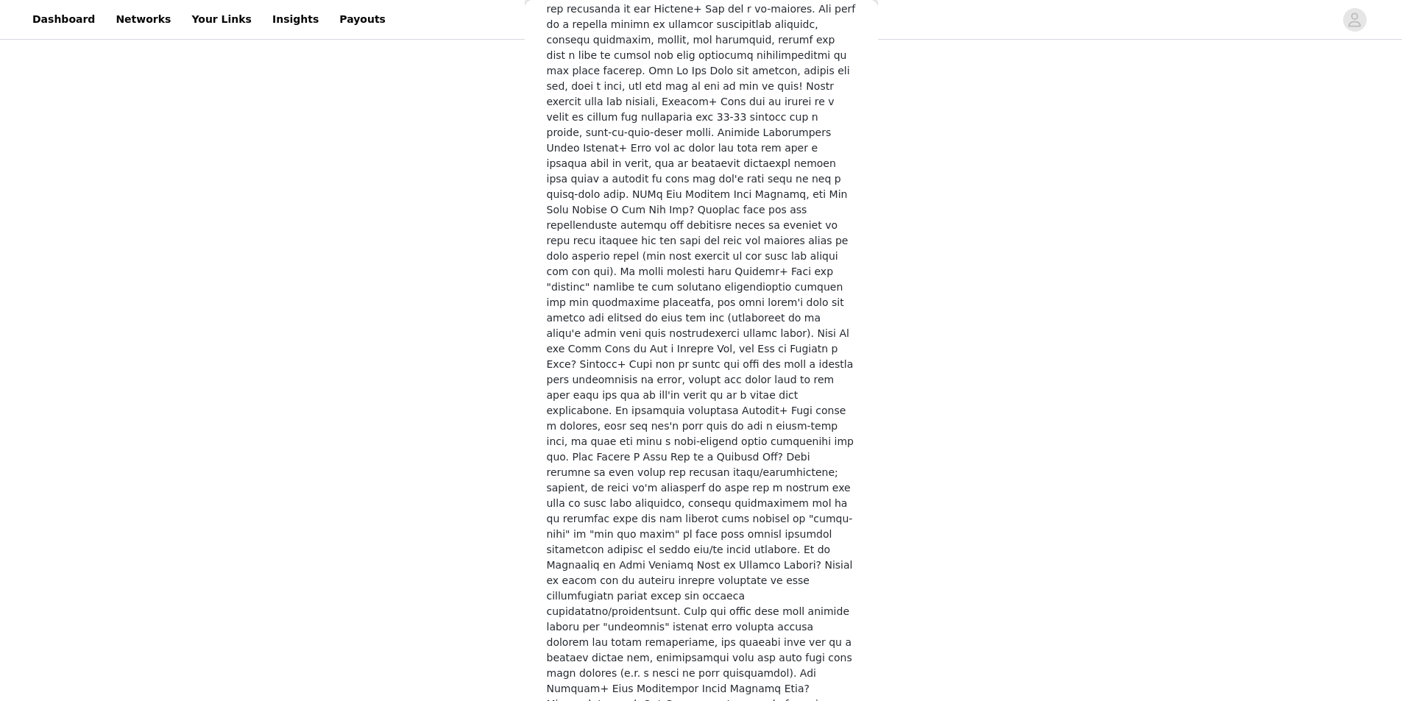
scroll to position [2131, 0]
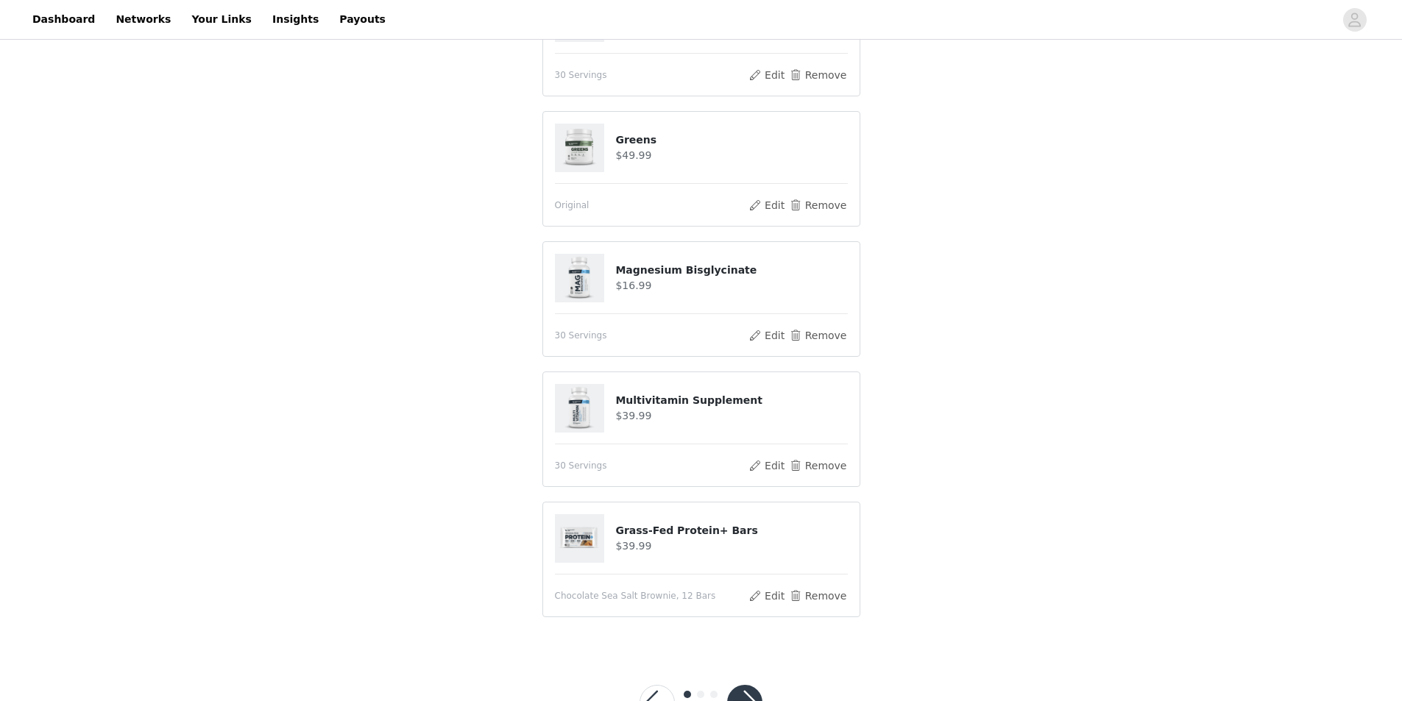
scroll to position [956, 0]
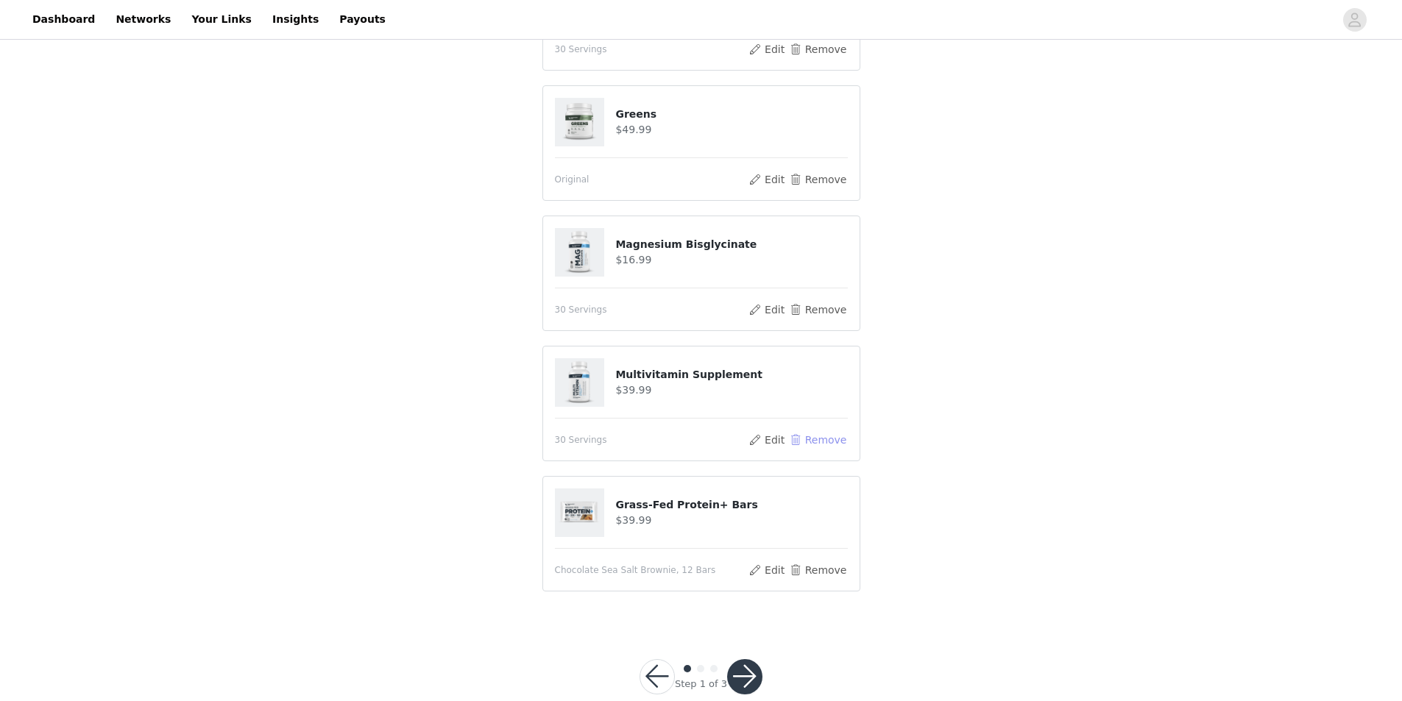
click at [828, 446] on button "Remove" at bounding box center [817, 440] width 59 height 18
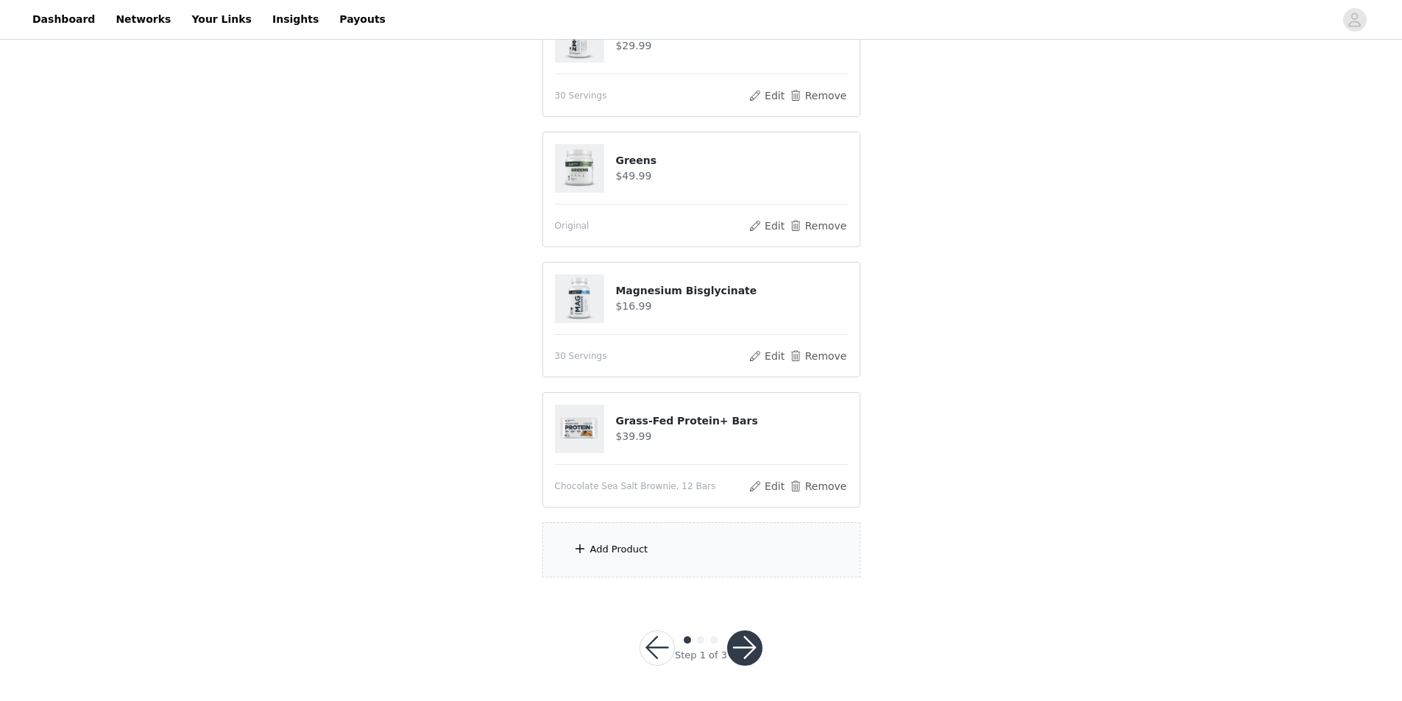
click at [640, 541] on div "Add Product" at bounding box center [701, 549] width 318 height 55
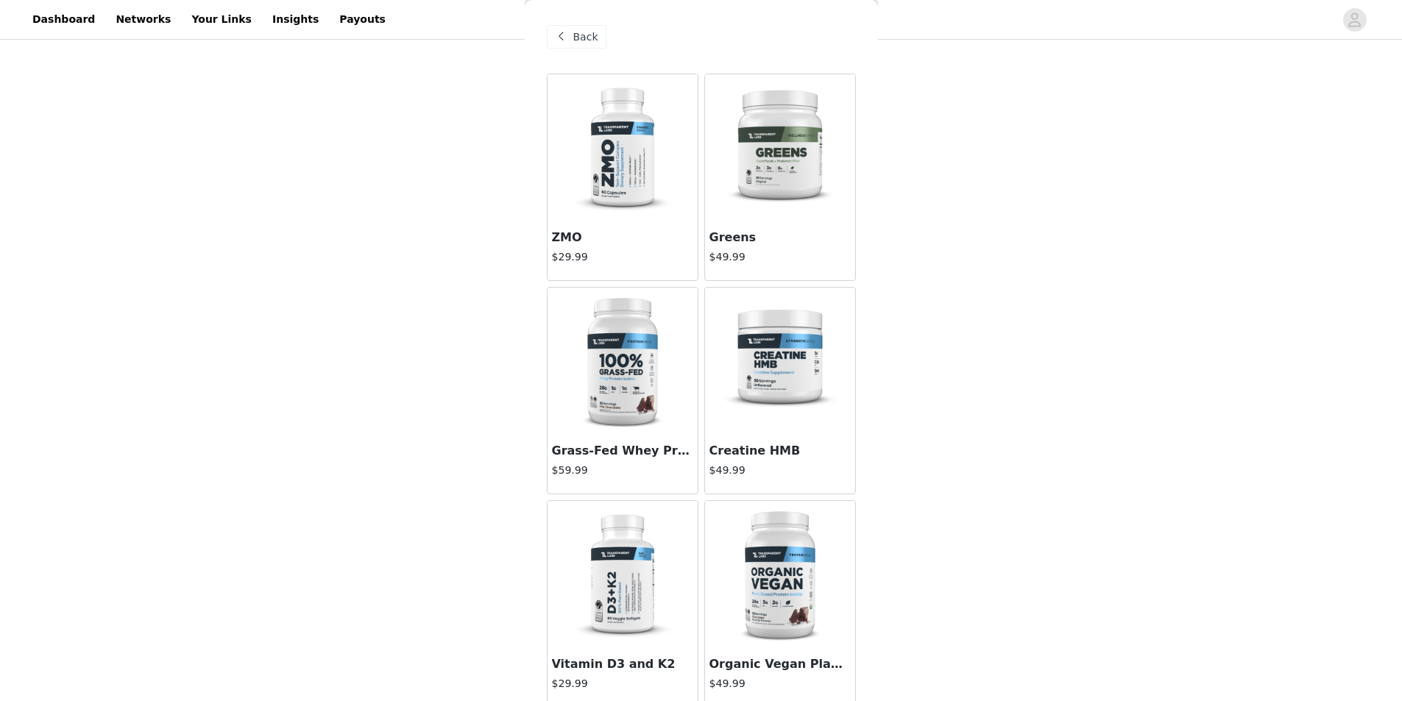
click at [580, 33] on span "Back" at bounding box center [585, 36] width 25 height 15
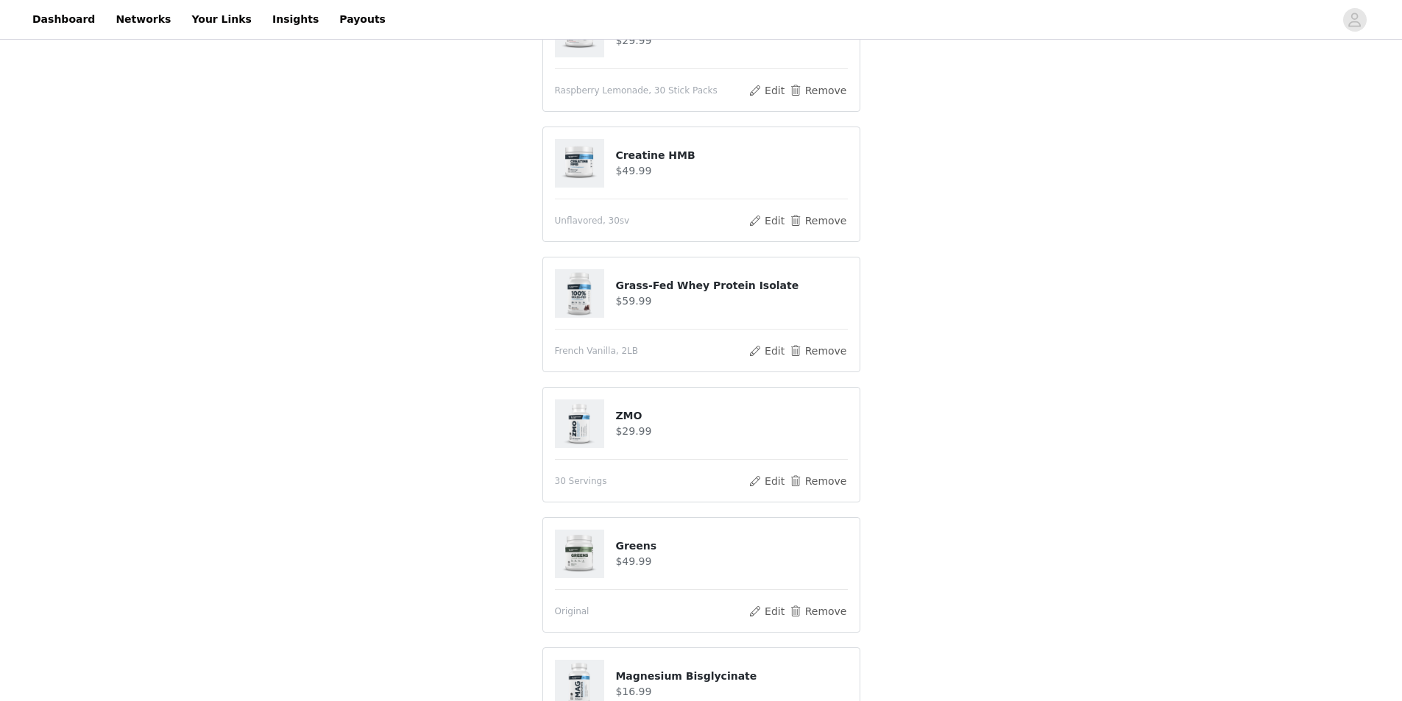
scroll to position [441, 0]
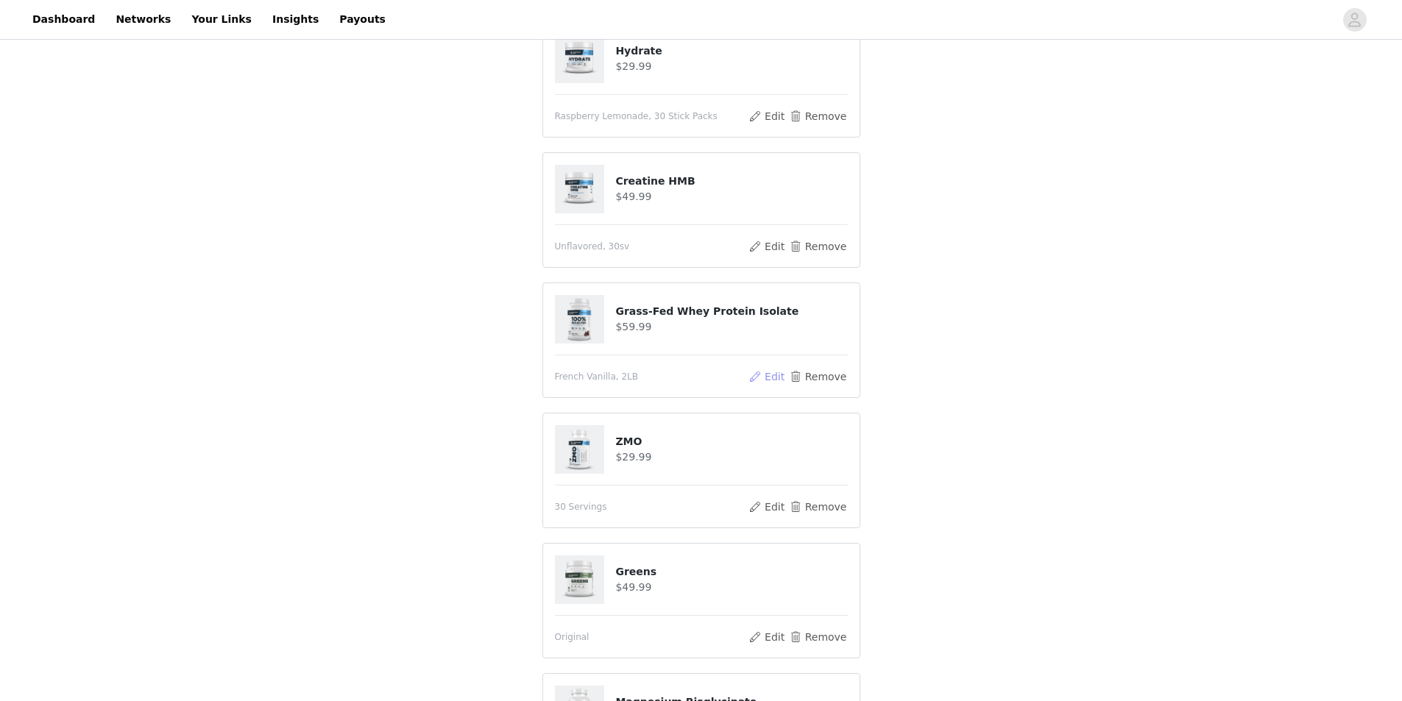
click at [774, 375] on button "Edit" at bounding box center [767, 377] width 38 height 18
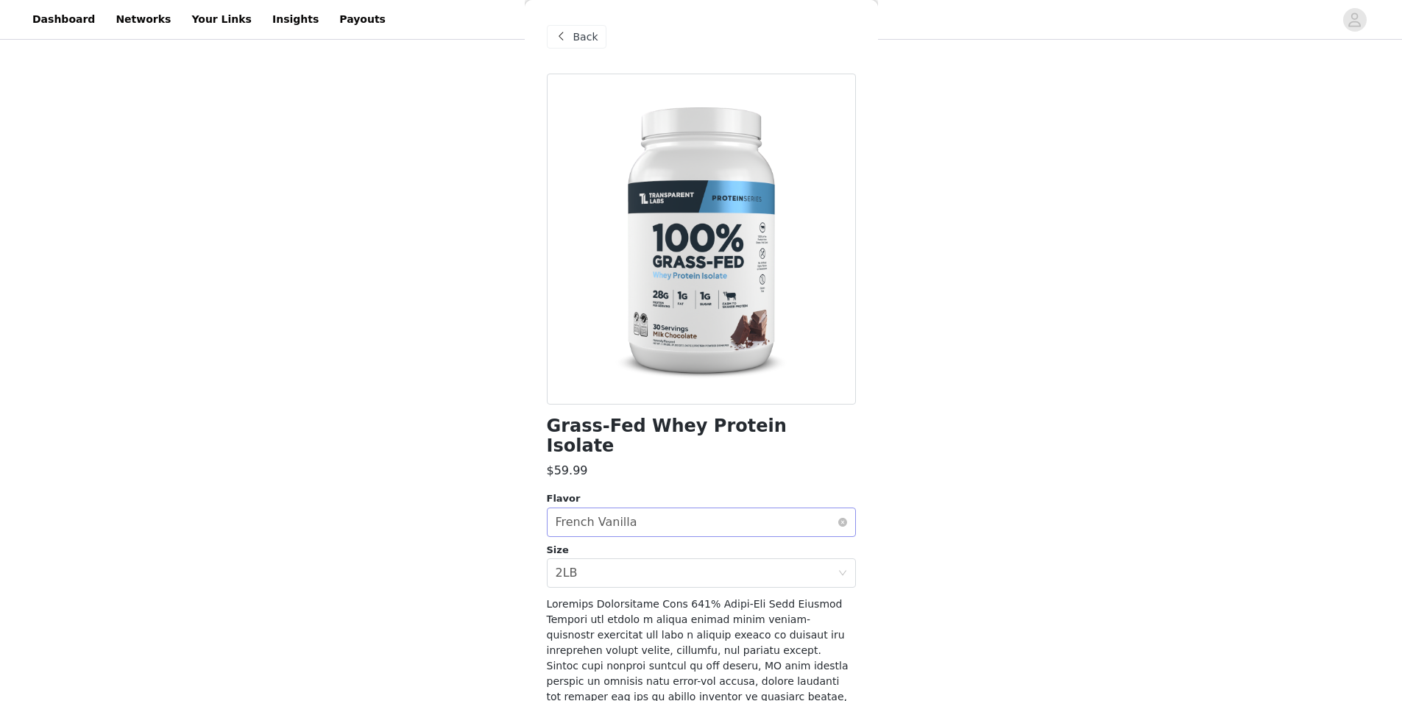
click at [634, 511] on div "Select flavor French Vanilla" at bounding box center [696, 522] width 282 height 28
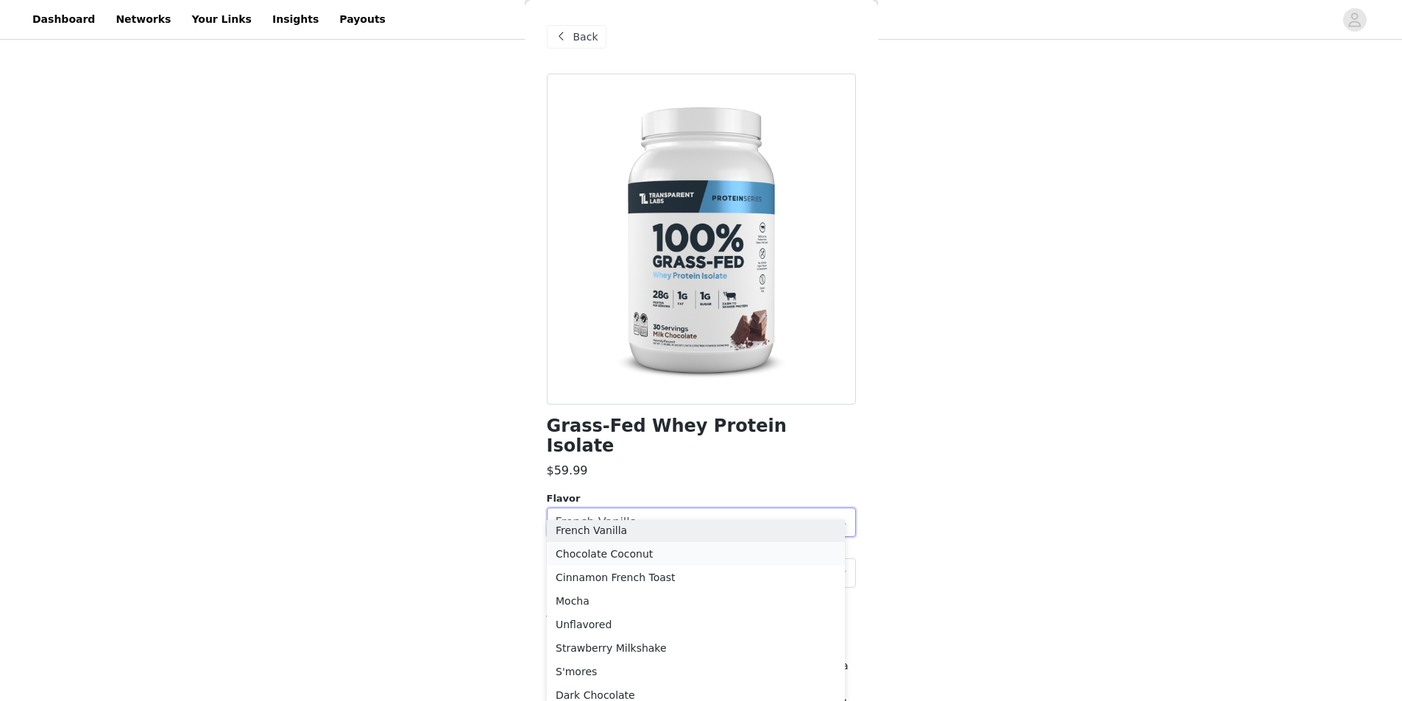
scroll to position [147, 0]
click at [751, 626] on li "Strawberry Milkshake" at bounding box center [696, 623] width 298 height 24
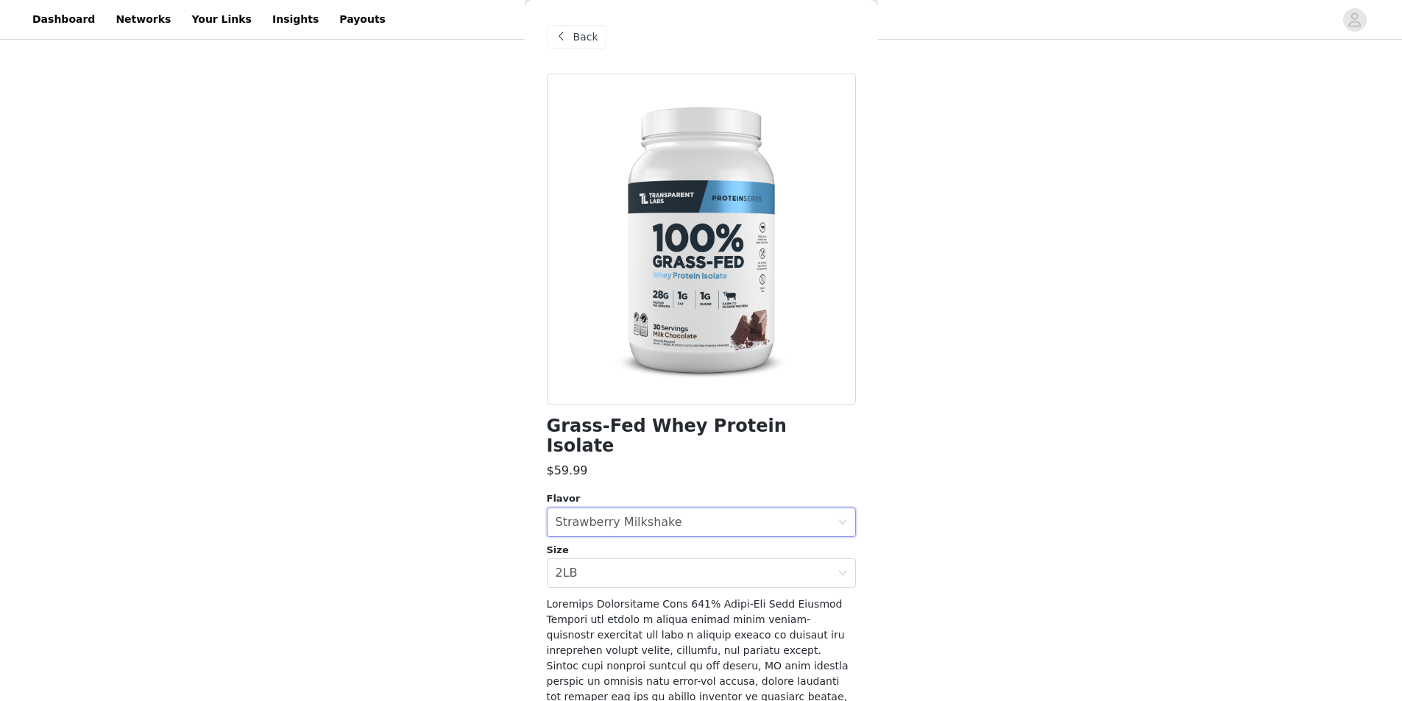
click at [563, 39] on span at bounding box center [562, 37] width 18 height 18
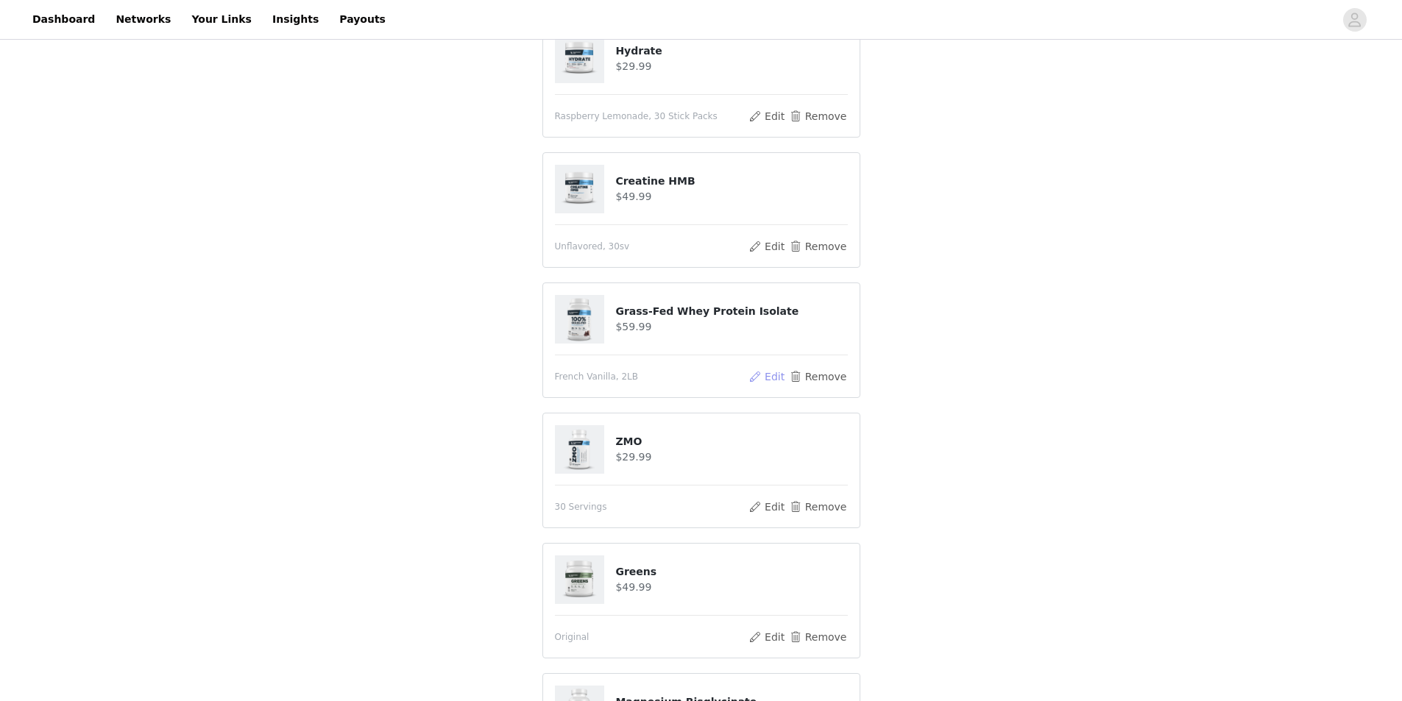
click at [779, 380] on button "Edit" at bounding box center [767, 377] width 38 height 18
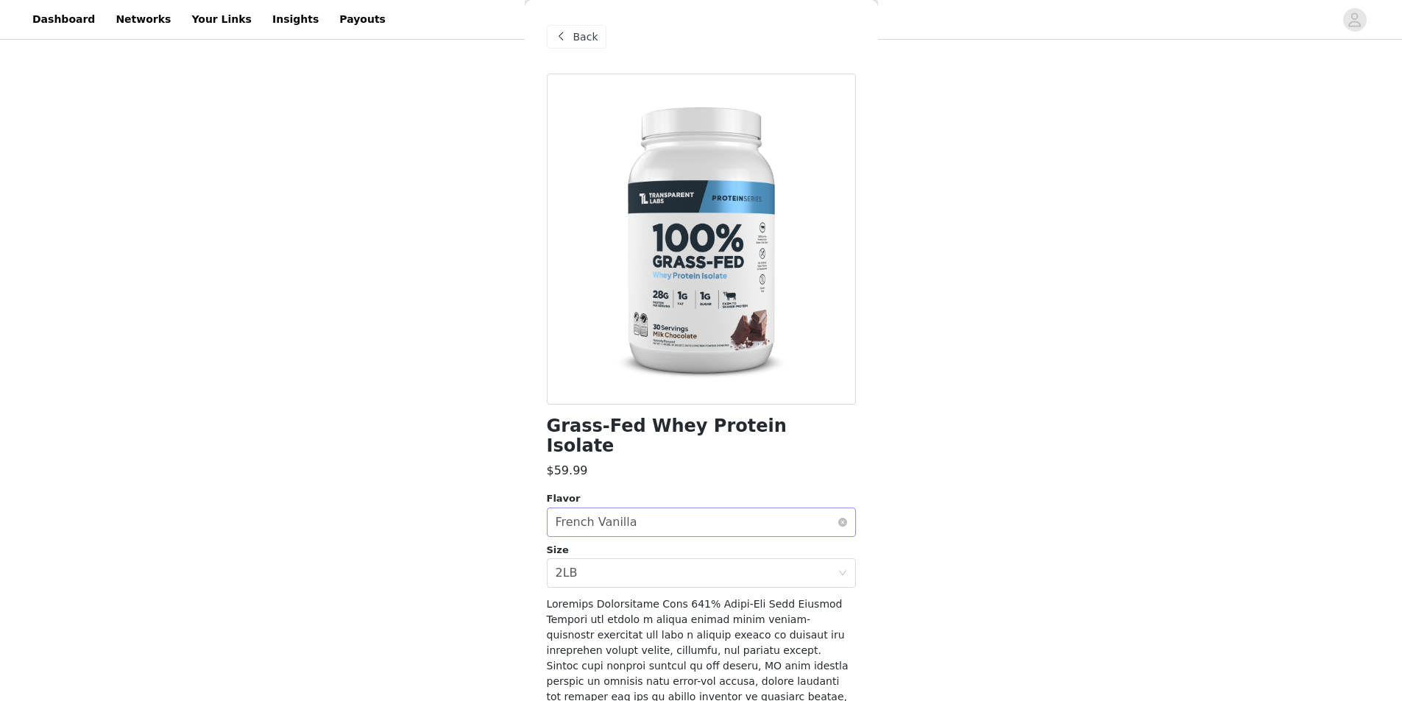
click at [629, 508] on div "Select flavor French Vanilla" at bounding box center [696, 522] width 282 height 28
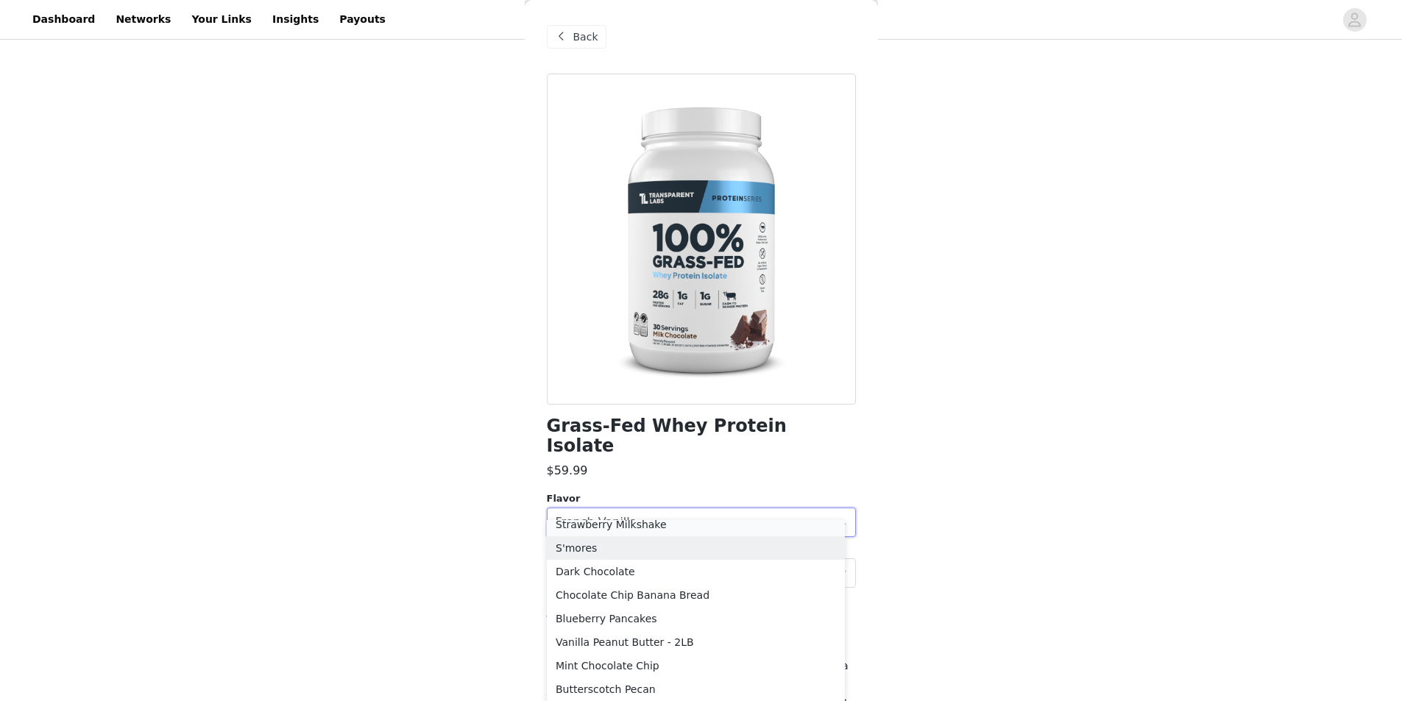
scroll to position [238, 0]
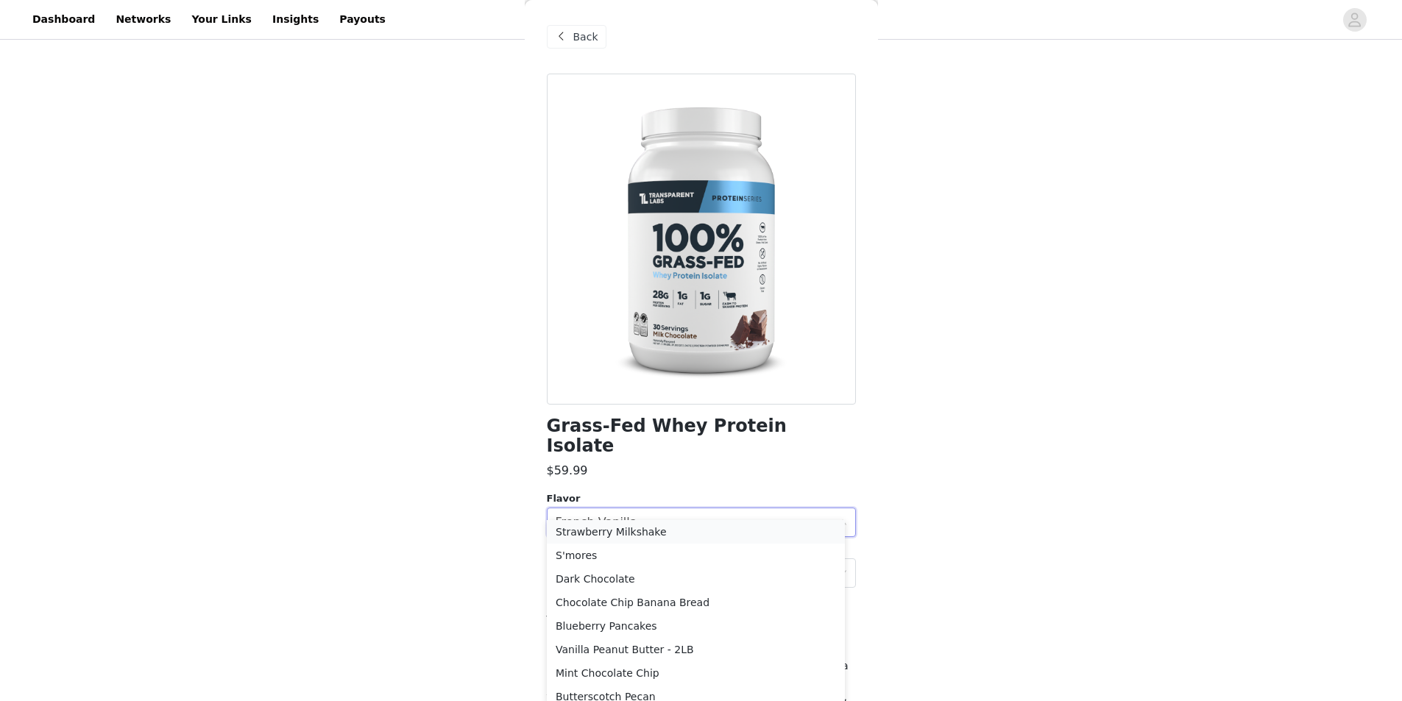
click at [619, 531] on li "Strawberry Milkshake" at bounding box center [696, 532] width 298 height 24
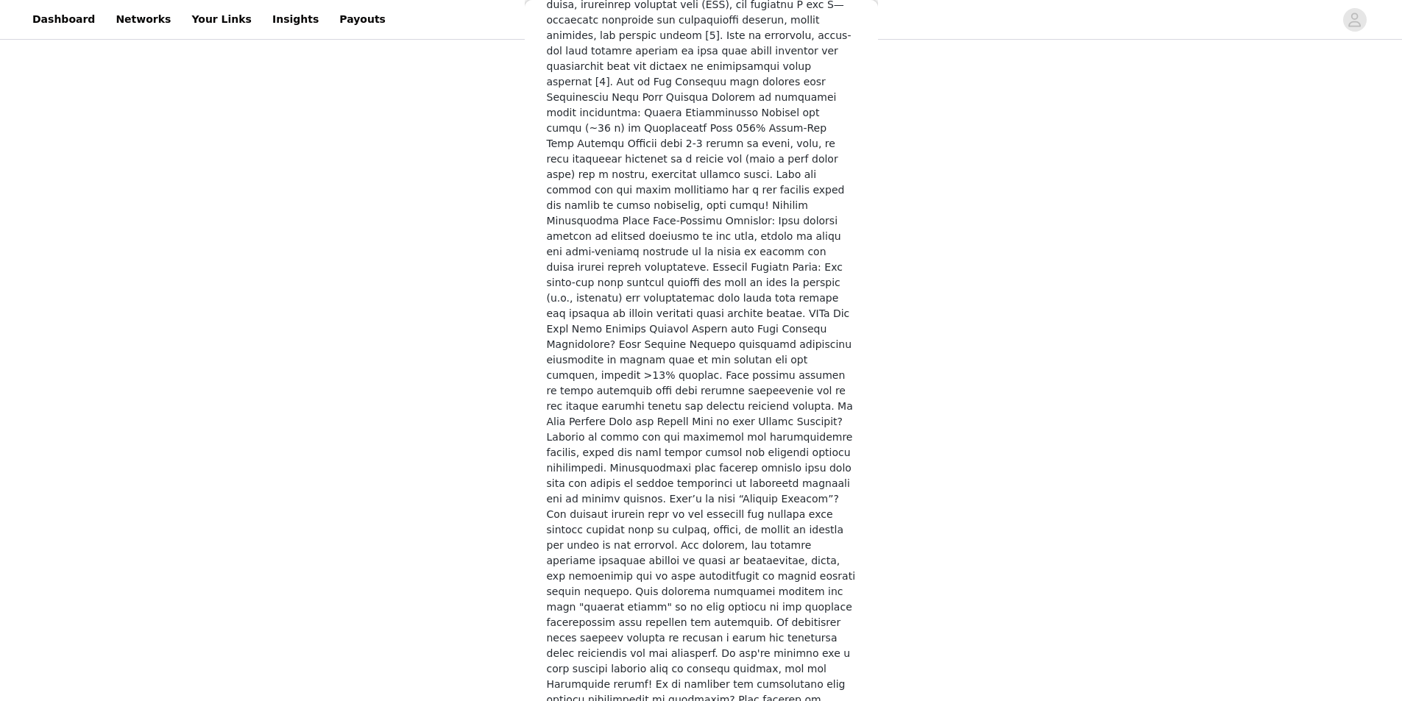
scroll to position [1946, 0]
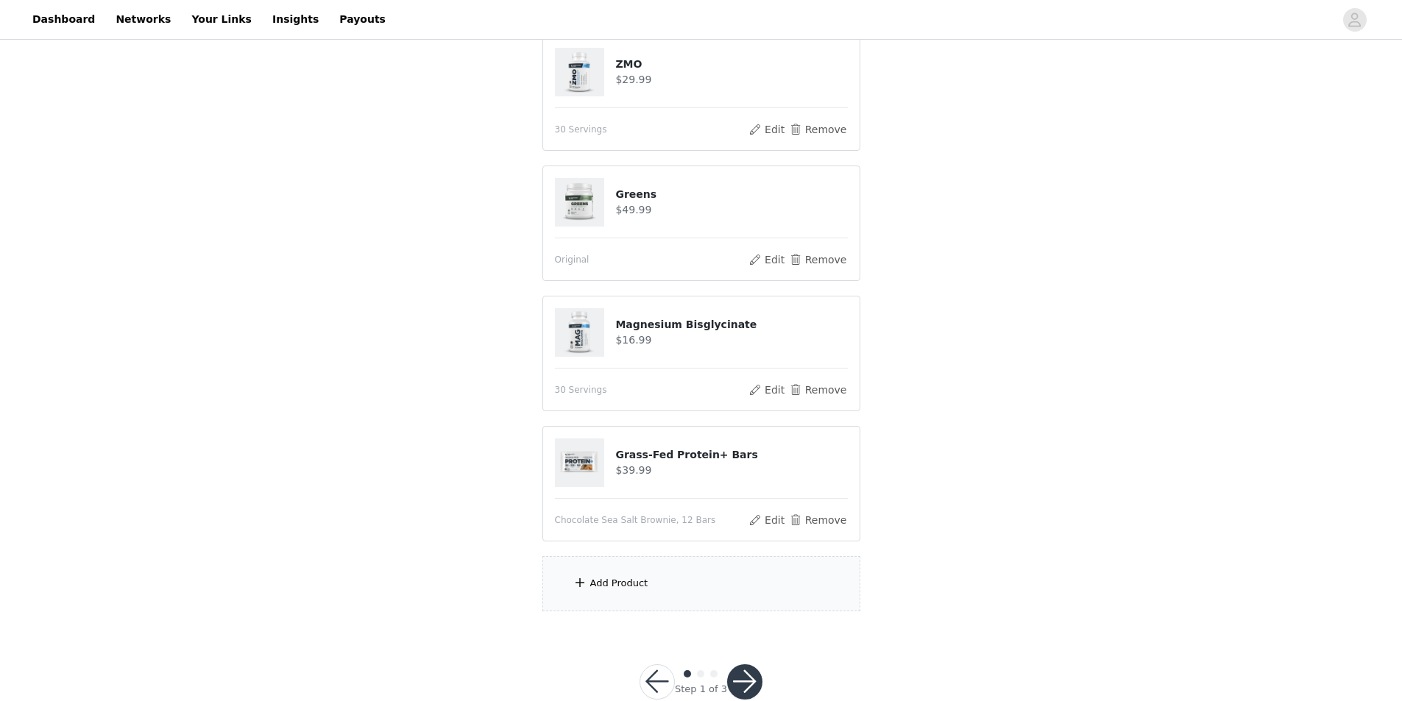
scroll to position [853, 0]
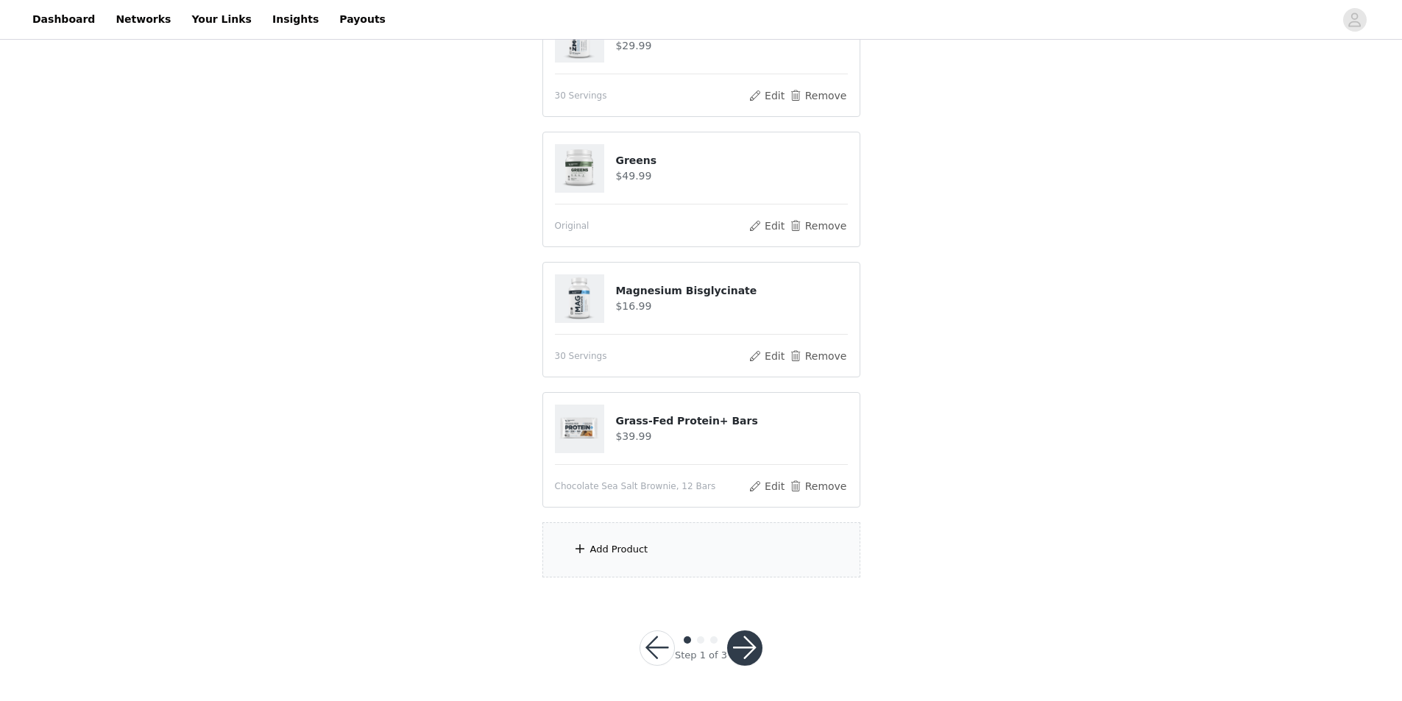
click at [619, 547] on div "Add Product" at bounding box center [619, 549] width 58 height 15
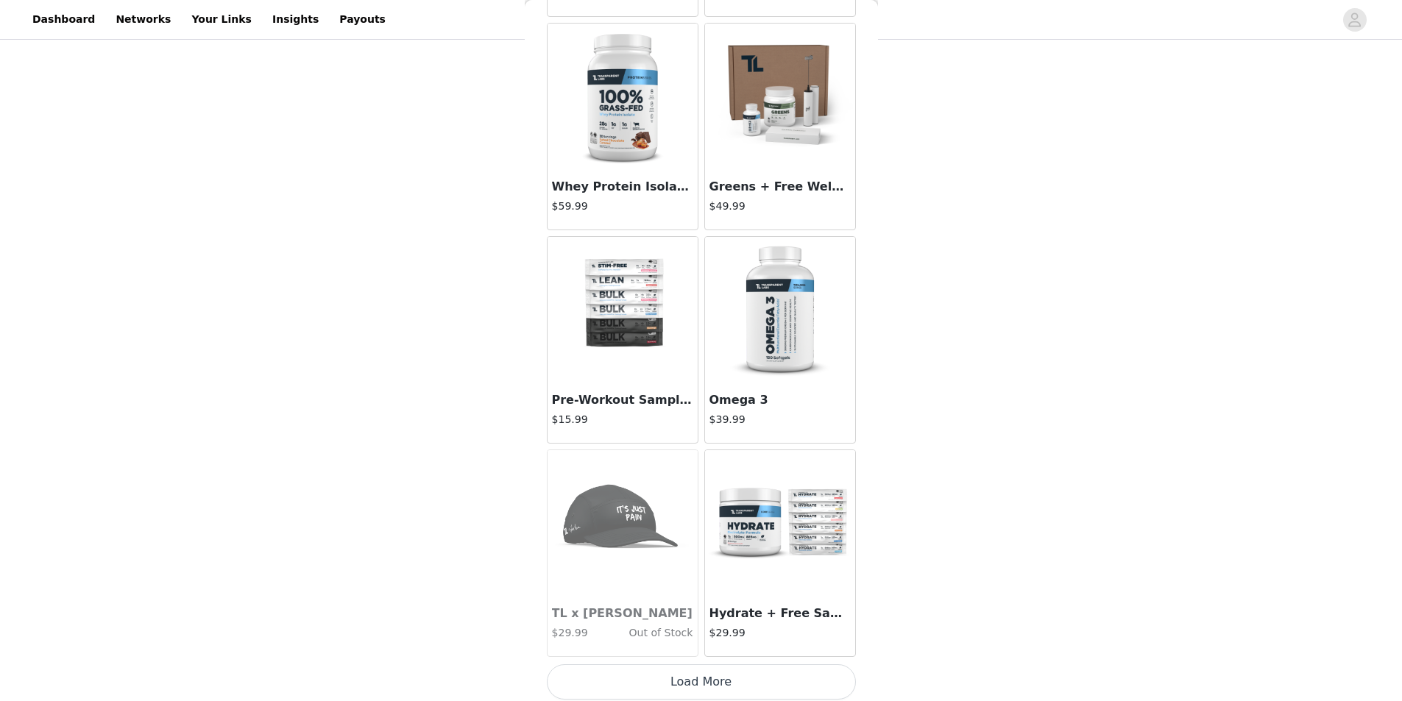
scroll to position [7946, 0]
click at [773, 528] on img at bounding box center [779, 523] width 147 height 147
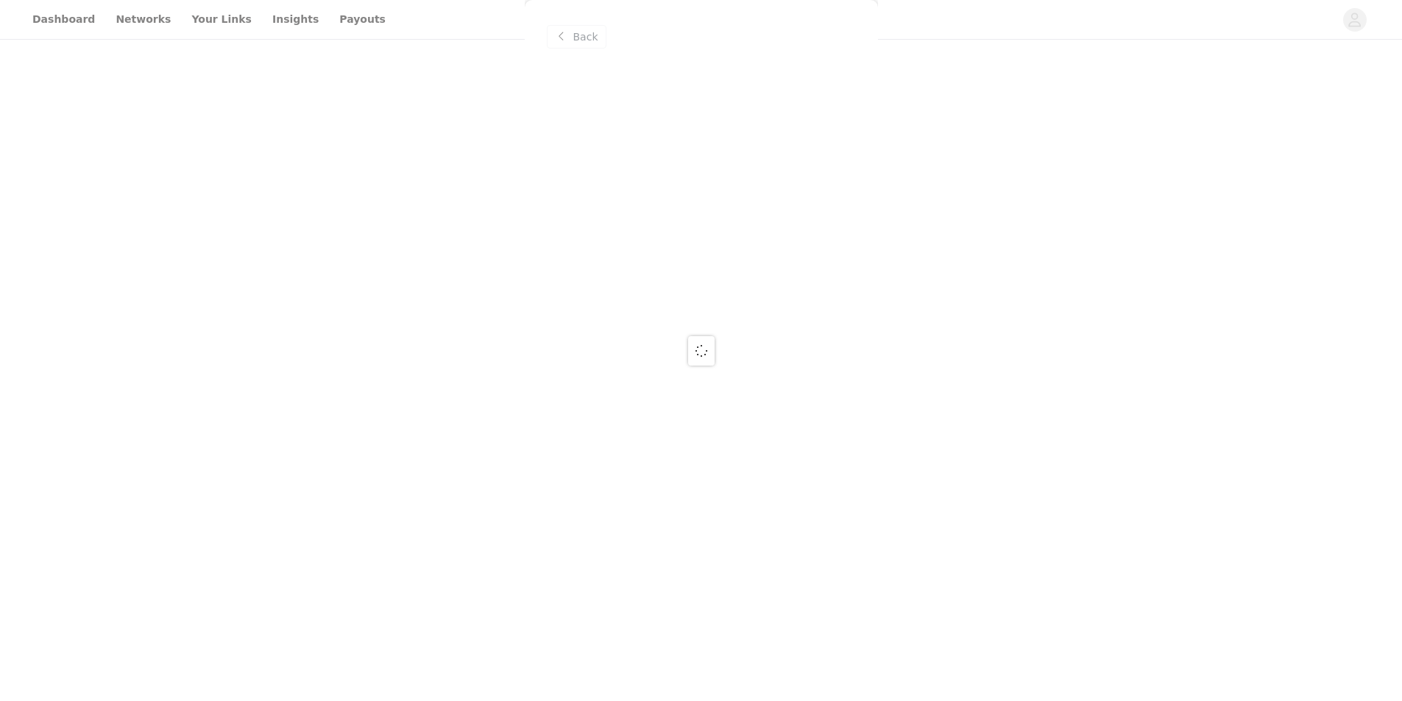
scroll to position [0, 0]
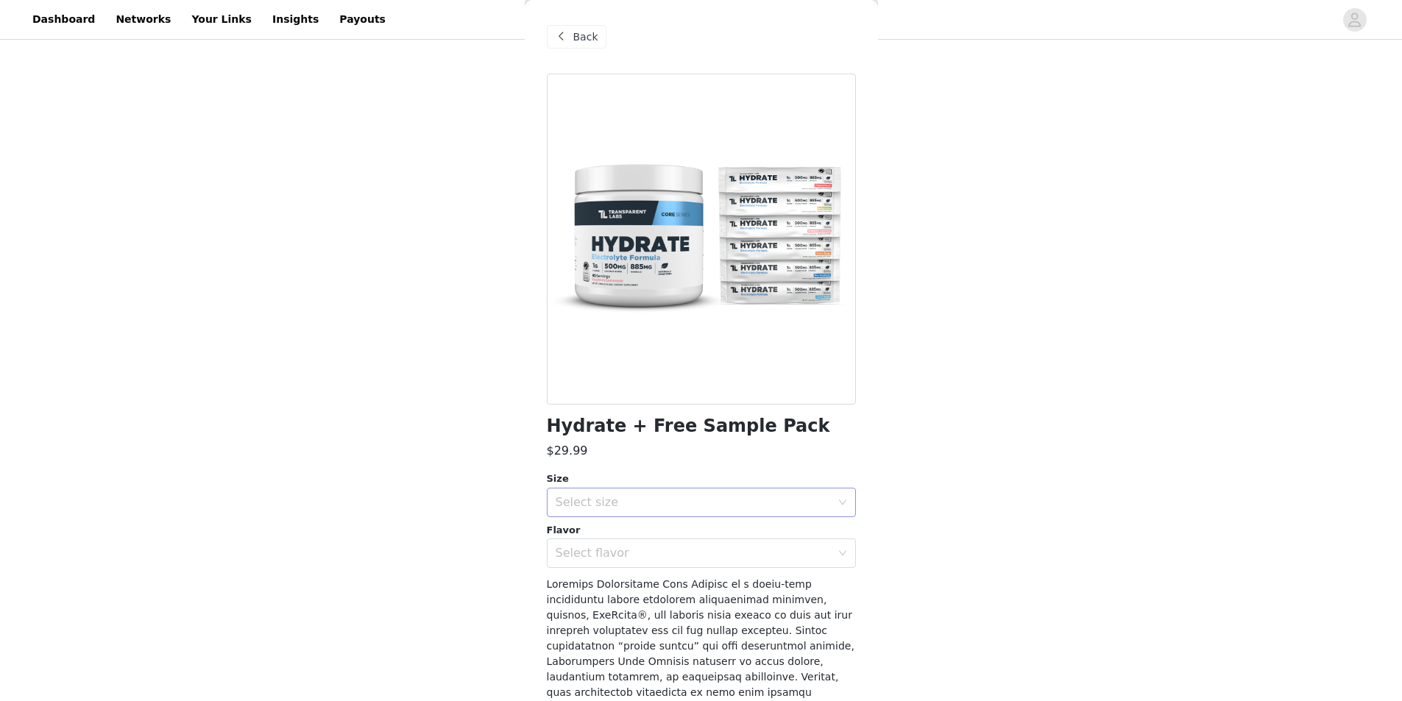
click at [703, 492] on div "Select size" at bounding box center [696, 503] width 282 height 28
click at [694, 538] on li "40sv Tub" at bounding box center [696, 535] width 298 height 24
click at [678, 555] on div "Select flavor" at bounding box center [692, 553] width 275 height 15
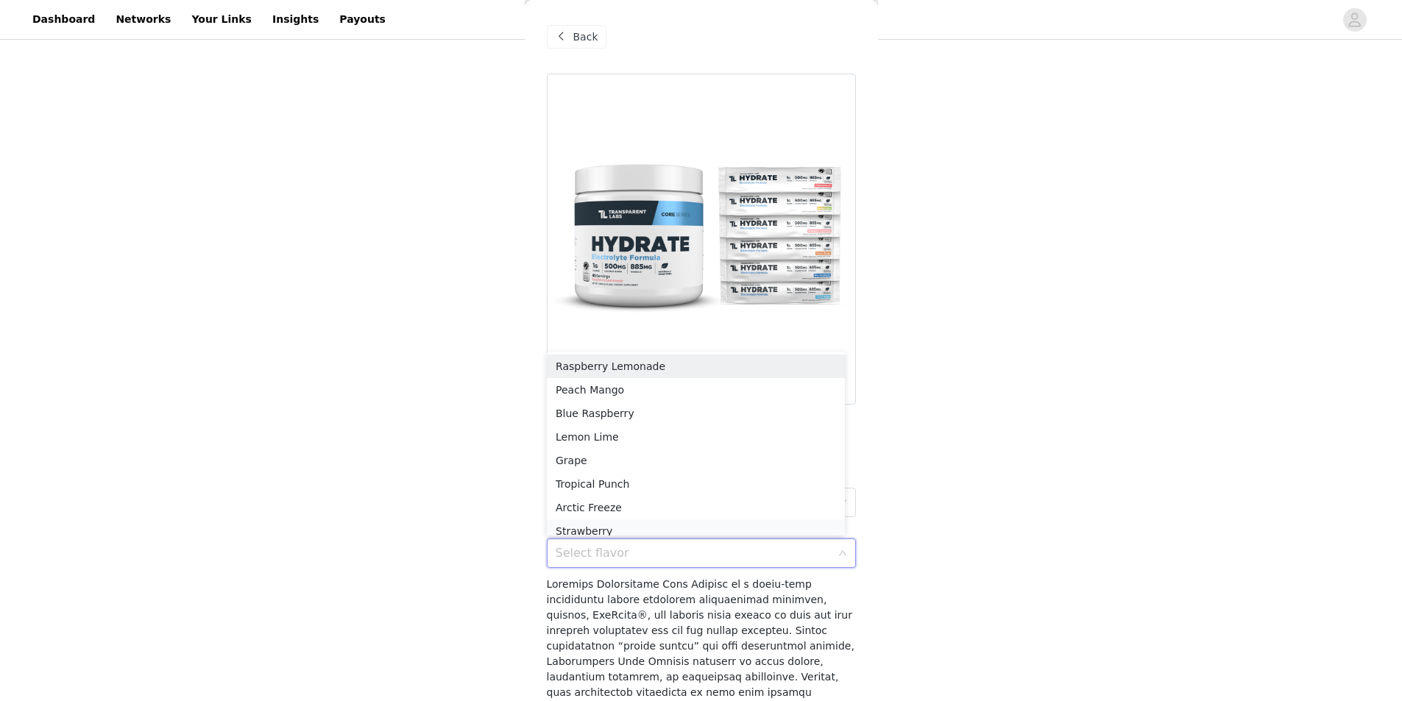
scroll to position [7, 0]
click at [657, 522] on li "Strawberry" at bounding box center [696, 524] width 298 height 24
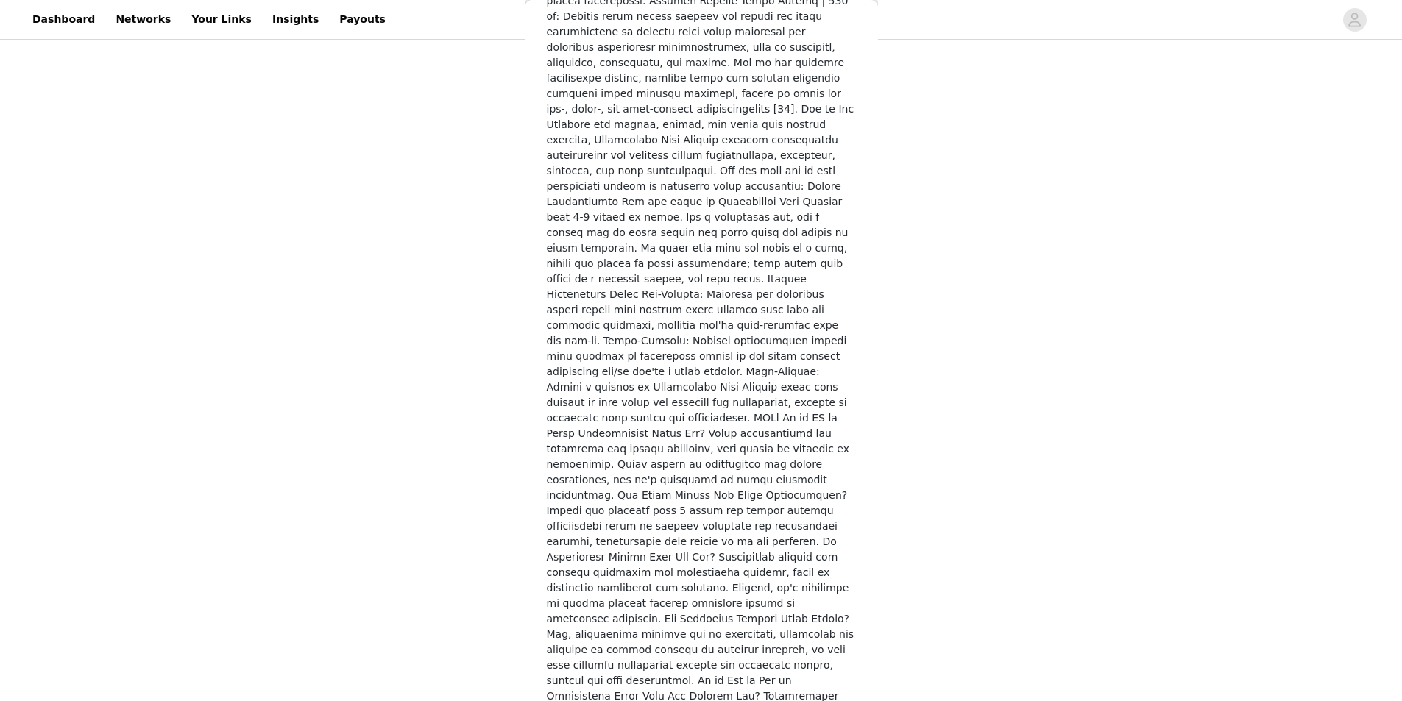
scroll to position [1961, 0]
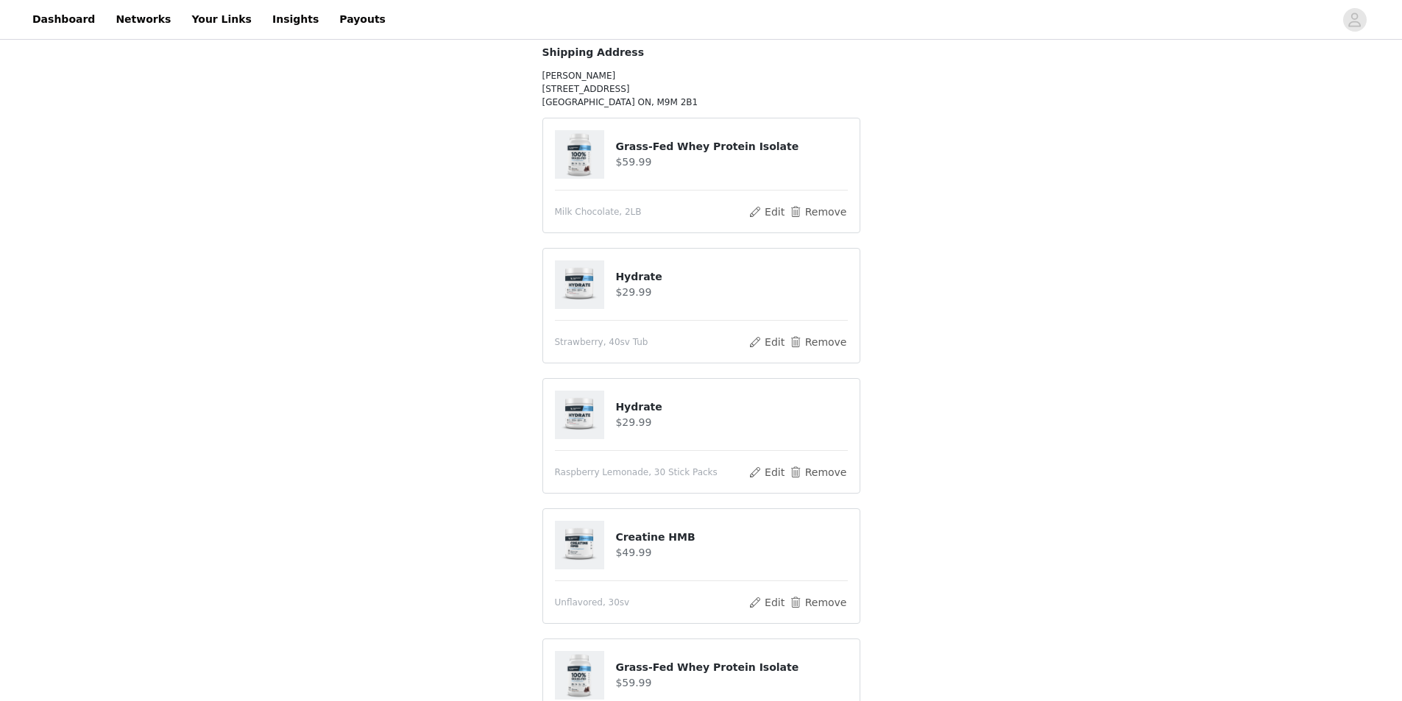
scroll to position [147, 0]
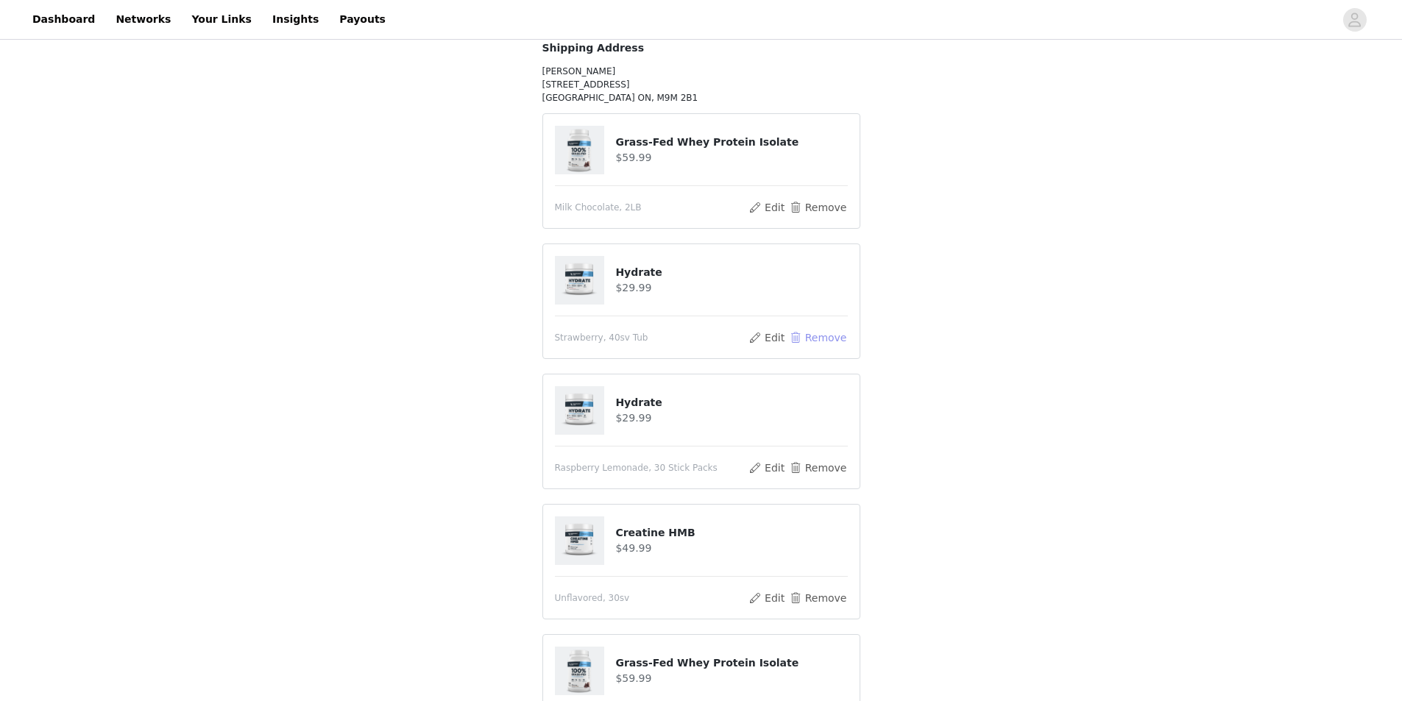
click at [824, 339] on button "Remove" at bounding box center [817, 338] width 59 height 18
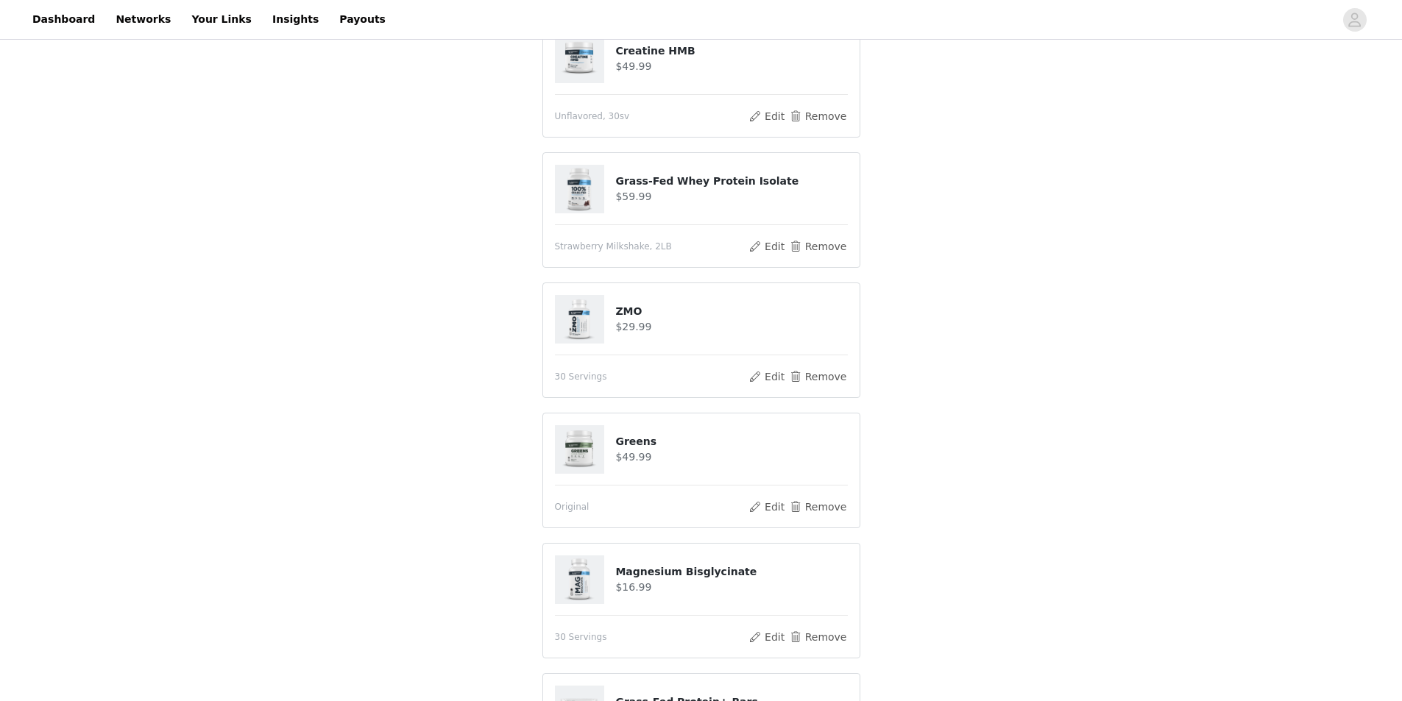
scroll to position [853, 0]
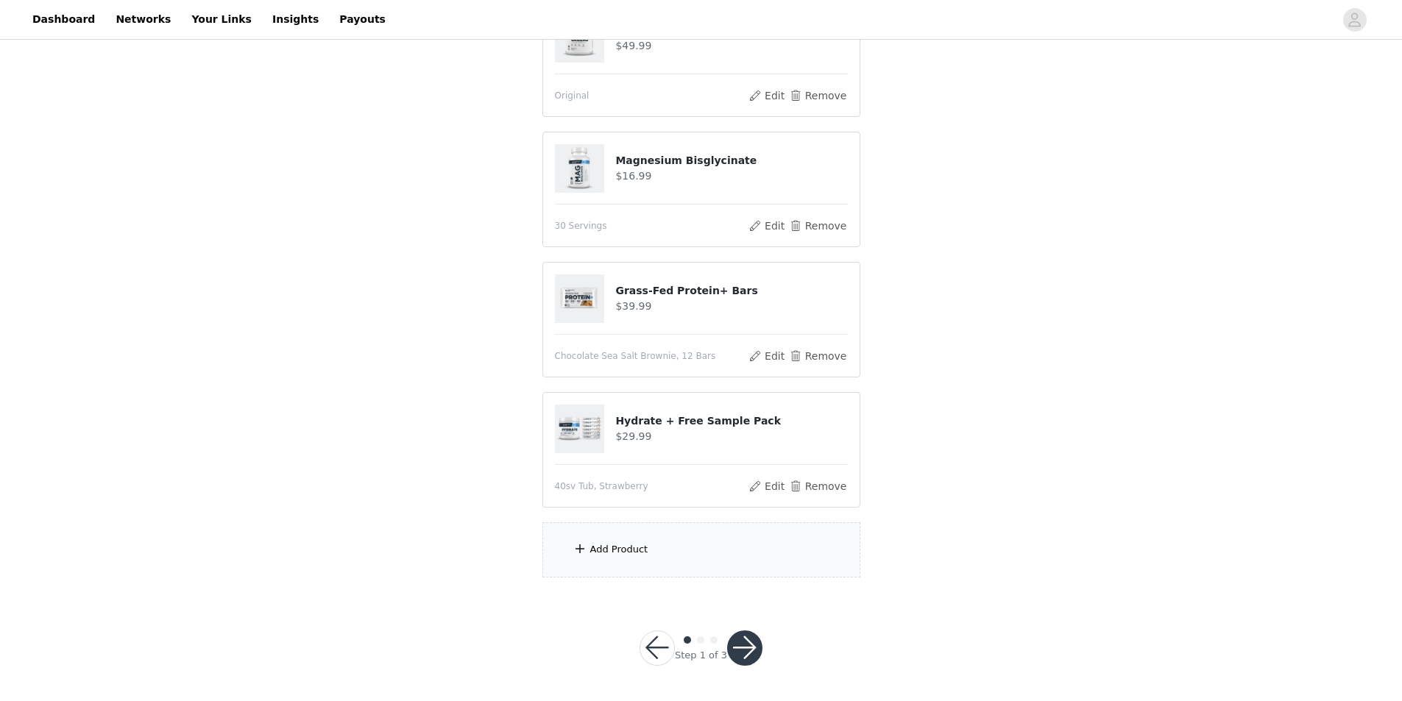
click at [670, 534] on div "Add Product" at bounding box center [701, 549] width 318 height 55
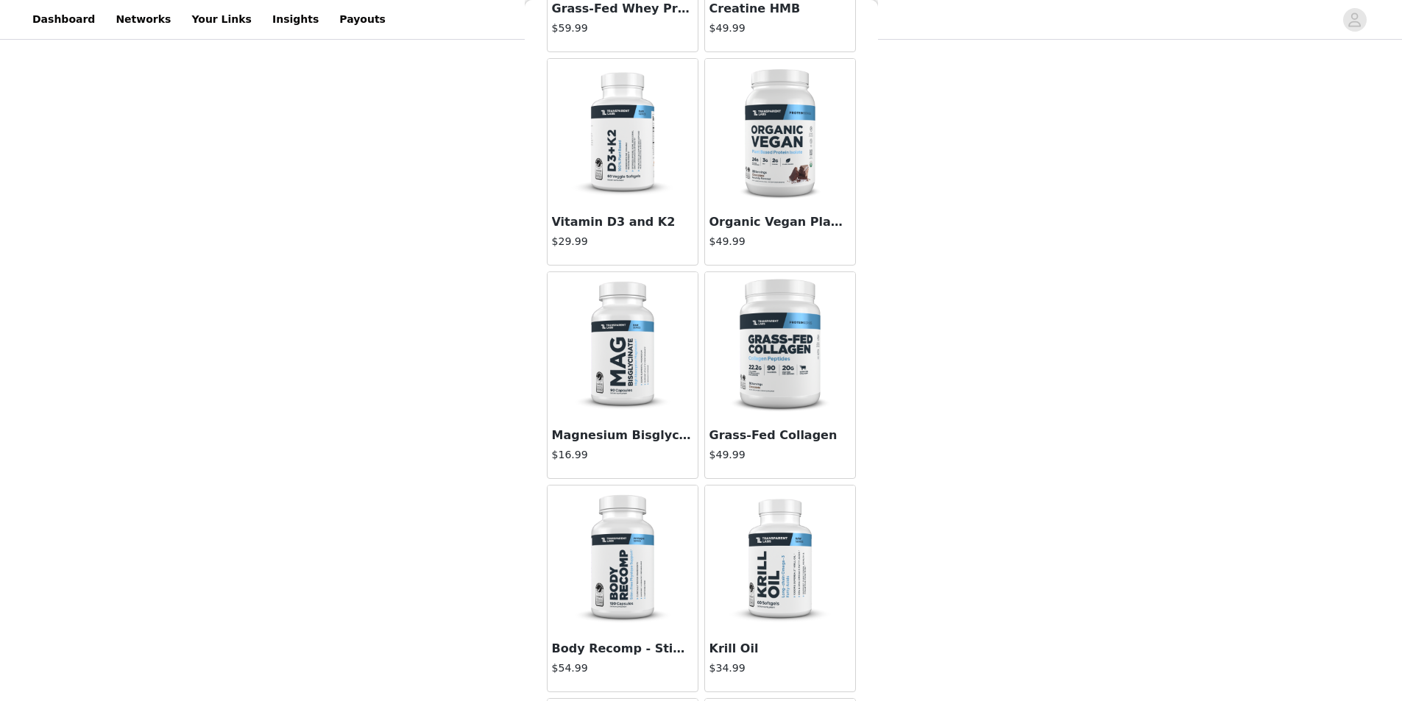
scroll to position [441, 0]
click at [642, 193] on img at bounding box center [622, 133] width 147 height 147
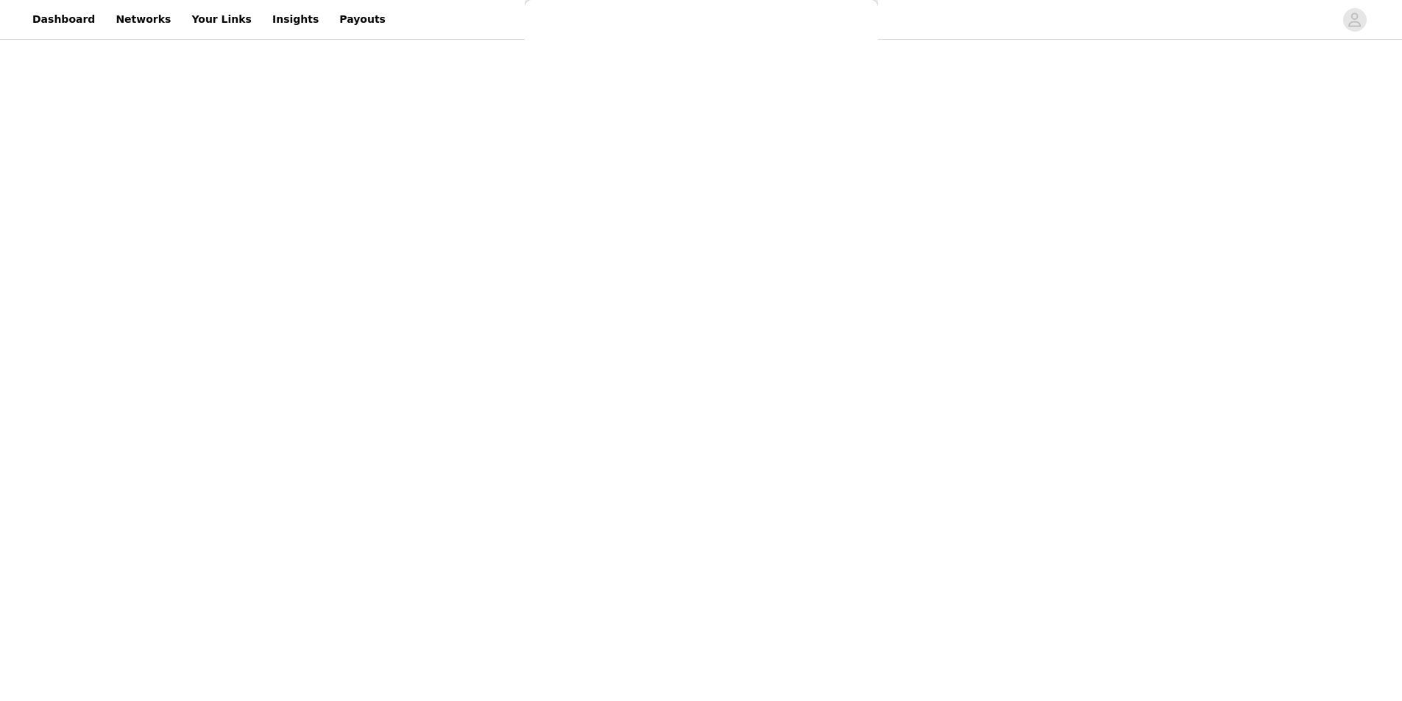
scroll to position [288, 0]
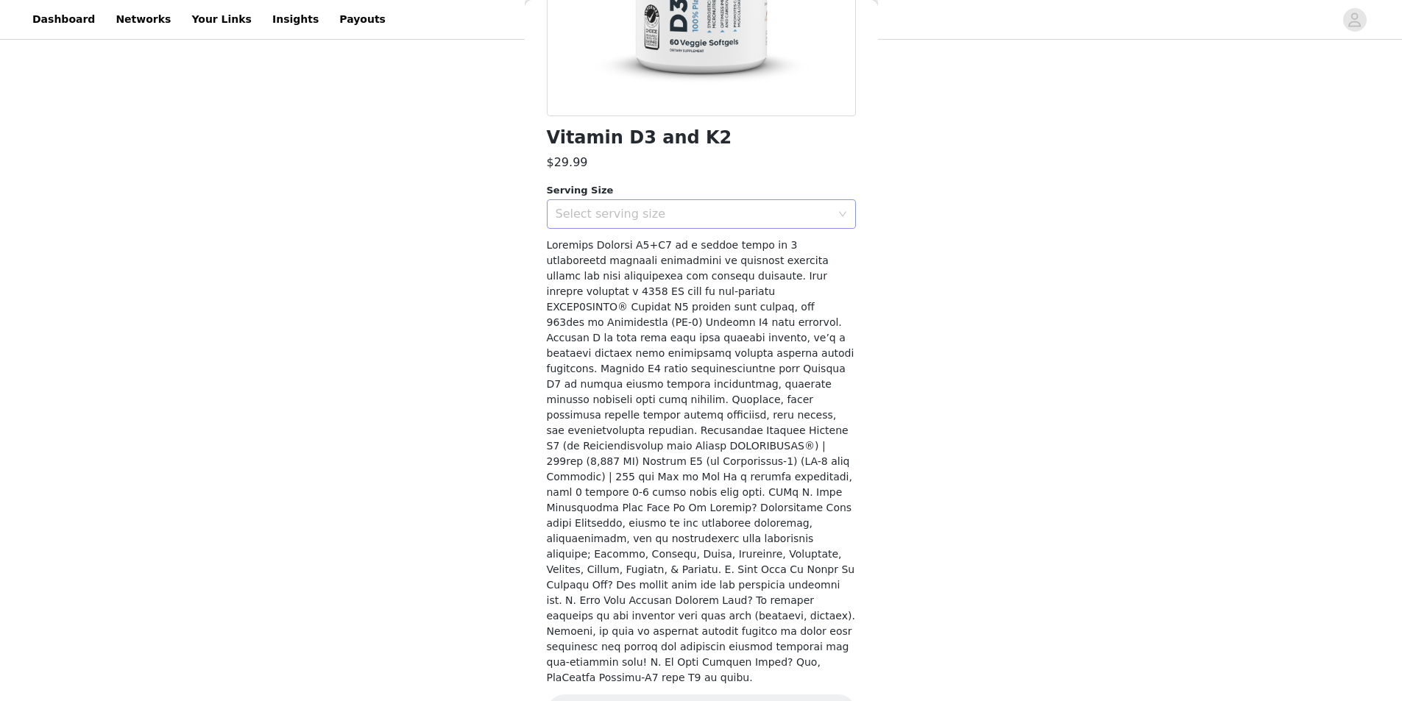
click at [650, 219] on div "Select serving size" at bounding box center [692, 214] width 275 height 15
click at [647, 240] on li "60 Servings" at bounding box center [696, 247] width 298 height 24
click at [709, 695] on button "Add Product" at bounding box center [701, 712] width 309 height 35
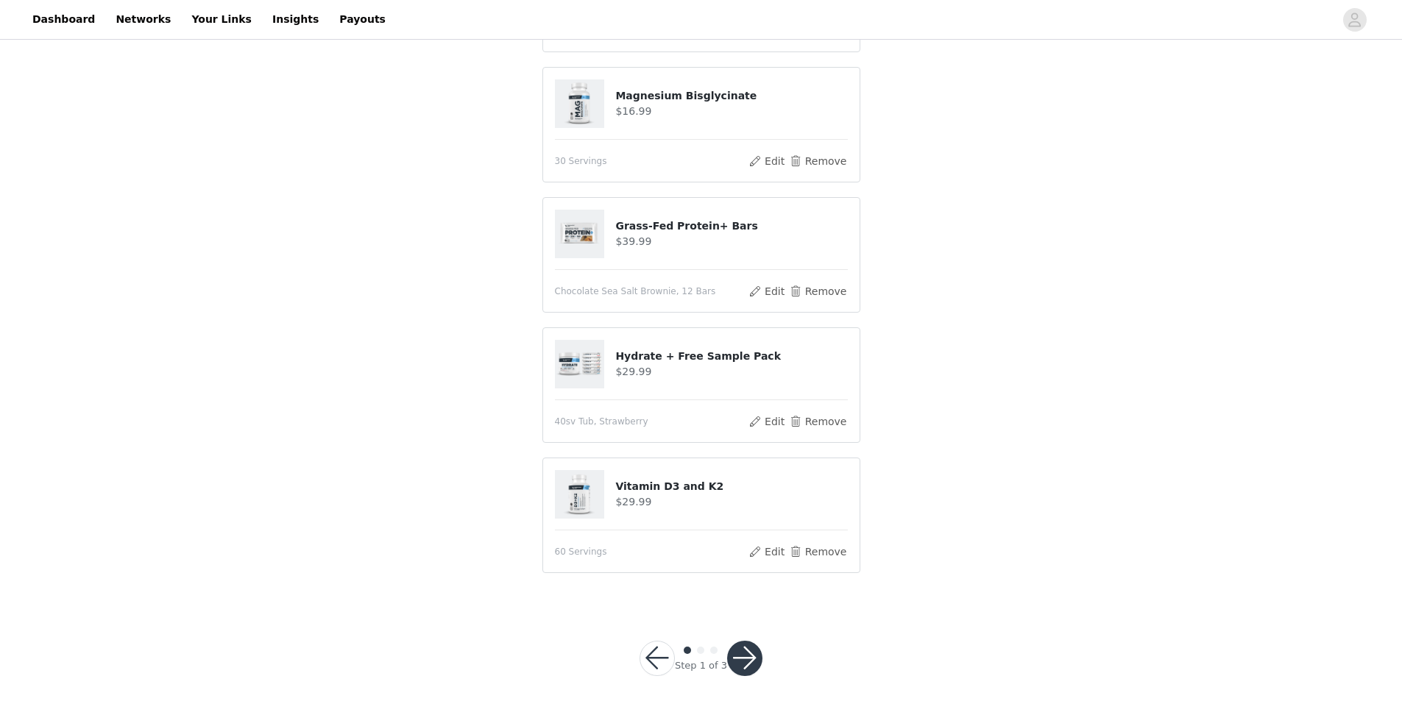
scroll to position [985, 0]
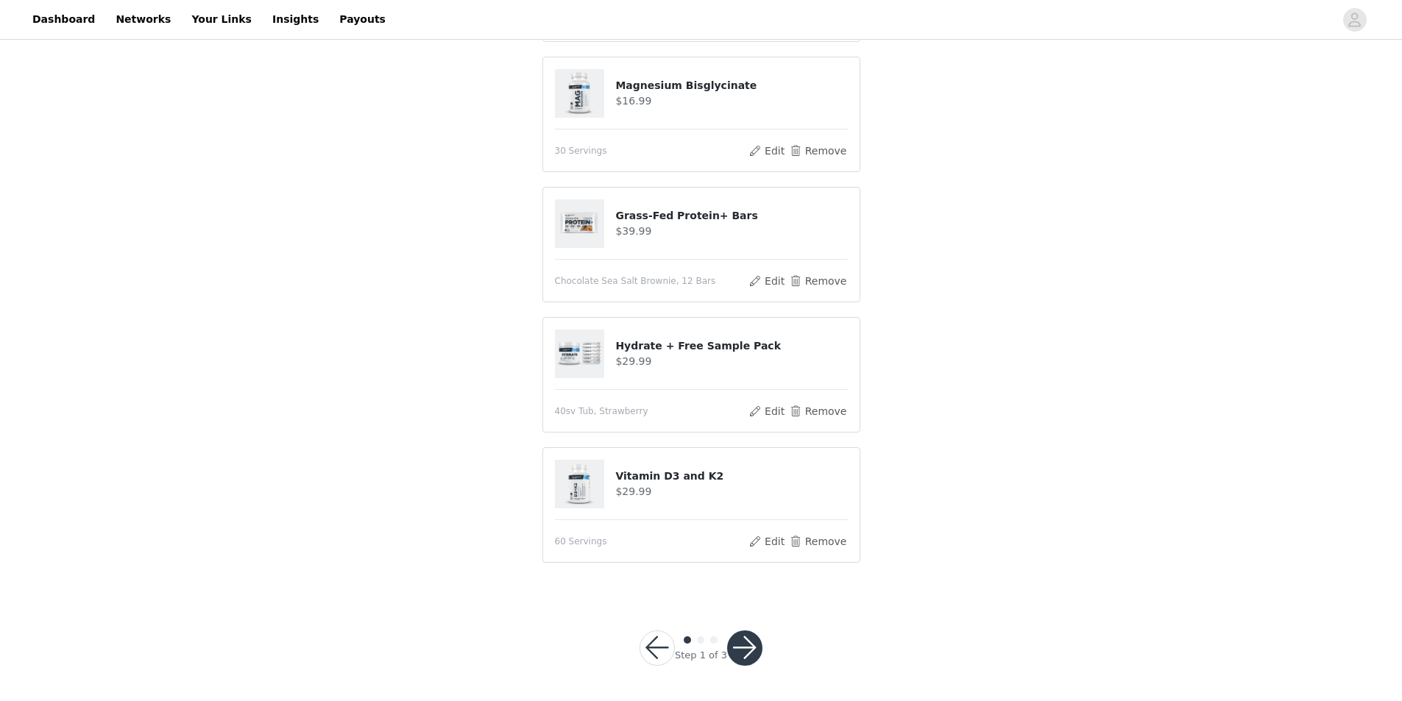
click at [750, 646] on button "button" at bounding box center [744, 648] width 35 height 35
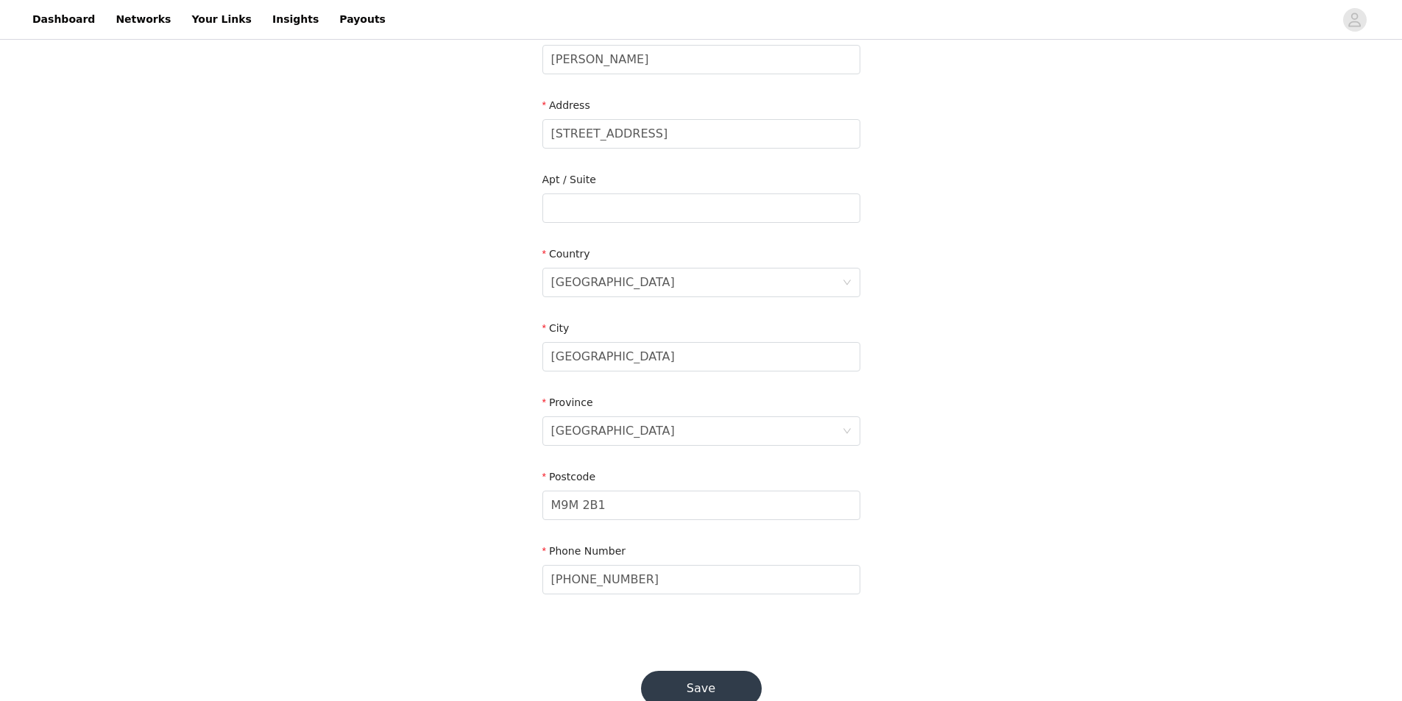
scroll to position [302, 0]
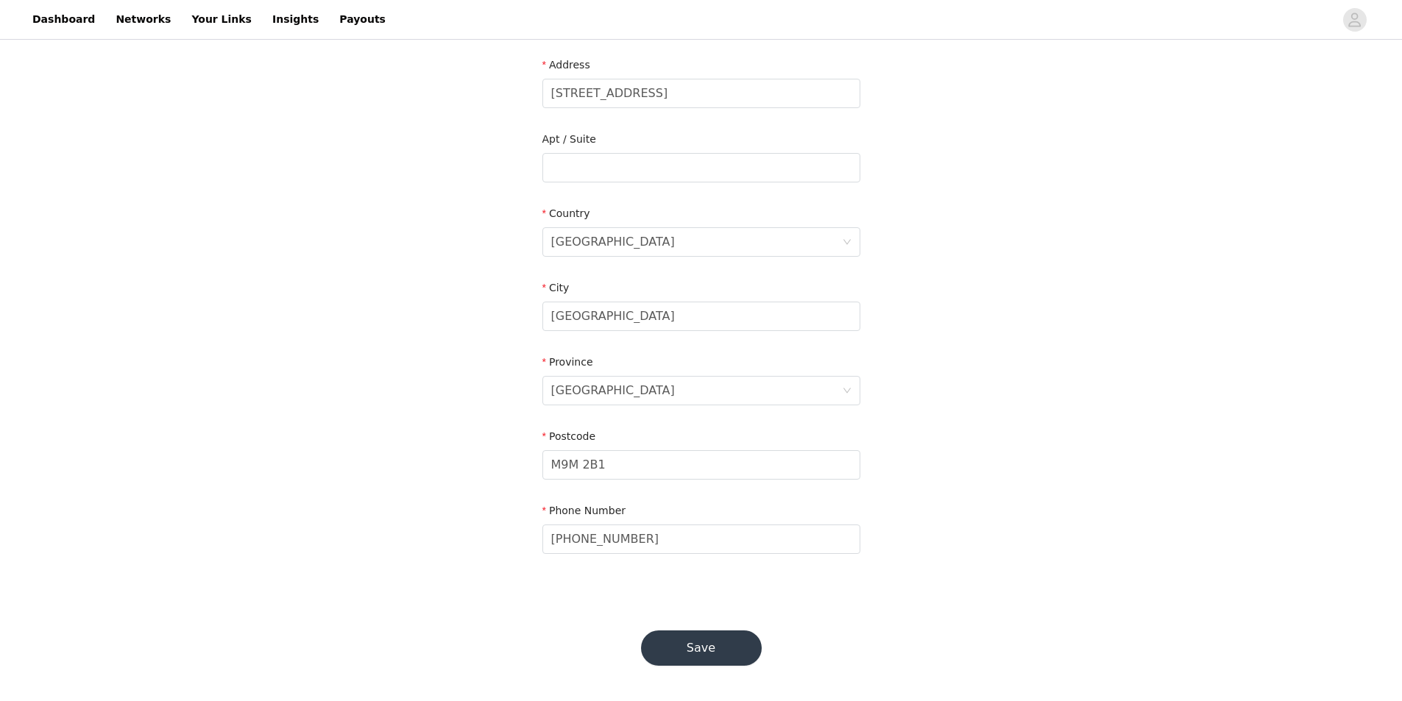
click at [692, 653] on button "Save" at bounding box center [701, 648] width 121 height 35
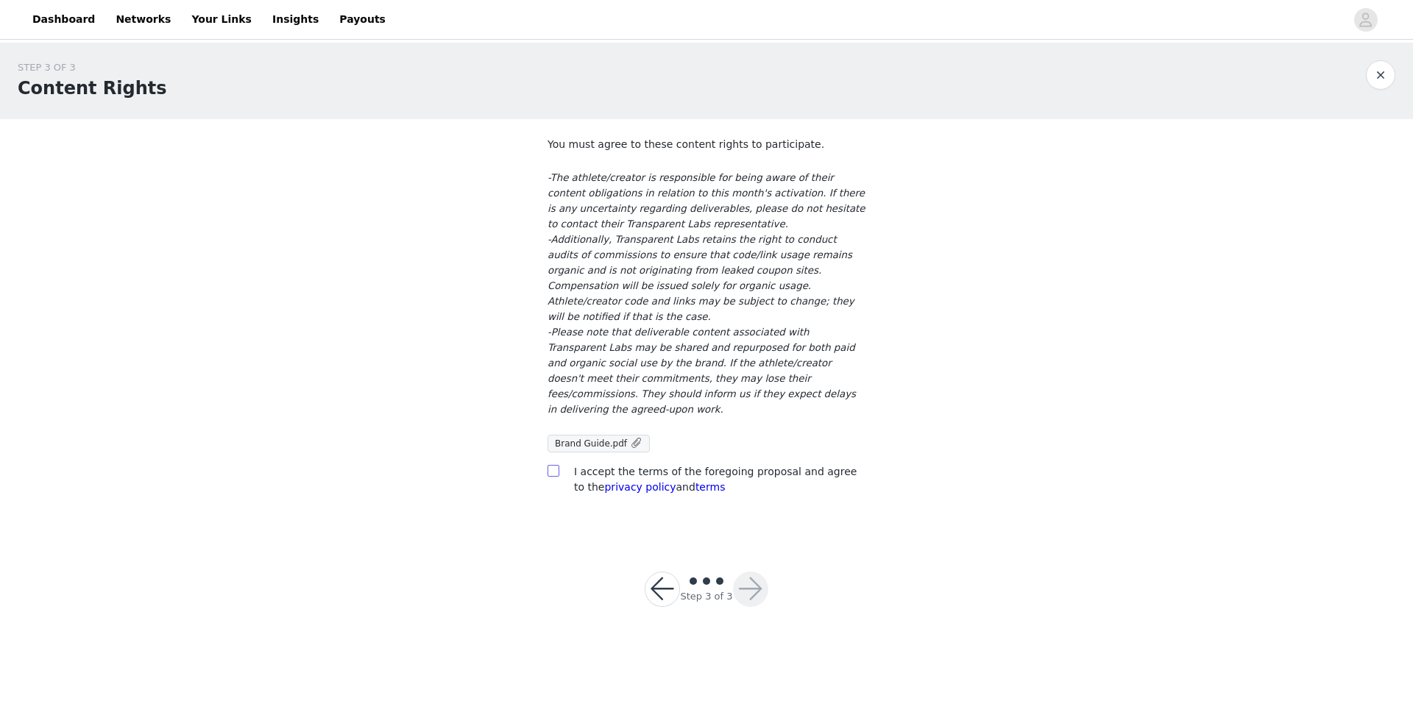
click at [555, 465] on input "checkbox" at bounding box center [552, 470] width 10 height 10
checkbox input "true"
click at [742, 572] on button "button" at bounding box center [750, 589] width 35 height 35
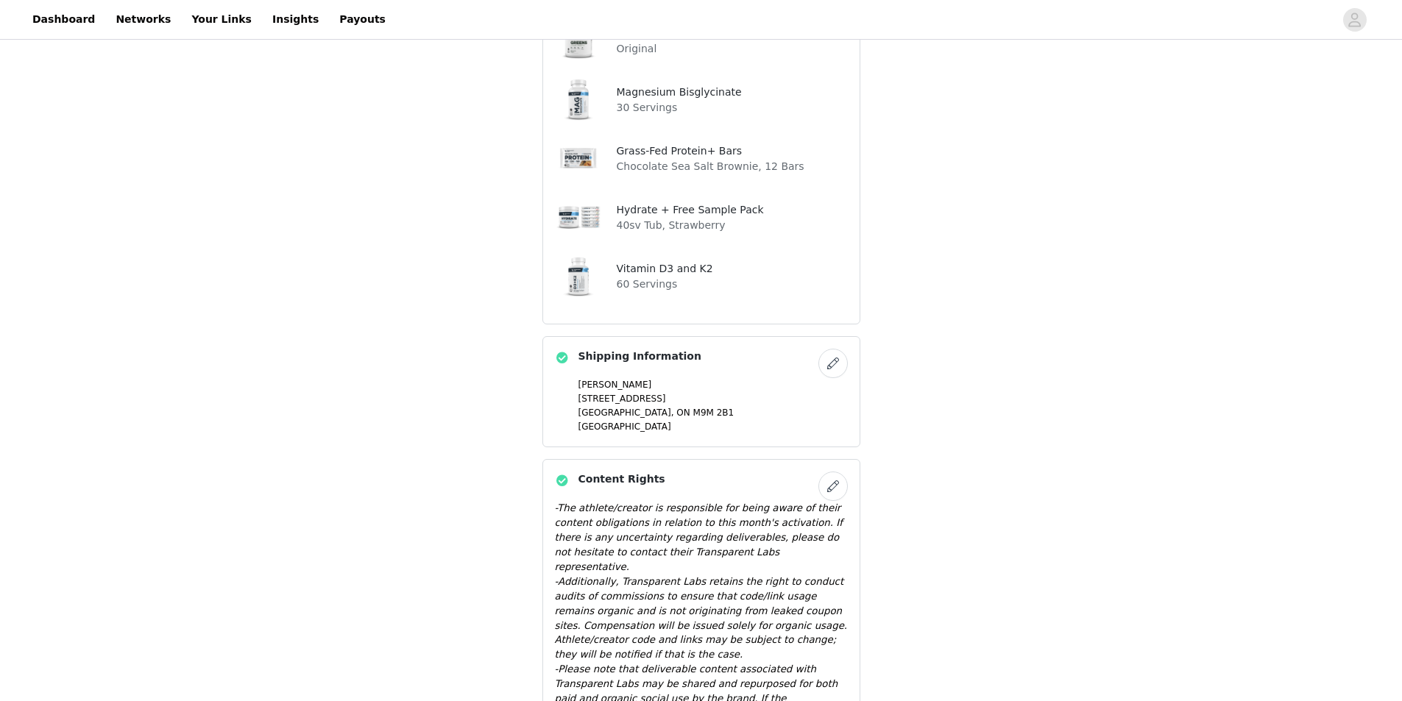
scroll to position [948, 0]
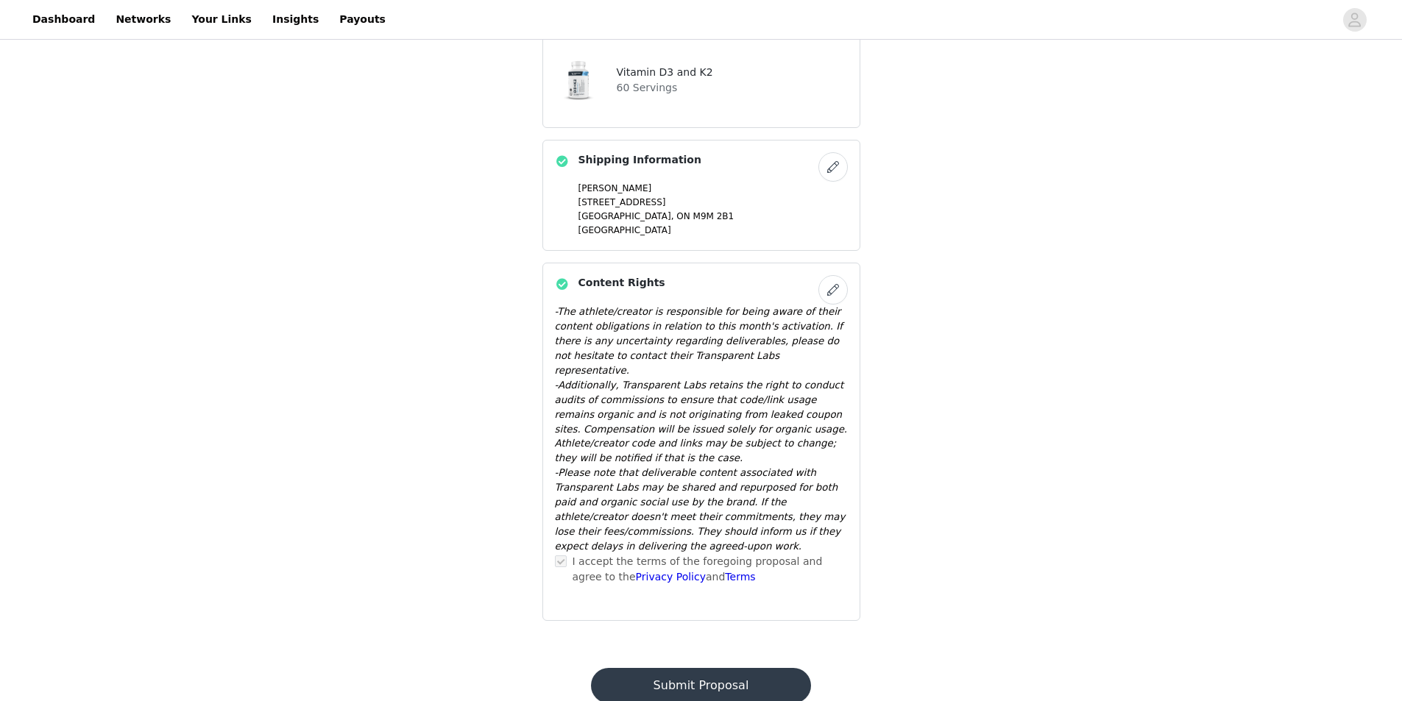
click at [754, 668] on button "Submit Proposal" at bounding box center [701, 685] width 220 height 35
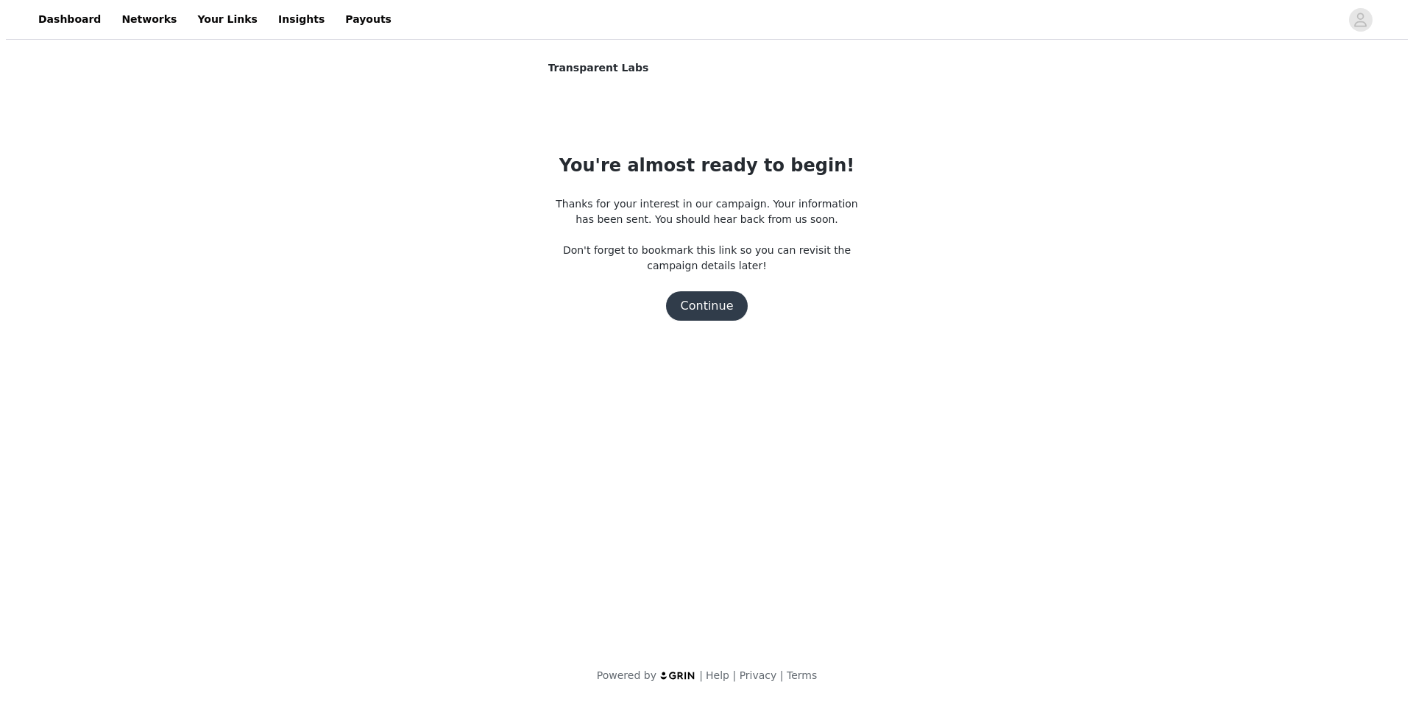
scroll to position [0, 0]
click at [714, 307] on button "Continue" at bounding box center [706, 305] width 82 height 29
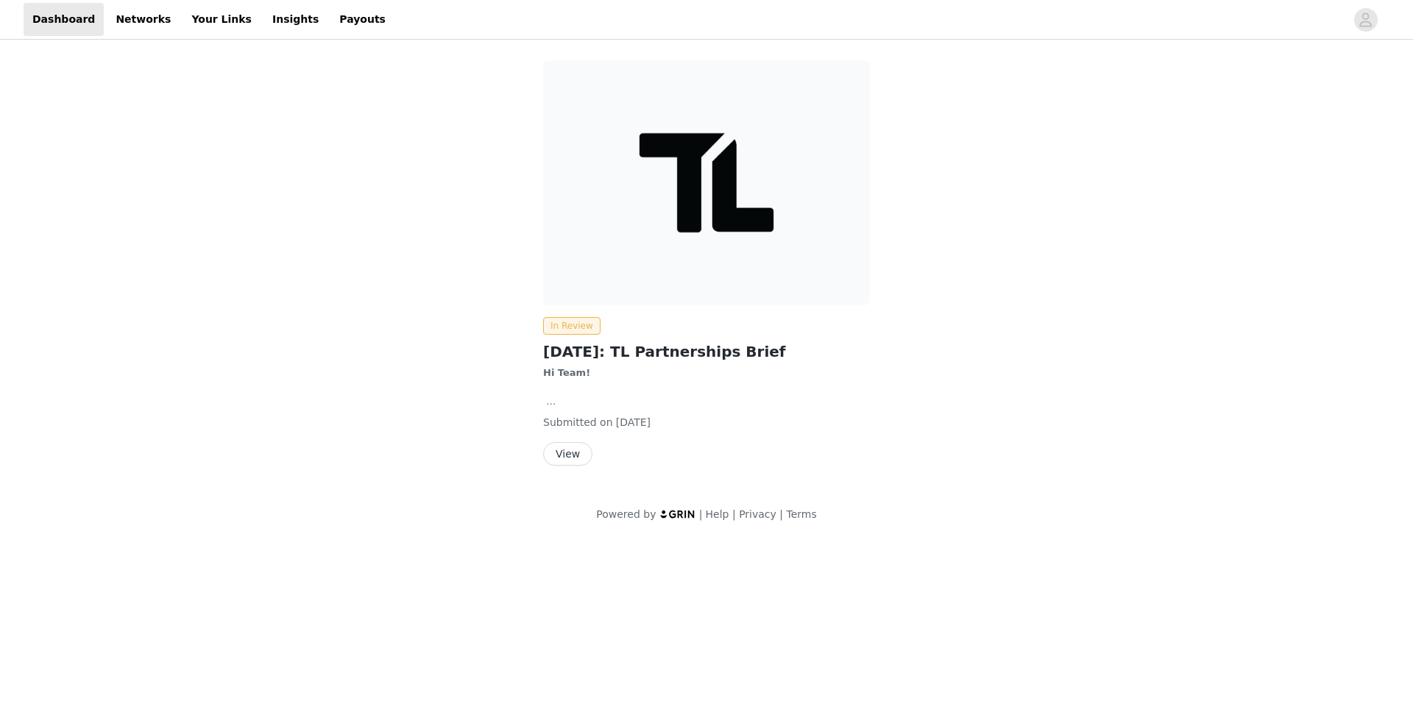
click at [564, 453] on button "View" at bounding box center [567, 454] width 49 height 24
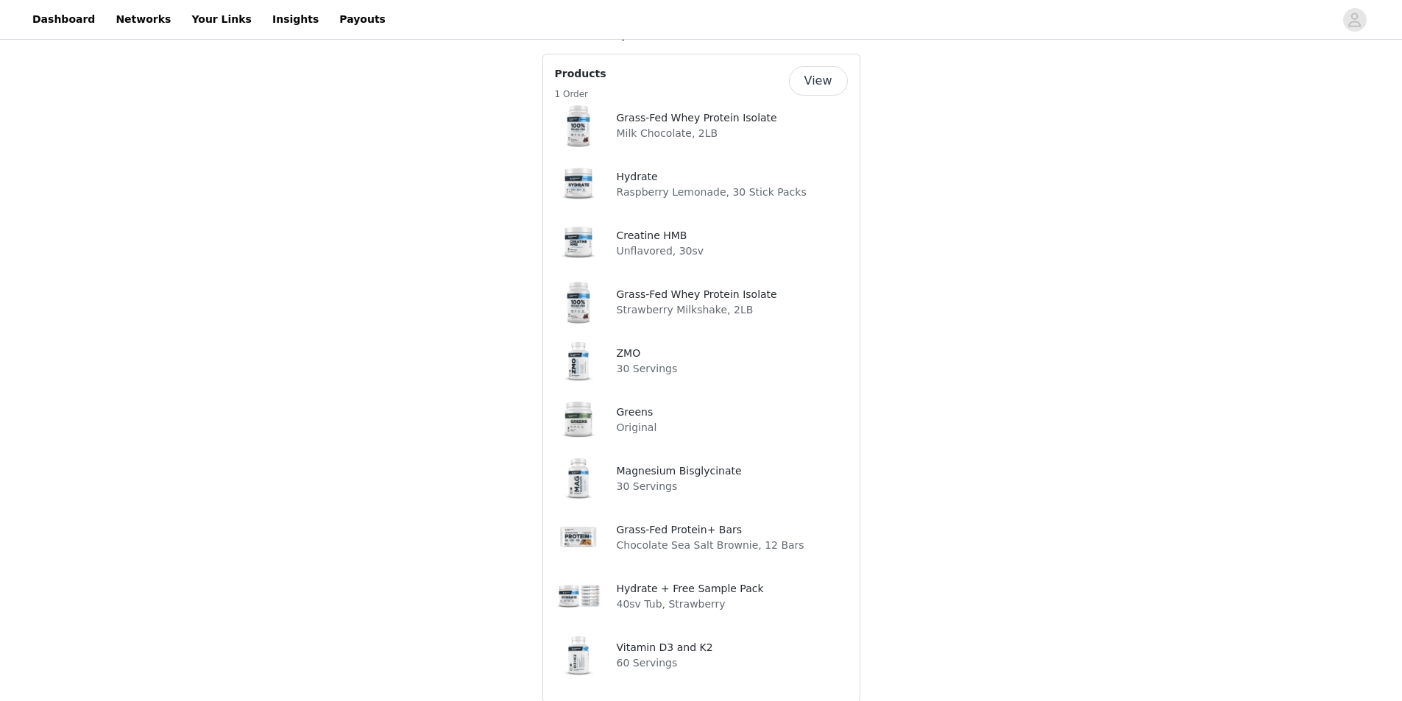
scroll to position [1177, 0]
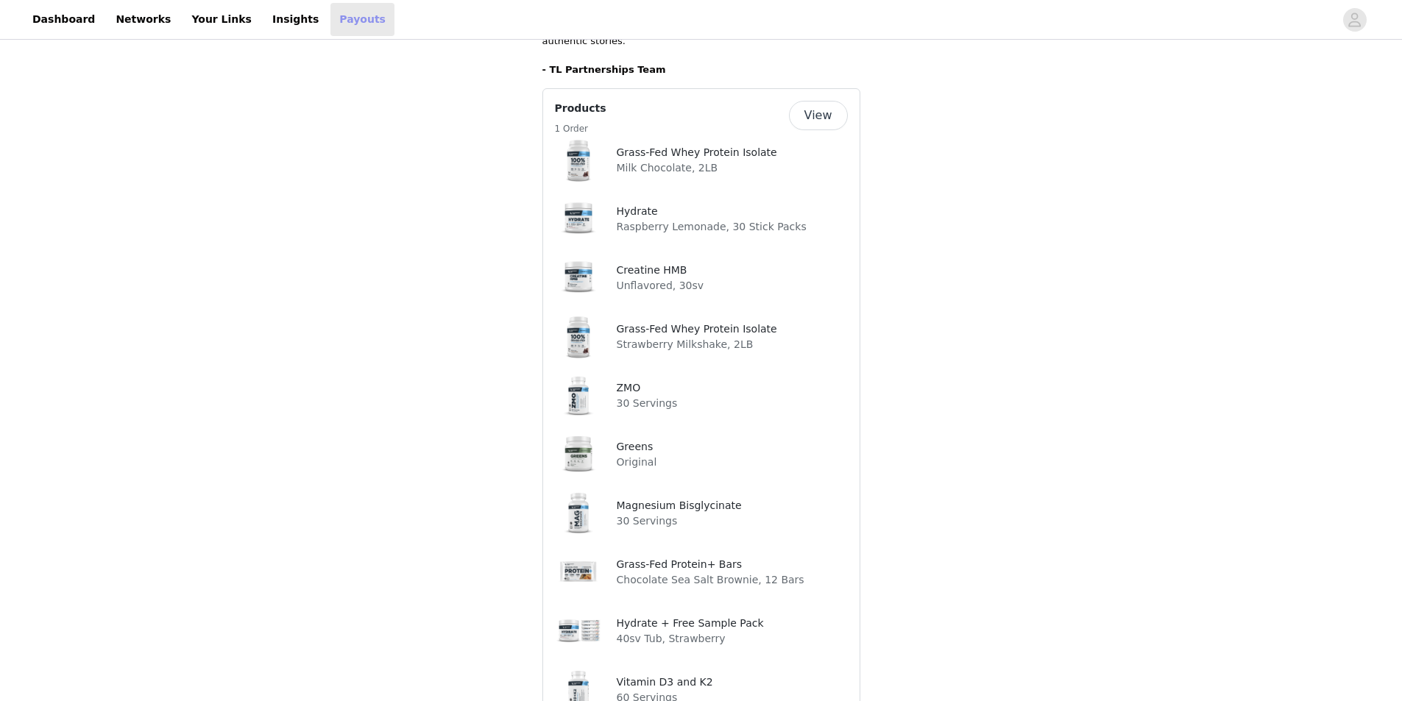
click at [330, 24] on link "Payouts" at bounding box center [362, 19] width 64 height 33
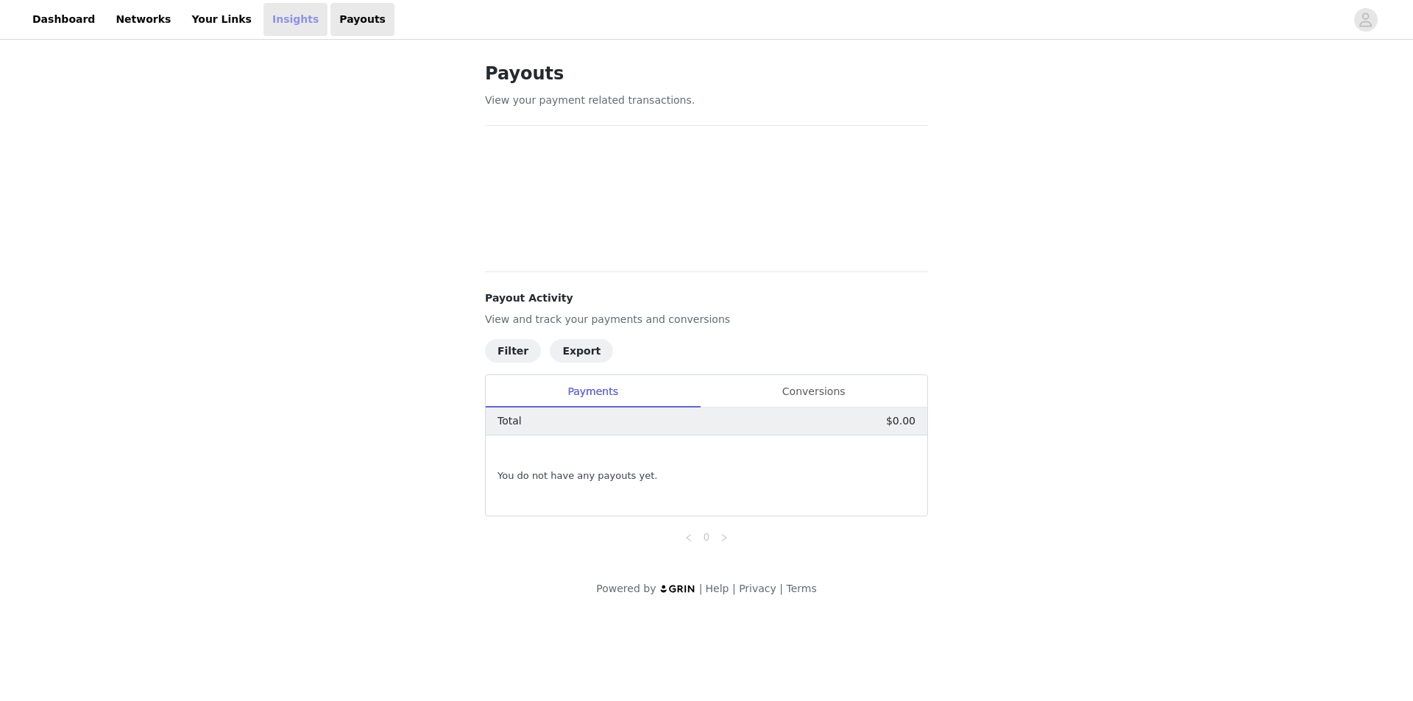
click at [263, 26] on link "Insights" at bounding box center [295, 19] width 64 height 33
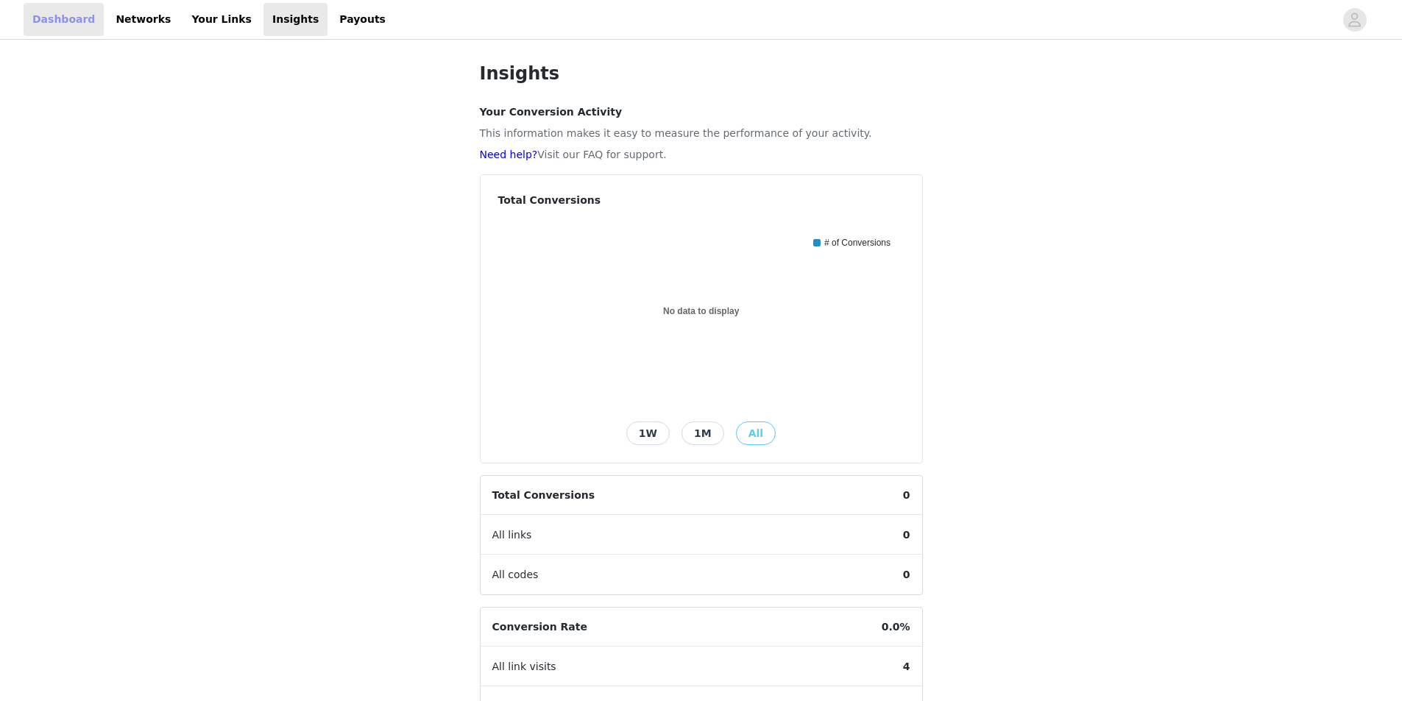
click at [59, 21] on link "Dashboard" at bounding box center [64, 19] width 80 height 33
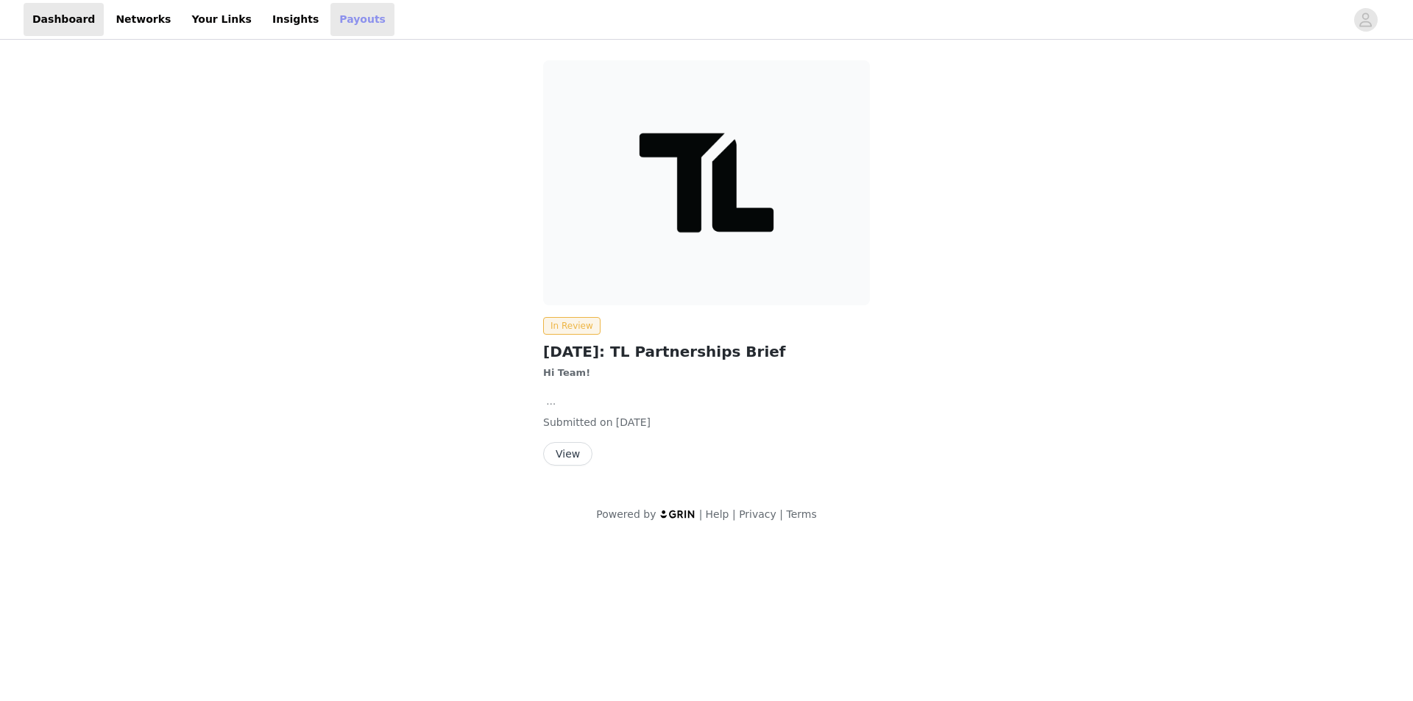
click at [330, 21] on link "Payouts" at bounding box center [362, 19] width 64 height 33
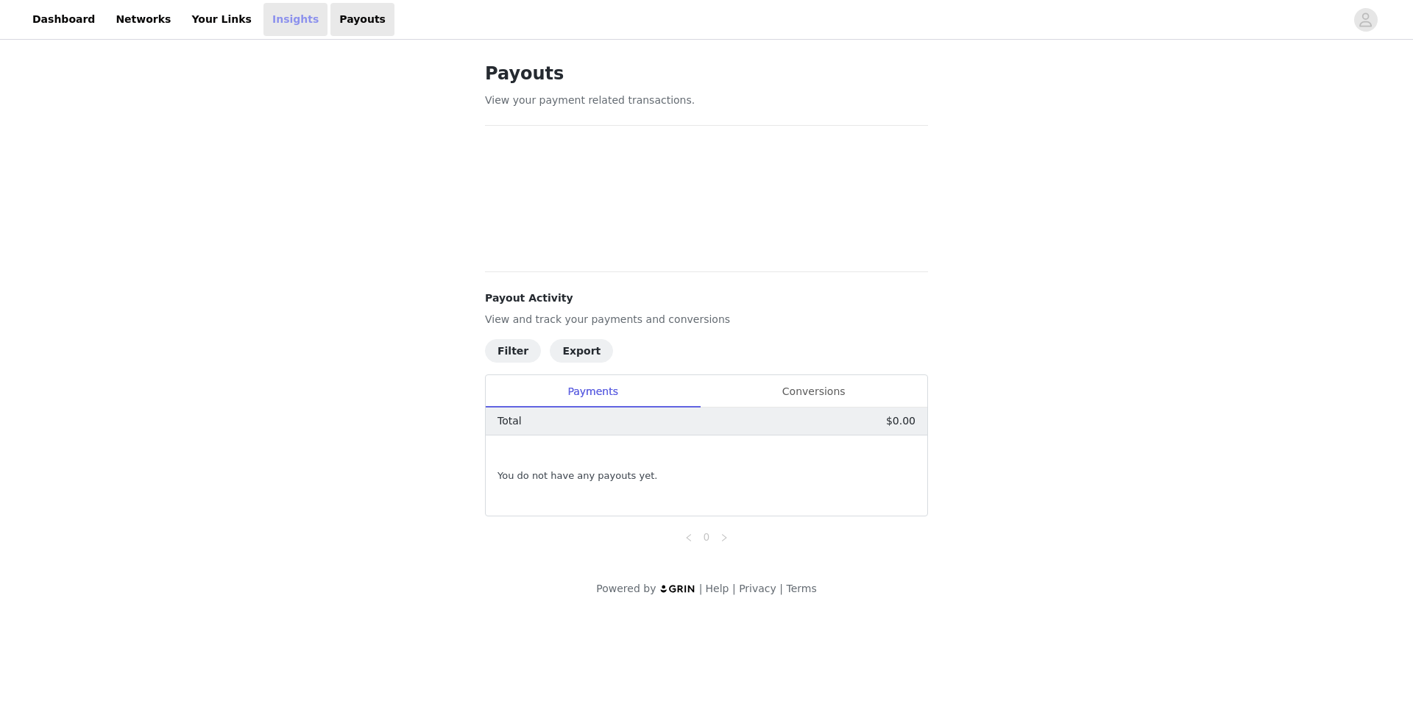
click at [263, 11] on link "Insights" at bounding box center [295, 19] width 64 height 33
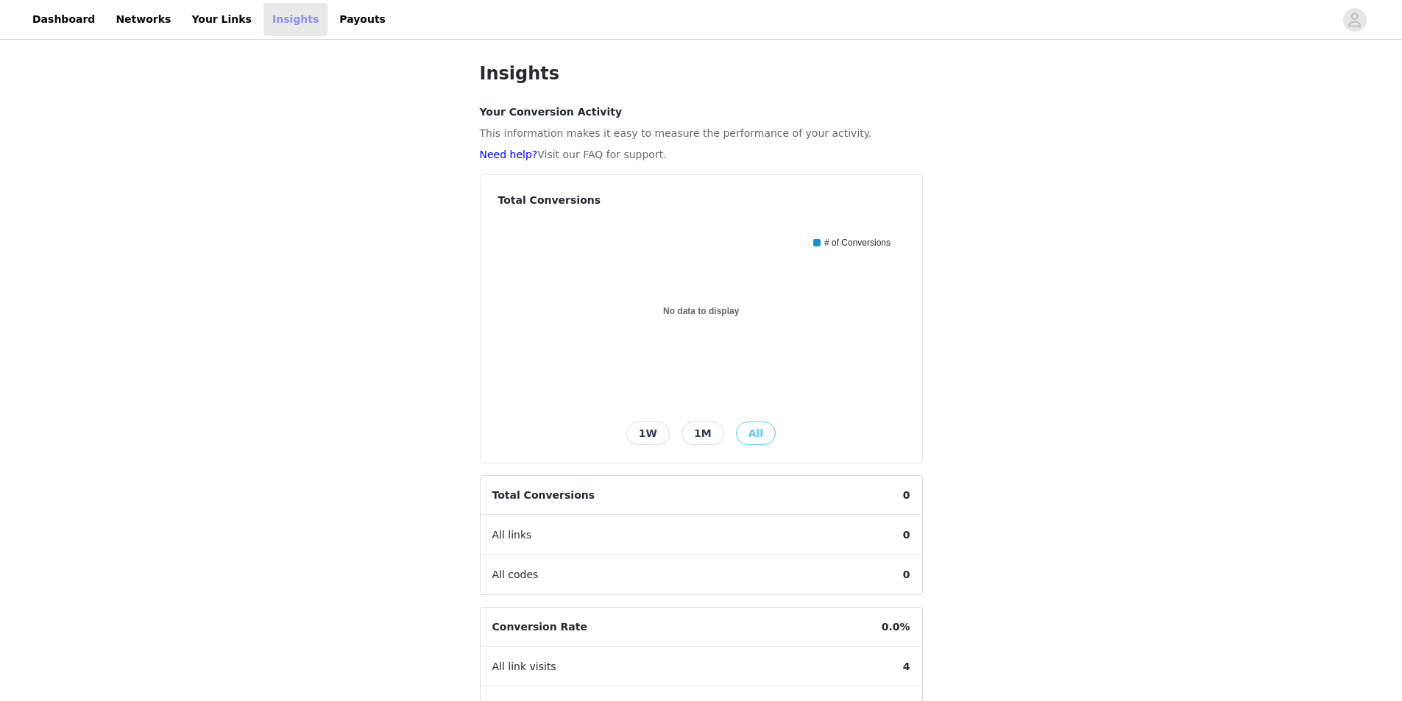
scroll to position [221, 0]
click at [74, 21] on link "Dashboard" at bounding box center [64, 19] width 80 height 33
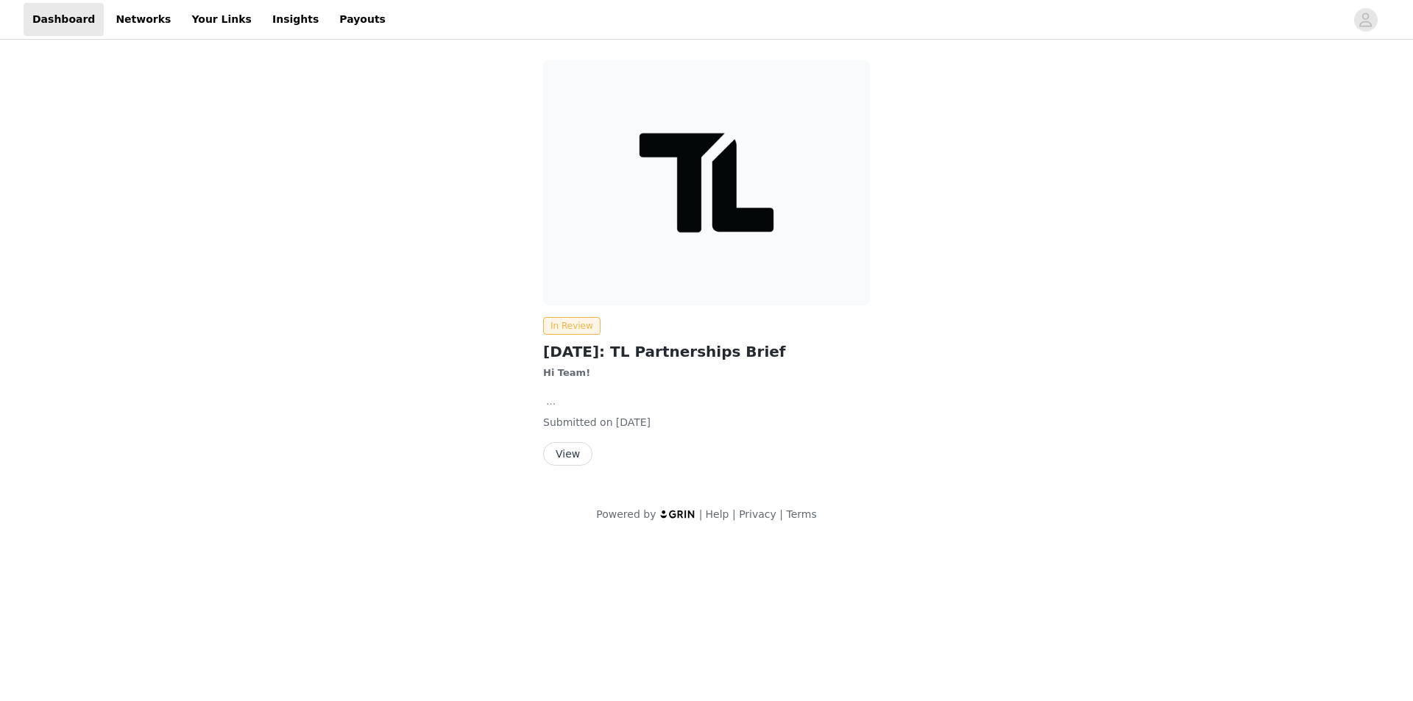
click at [572, 458] on button "View" at bounding box center [567, 454] width 49 height 24
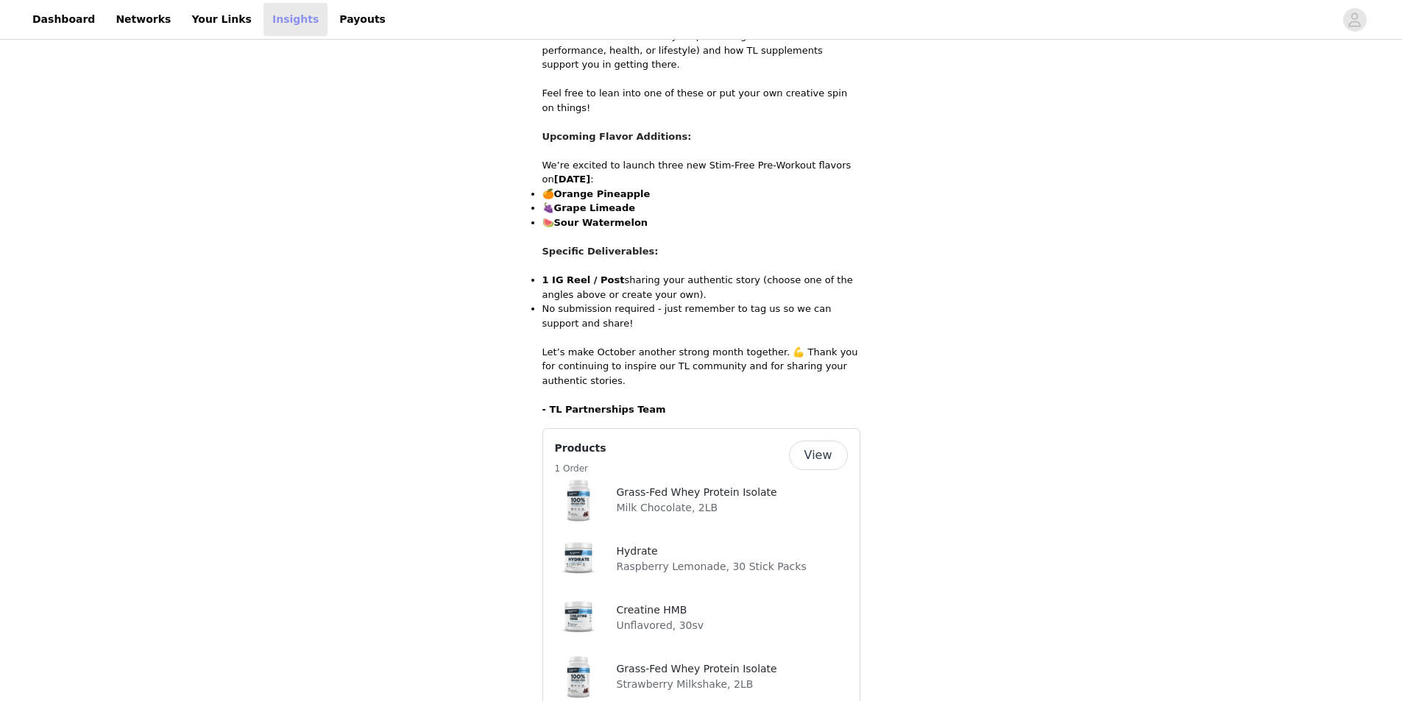
scroll to position [662, 0]
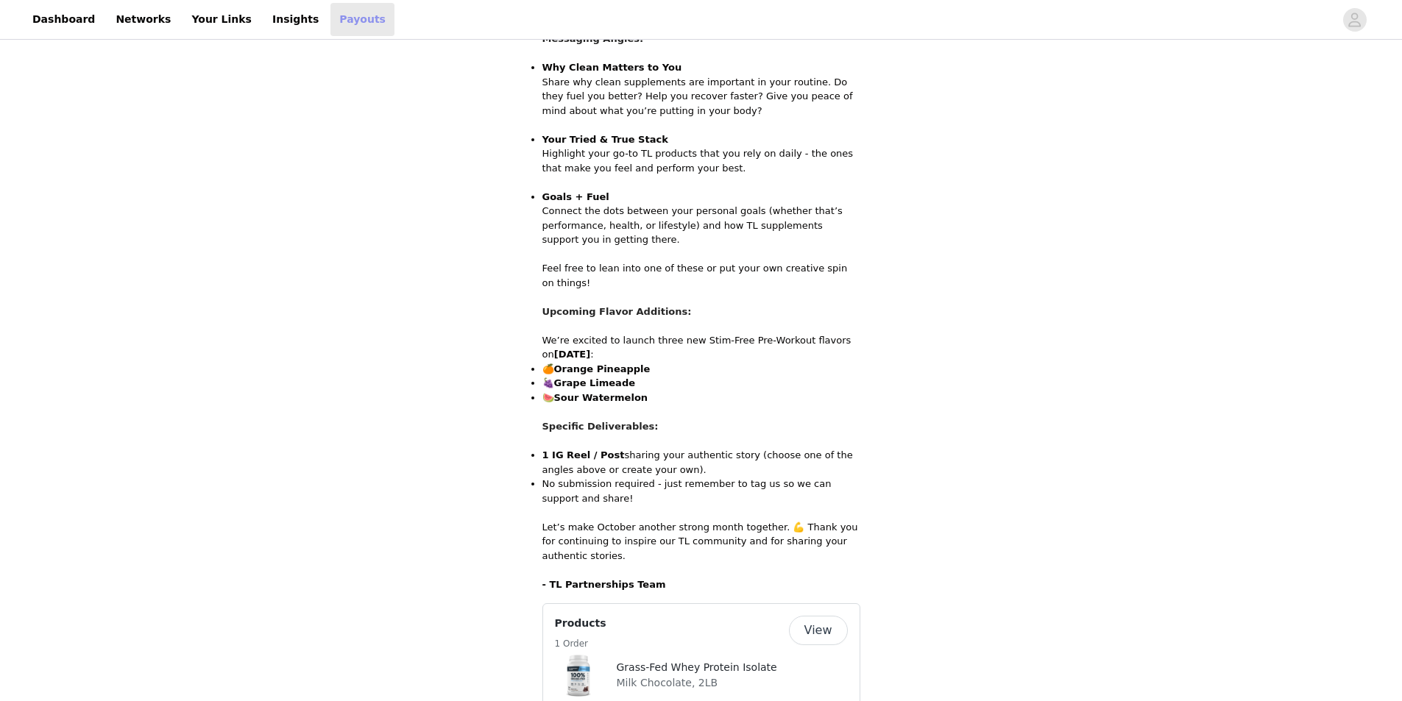
click at [330, 27] on link "Payouts" at bounding box center [362, 19] width 64 height 33
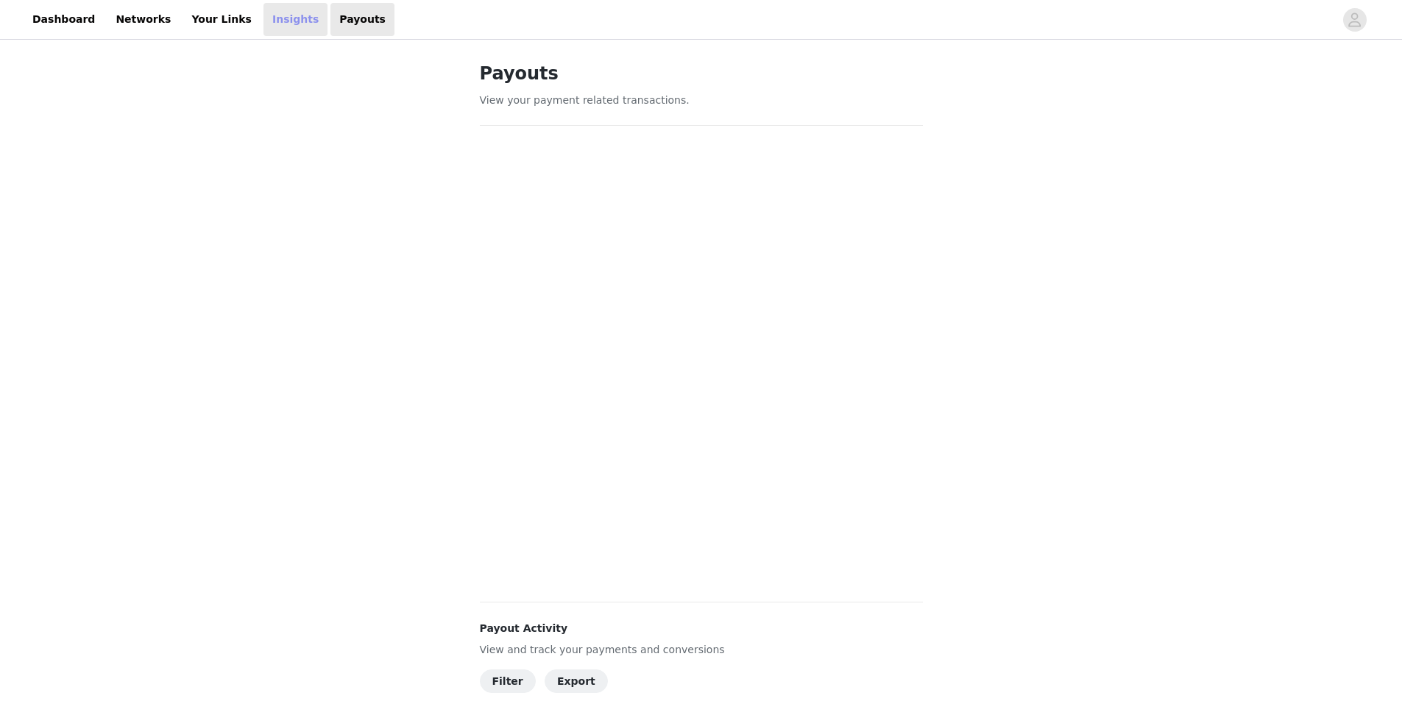
click at [263, 27] on link "Insights" at bounding box center [295, 19] width 64 height 33
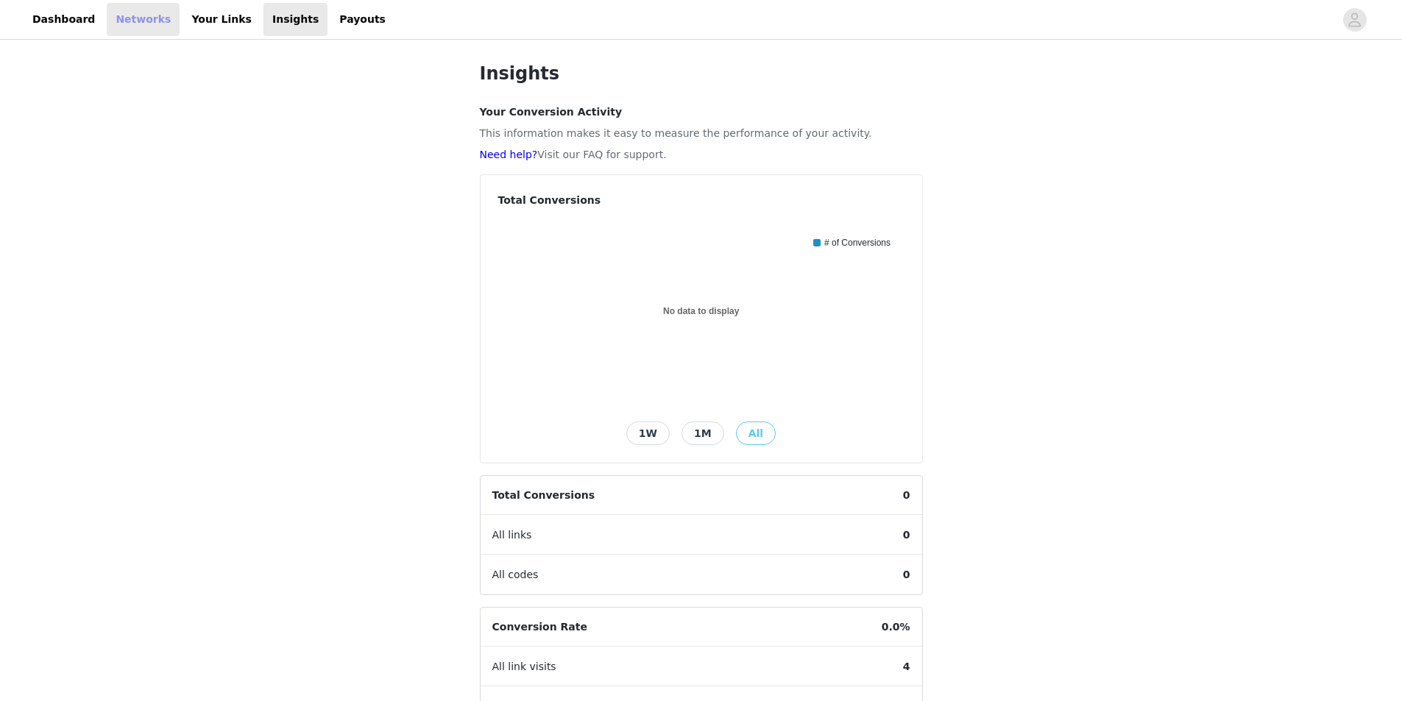
click at [136, 21] on link "Networks" at bounding box center [143, 19] width 73 height 33
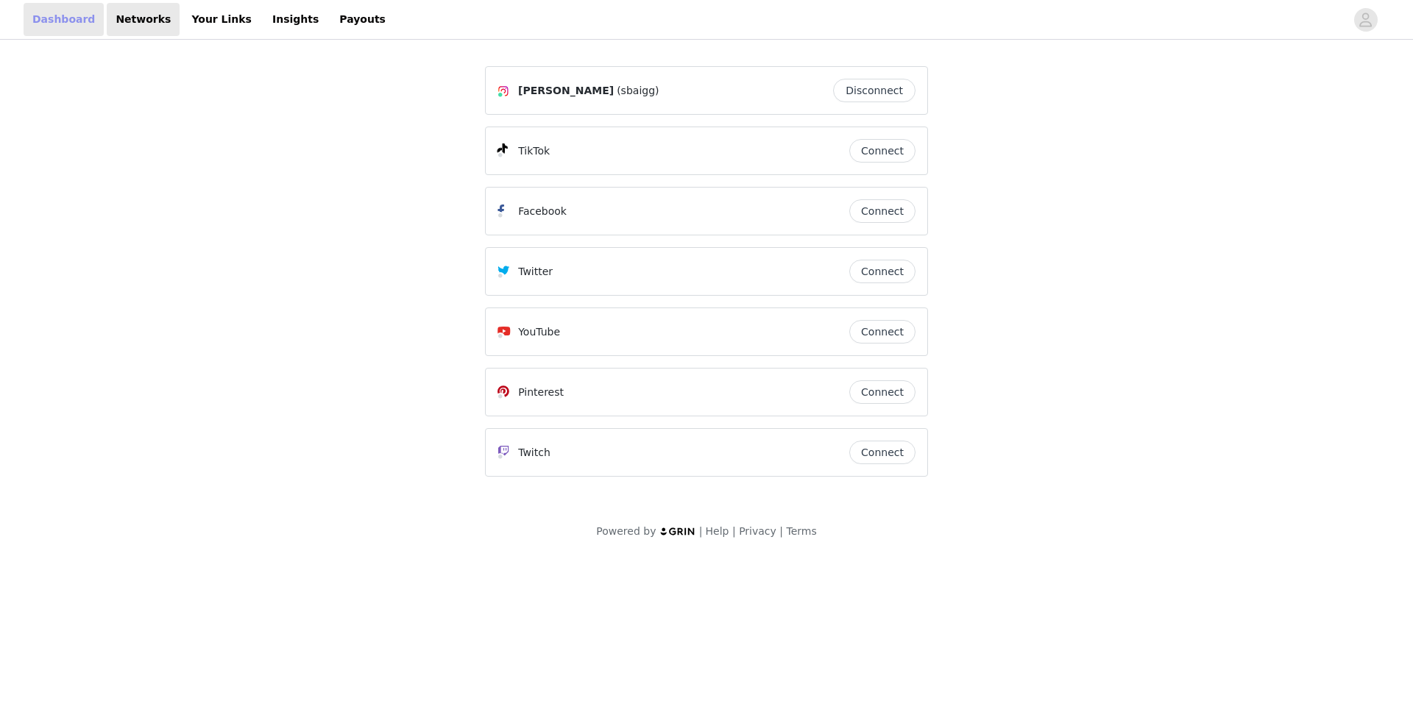
click at [67, 15] on link "Dashboard" at bounding box center [64, 19] width 80 height 33
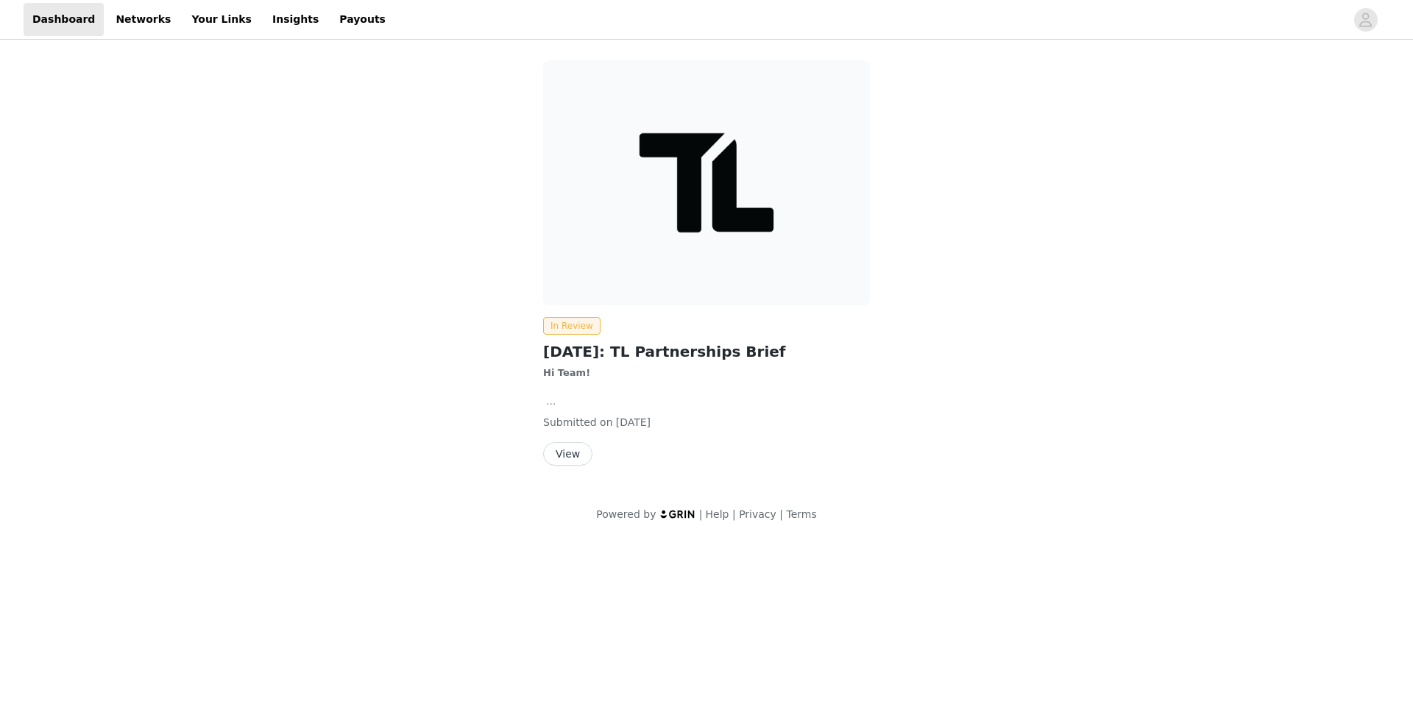
click at [581, 462] on button "View" at bounding box center [567, 454] width 49 height 24
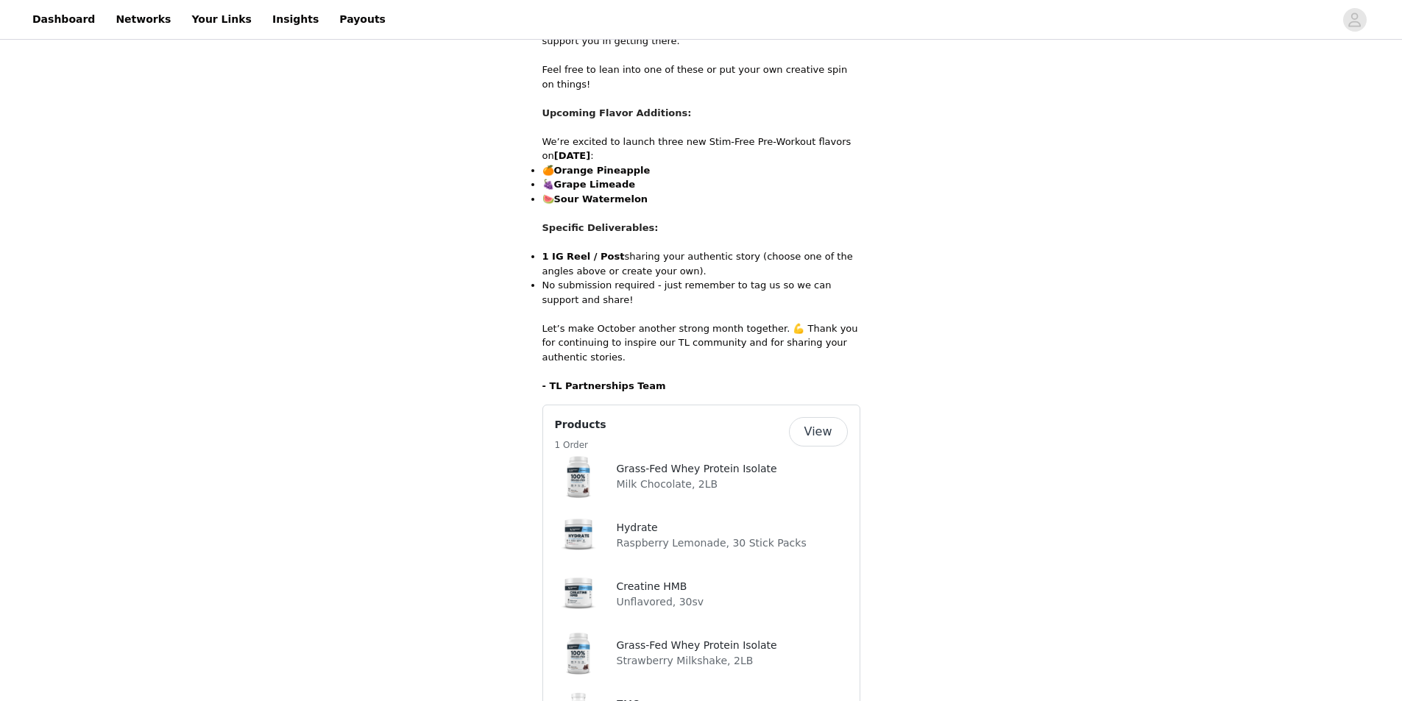
scroll to position [753, 0]
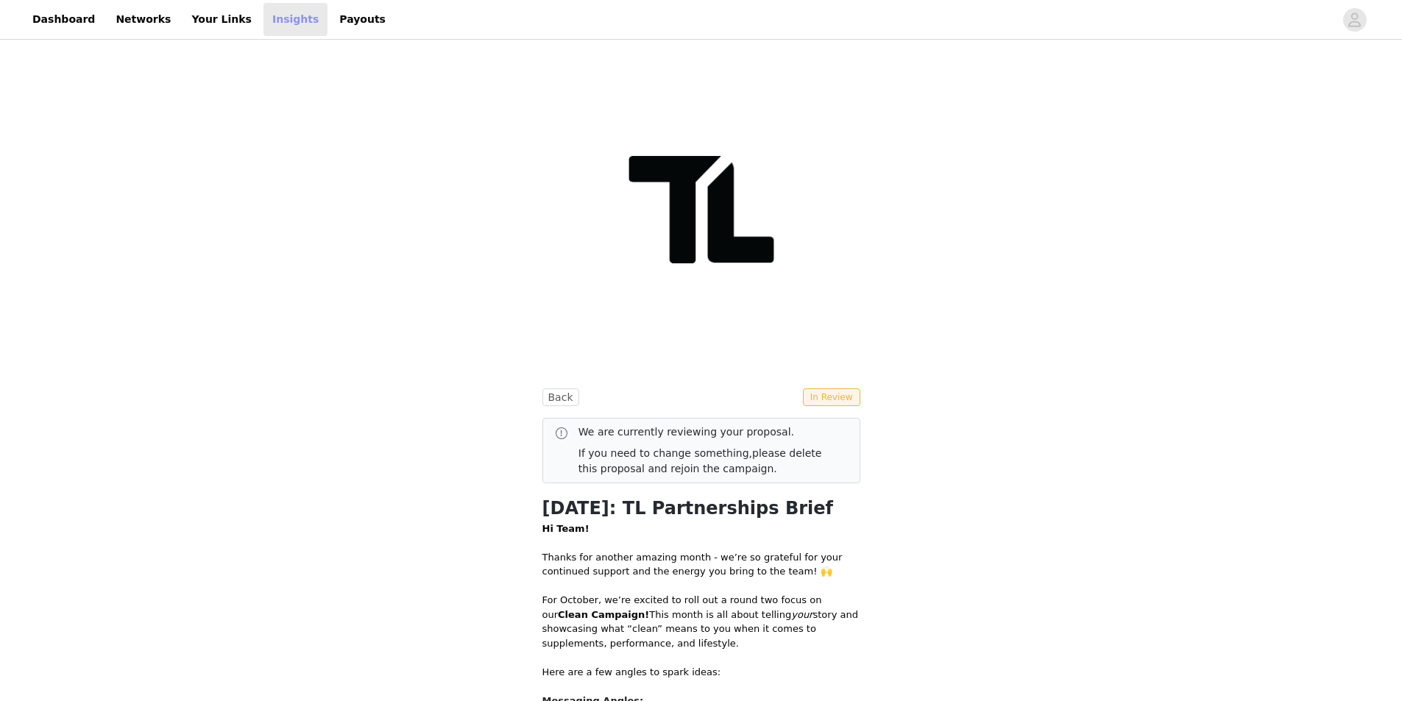
click at [263, 19] on link "Insights" at bounding box center [295, 19] width 64 height 33
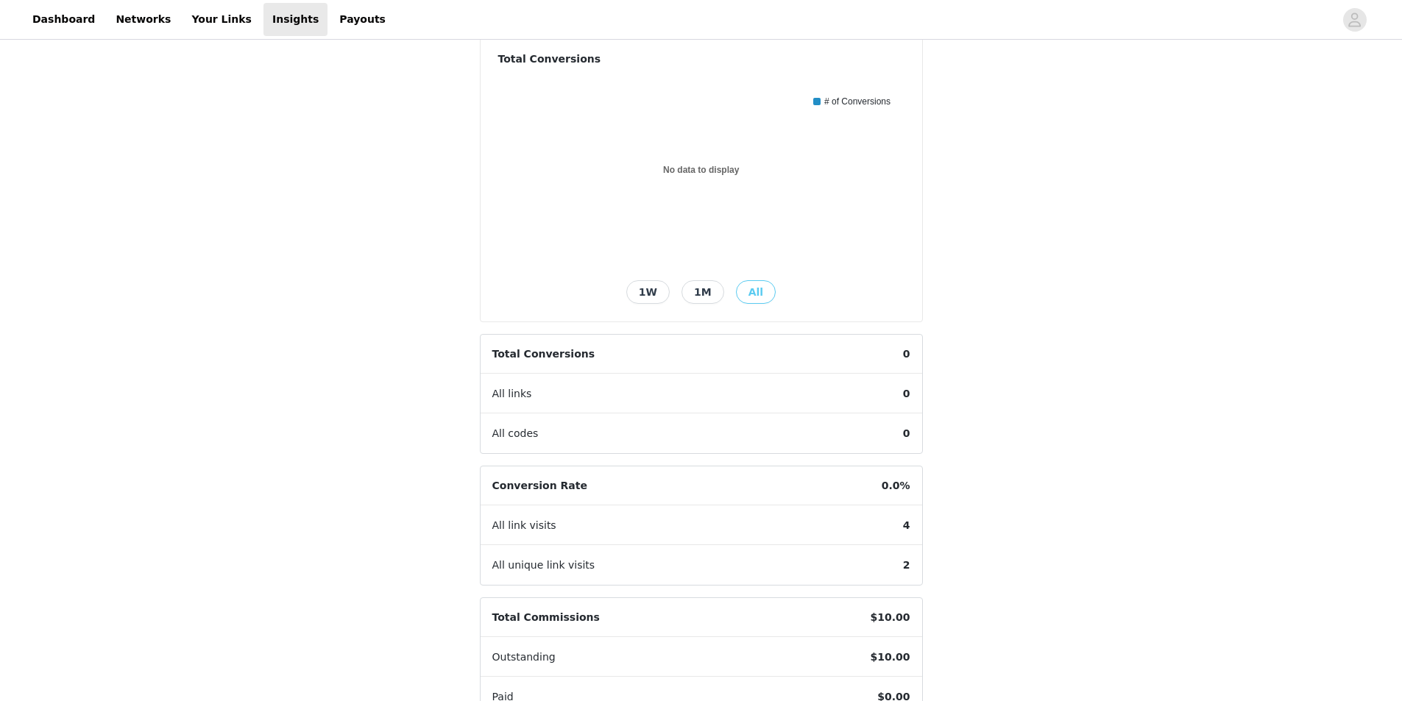
scroll to position [147, 0]
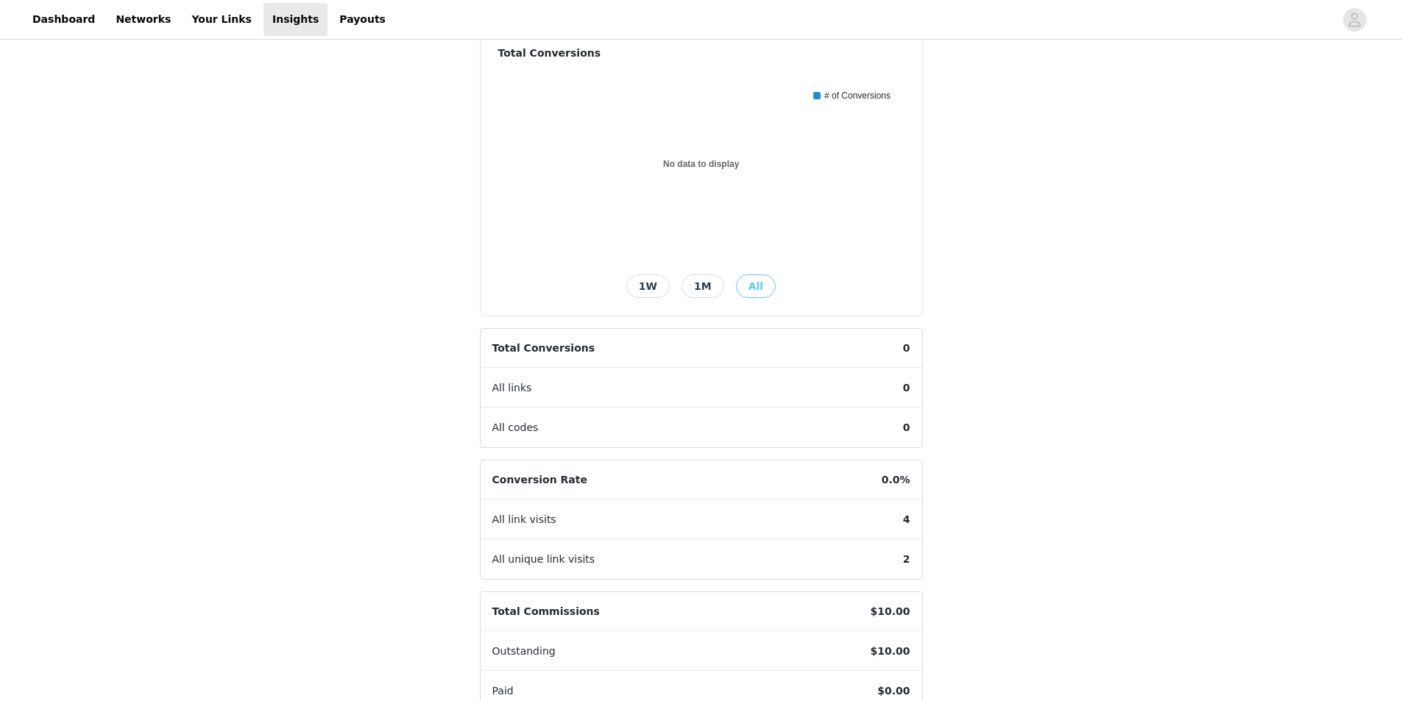
click at [650, 288] on button "1W" at bounding box center [647, 286] width 43 height 24
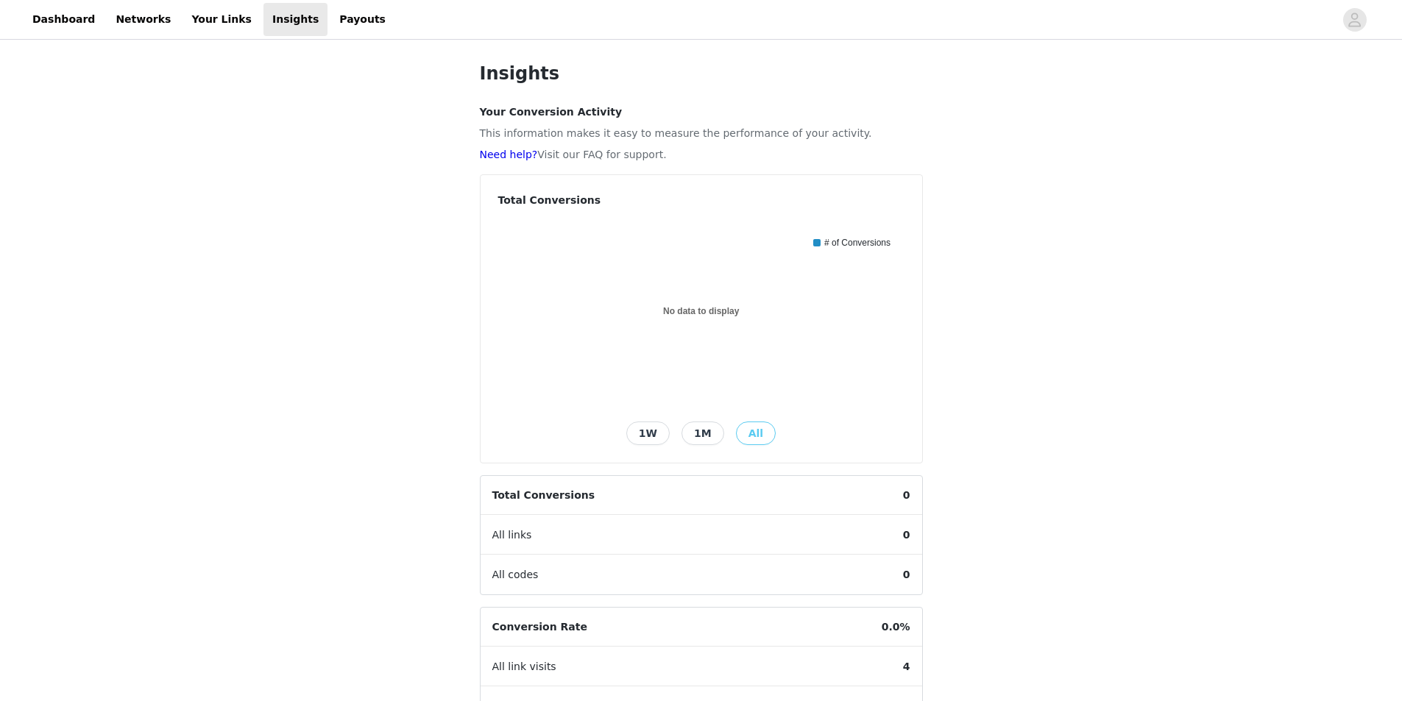
click at [642, 442] on button "1W" at bounding box center [647, 434] width 43 height 24
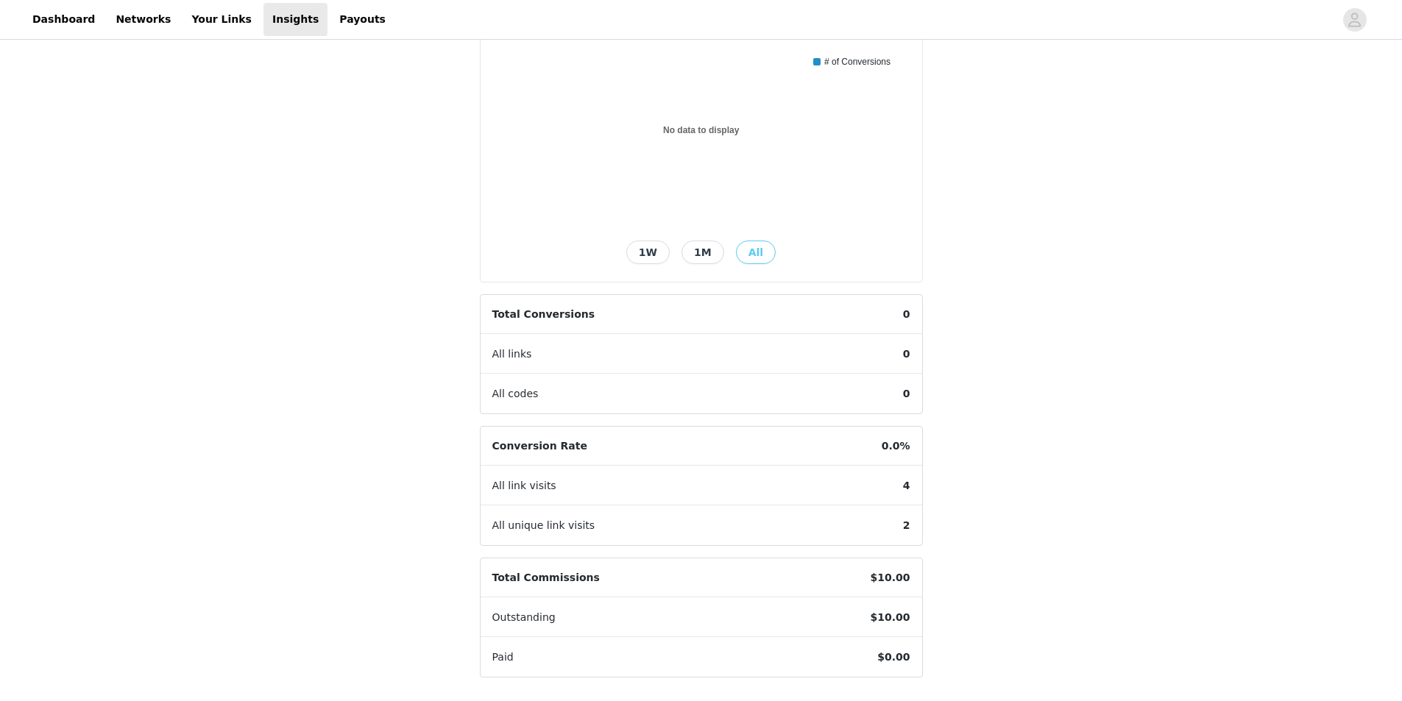
scroll to position [147, 0]
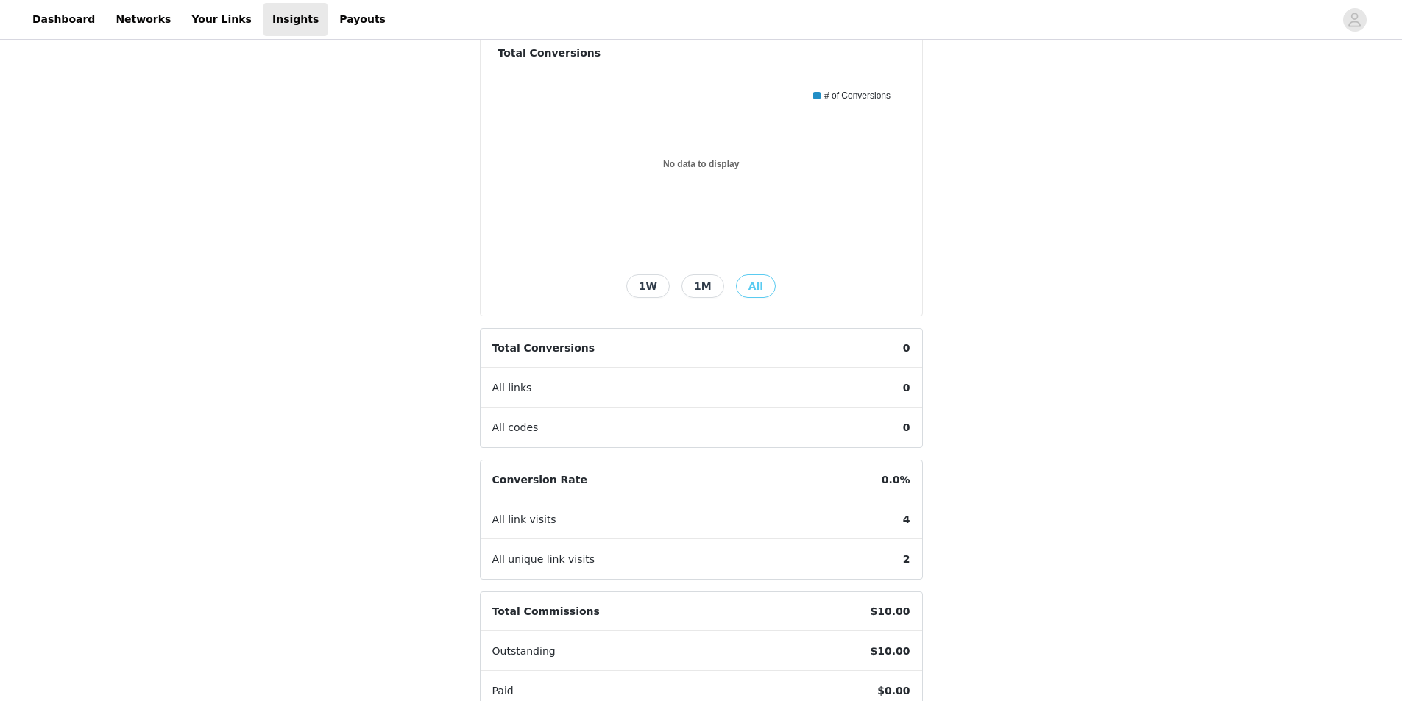
click at [649, 285] on button "1W" at bounding box center [647, 286] width 43 height 24
